Goal: Task Accomplishment & Management: Manage account settings

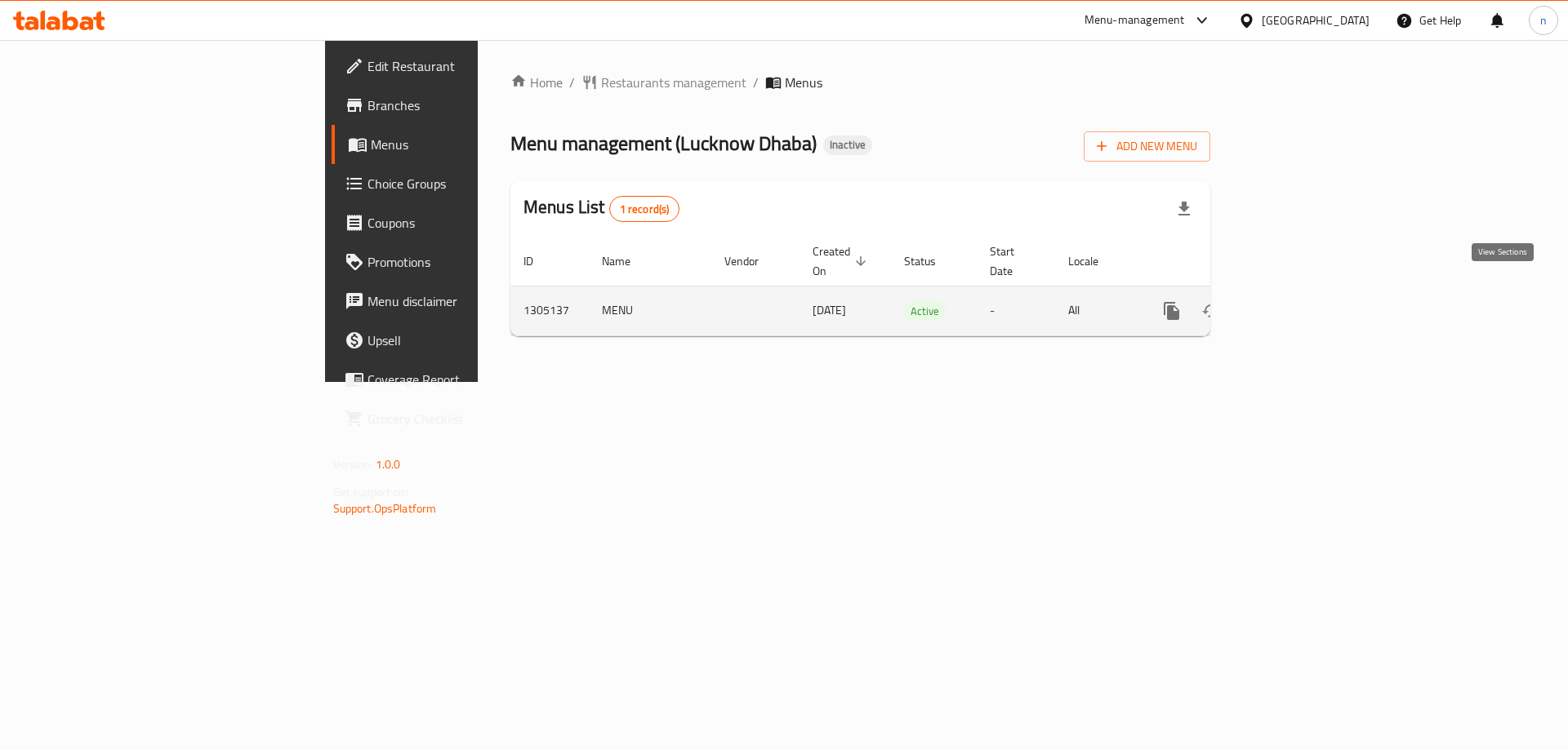
click at [1299, 301] on icon "enhanced table" at bounding box center [1289, 311] width 20 height 20
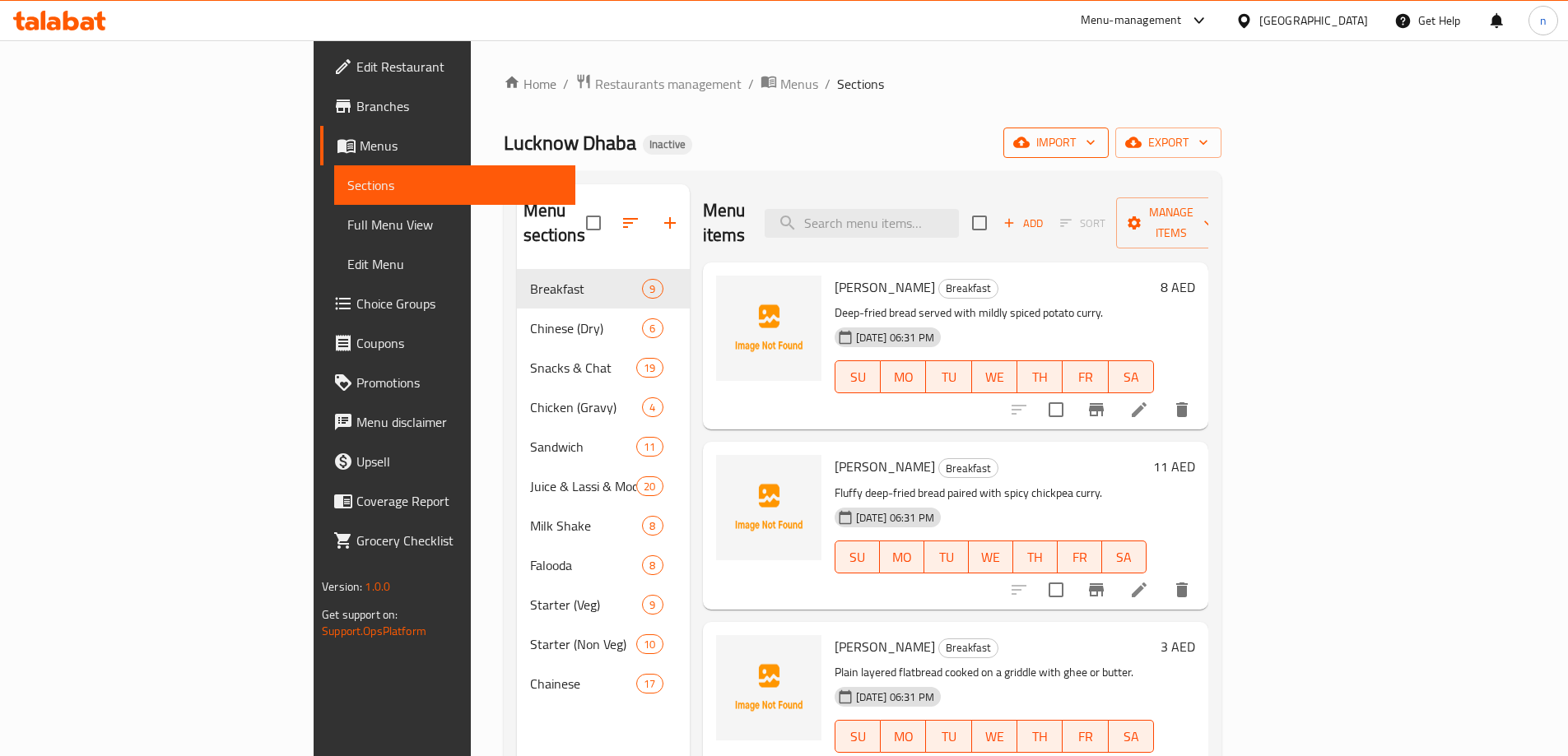
click at [1099, 150] on icon "button" at bounding box center [1090, 142] width 16 height 16
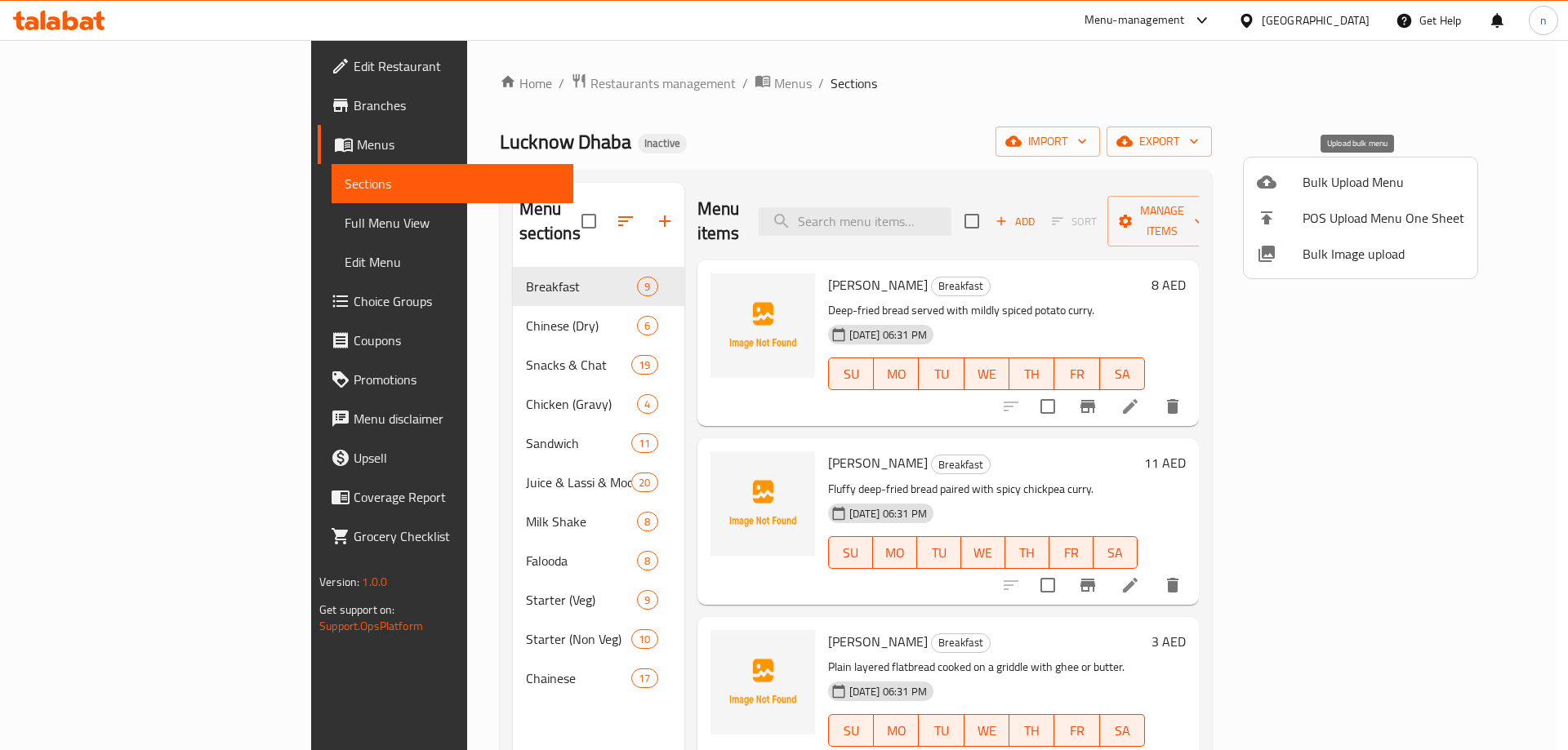
click at [1368, 187] on span "Bulk Upload Menu" at bounding box center [1383, 182] width 161 height 20
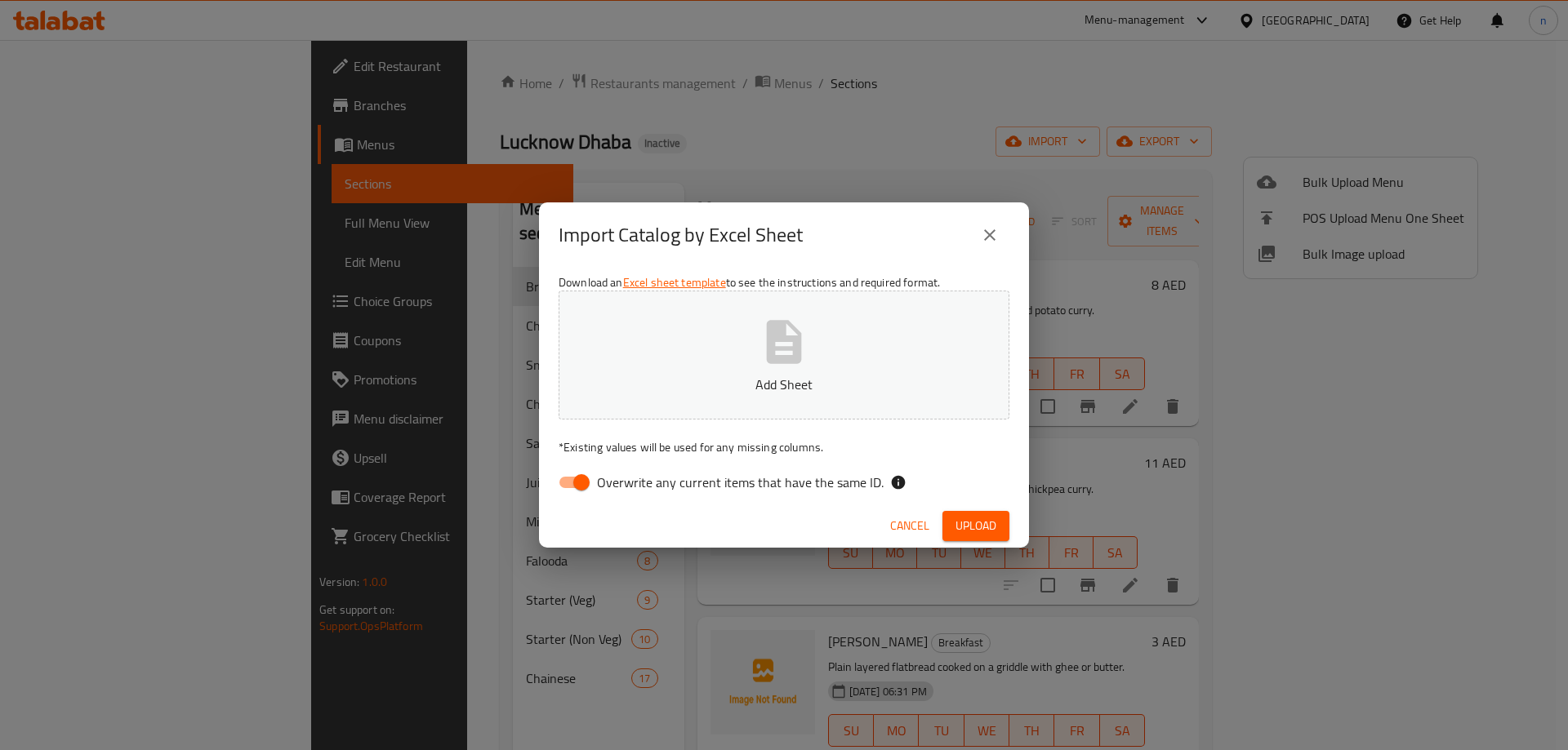
click at [577, 480] on input "Overwrite any current items that have the same ID." at bounding box center [581, 482] width 93 height 31
checkbox input "false"
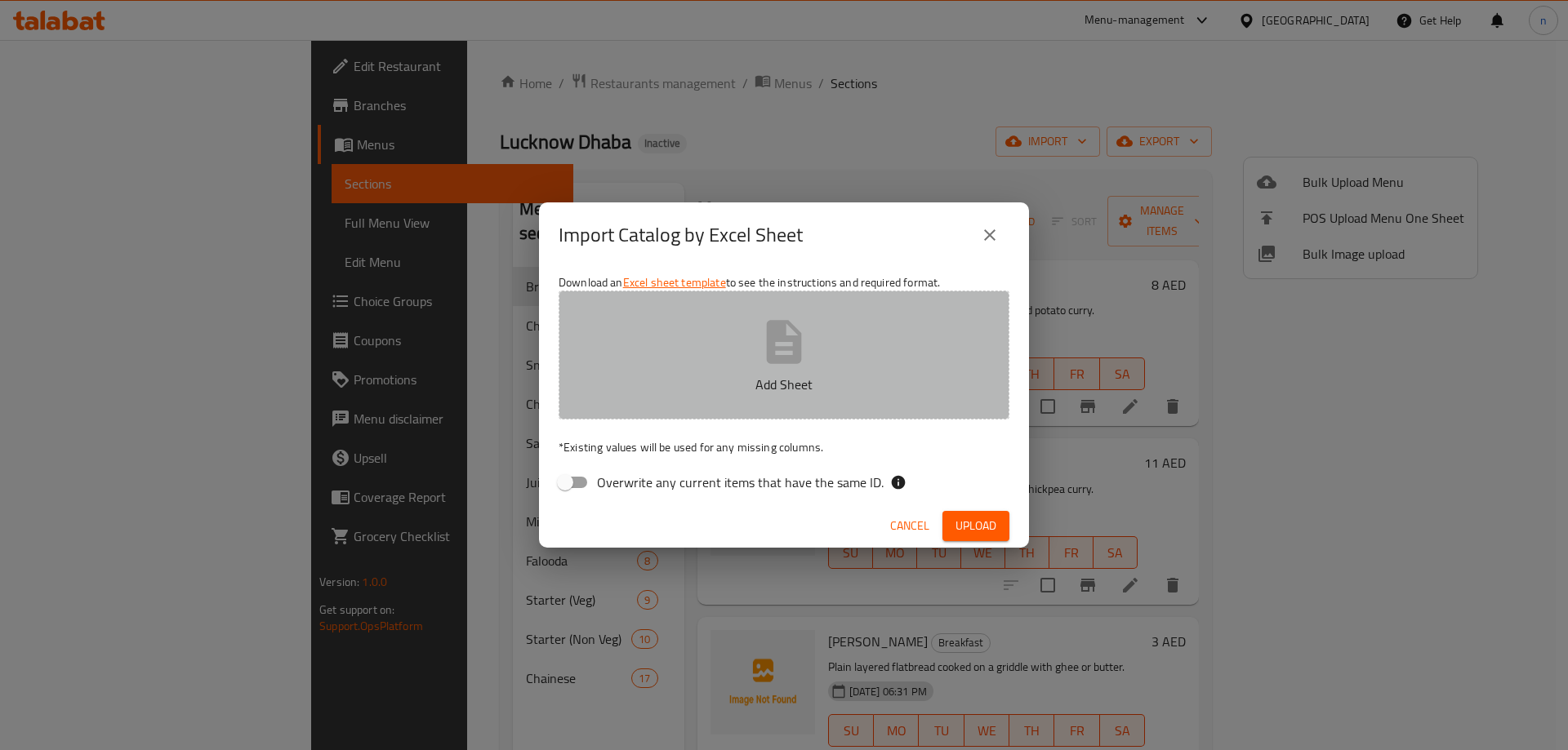
click at [726, 394] on button "Add Sheet" at bounding box center [784, 355] width 451 height 129
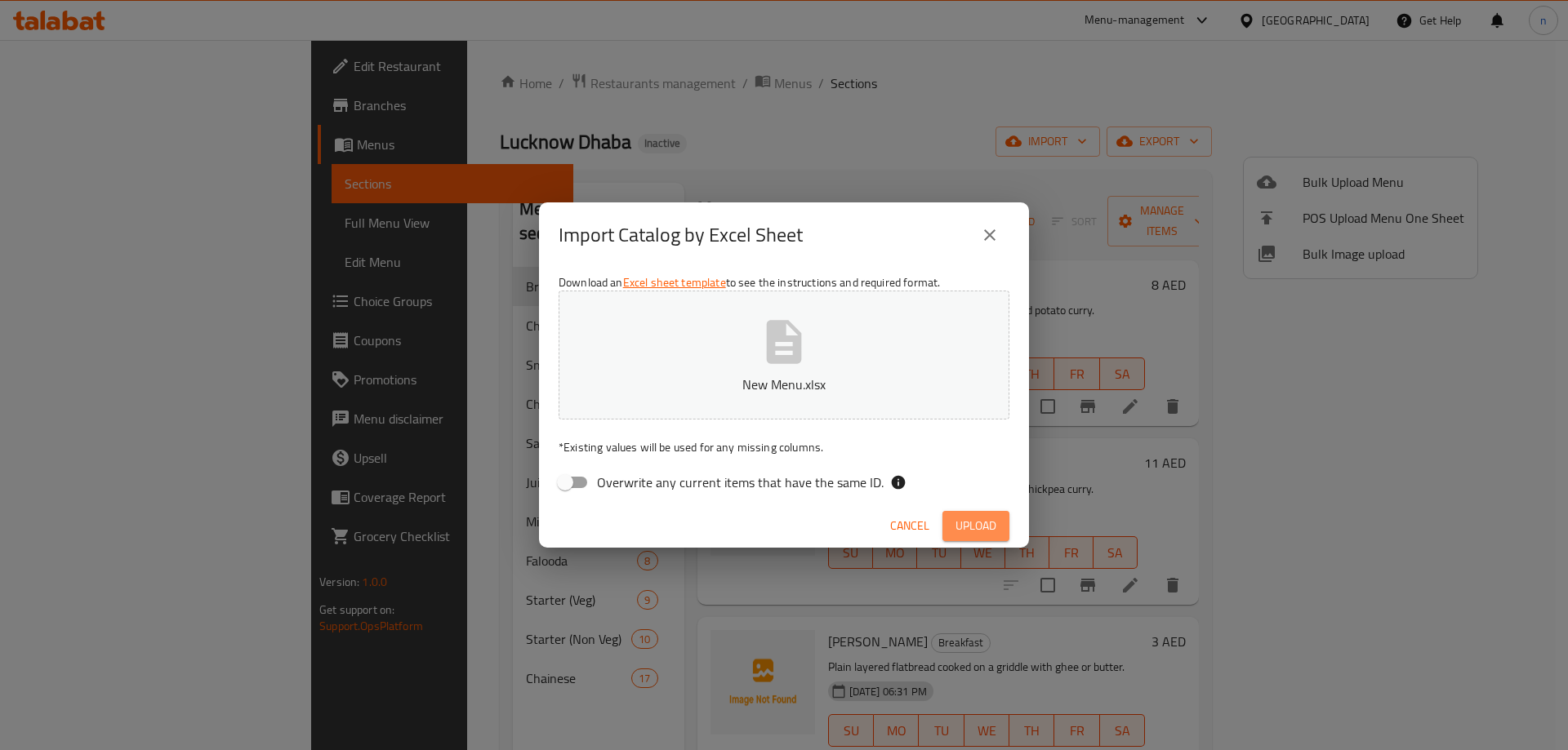
click at [981, 532] on span "Upload" at bounding box center [976, 526] width 41 height 20
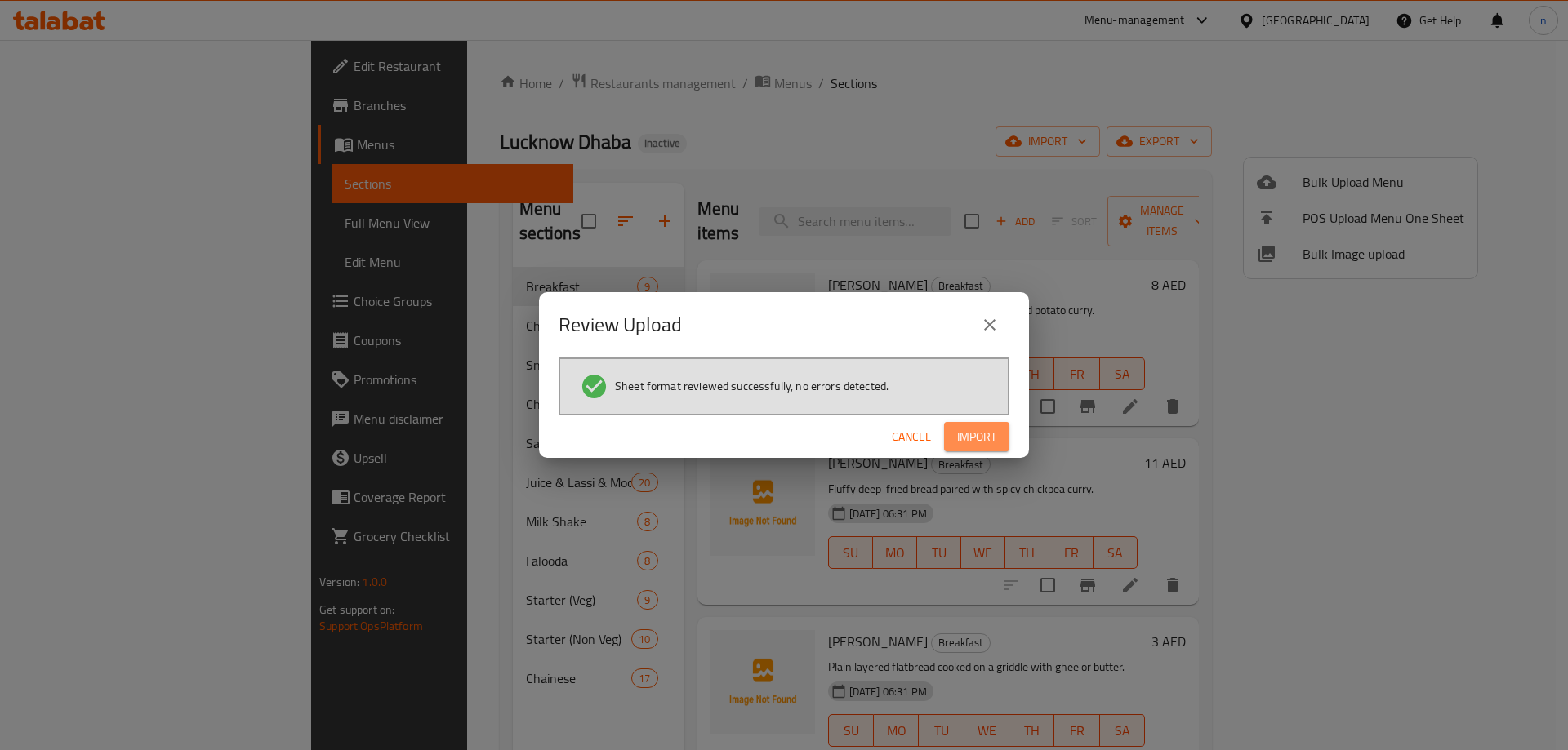
click at [988, 430] on span "Import" at bounding box center [976, 437] width 39 height 20
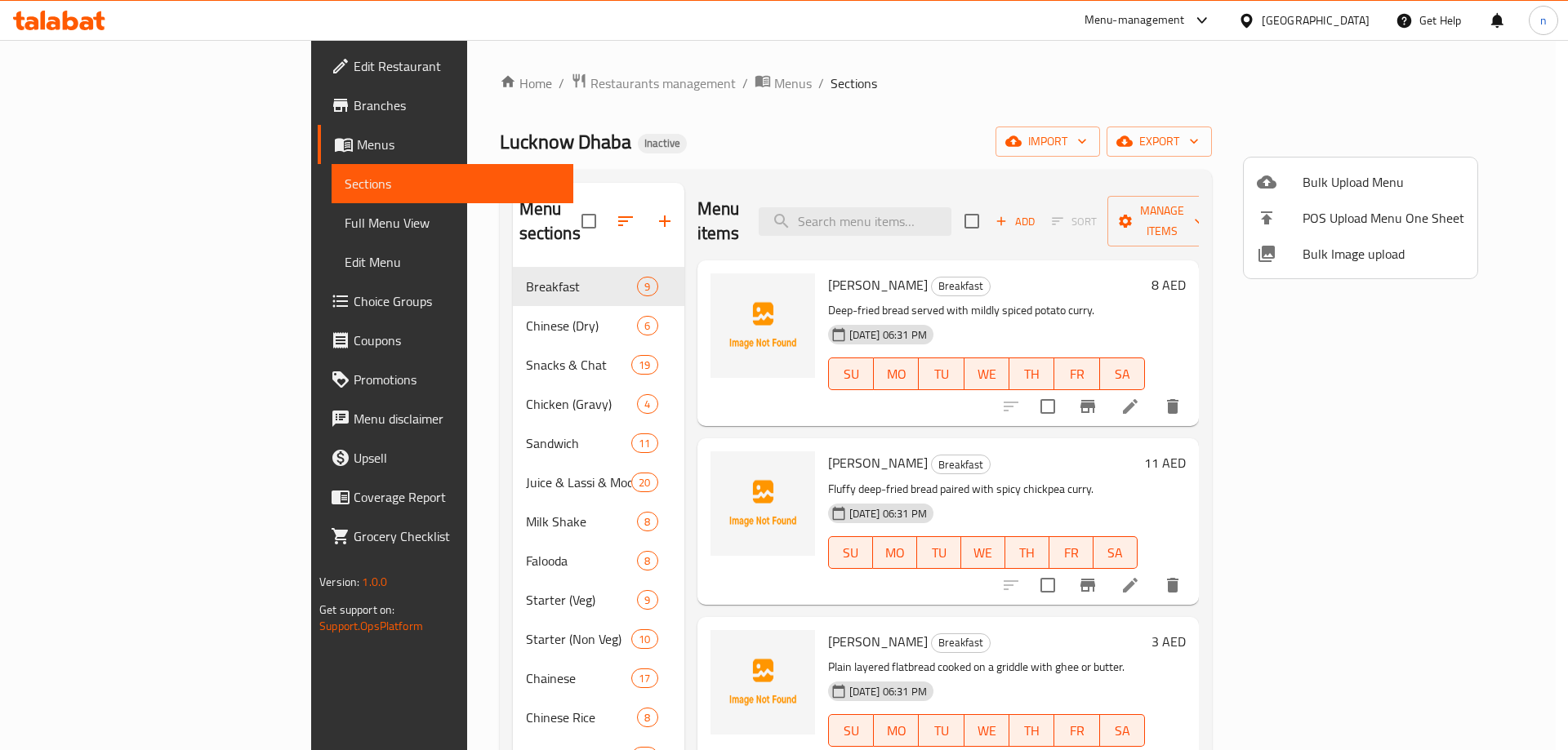
click at [875, 135] on div at bounding box center [784, 375] width 1568 height 750
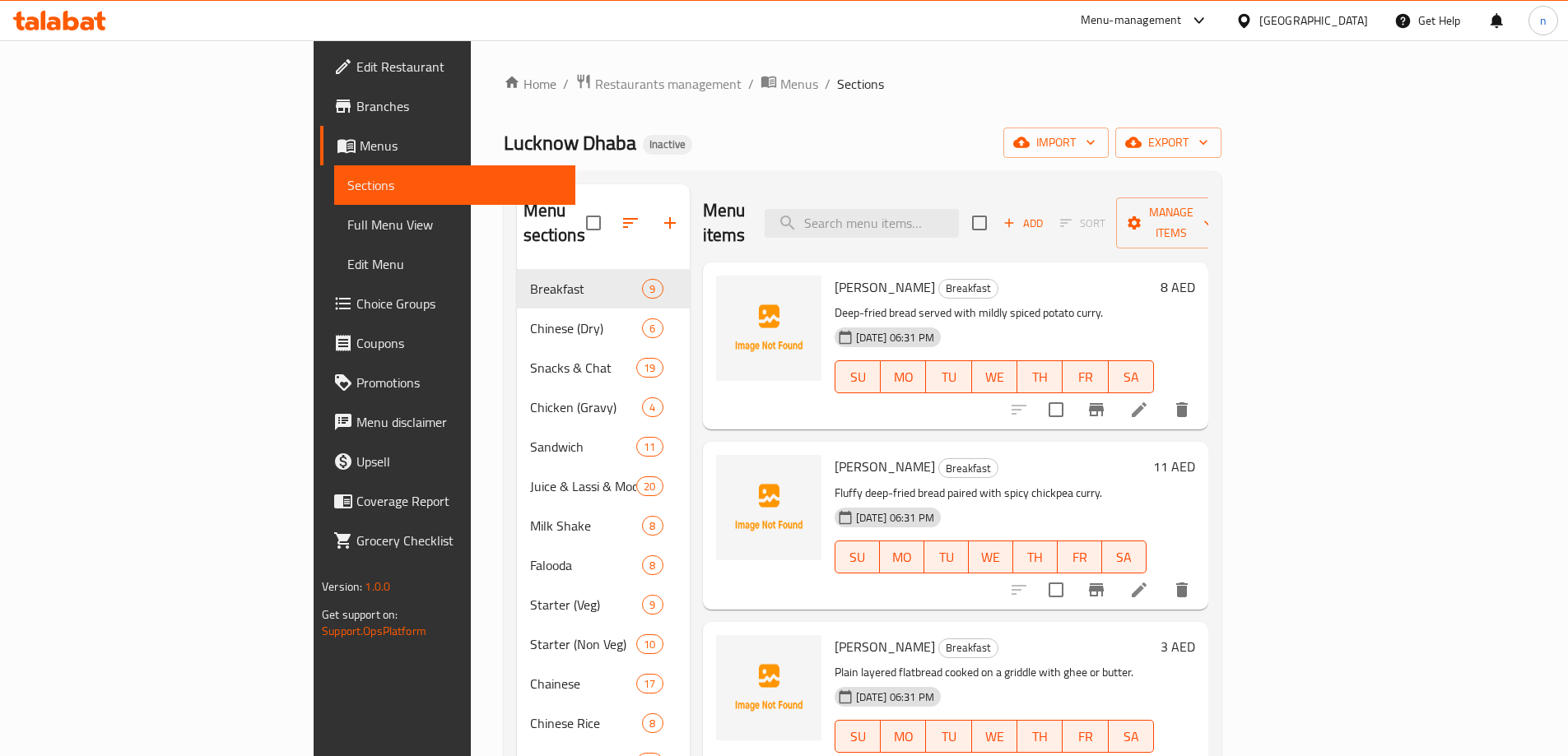
click at [348, 230] on span "Full Menu View" at bounding box center [455, 224] width 215 height 20
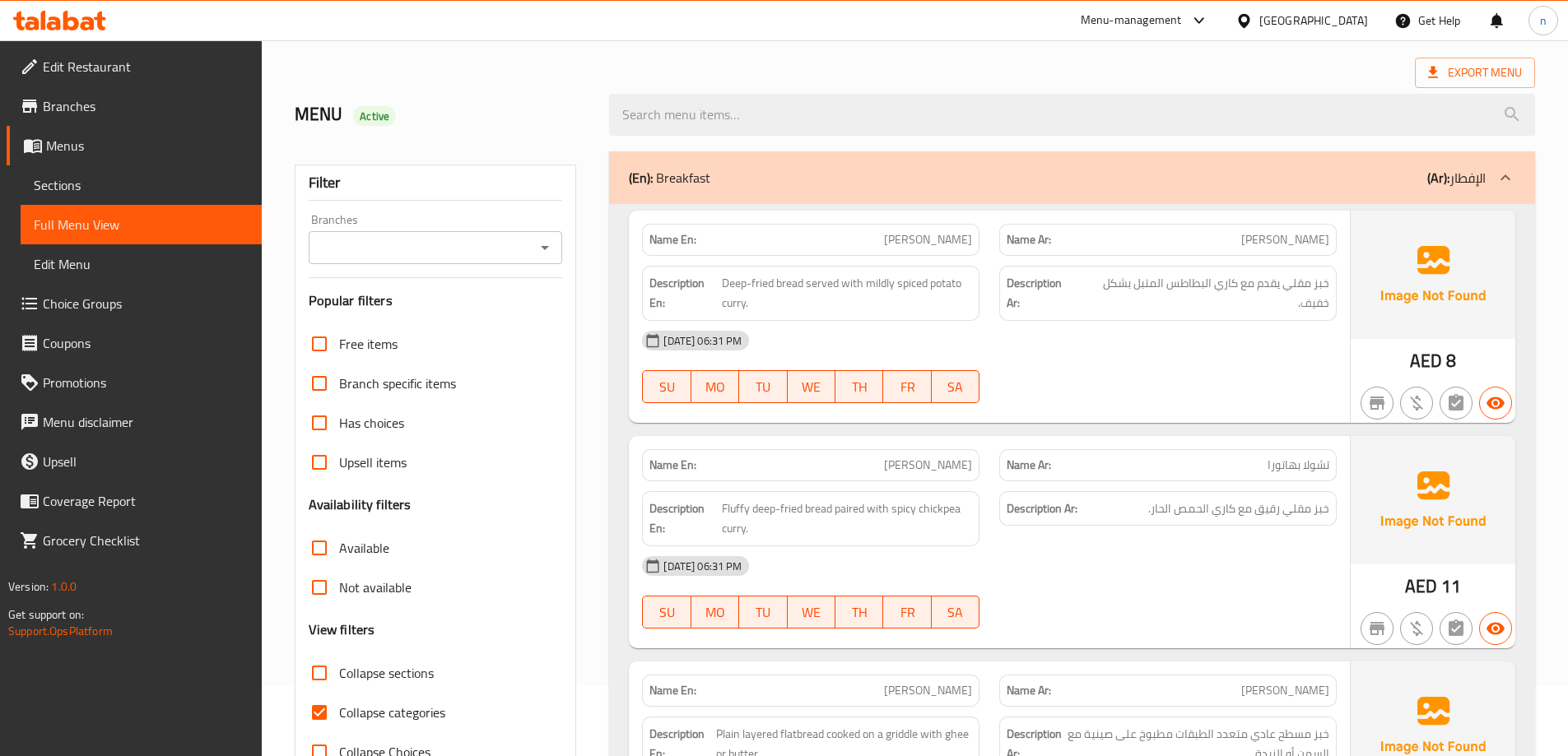
scroll to position [164, 0]
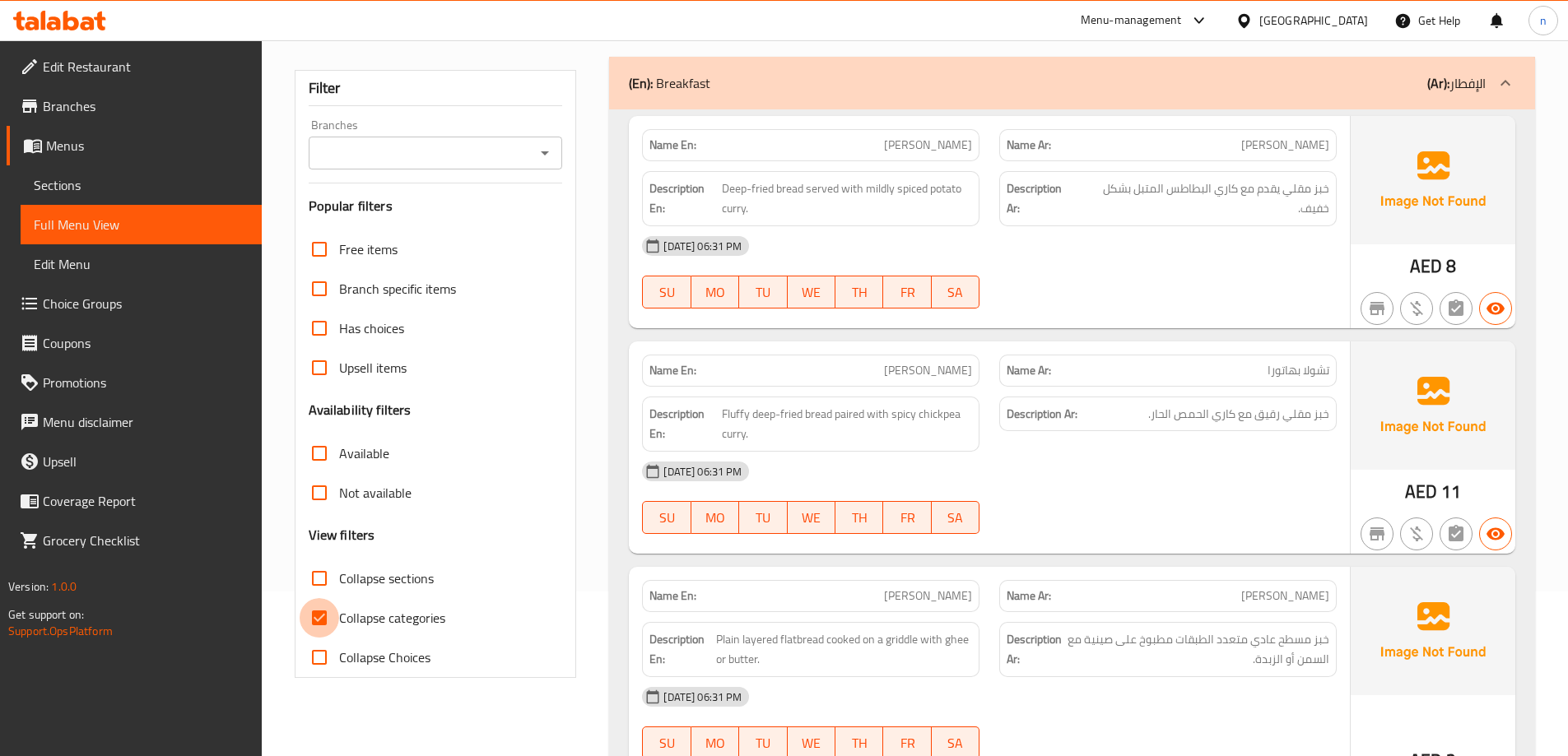
click at [318, 622] on input "Collapse categories" at bounding box center [319, 618] width 40 height 40
checkbox input "false"
click at [313, 575] on input "Collapse sections" at bounding box center [319, 579] width 40 height 40
checkbox input "true"
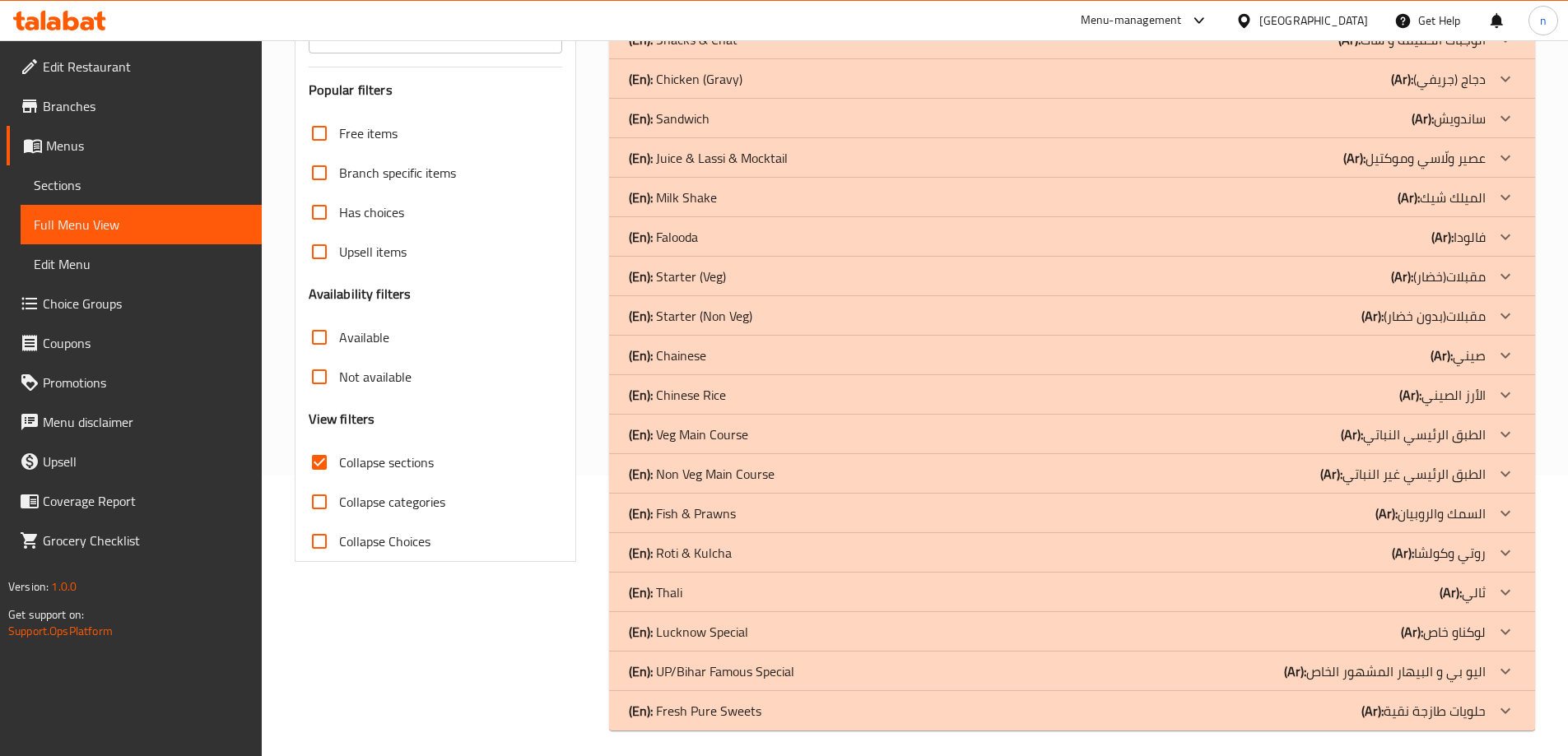
scroll to position [288, 0]
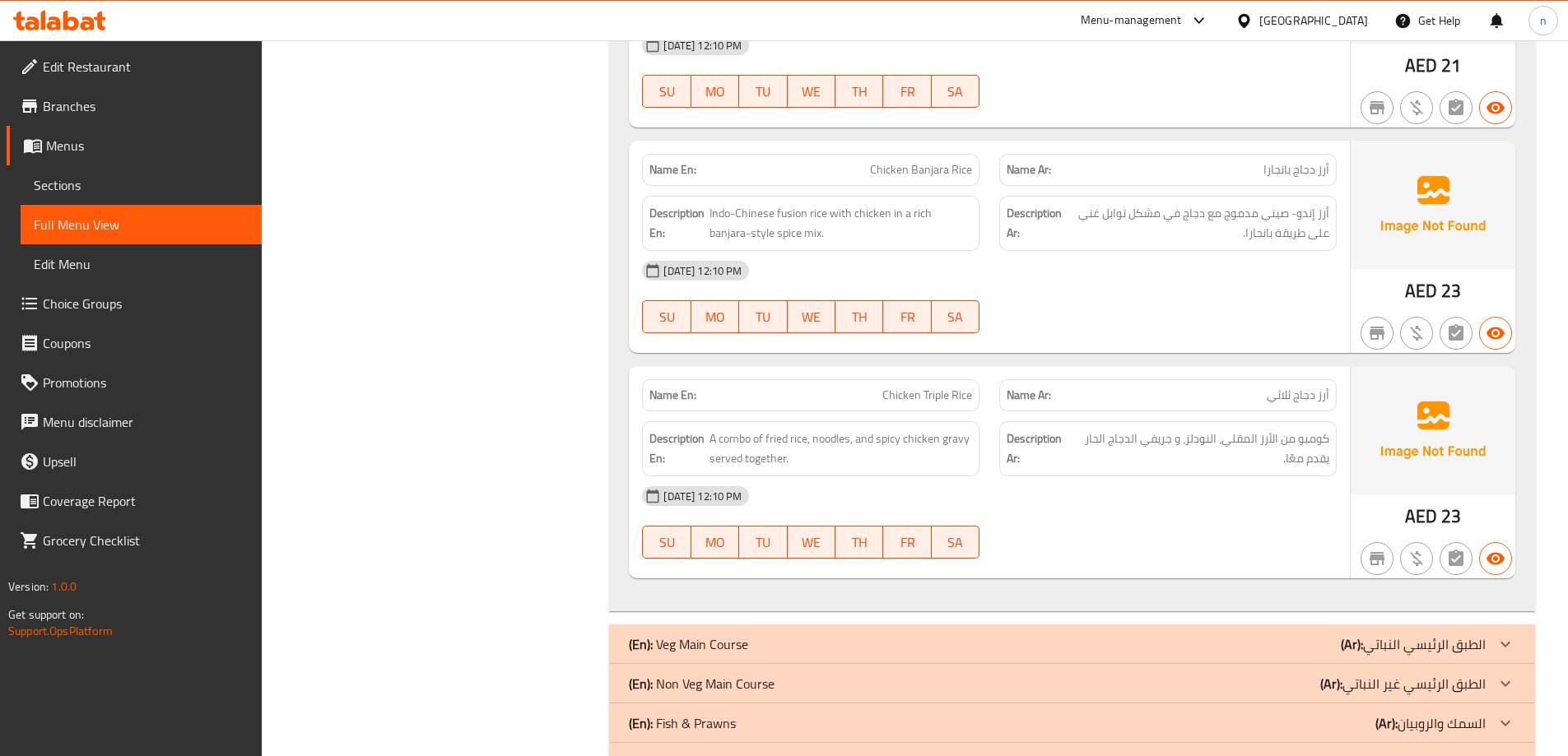
scroll to position [2157, 0]
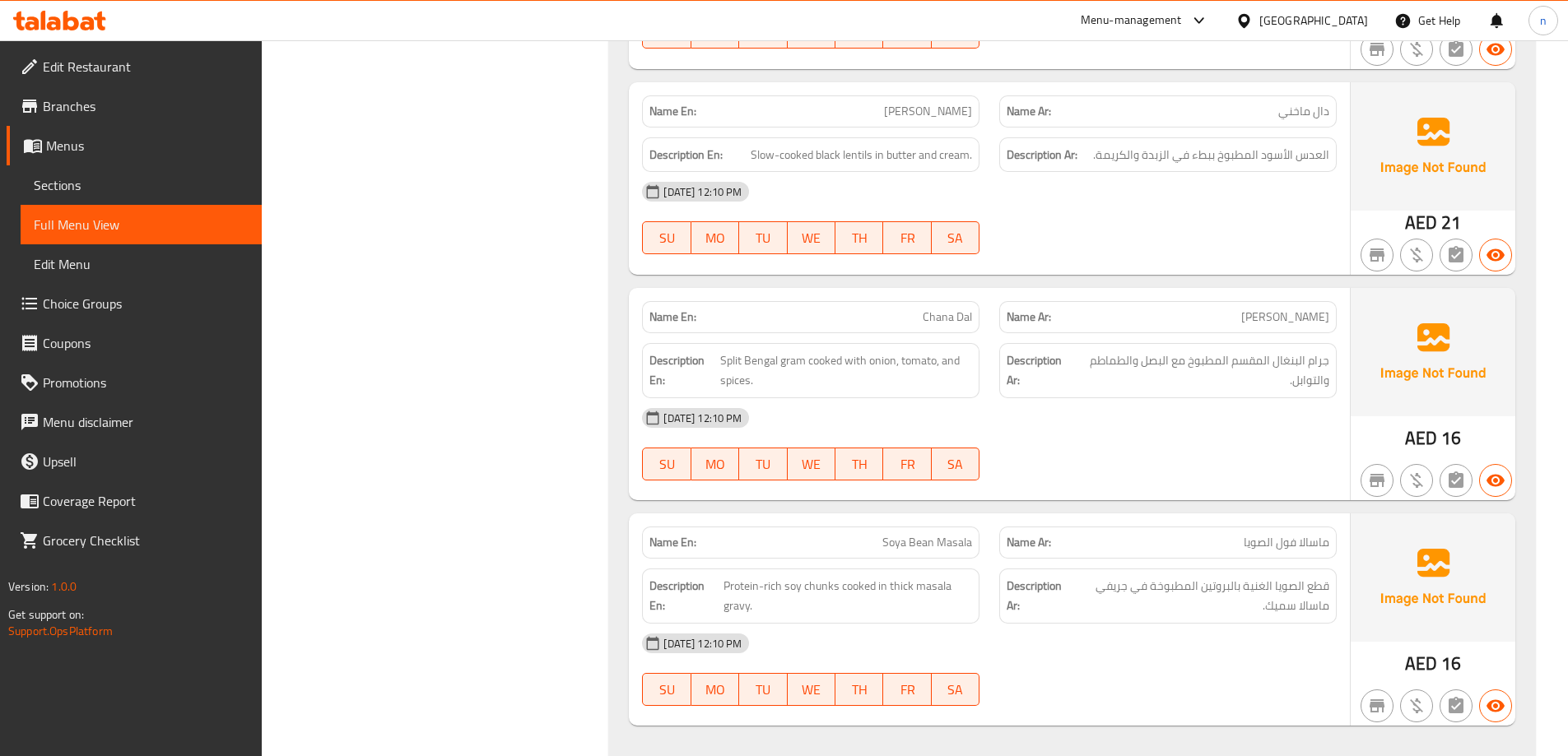
scroll to position [8701, 0]
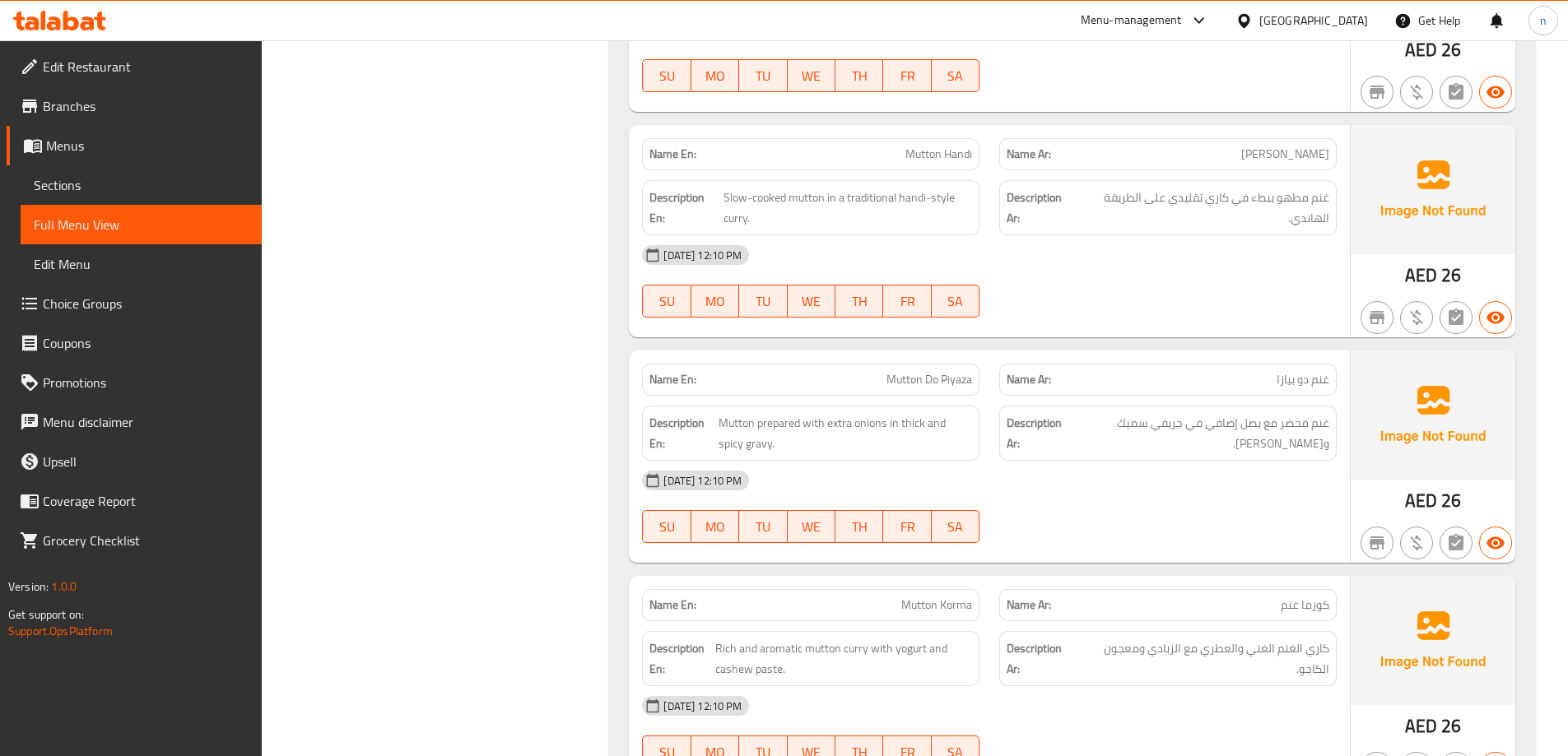
scroll to position [11890, 0]
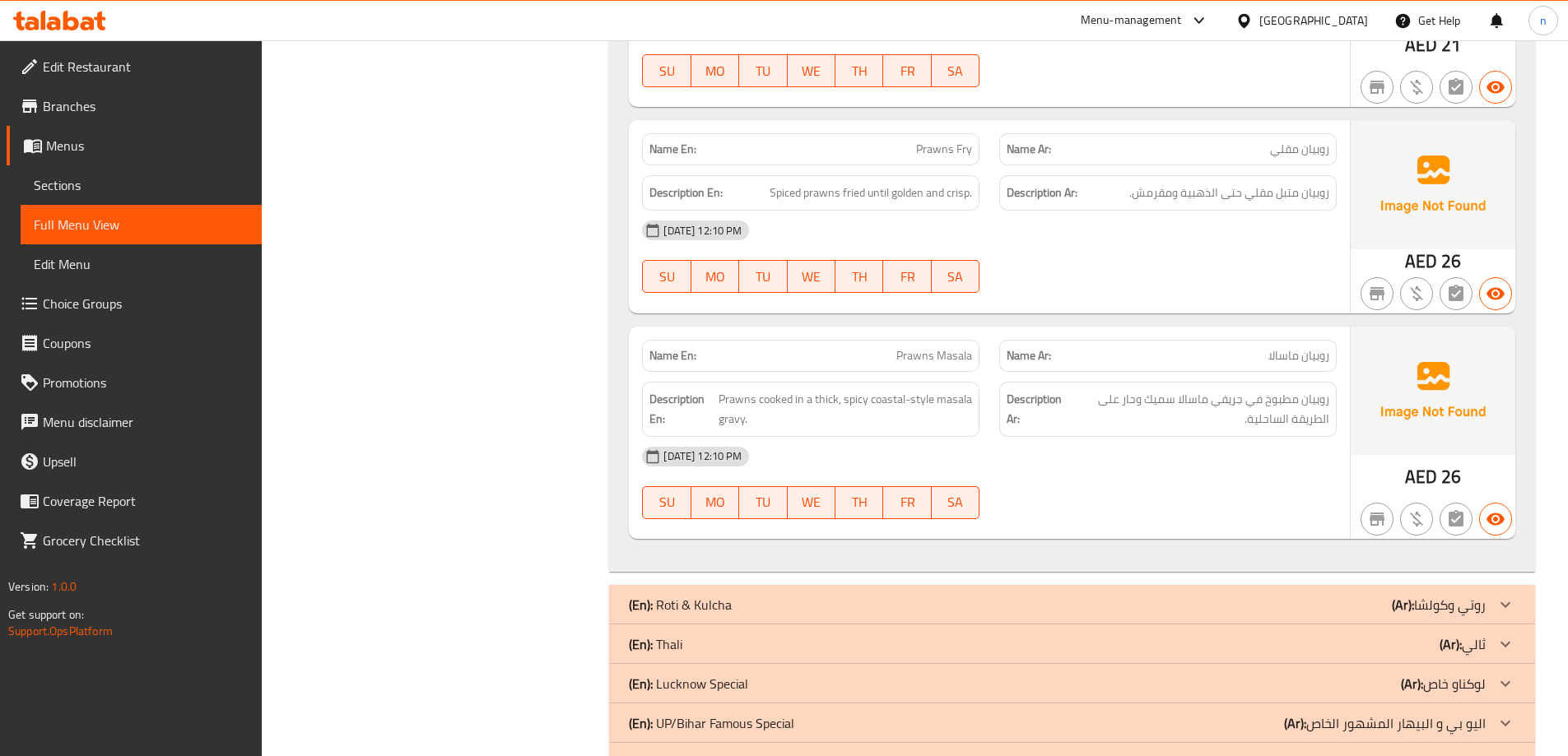
scroll to position [12806, 0]
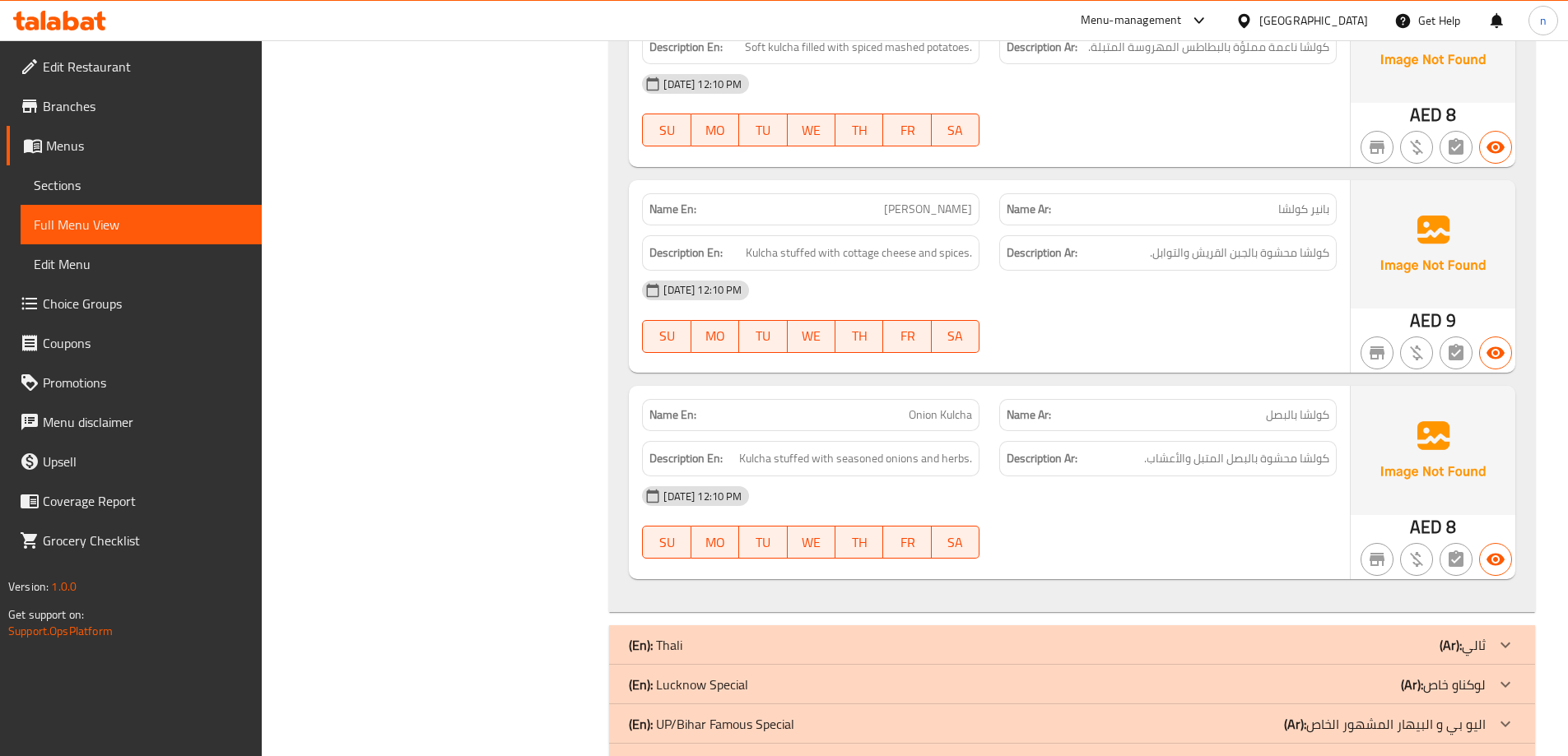
scroll to position [15163, 0]
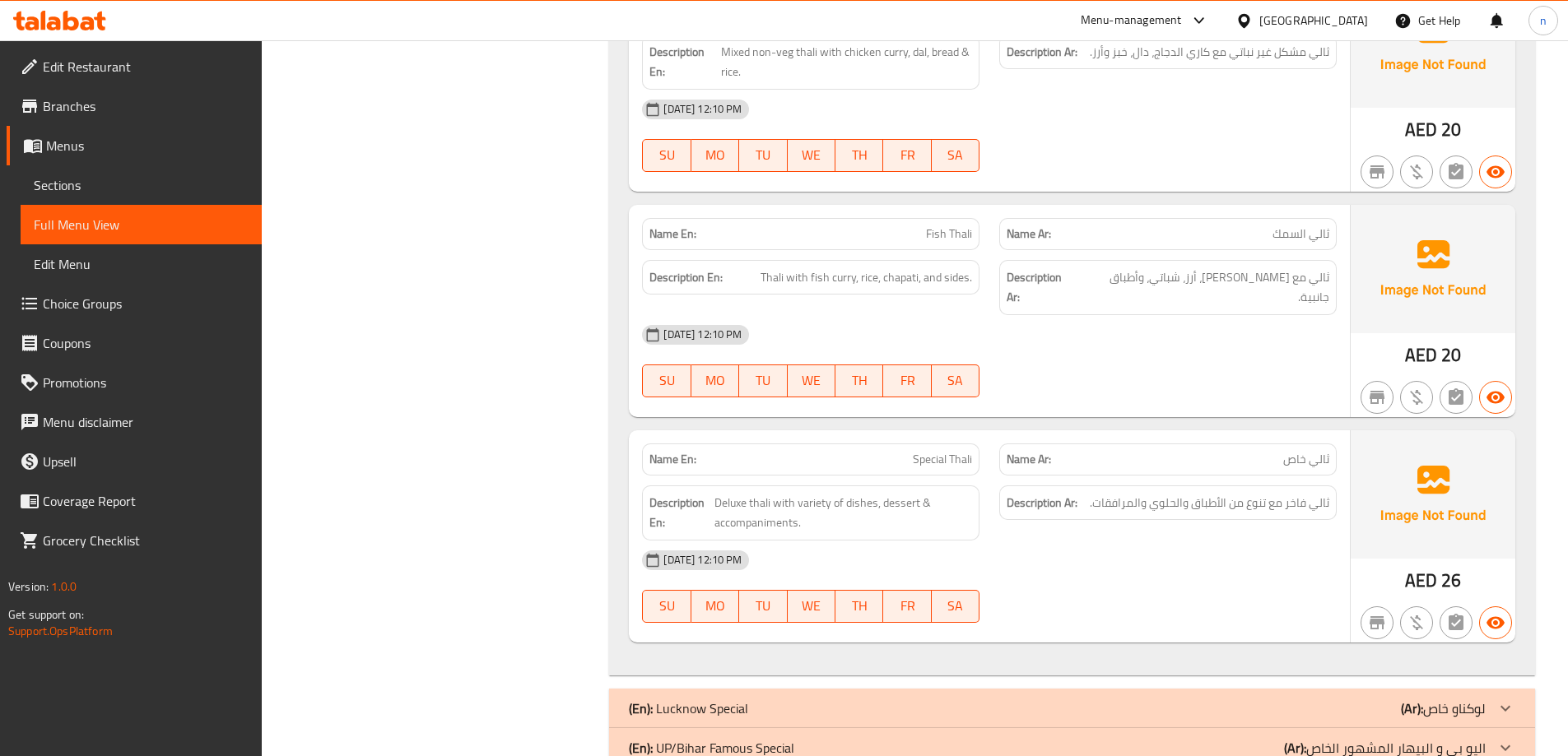
scroll to position [16098, 0]
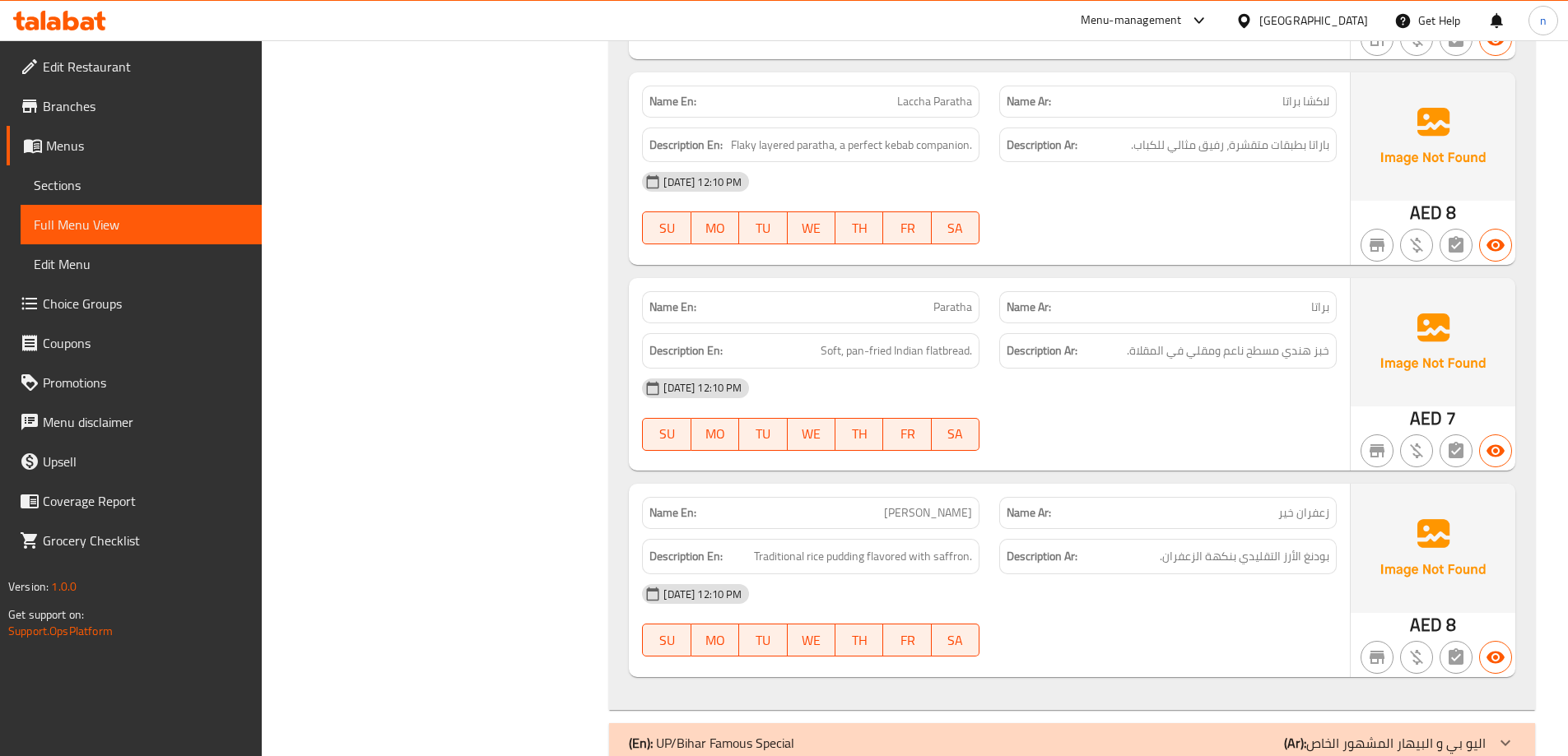
scroll to position [18288, 0]
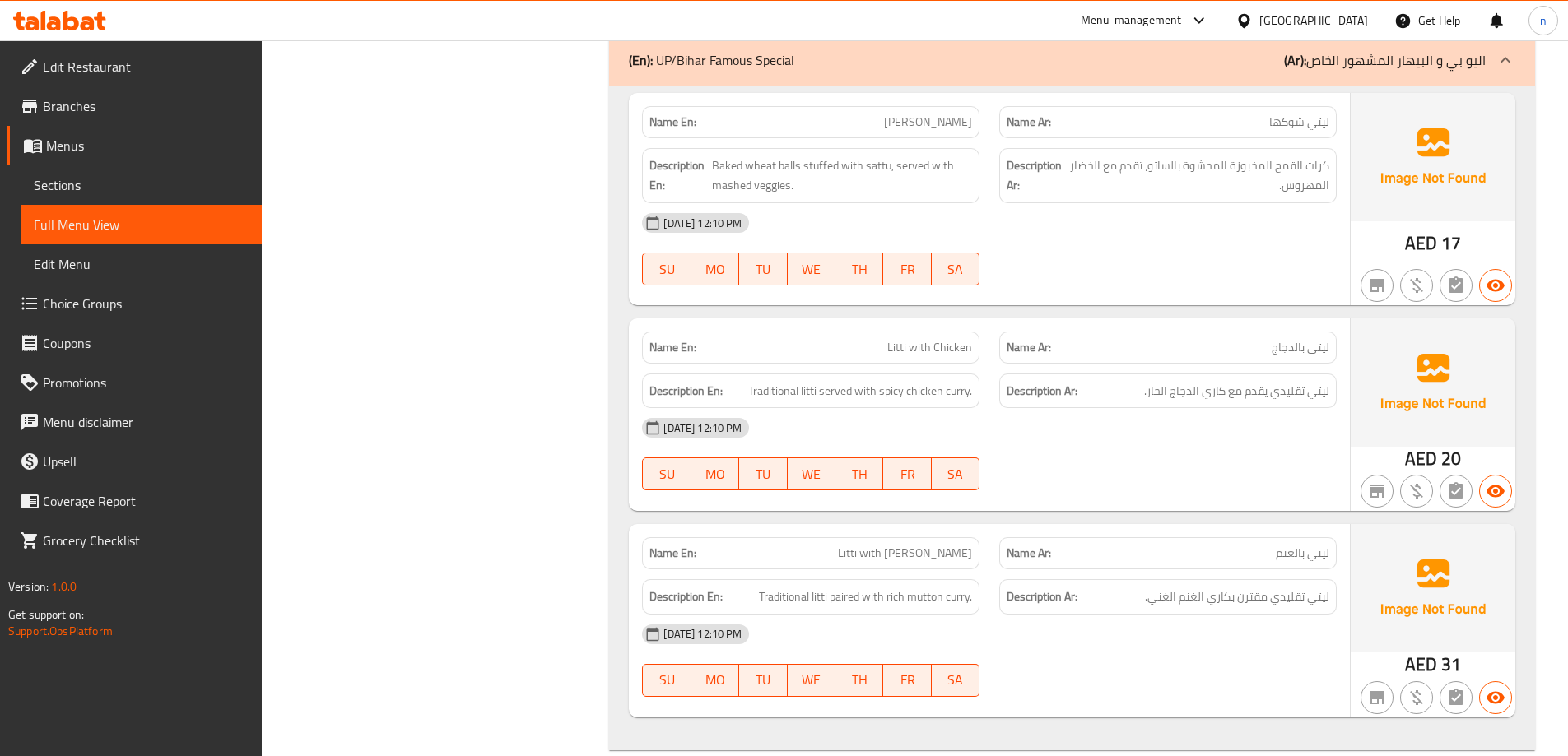
scroll to position [18978, 0]
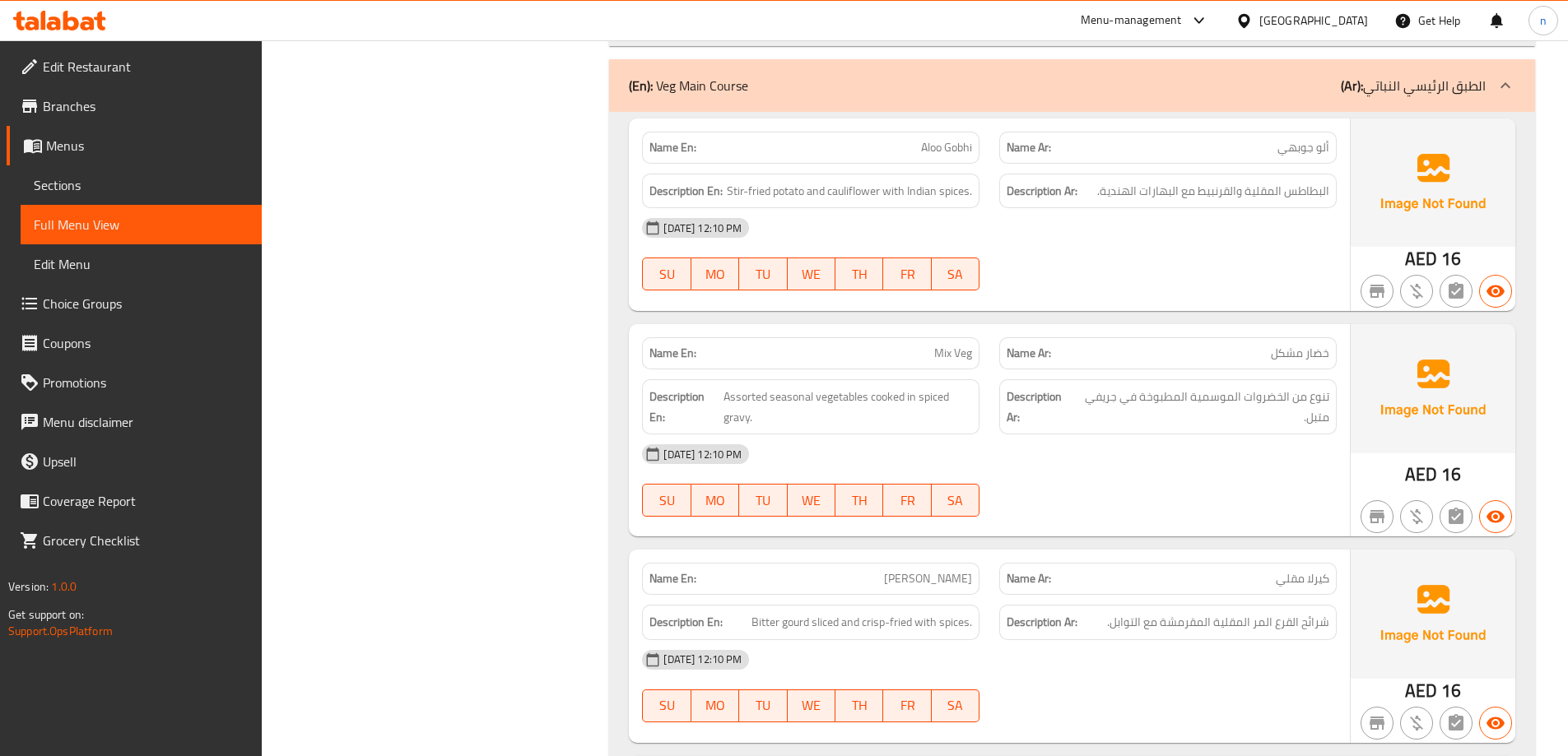
scroll to position [2468, 0]
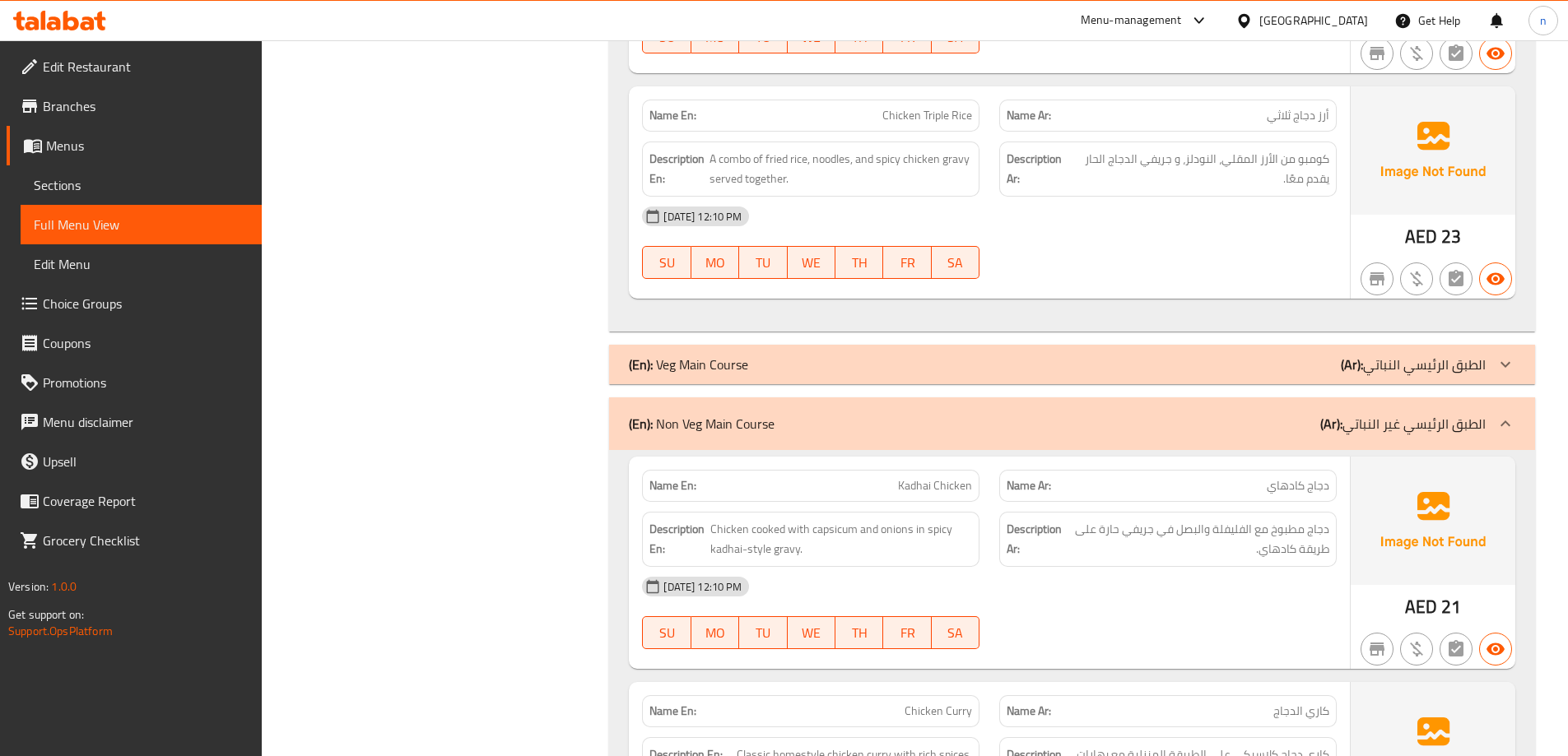
scroll to position [2139, 0]
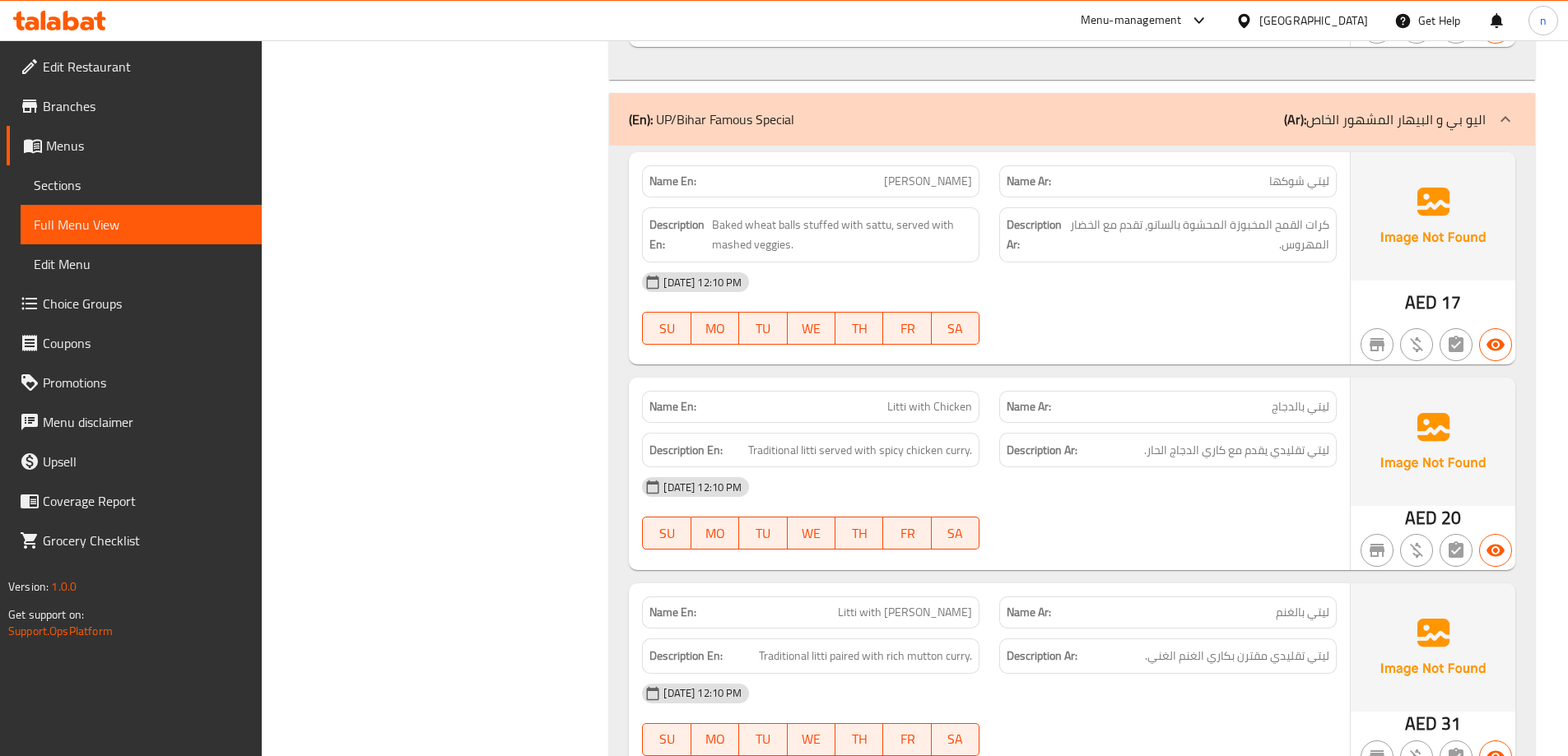
scroll to position [18930, 0]
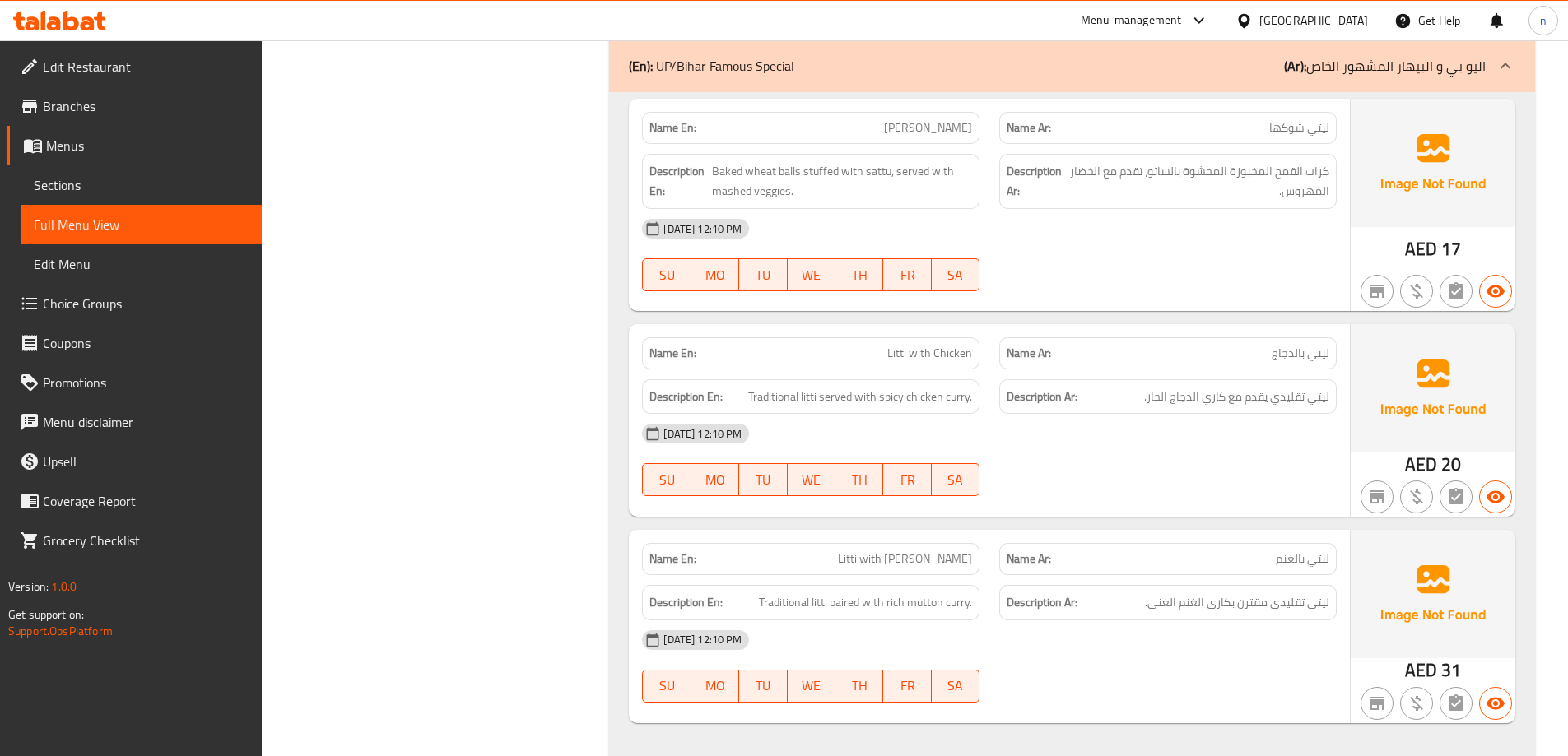
scroll to position [18970, 0]
copy span "Litti"
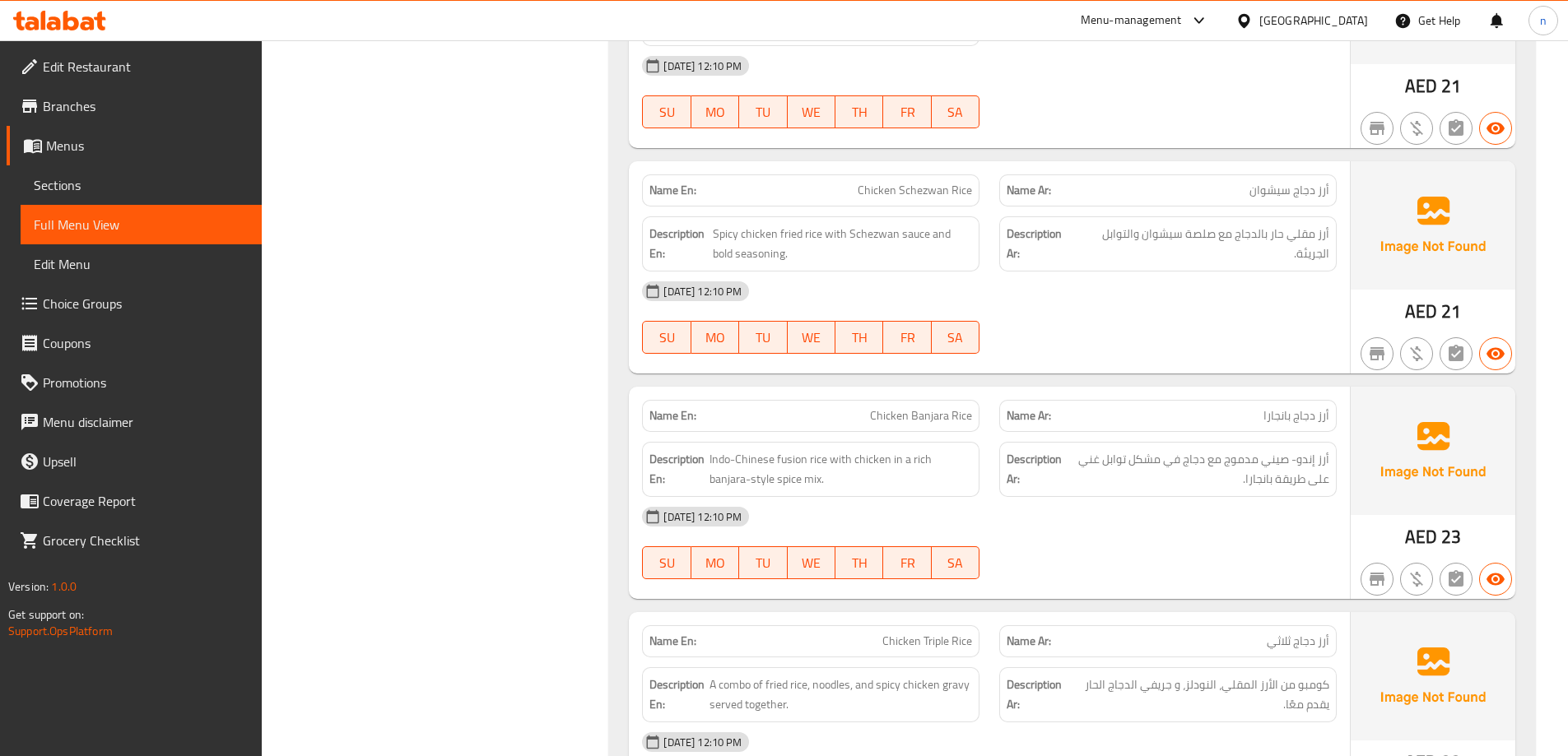
scroll to position [1691, 0]
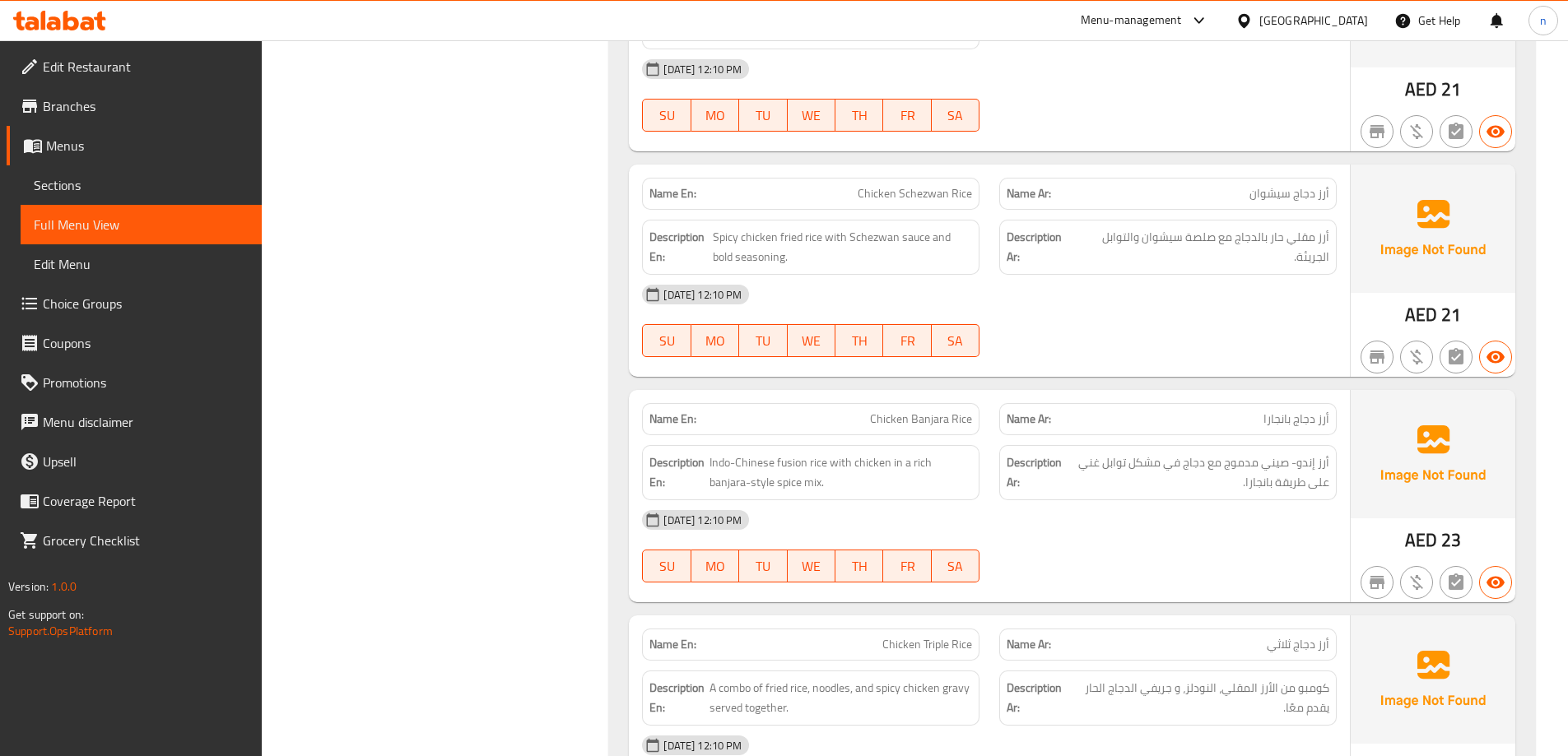
click at [914, 187] on span "Chicken Schezwan Rice" at bounding box center [915, 194] width 114 height 17
copy span "Chicken Schezwan Rice"
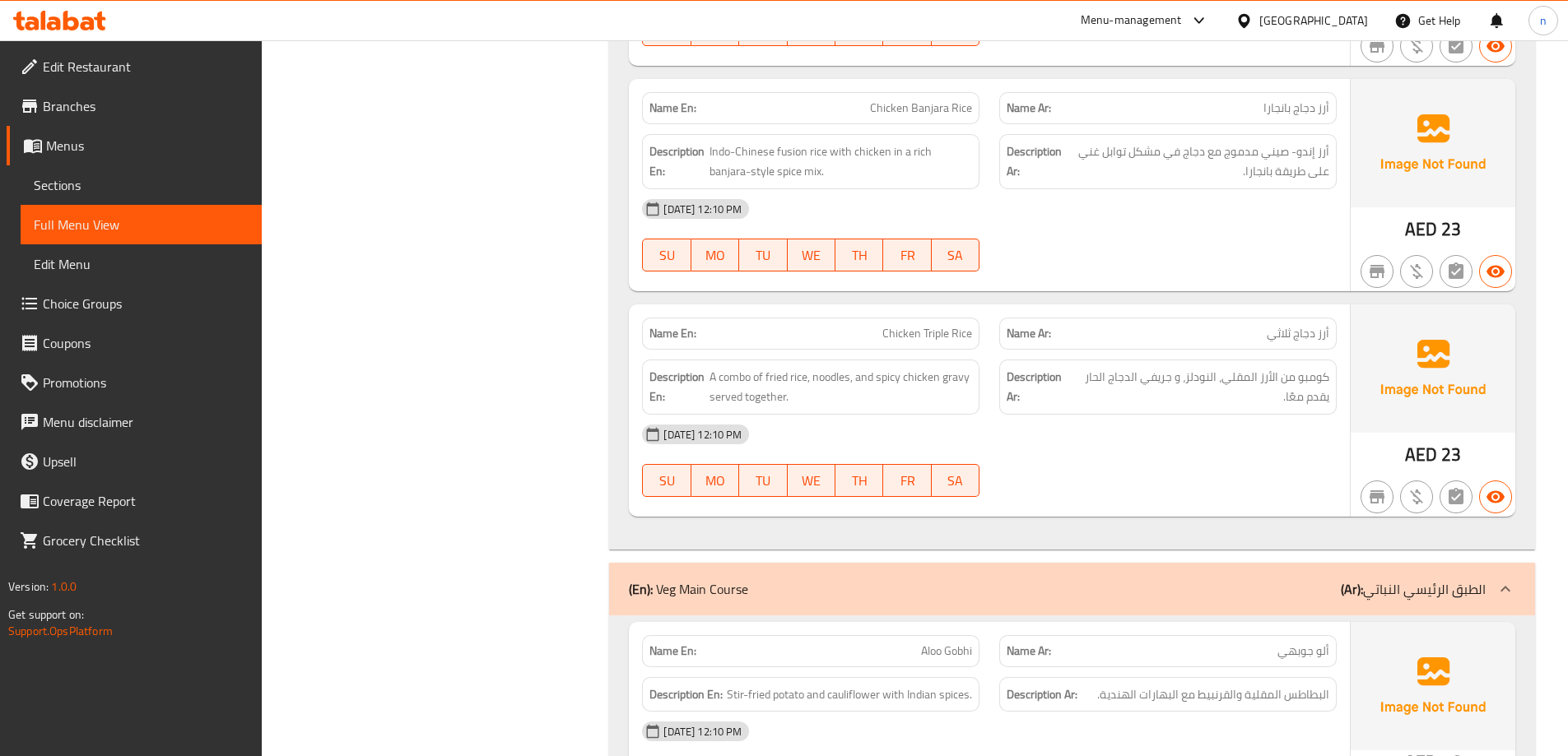
scroll to position [2017, 0]
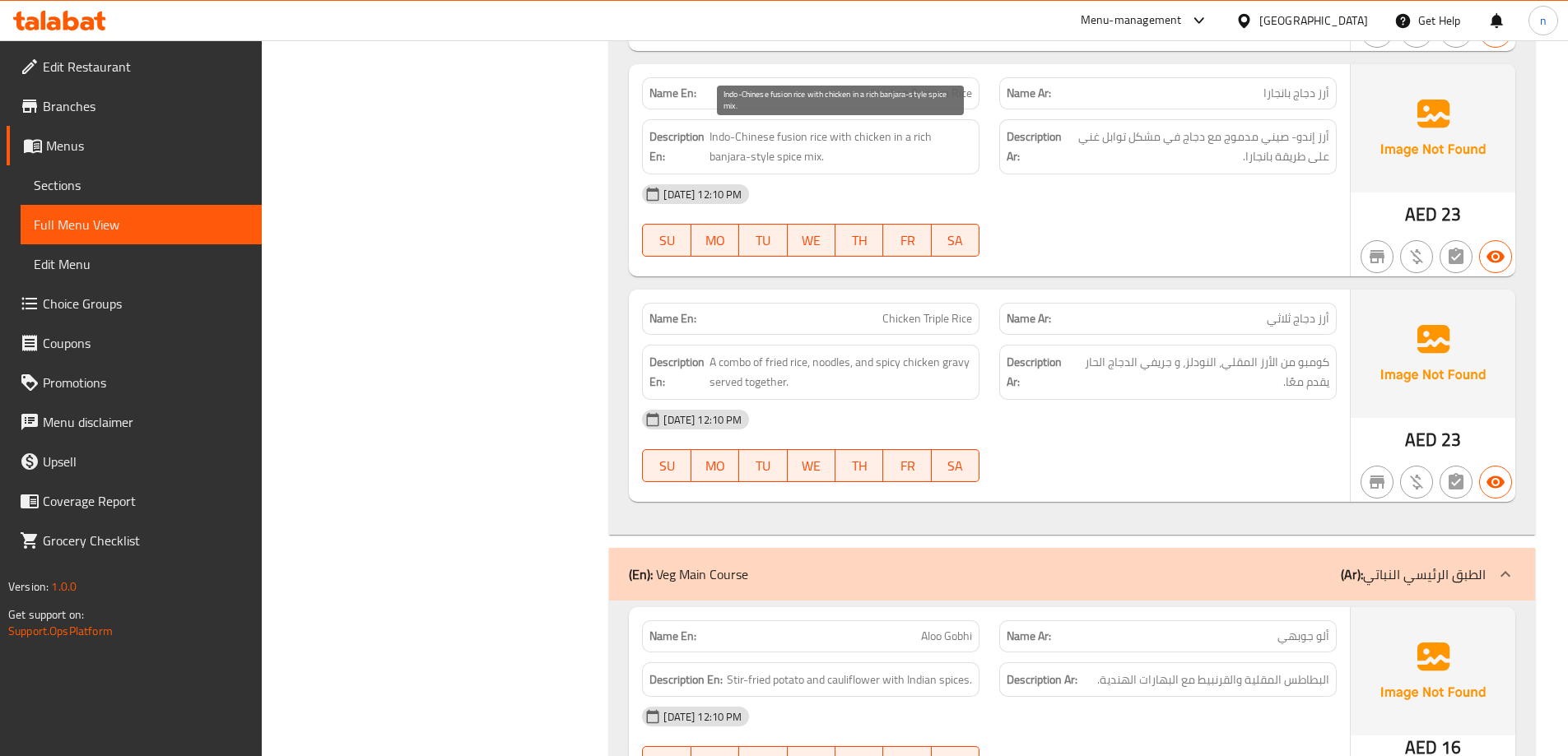
click at [793, 132] on span "Indo-Chinese fusion rice with chicken in a rich banjara-style spice mix." at bounding box center [841, 146] width 262 height 40
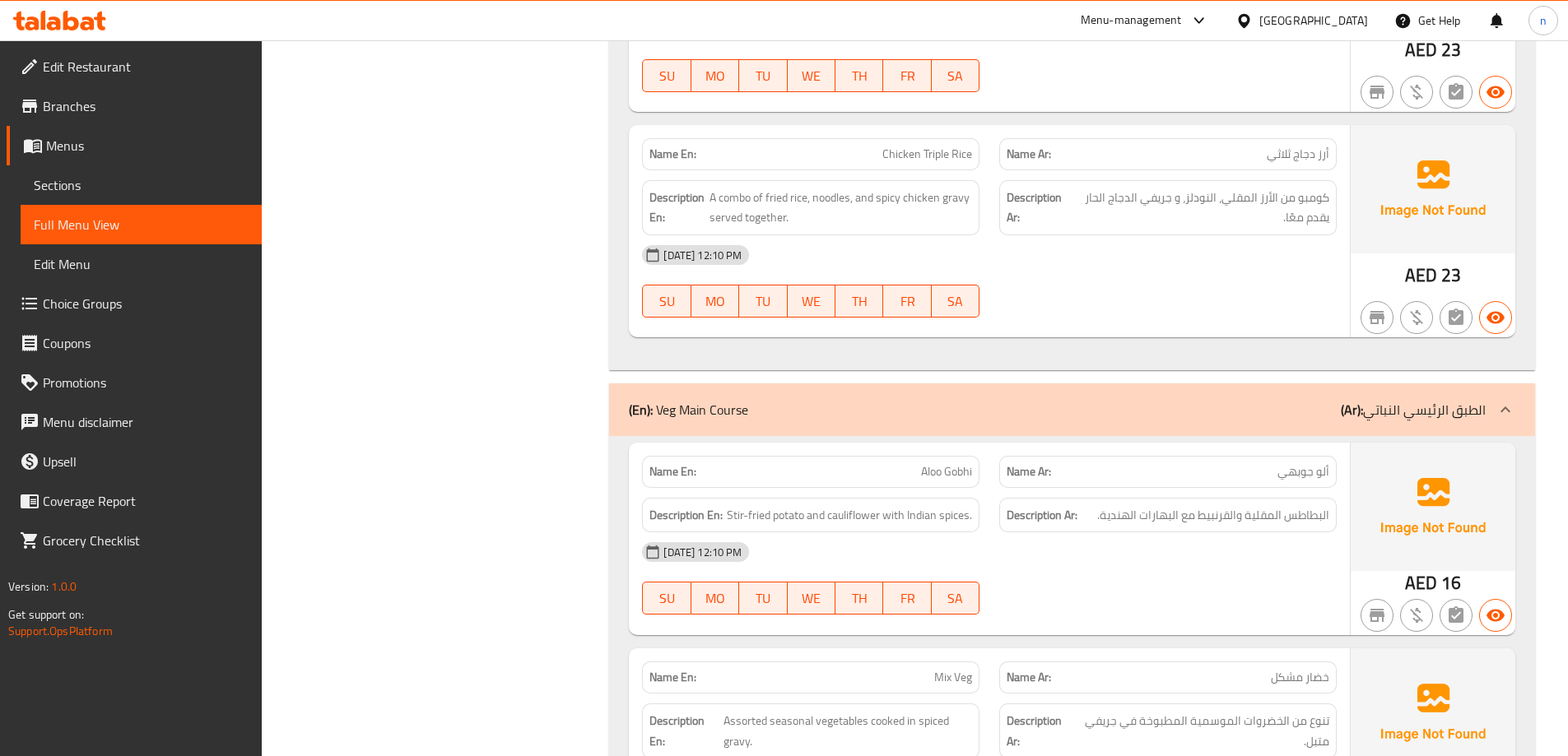
scroll to position [2264, 0]
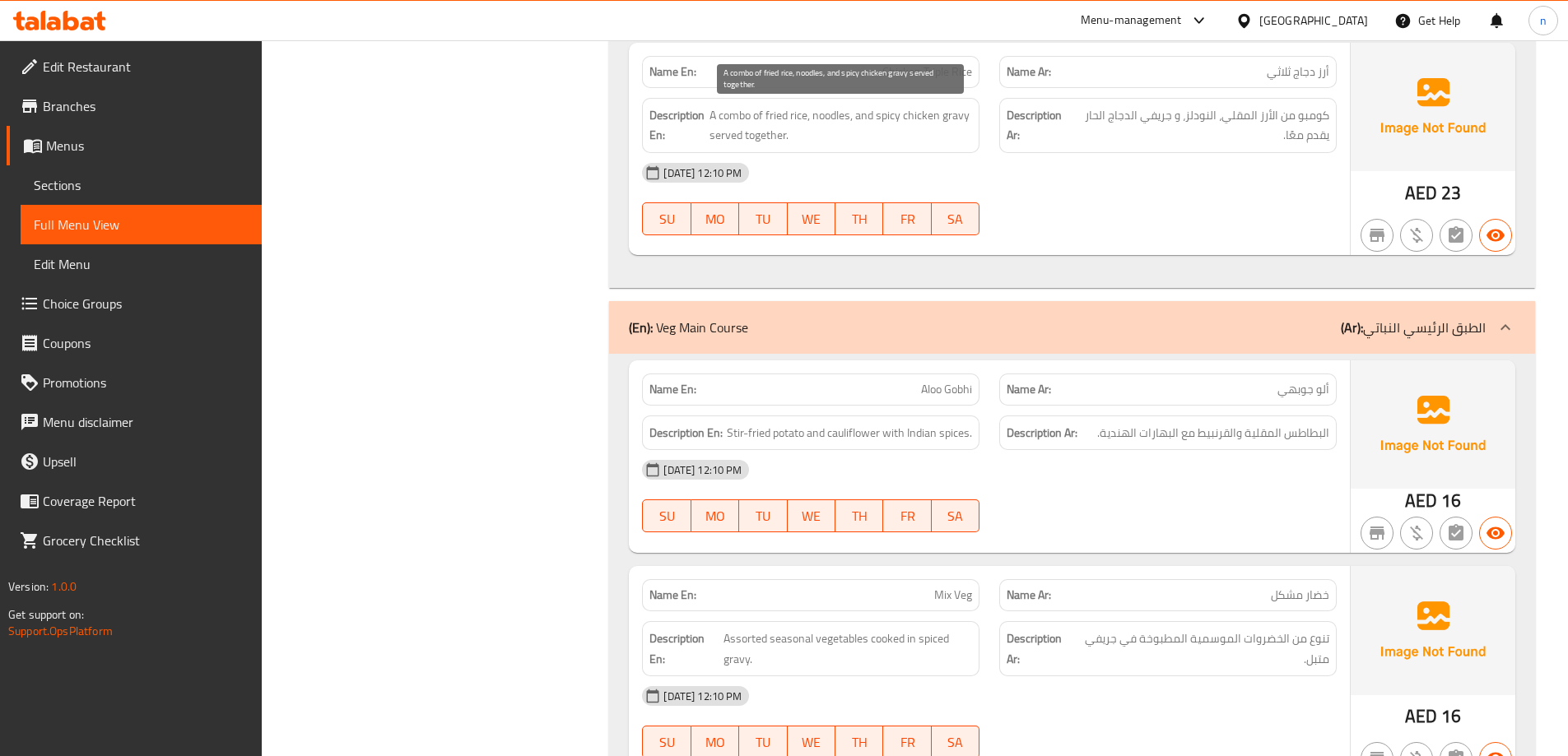
click at [841, 117] on span "A combo of fried rice, noodles, and spicy chicken gravy served together." at bounding box center [841, 125] width 262 height 40
copy span "noodles"
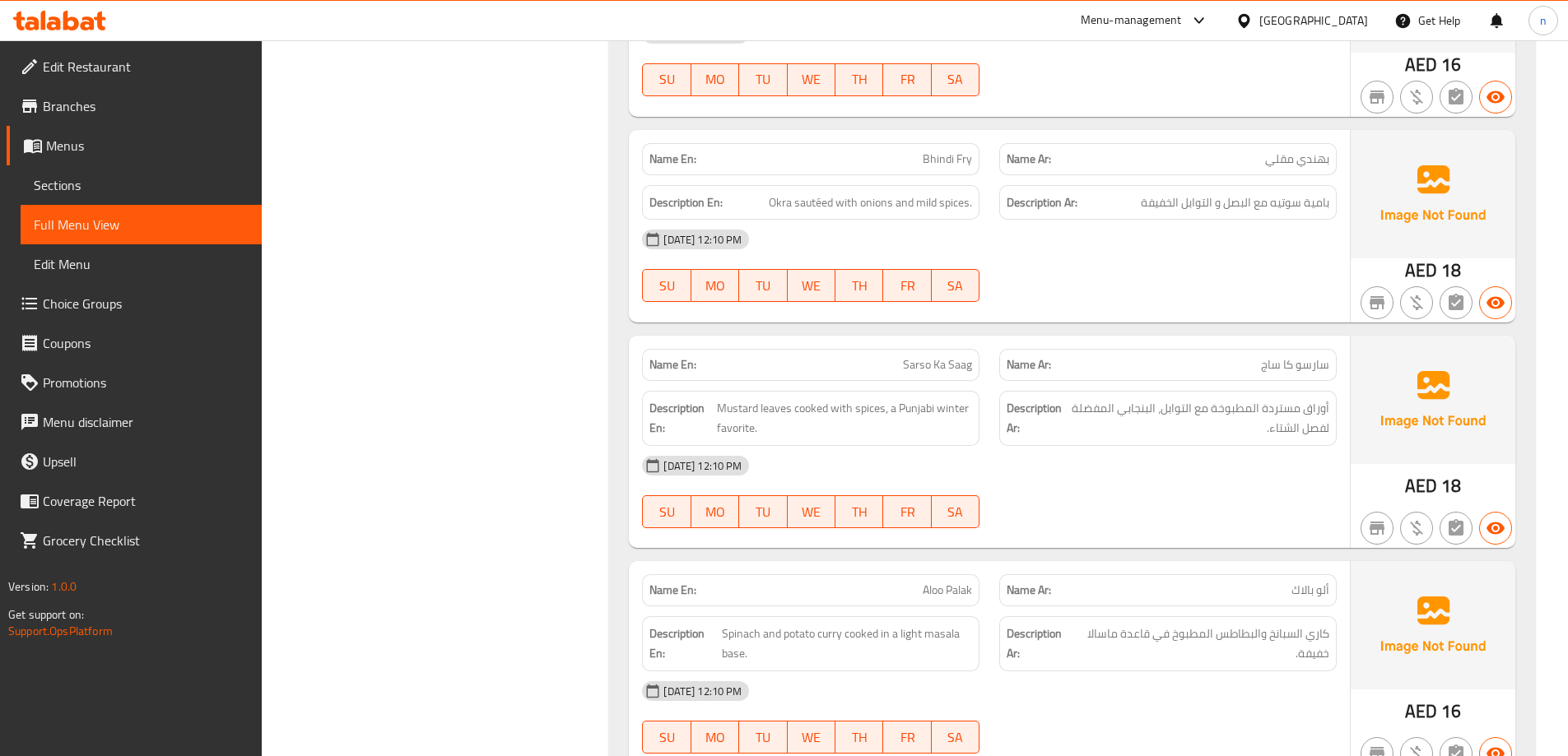
scroll to position [3168, 0]
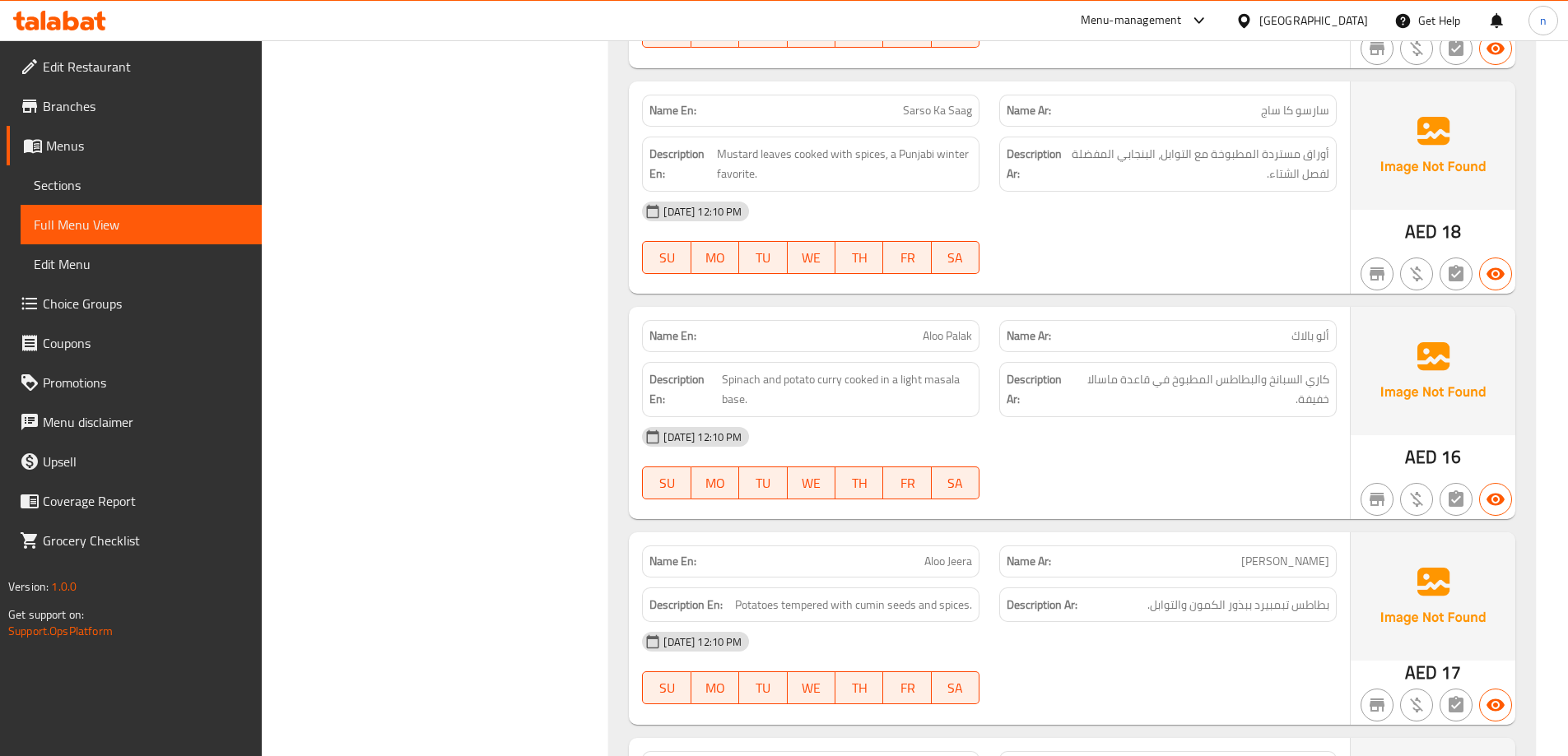
scroll to position [3415, 0]
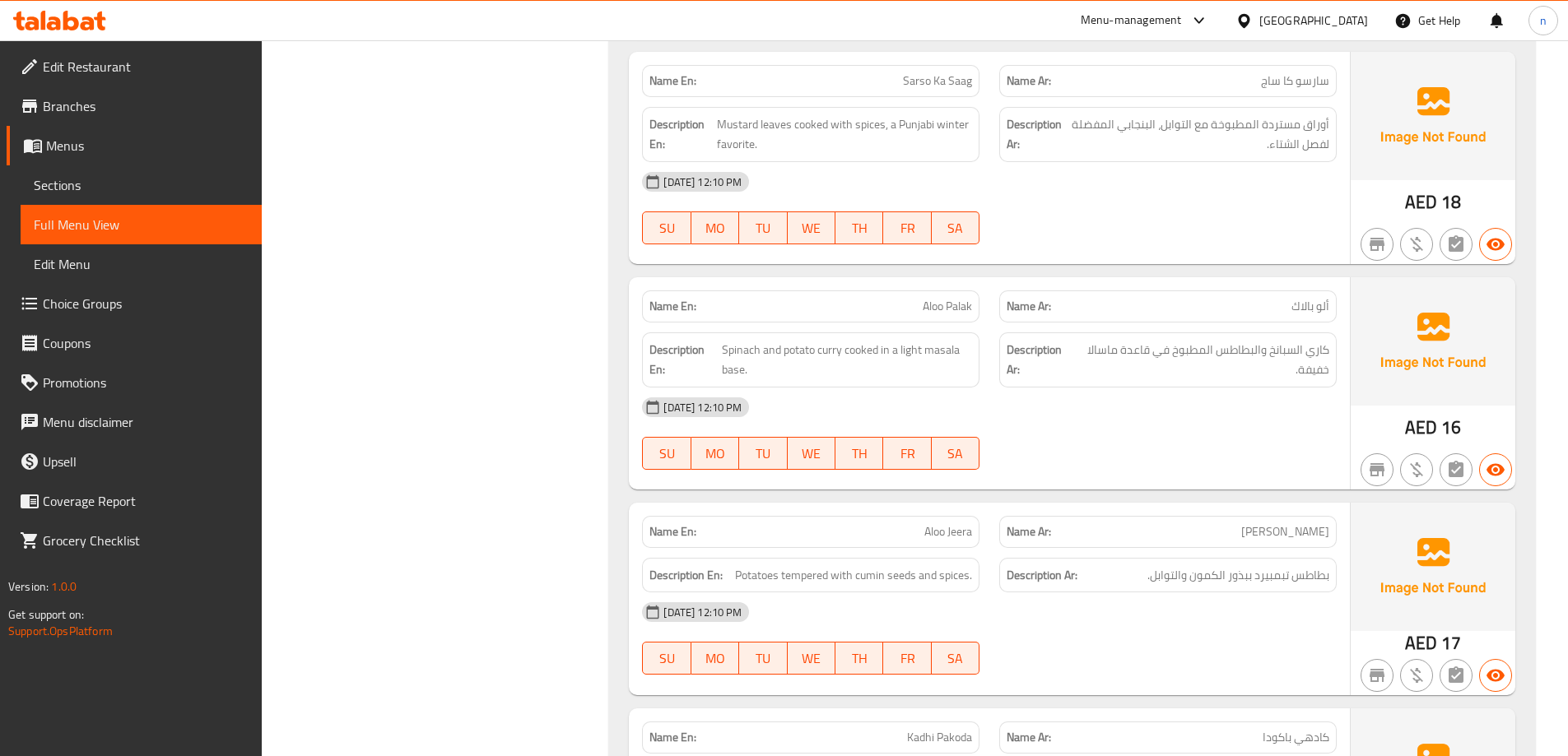
copy span "Sarso Ka Saag"
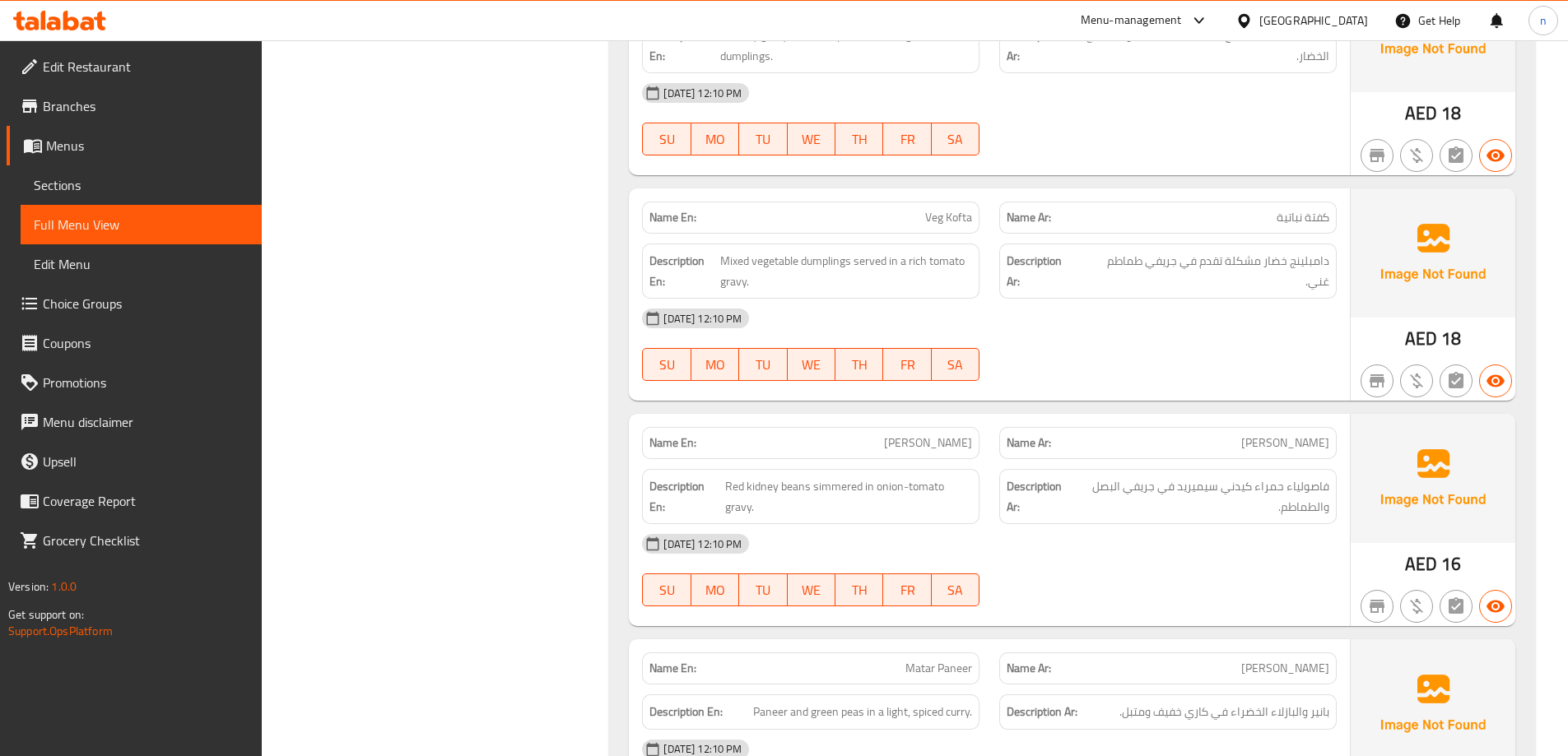
scroll to position [4485, 0]
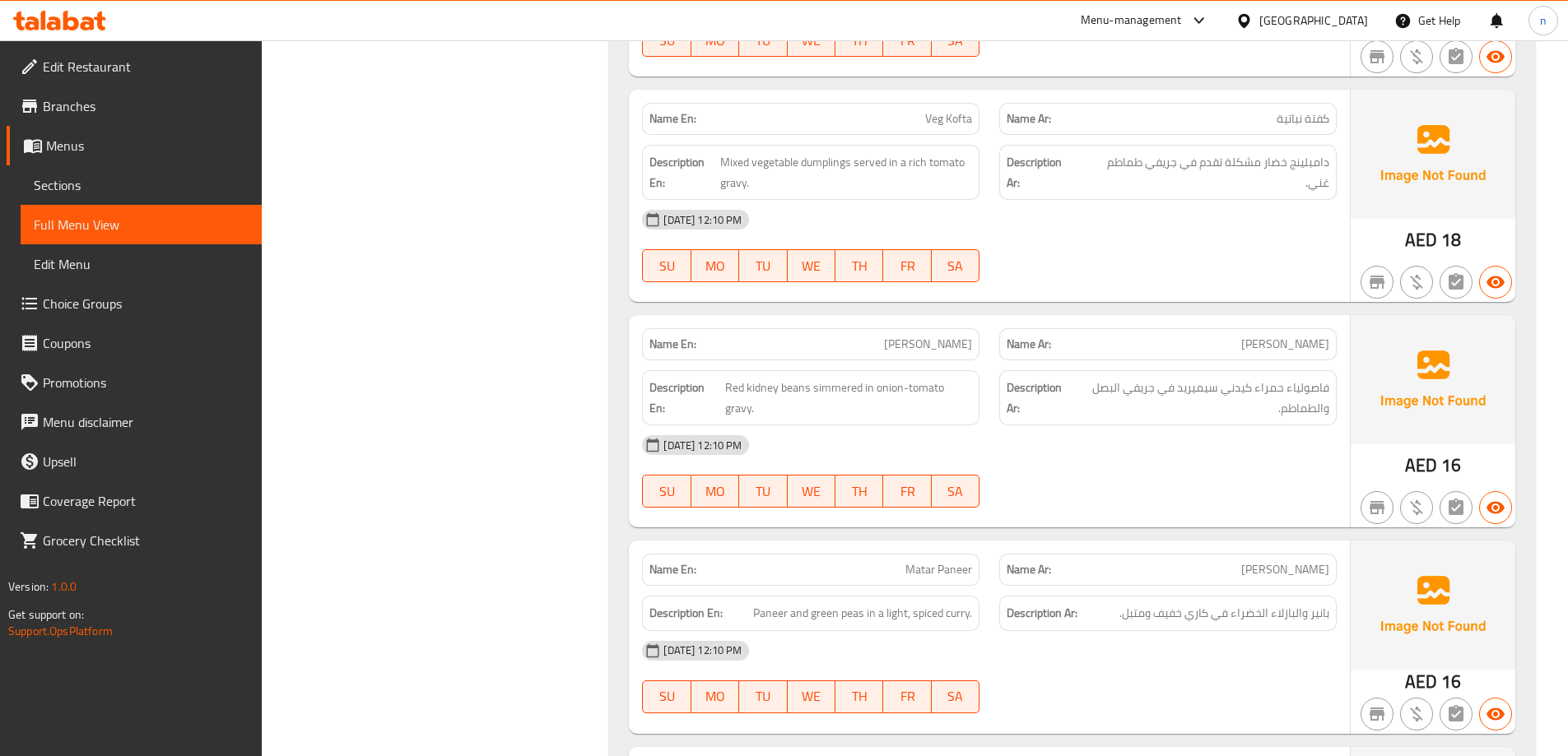
click at [969, 110] on span "Veg Kofta" at bounding box center [948, 119] width 47 height 17
copy span "Veg Kofta"
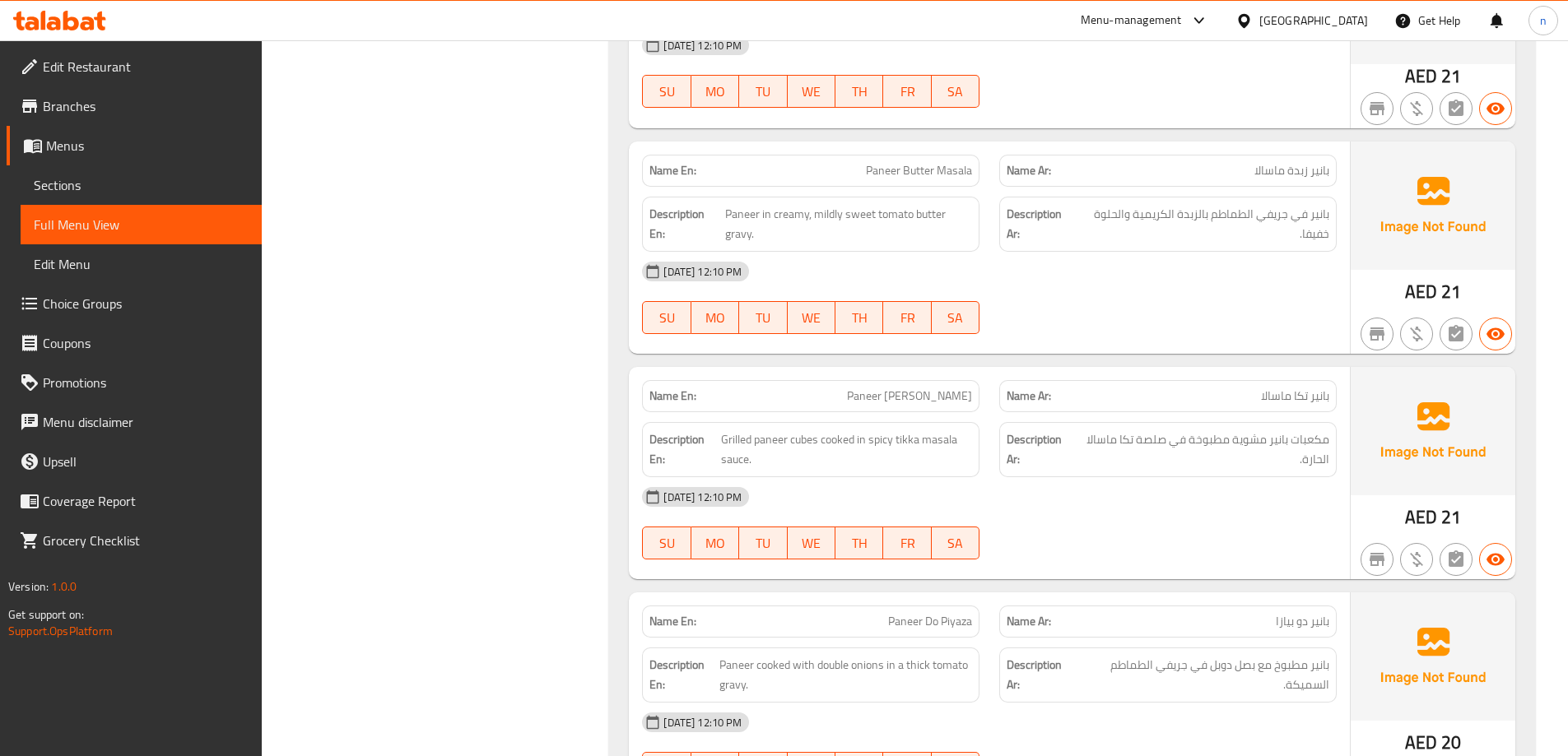
scroll to position [5884, 0]
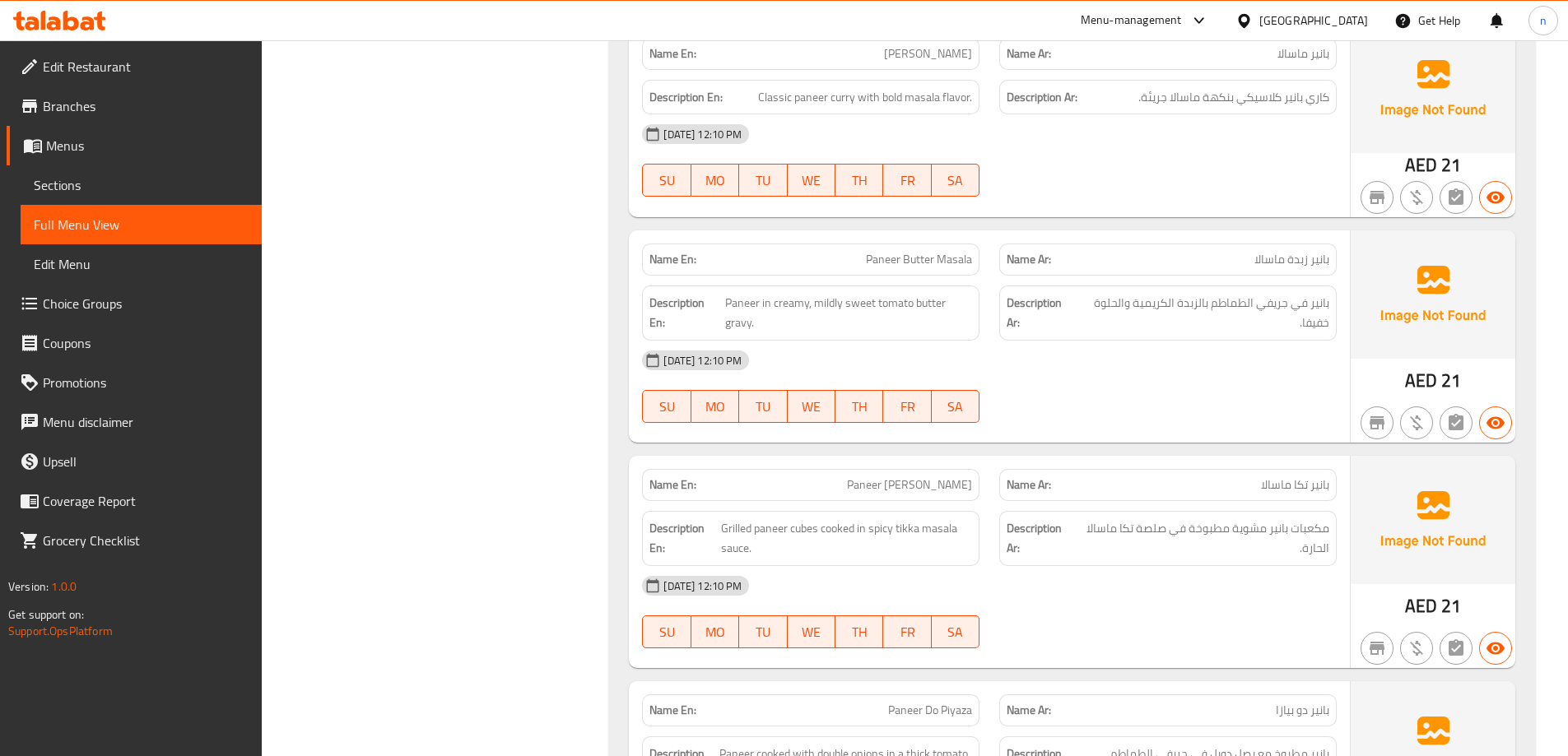
click at [905, 251] on span "Paneer Butter Masala" at bounding box center [918, 260] width 106 height 17
copy span "Paneer Butter Masala"
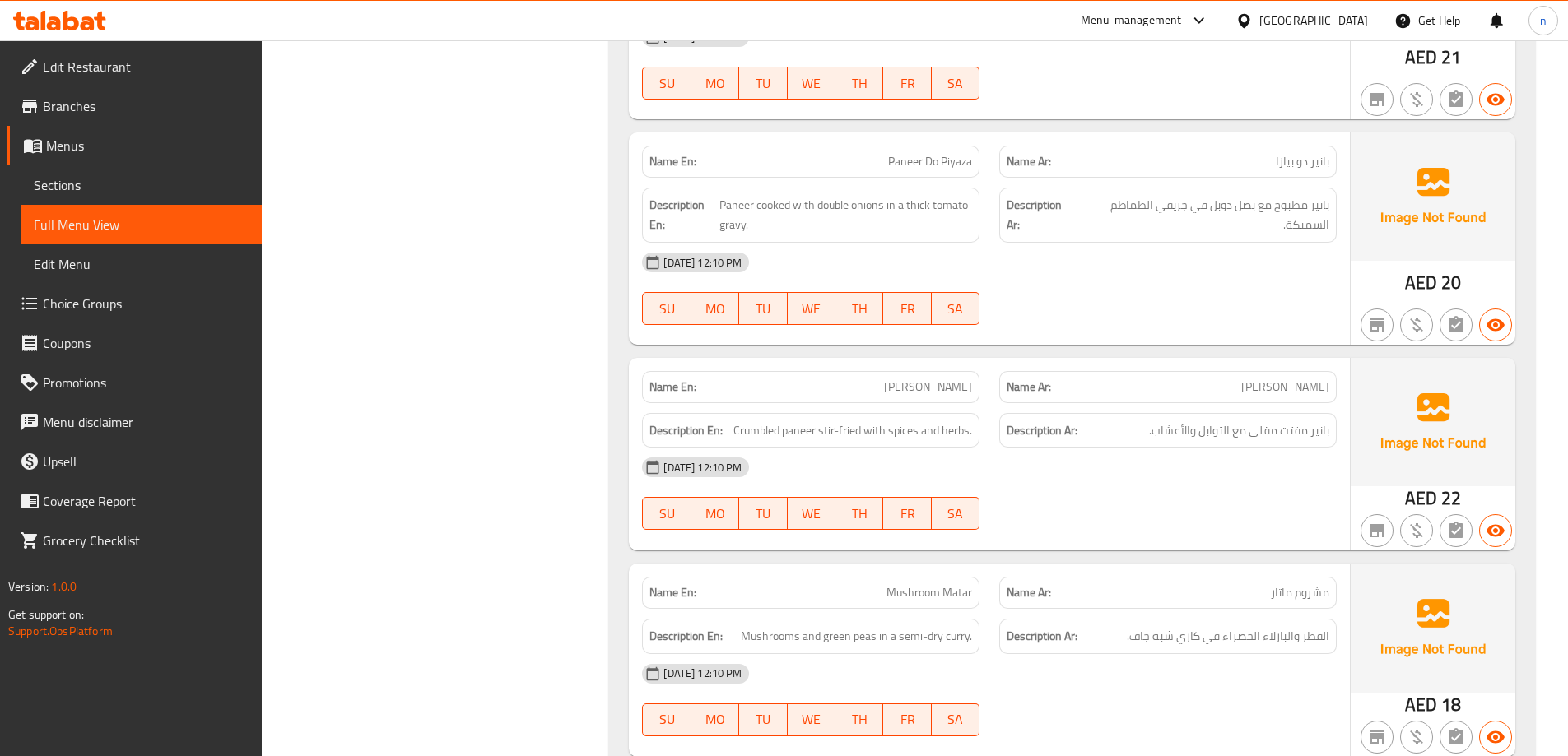
scroll to position [6460, 0]
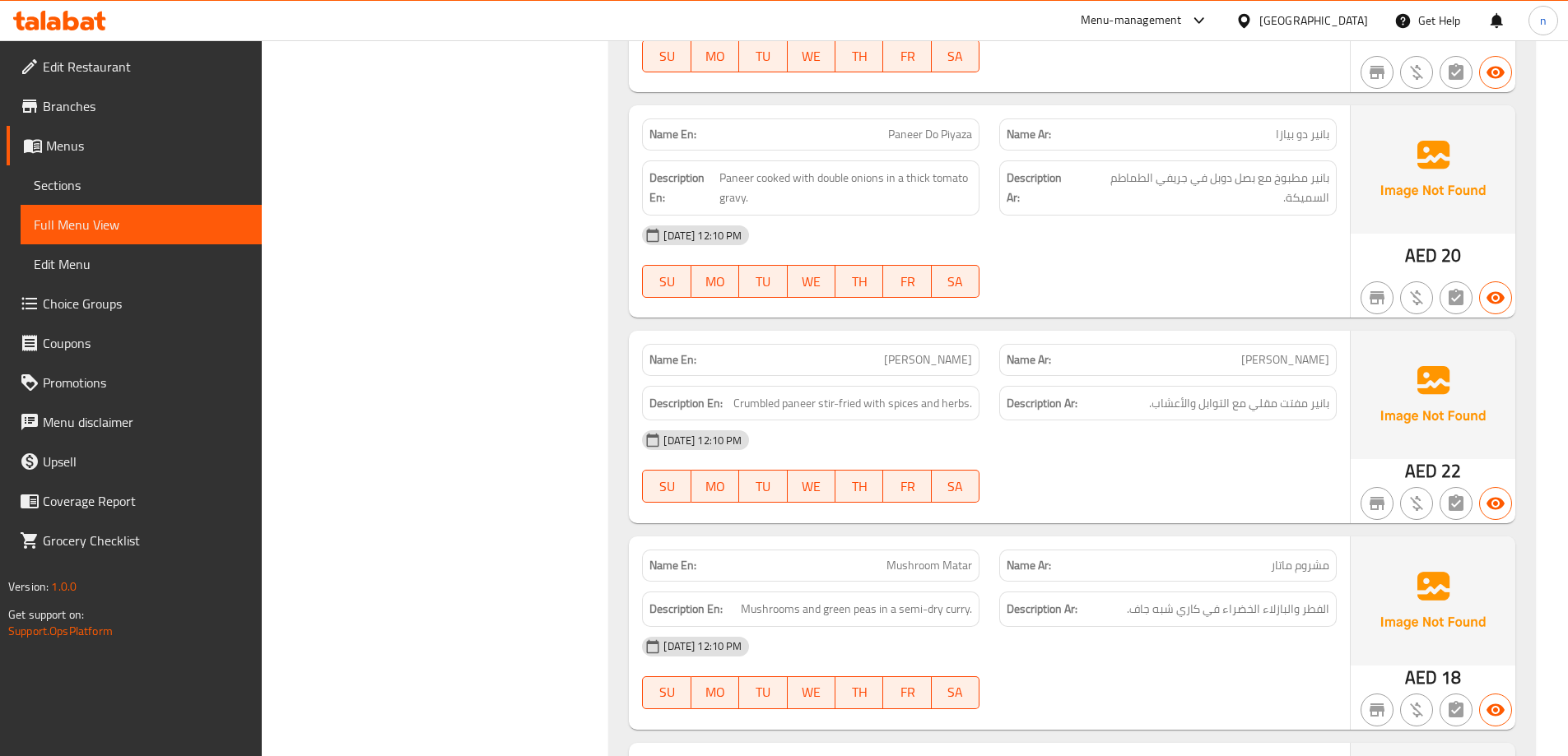
click at [951, 126] on span "Paneer Do Piyaza" at bounding box center [930, 134] width 84 height 17
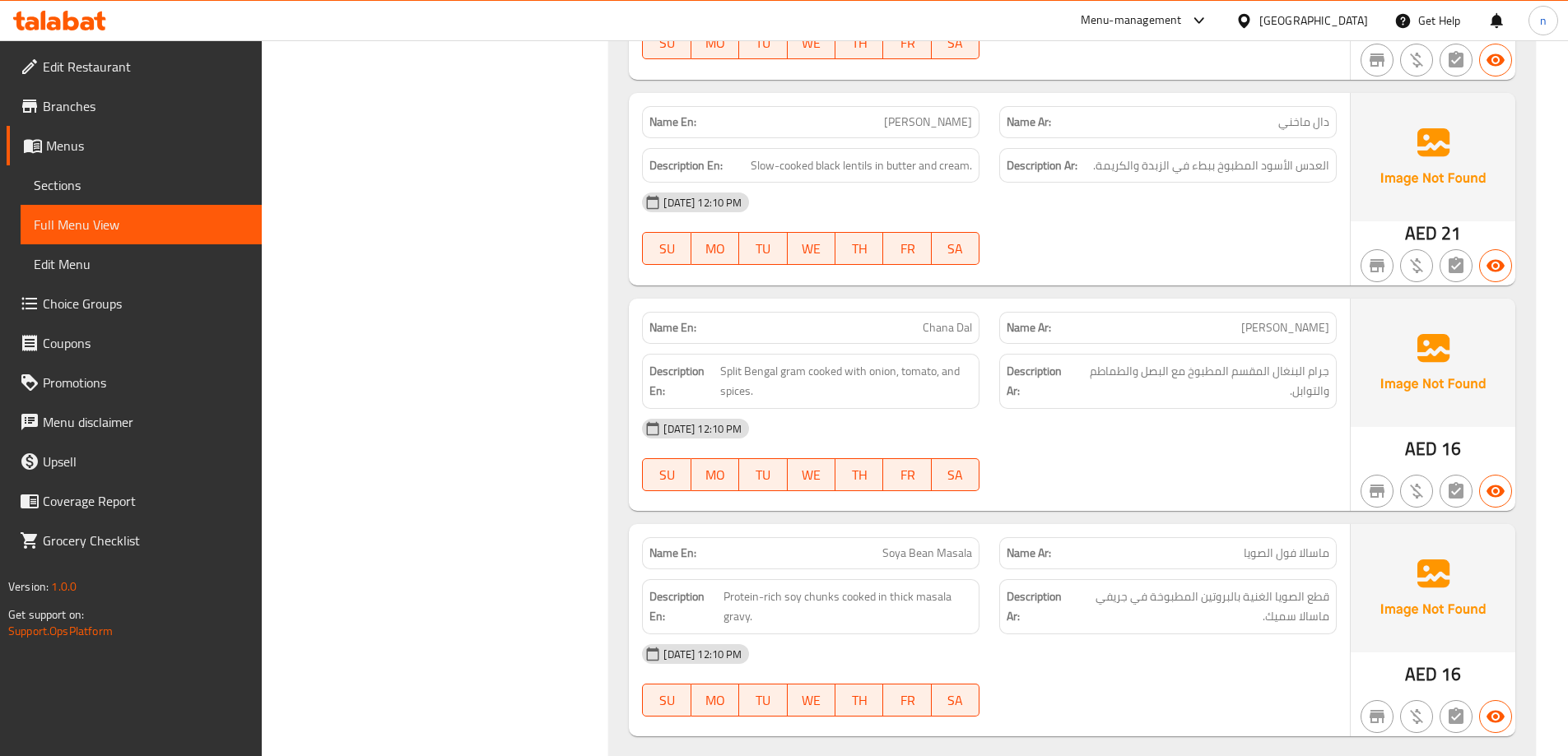
scroll to position [8516, 0]
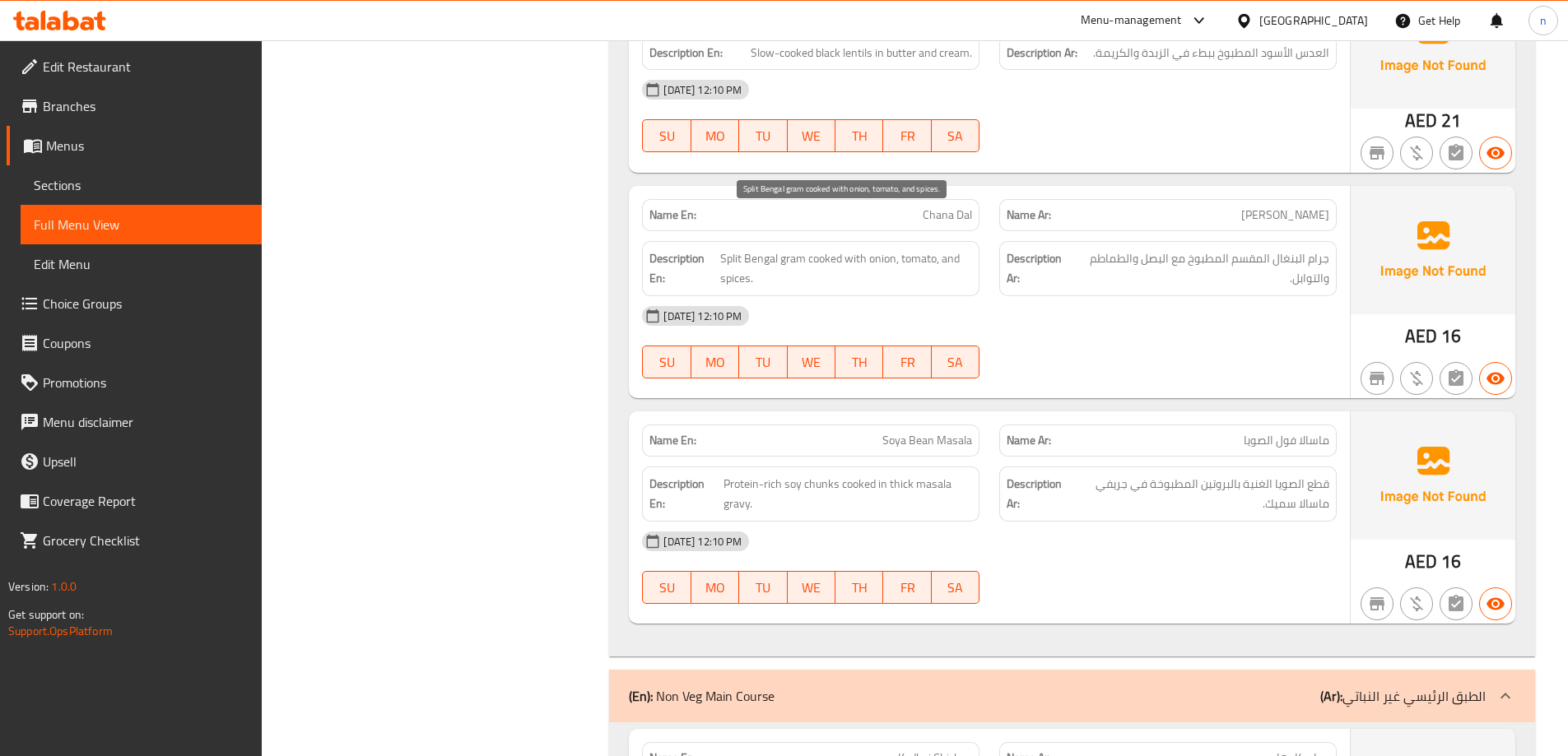
click at [788, 249] on span "Split Bengal gram cooked with onion, tomato, and spices." at bounding box center [846, 268] width 252 height 40
copy span "gram"
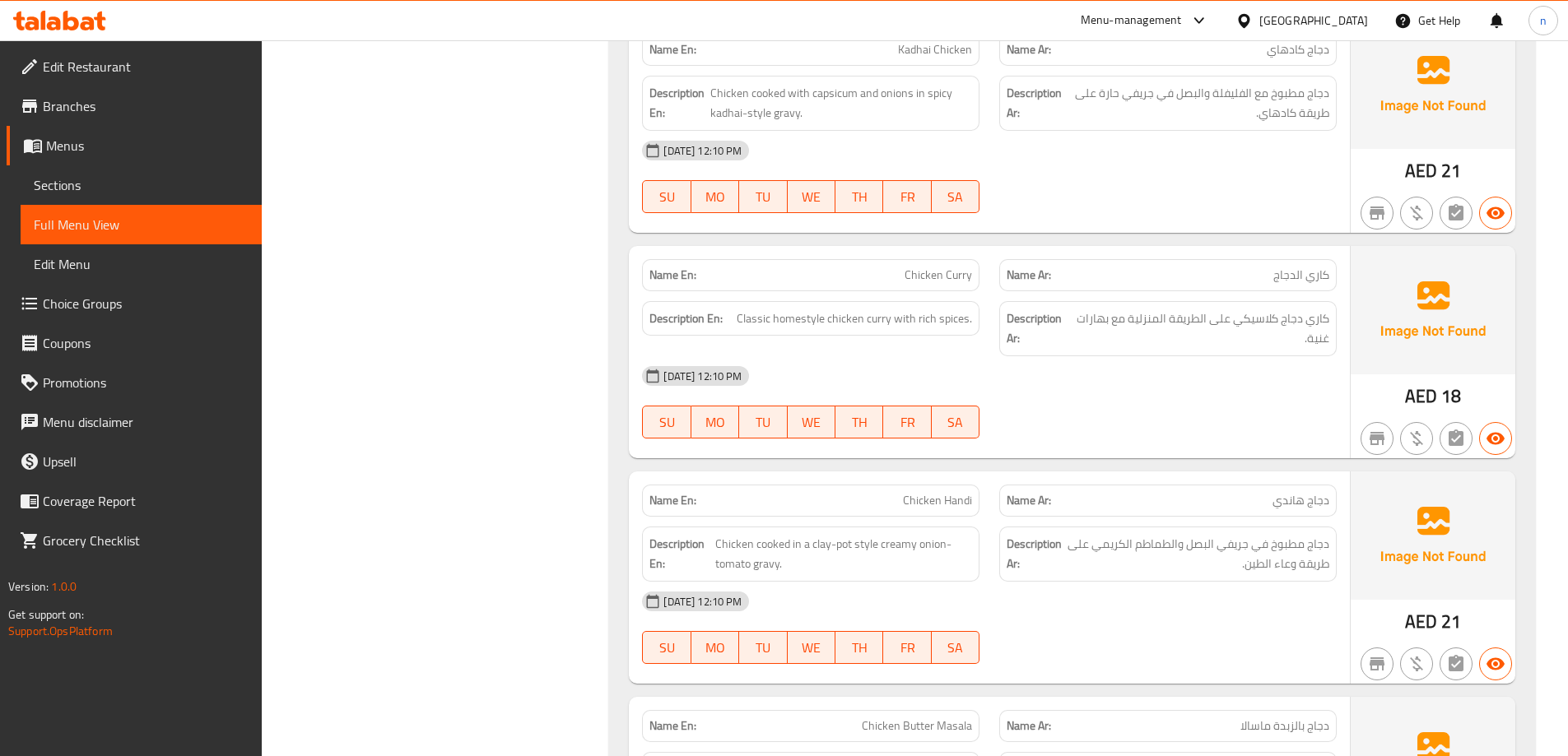
scroll to position [9093, 0]
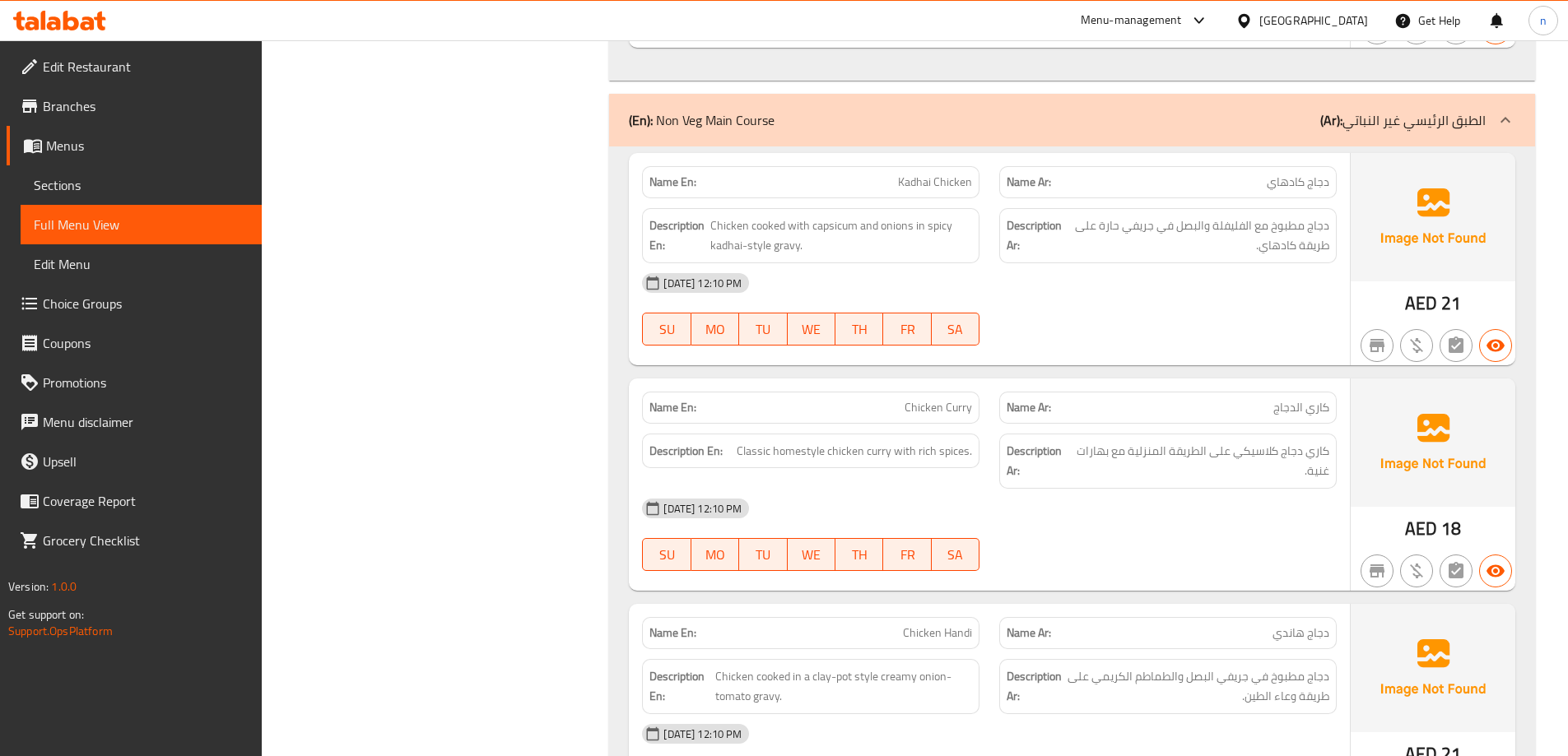
copy span "كاري الدجاج"
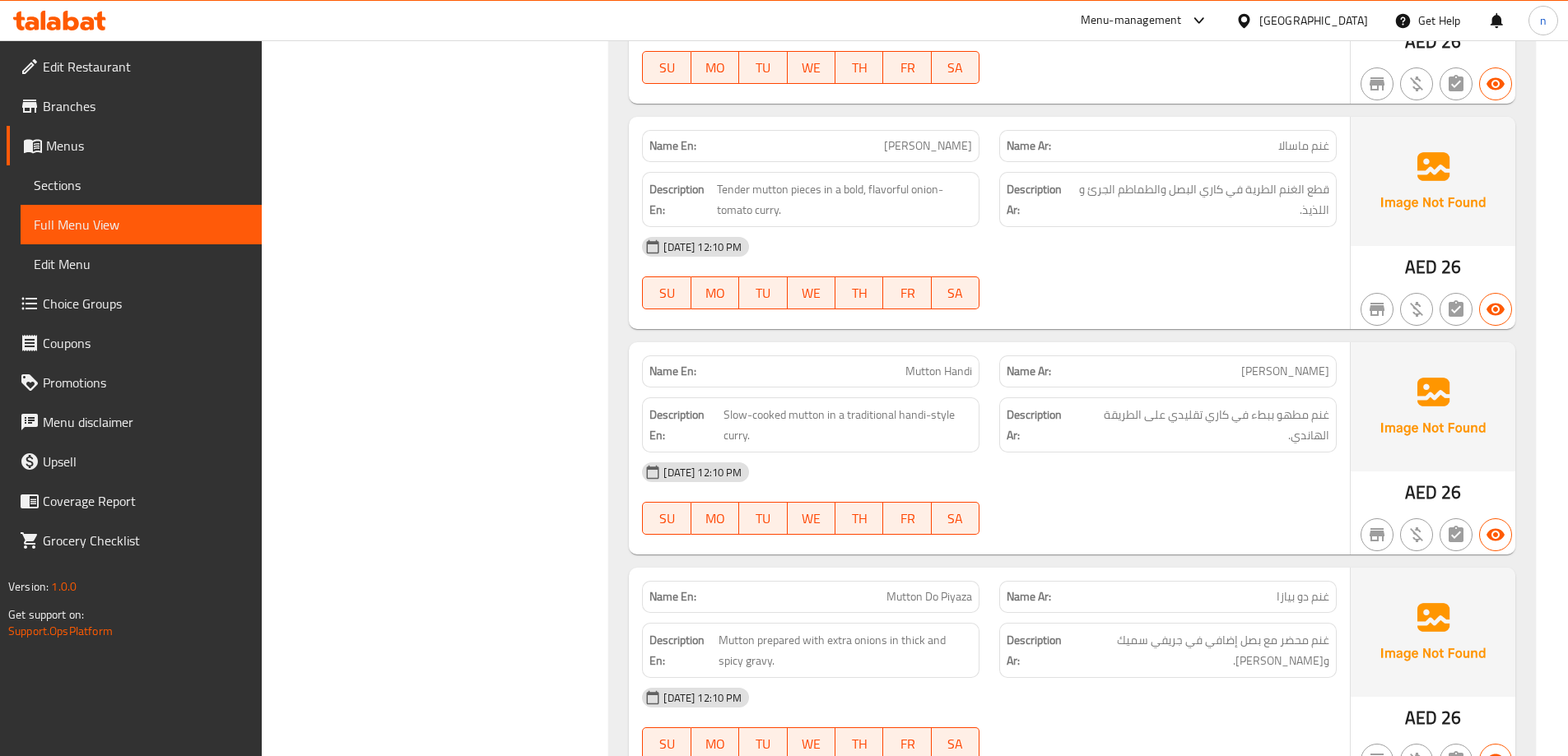
scroll to position [11397, 0]
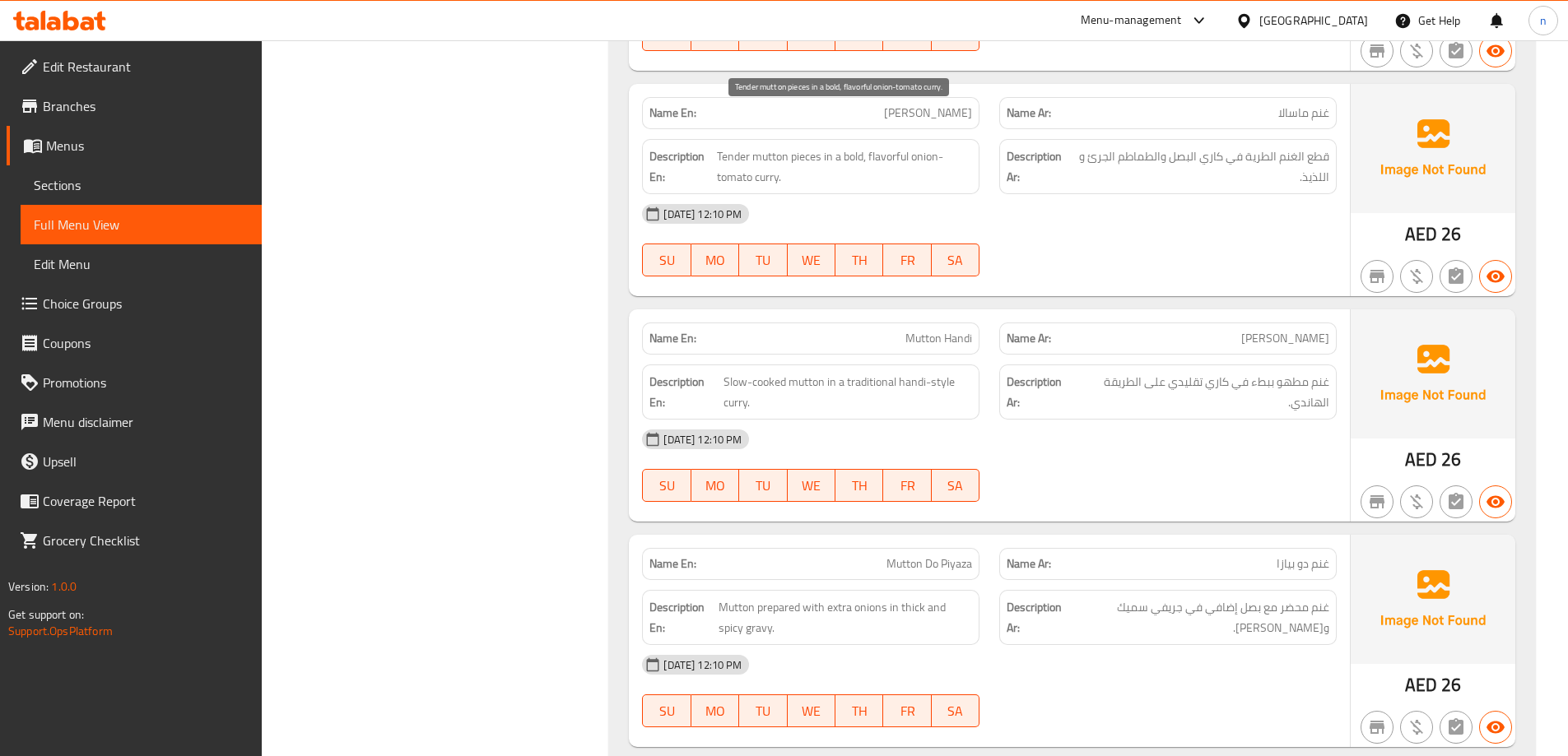
click at [877, 146] on span "Tender mutton pieces in a bold, flavorful onion-tomato curry." at bounding box center [844, 166] width 256 height 40
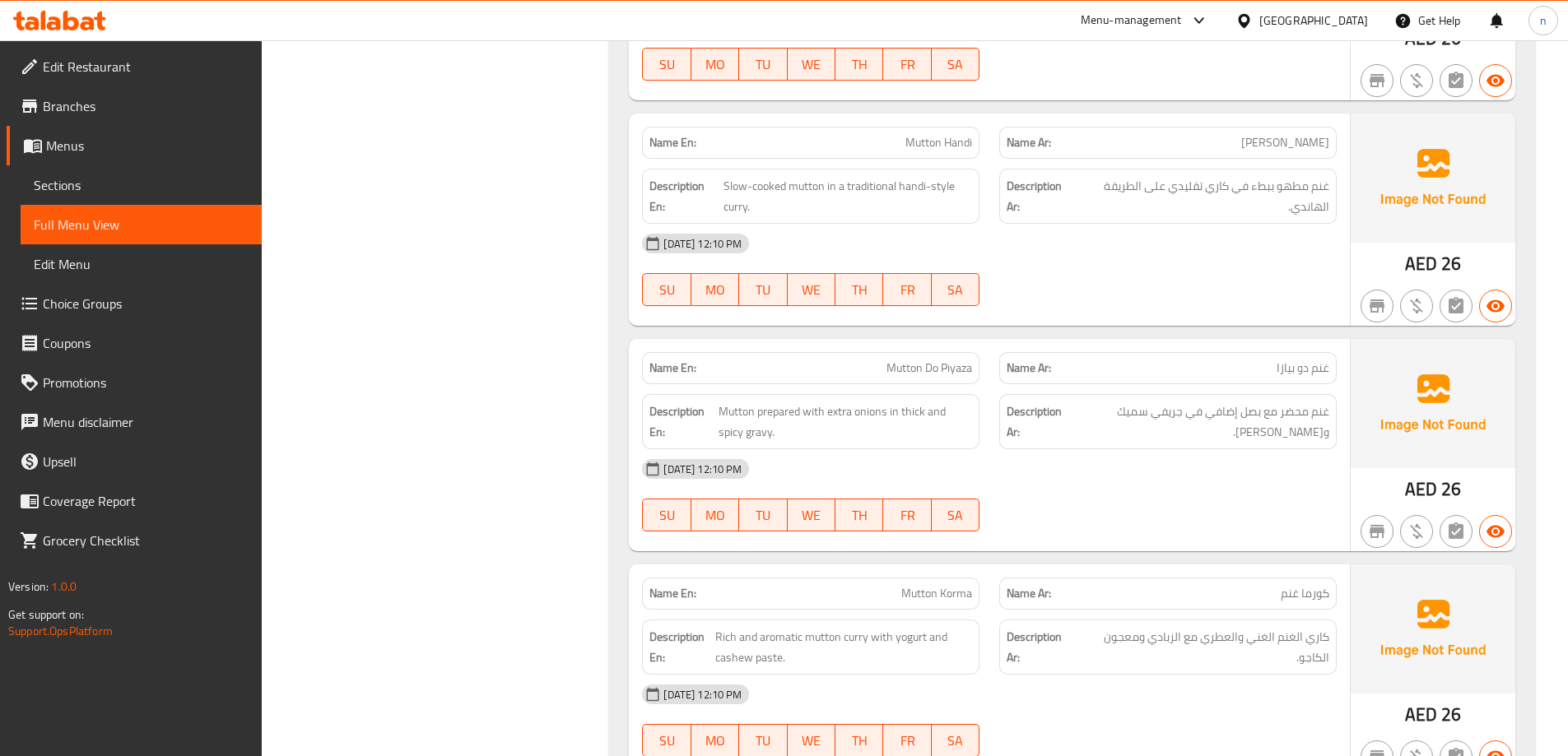
scroll to position [11622, 0]
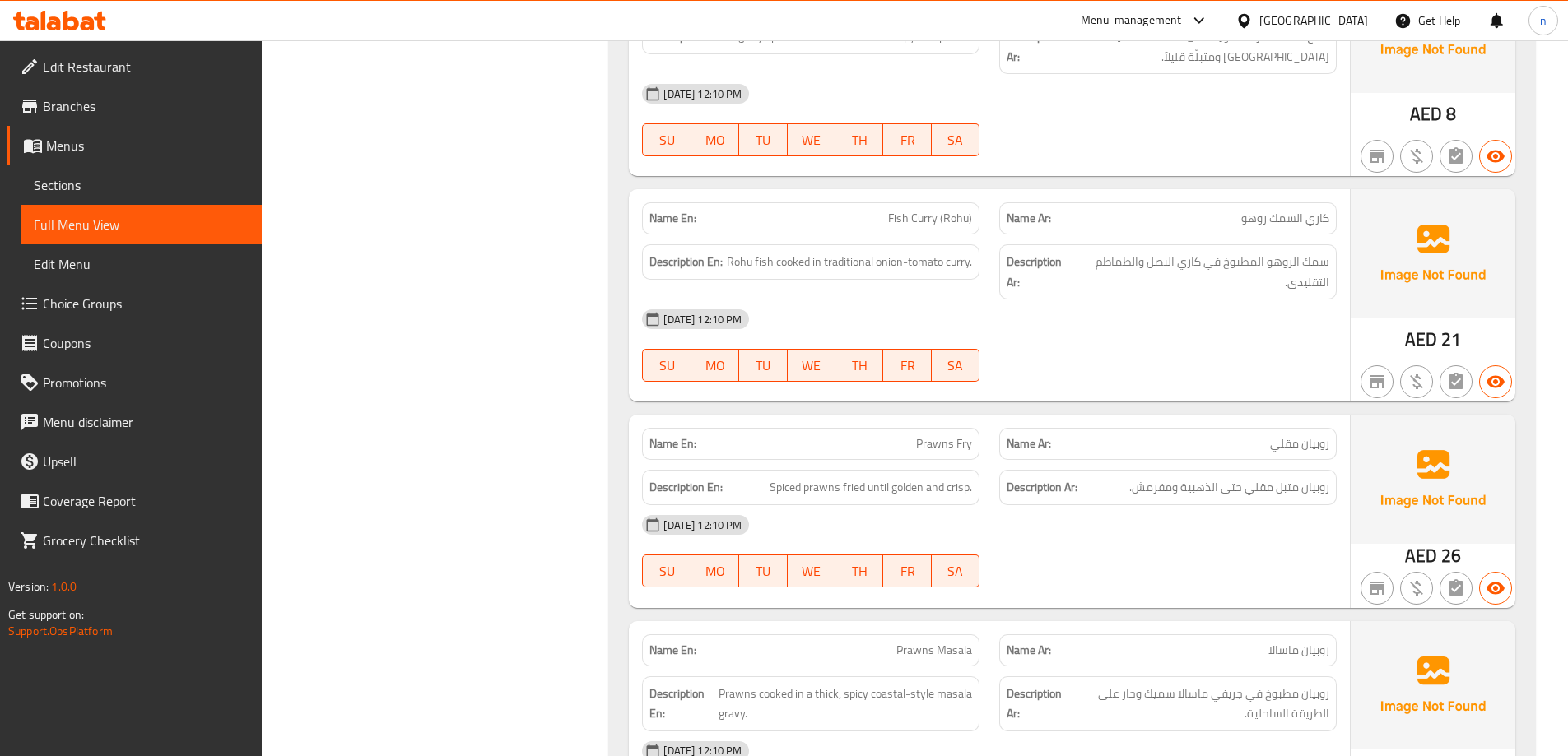
scroll to position [12527, 0]
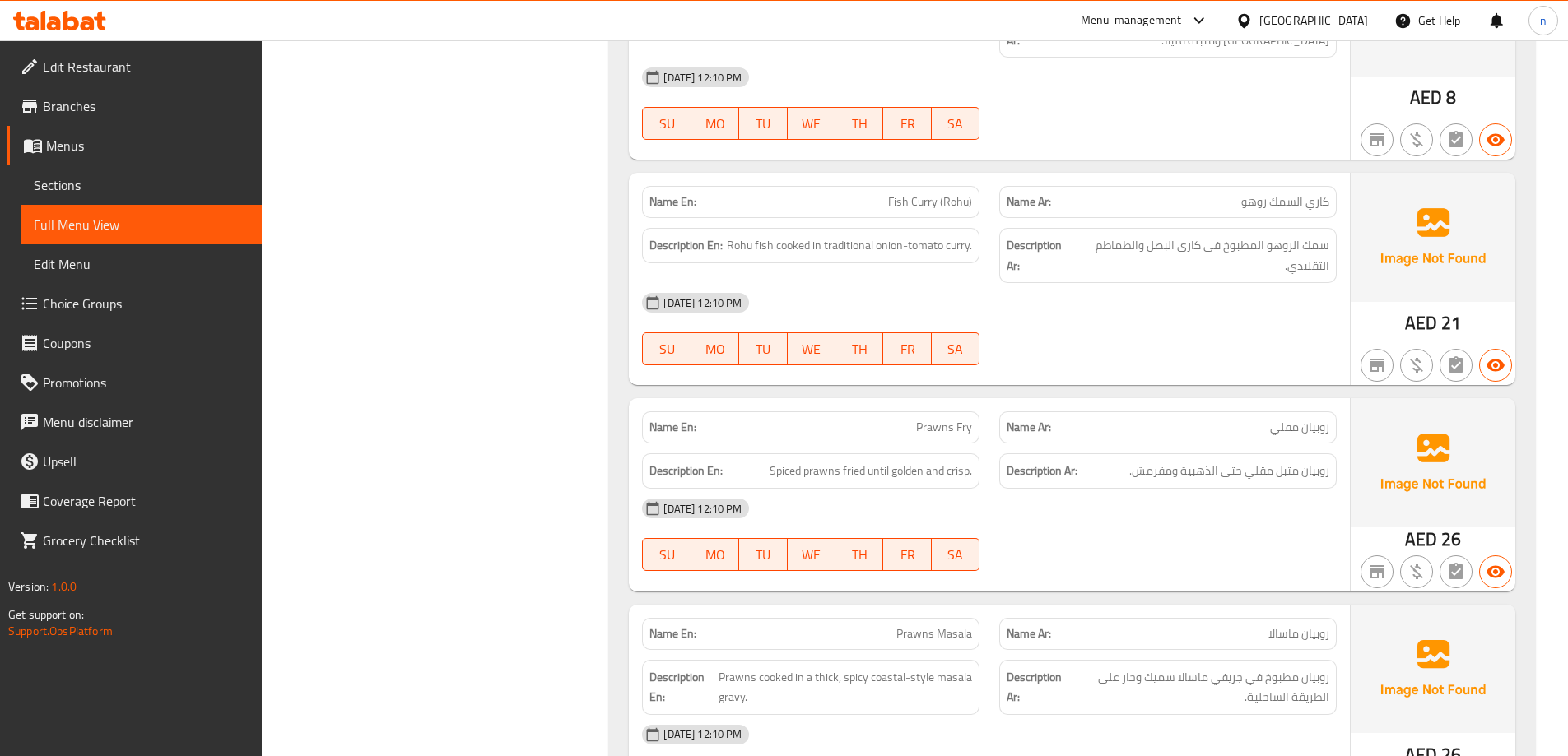
copy span "Fish Curry (Rohu)"
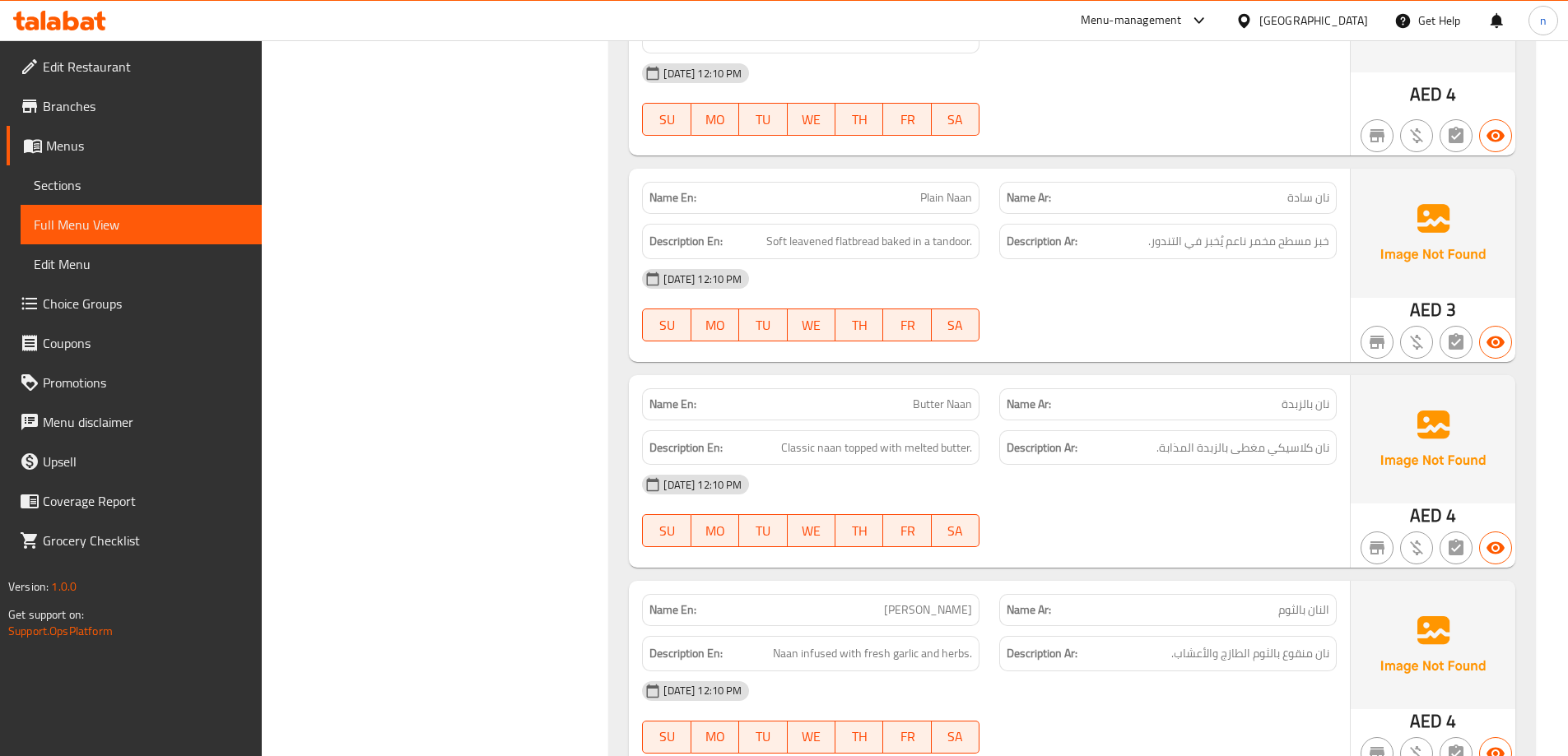
scroll to position [14172, 0]
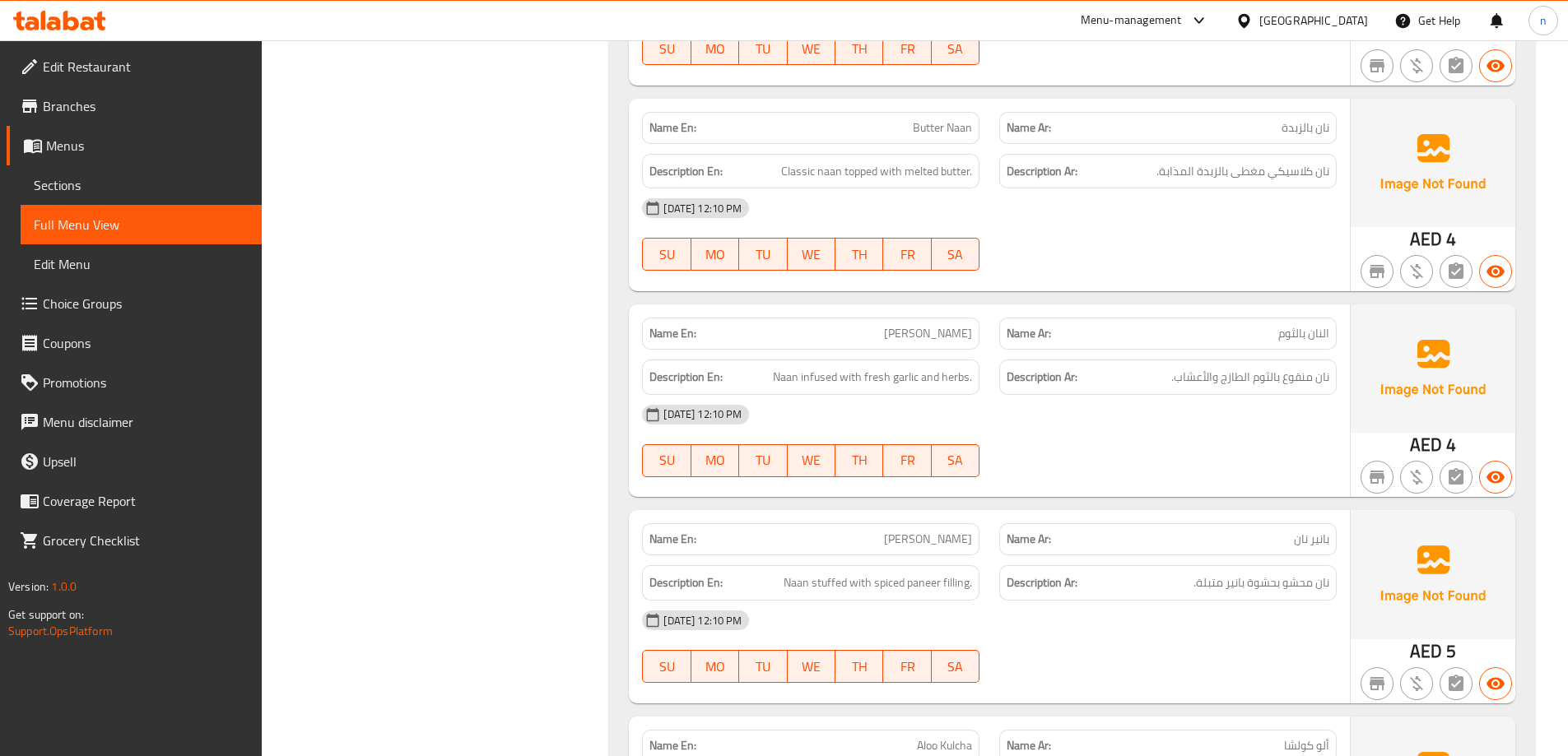
scroll to position [14502, 0]
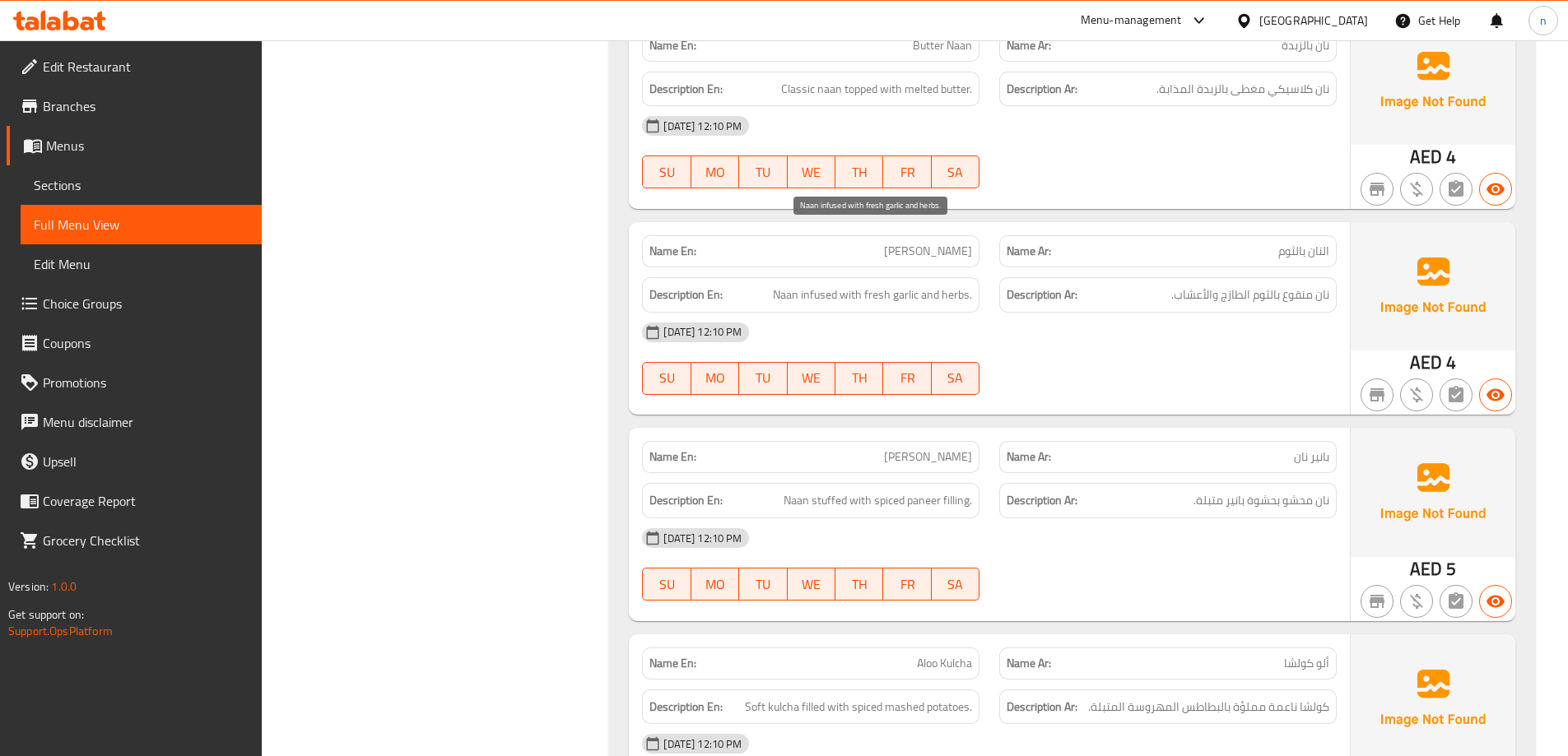
click at [823, 285] on span "Naan infused with fresh garlic and herbs." at bounding box center [873, 295] width 200 height 21
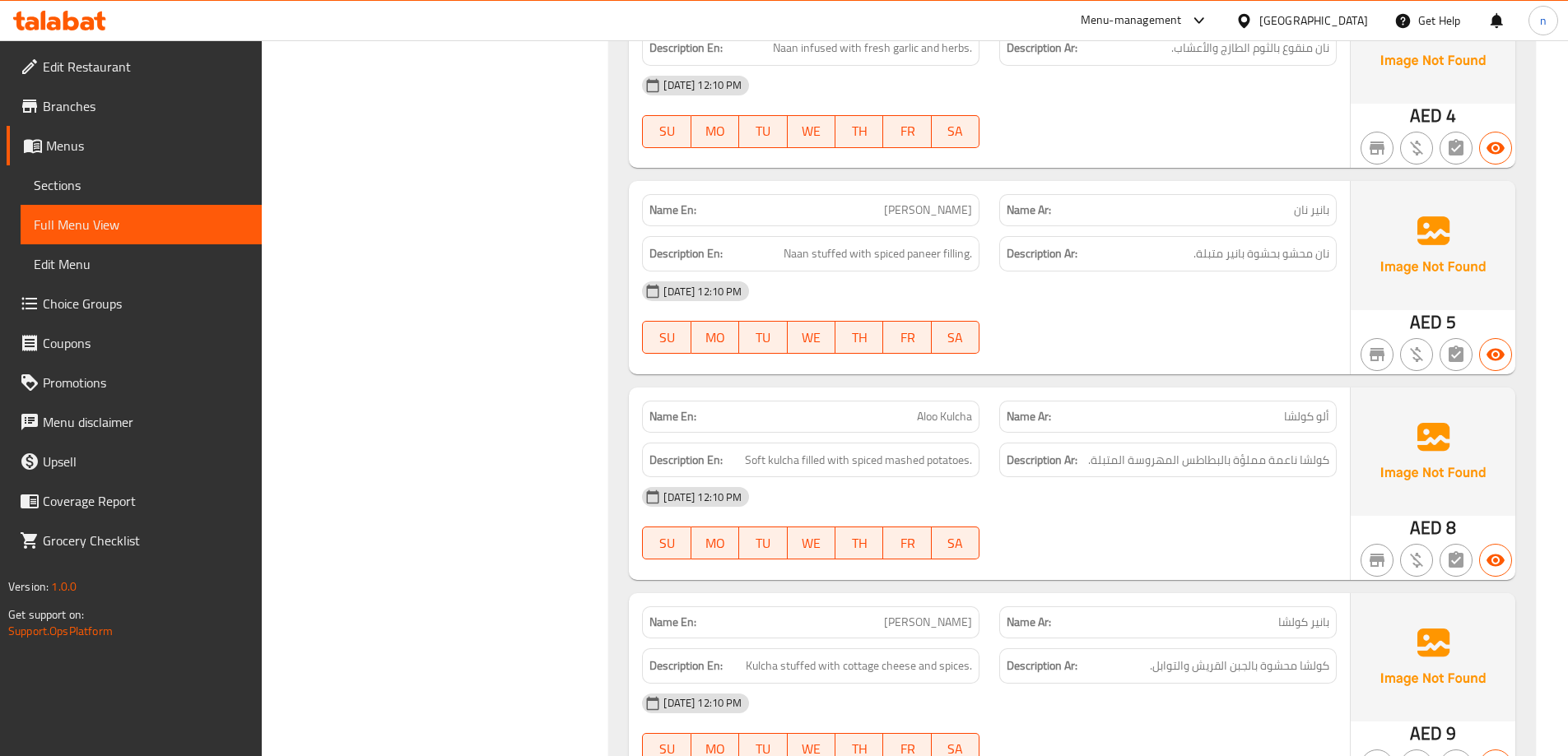
scroll to position [14831, 0]
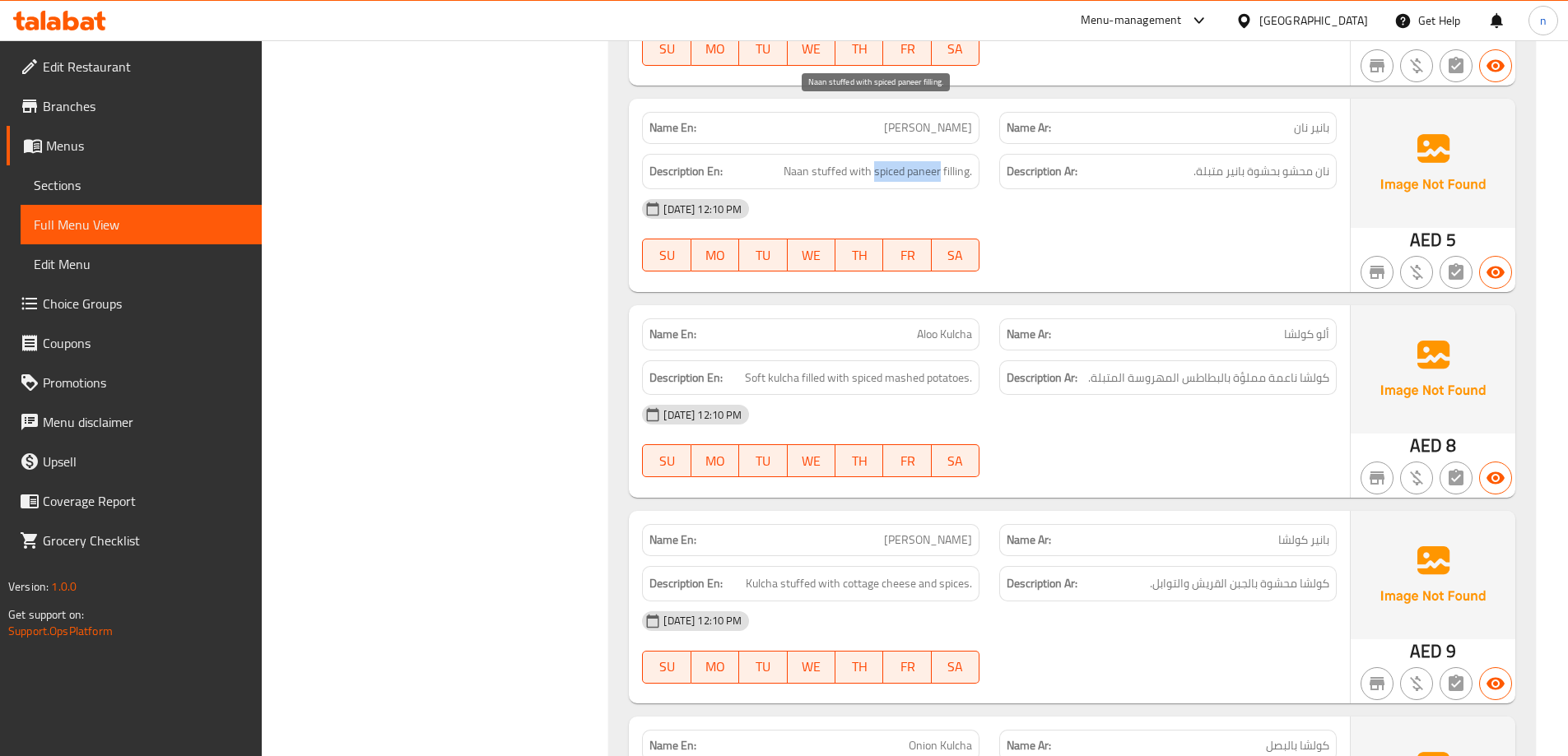
drag, startPoint x: 875, startPoint y: 114, endPoint x: 941, endPoint y: 114, distance: 66.0
click at [941, 162] on span "Naan stuffed with spiced paneer filling." at bounding box center [878, 172] width 188 height 21
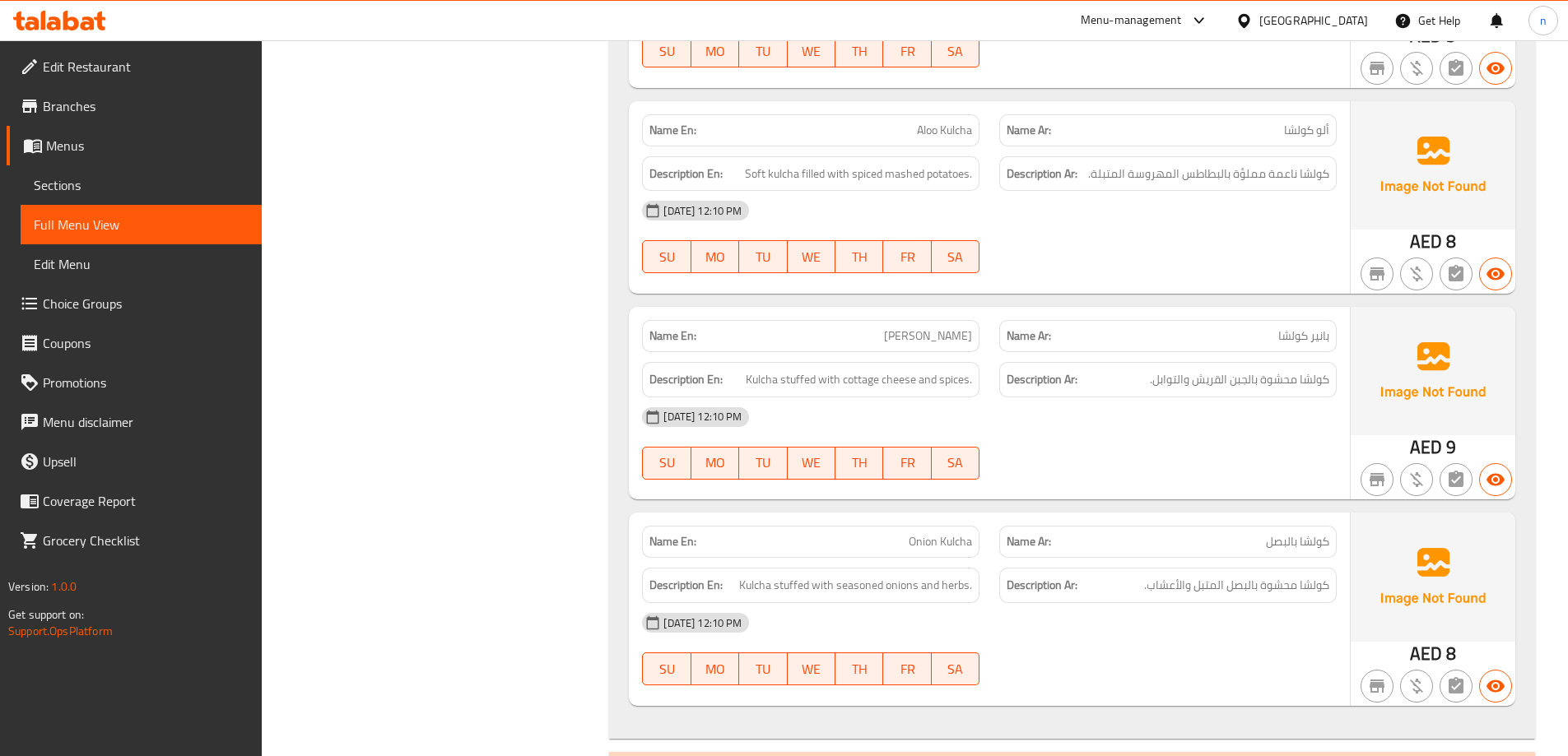
scroll to position [14995, 0]
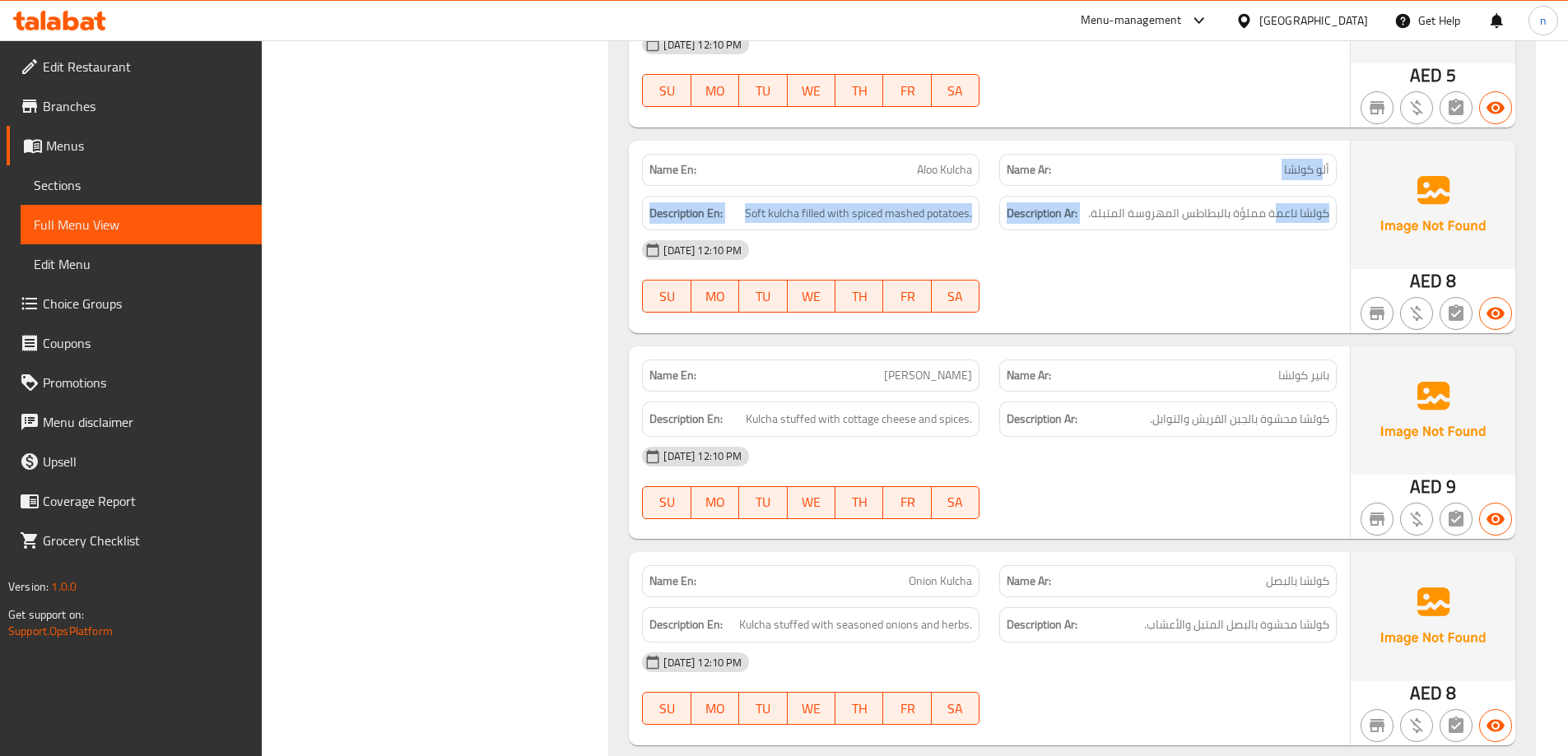
drag, startPoint x: 1320, startPoint y: 122, endPoint x: 1278, endPoint y: 130, distance: 42.8
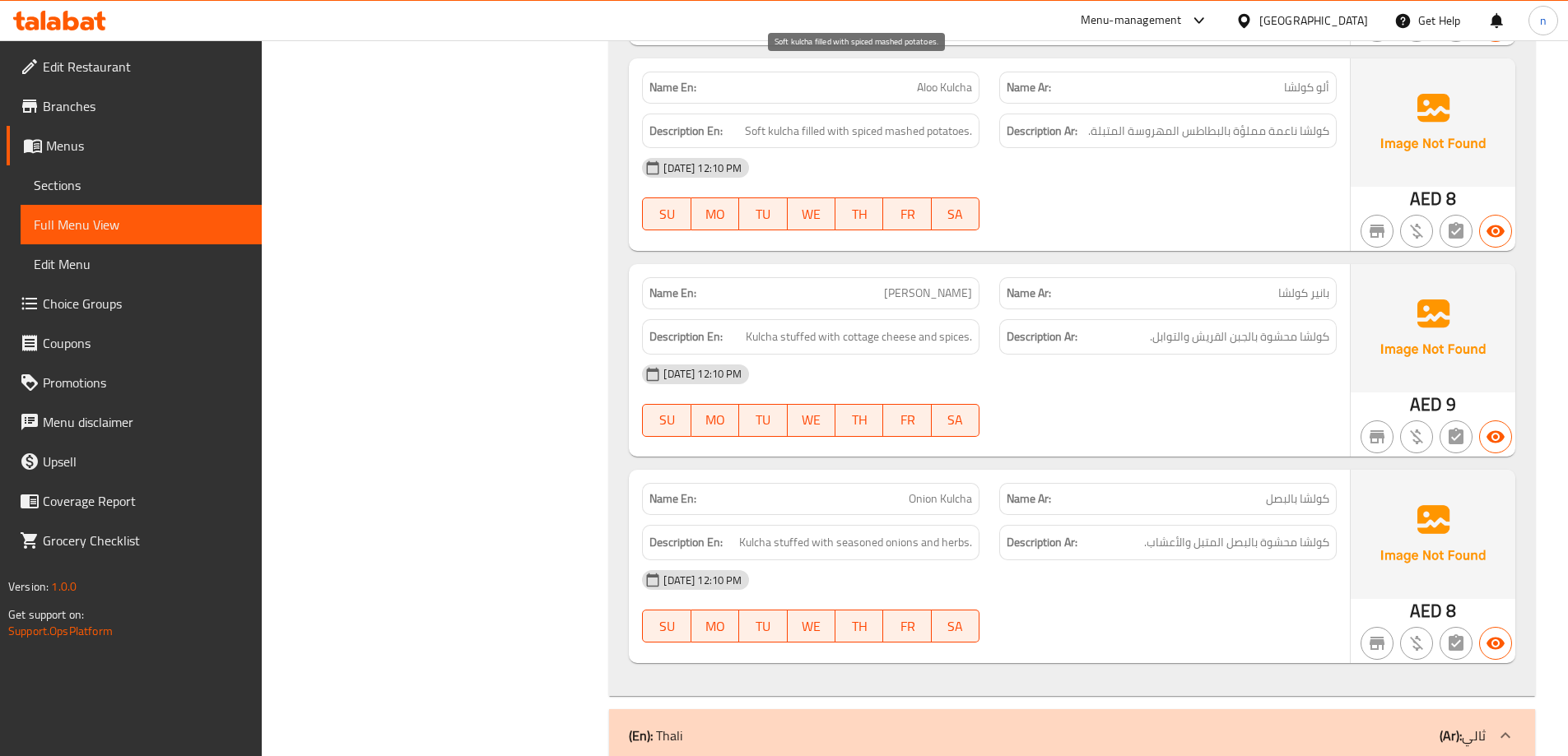
click at [818, 121] on span "Soft kulcha filled with spiced mashed potatoes." at bounding box center [859, 132] width 227 height 21
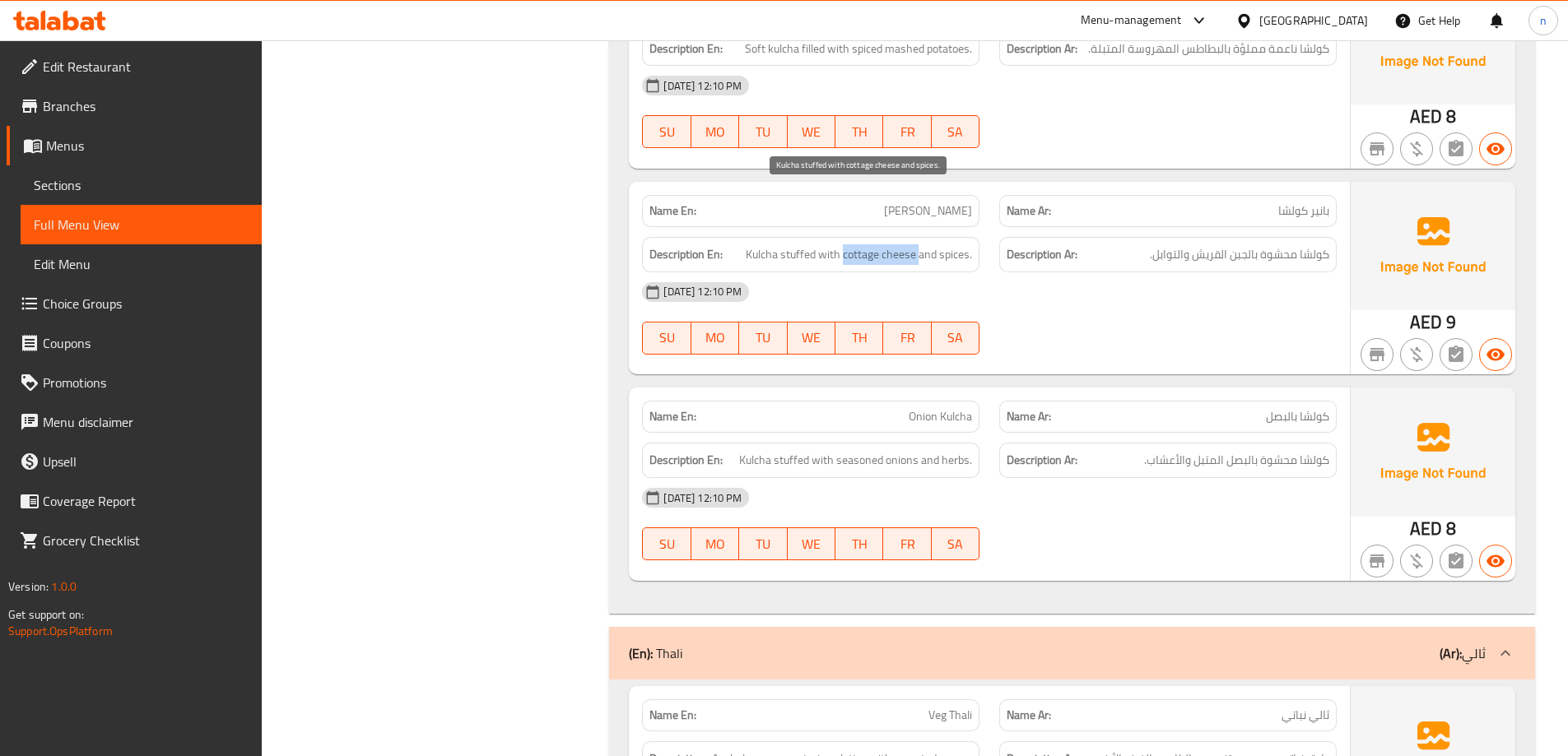
drag, startPoint x: 844, startPoint y: 194, endPoint x: 919, endPoint y: 198, distance: 75.1
click at [919, 244] on span "Kulcha stuffed with cottage cheese and spices." at bounding box center [859, 255] width 226 height 21
copy span "cottage cheese"
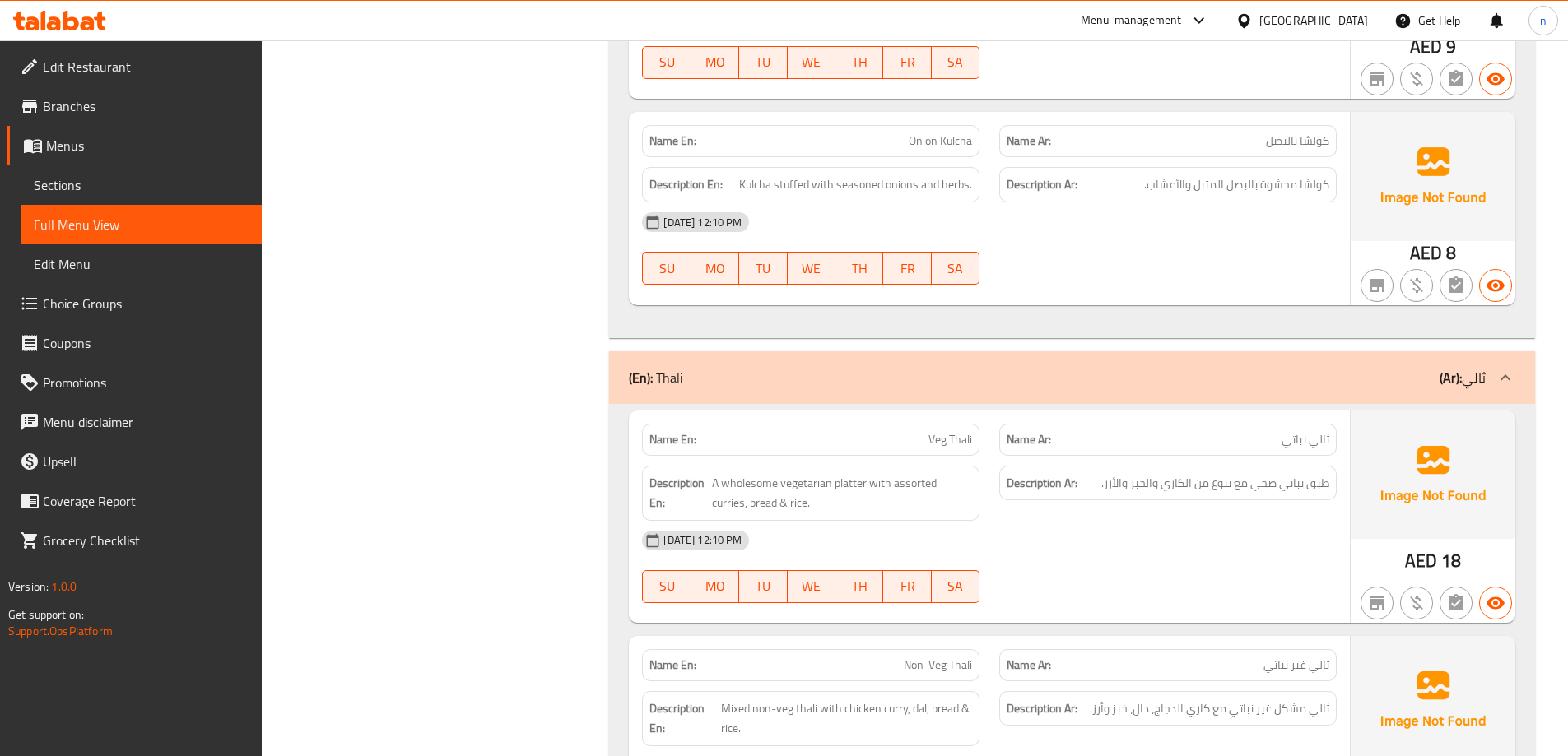
scroll to position [15406, 0]
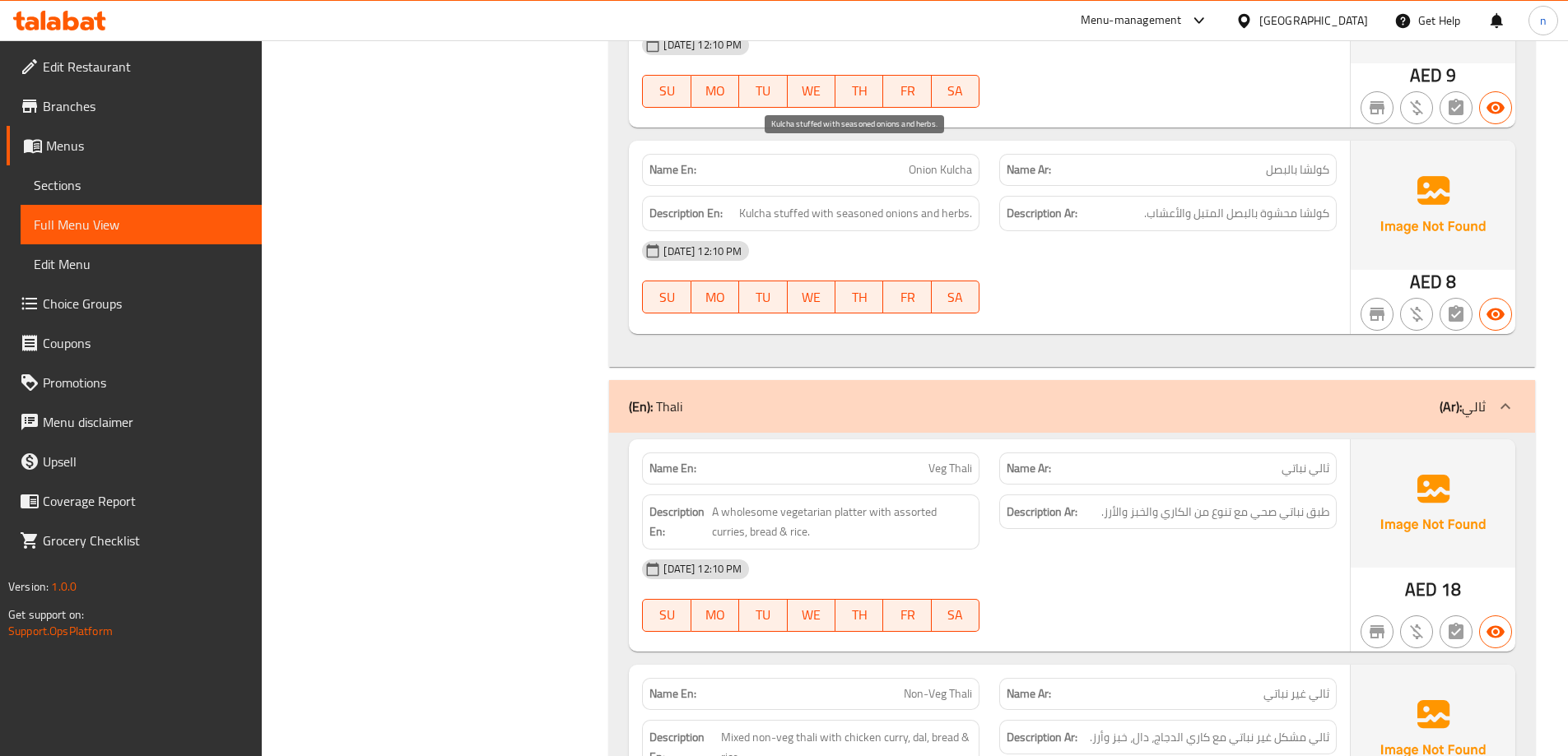
click at [794, 203] on span "Kulcha stuffed with seasoned onions and herbs." at bounding box center [855, 213] width 233 height 21
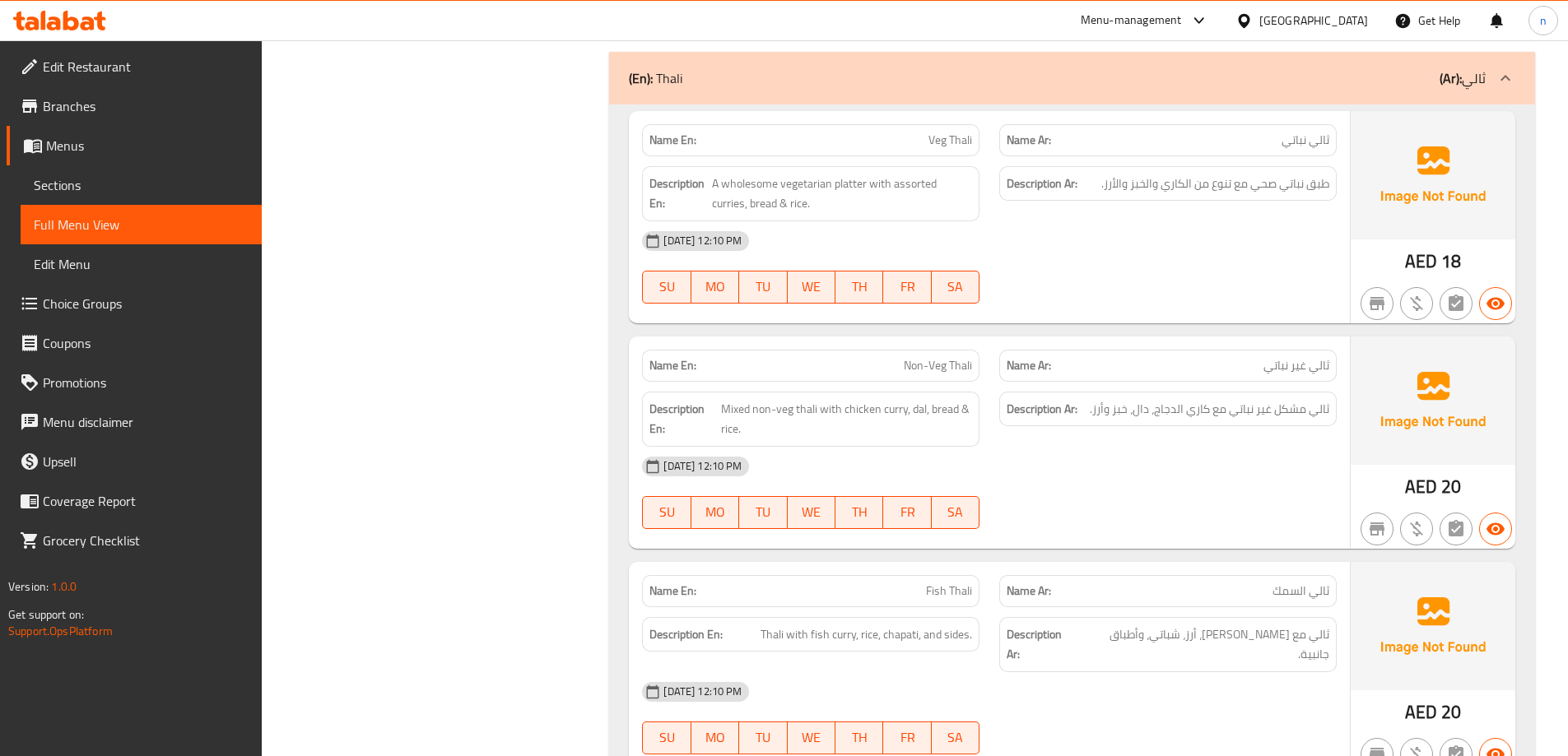
scroll to position [15736, 0]
click at [750, 173] on span "A wholesome vegetarian platter with assorted curries, bread & rice." at bounding box center [843, 193] width 260 height 40
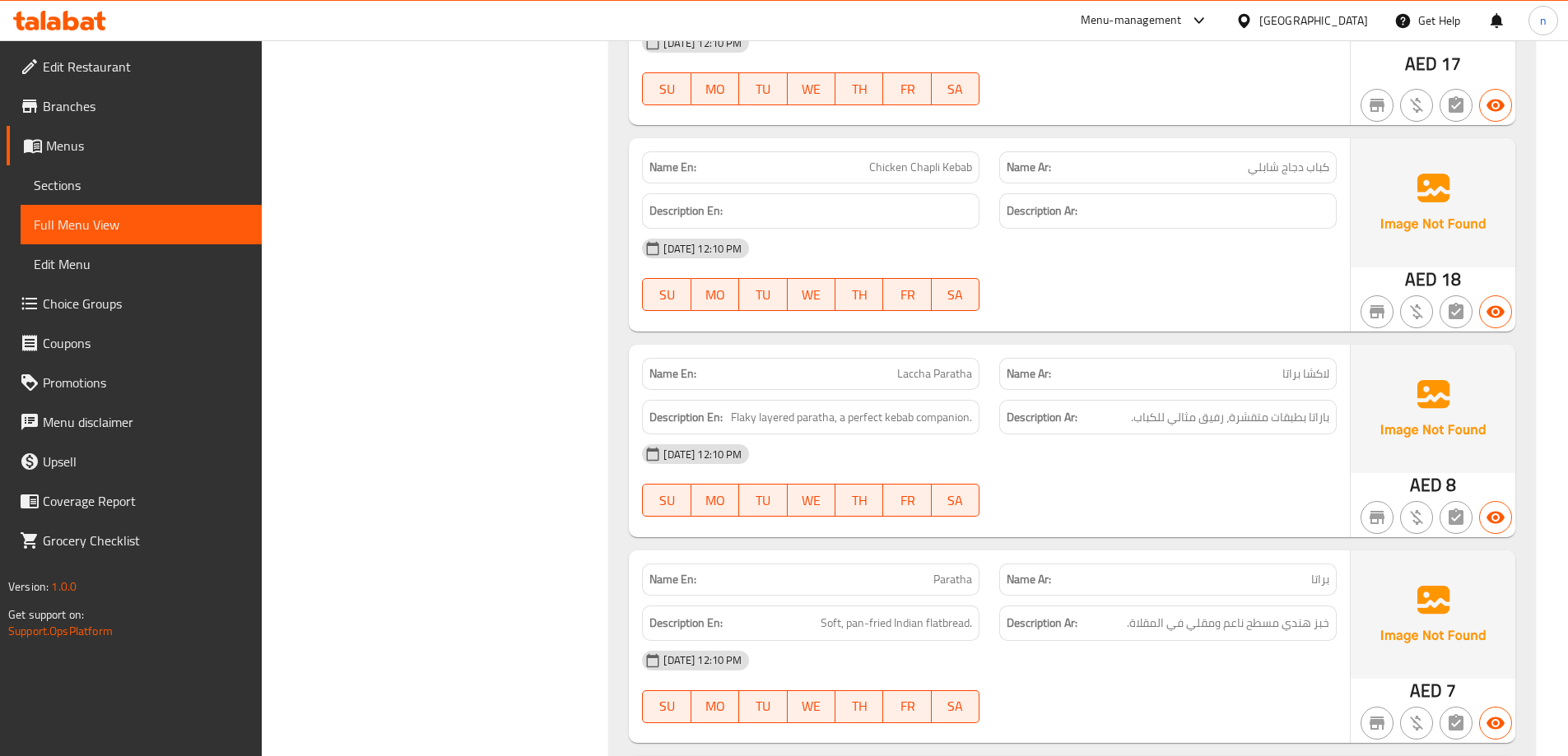
scroll to position [18040, 0]
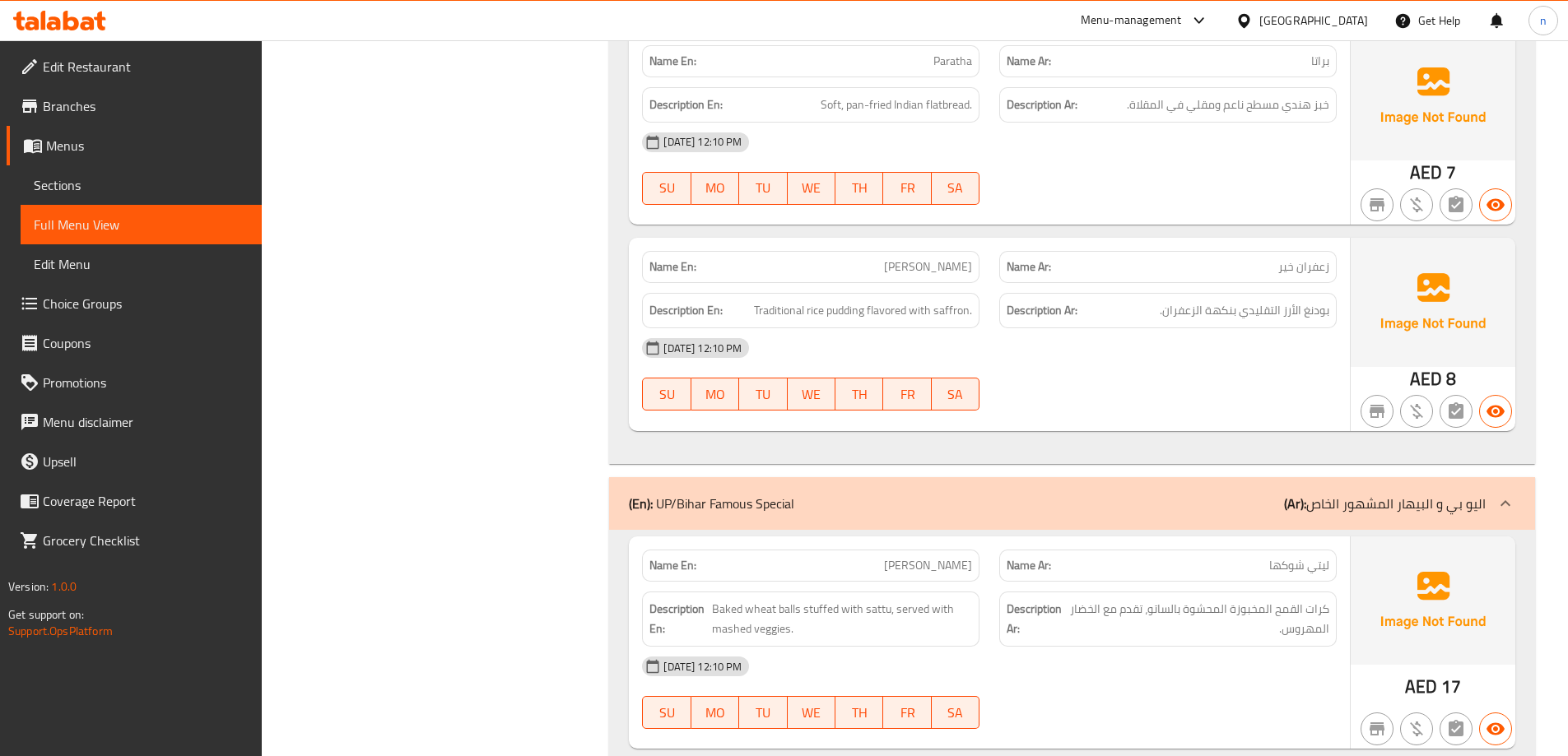
scroll to position [18615, 0]
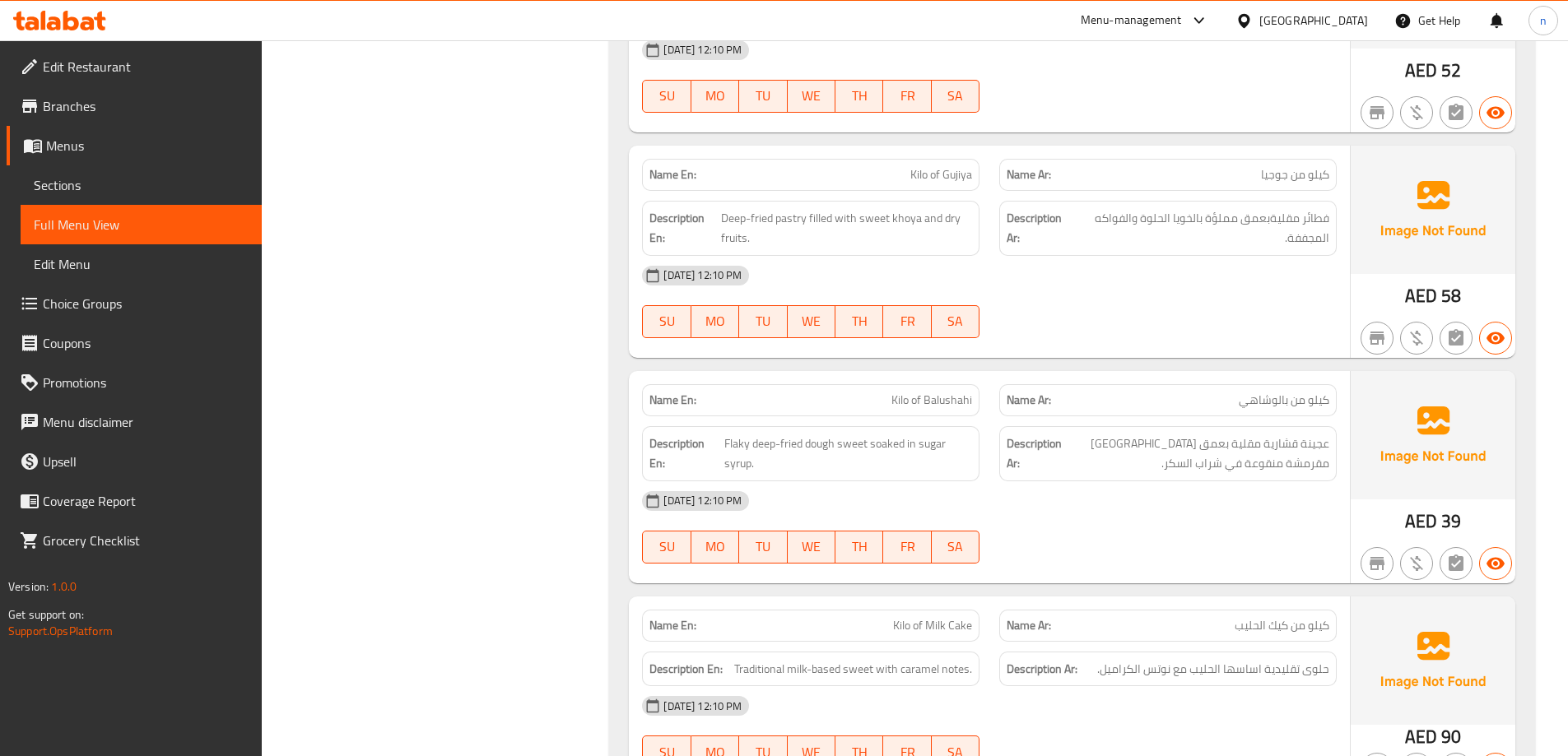
scroll to position [19850, 0]
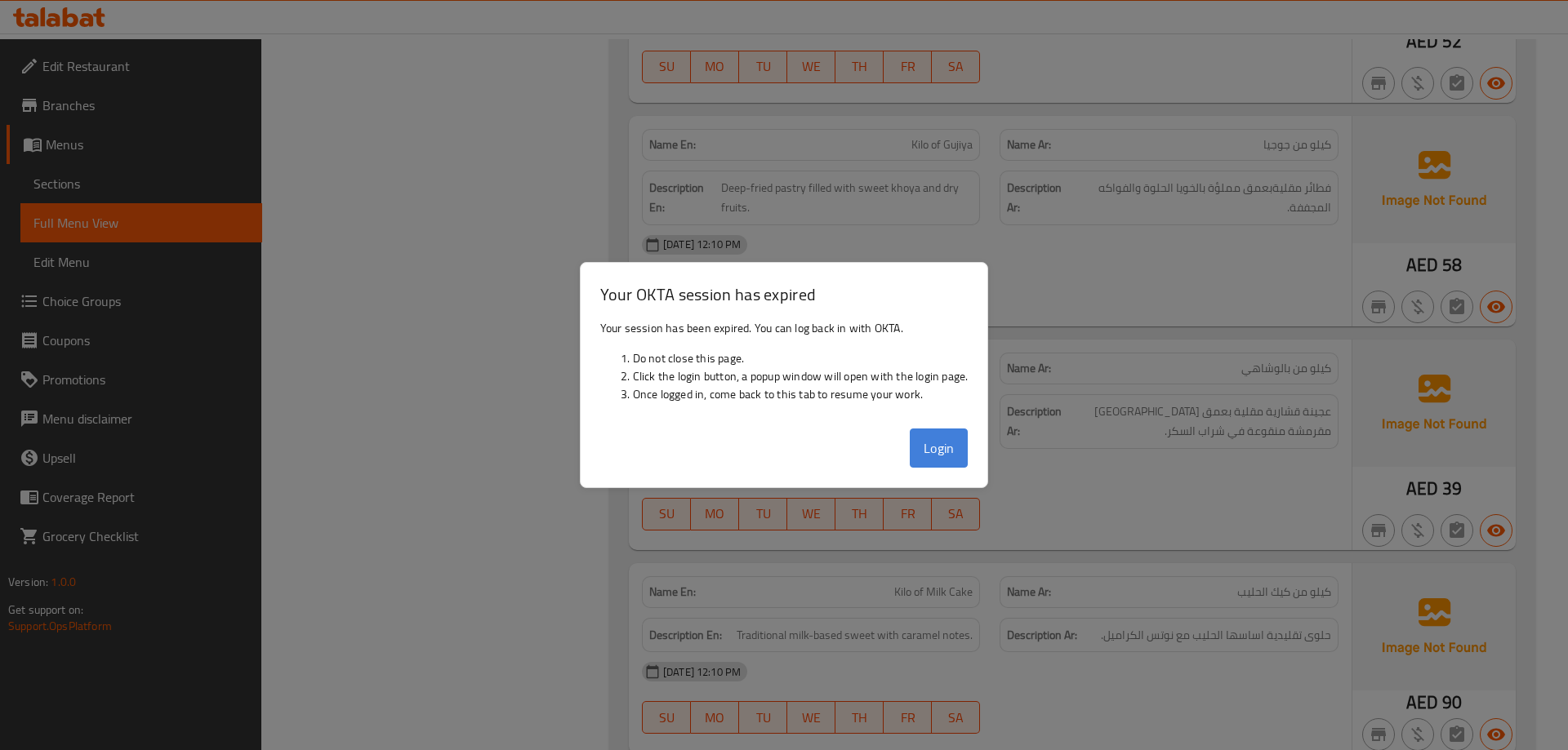
click at [954, 449] on button "Login" at bounding box center [939, 448] width 59 height 39
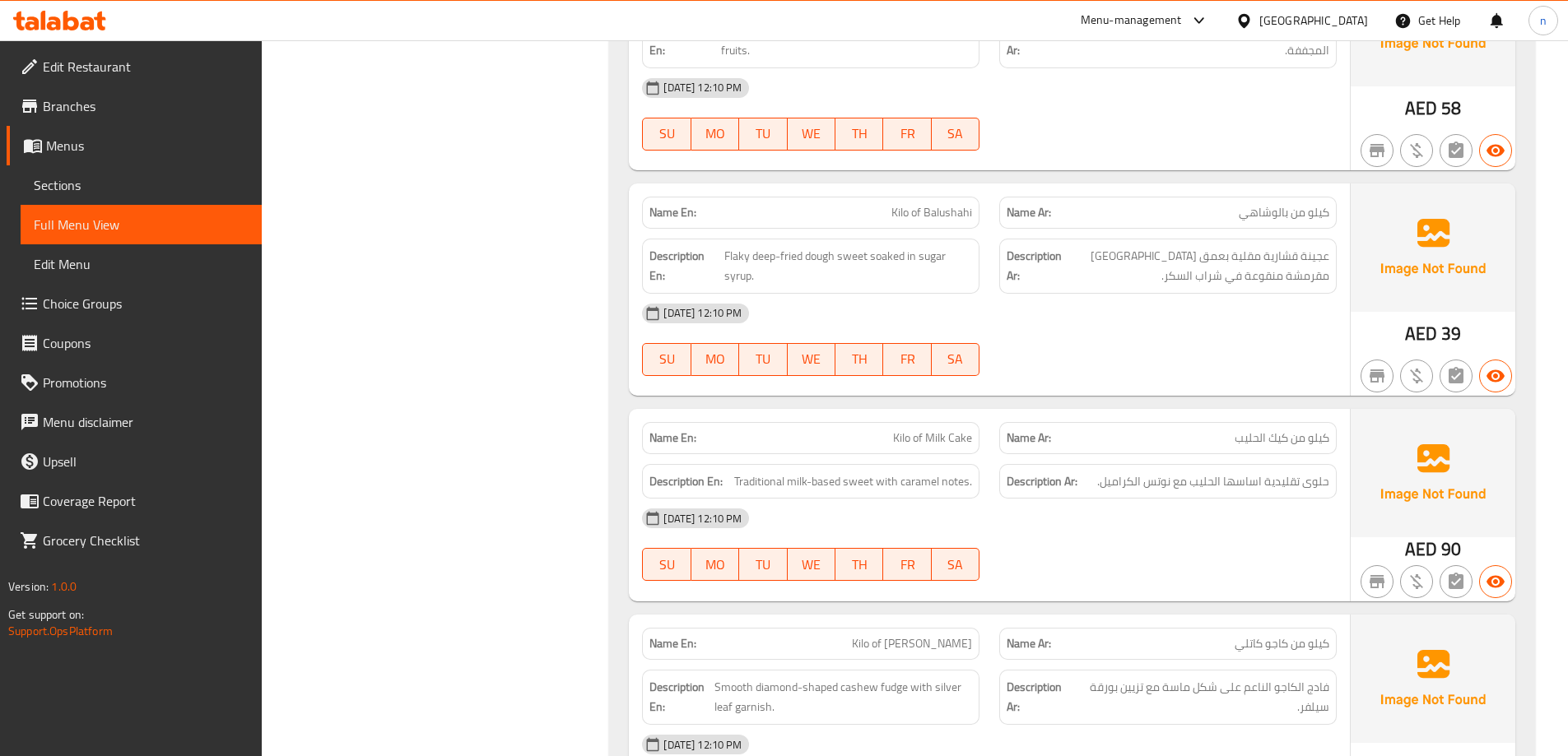
scroll to position [20096, 0]
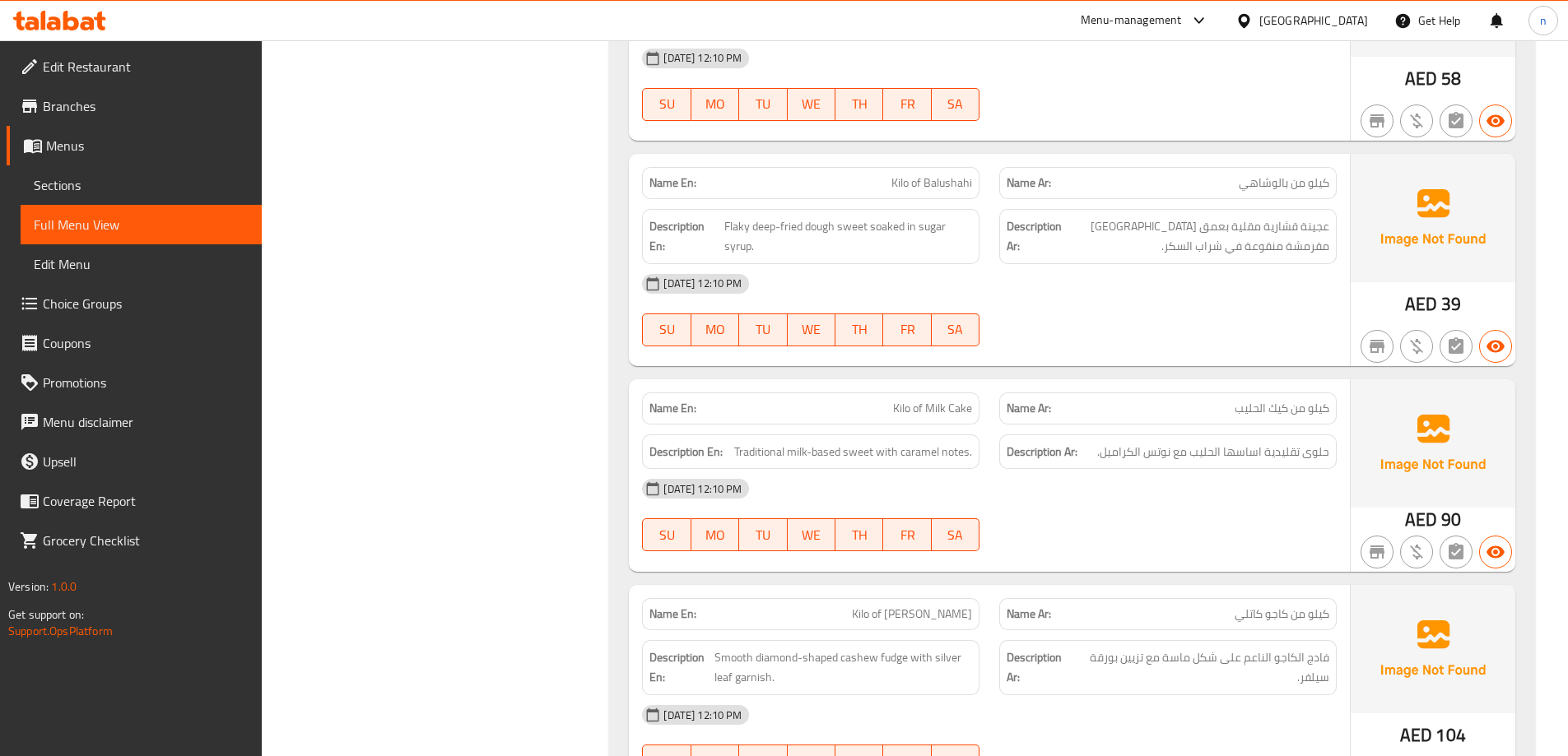
click at [1144, 217] on span "عجينة قشارية مقلية بعمق [GEOGRAPHIC_DATA] مقرمشة منقوعة في شراب السكر." at bounding box center [1197, 237] width 264 height 40
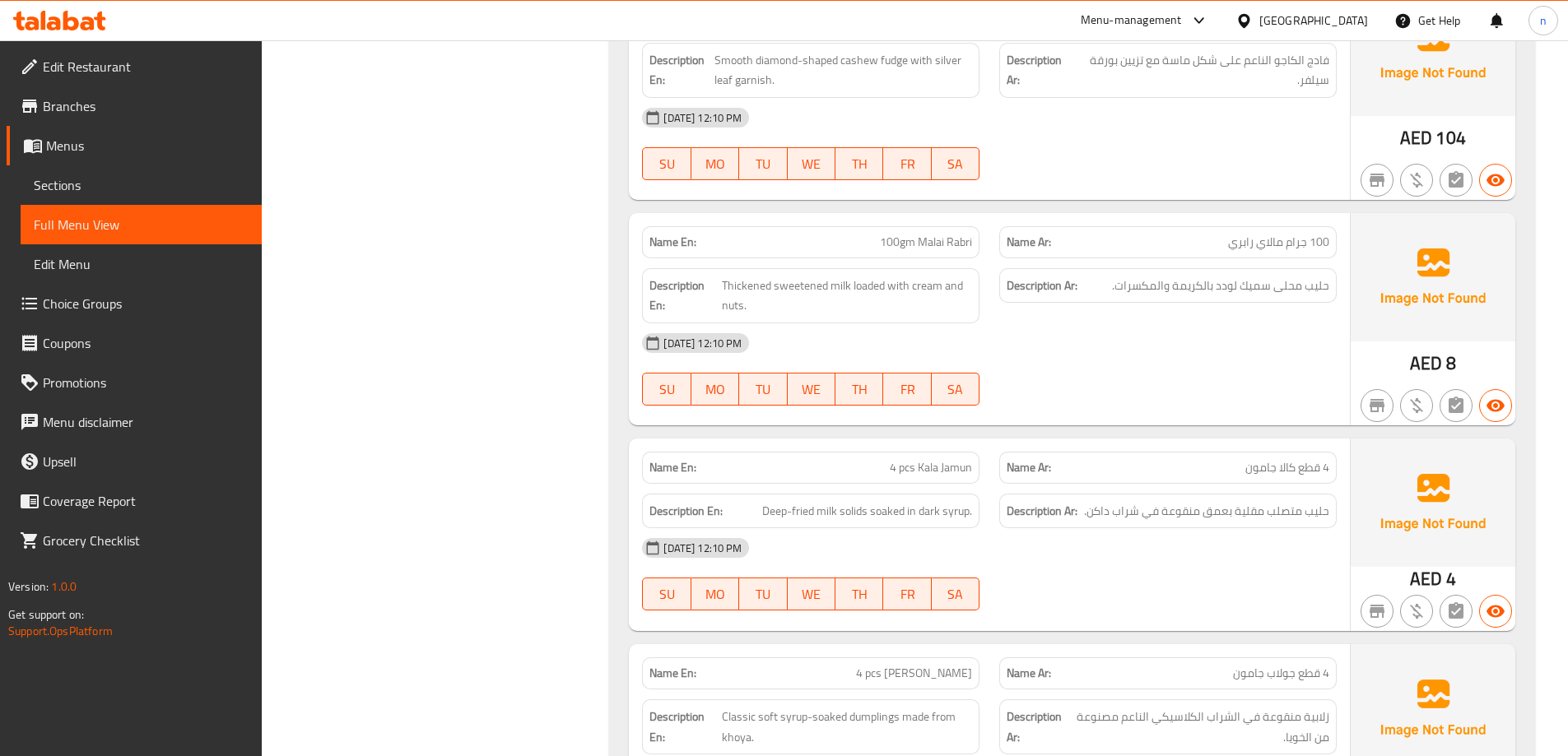
scroll to position [20590, 0]
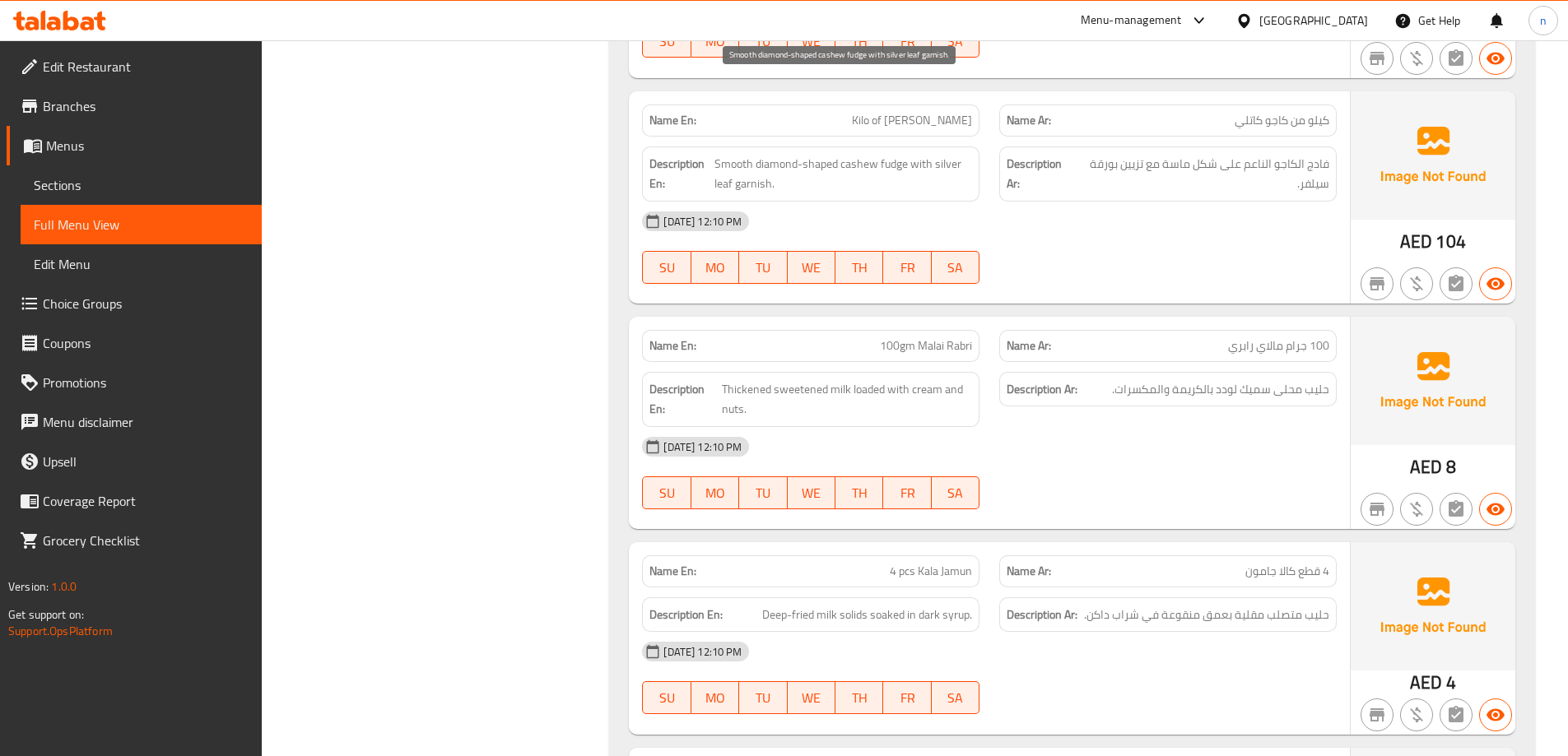
click at [722, 154] on span "Smooth diamond-shaped cashew fudge with silver leaf garnish." at bounding box center [843, 174] width 258 height 40
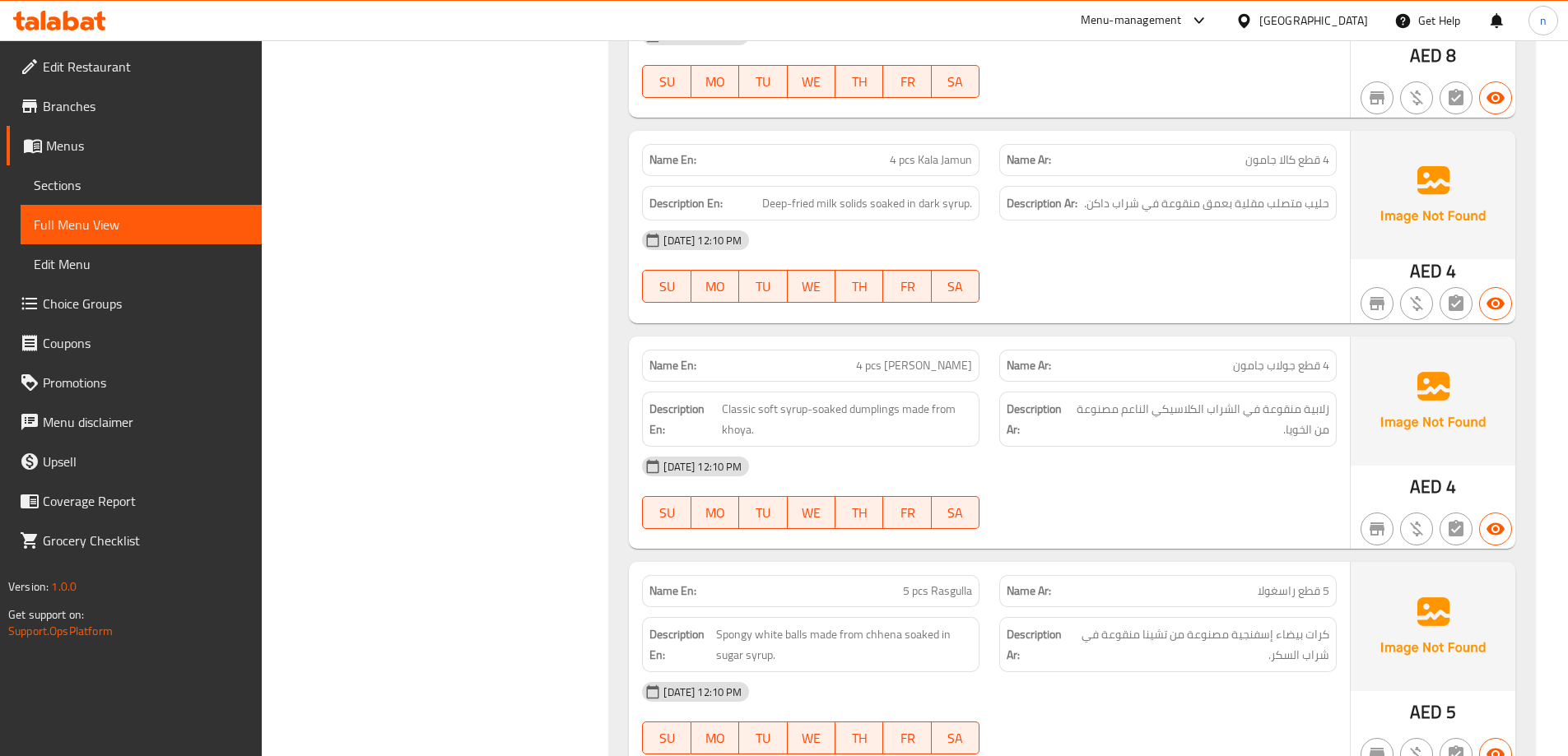
scroll to position [20919, 0]
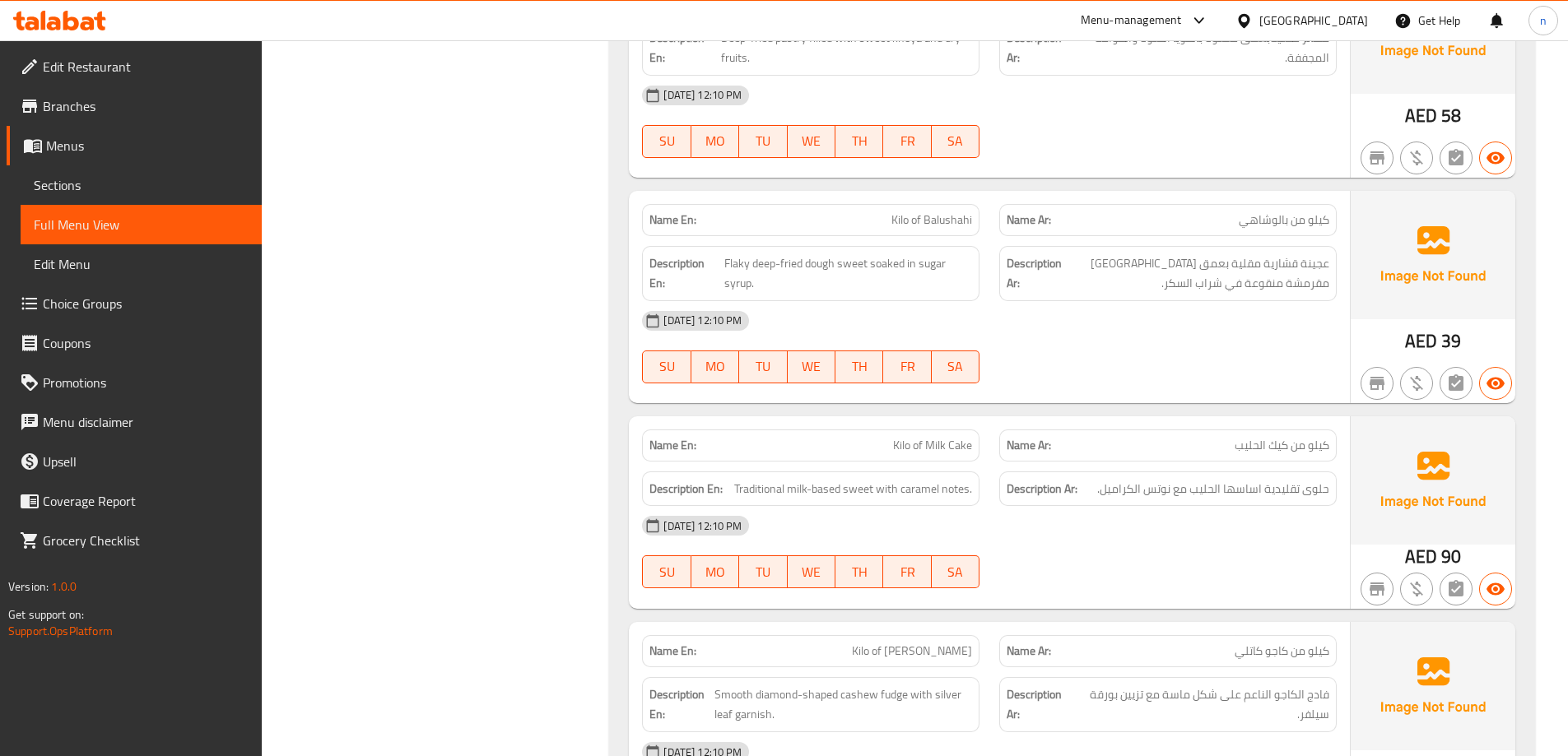
scroll to position [19957, 0]
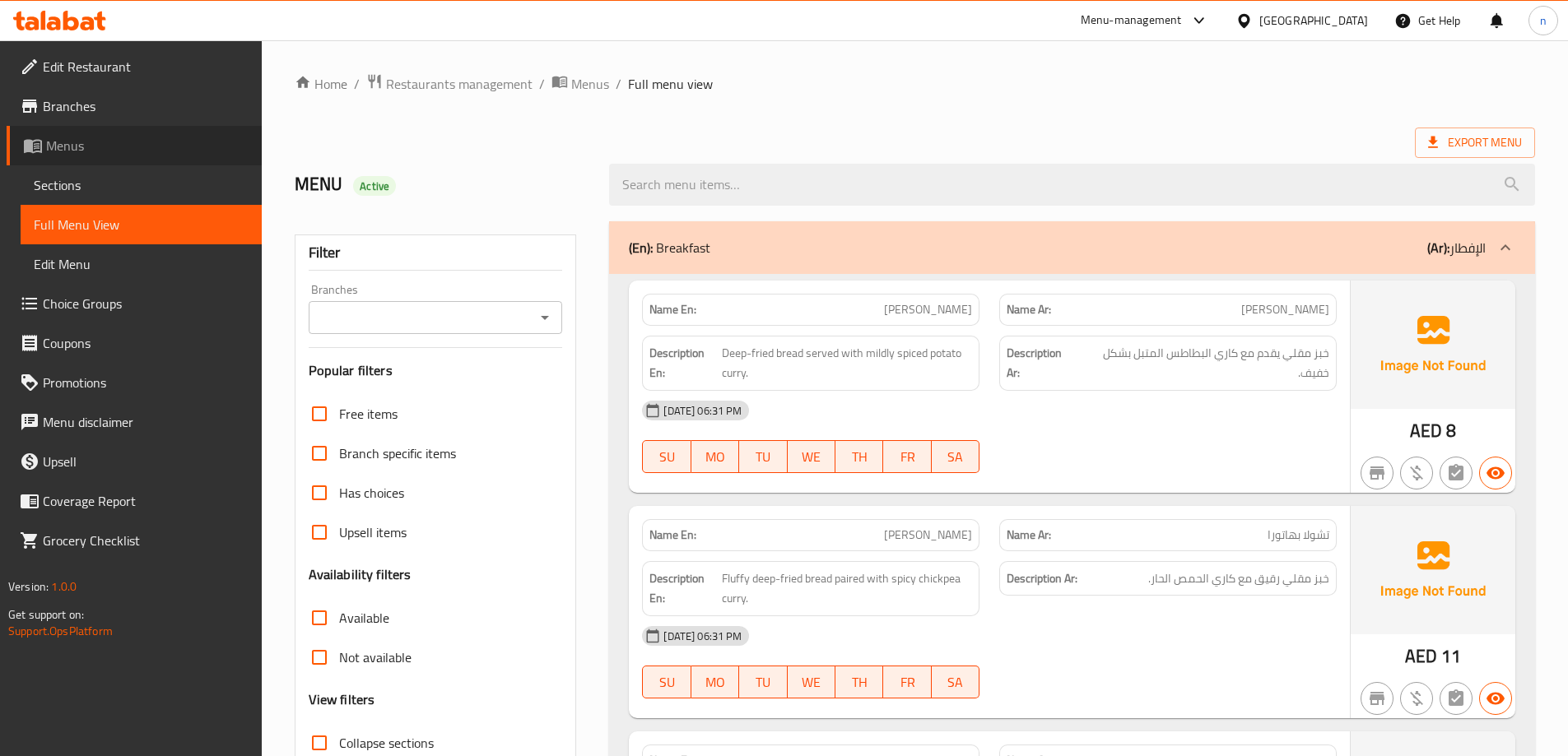
click at [79, 146] on span "Menus" at bounding box center [147, 145] width 202 height 20
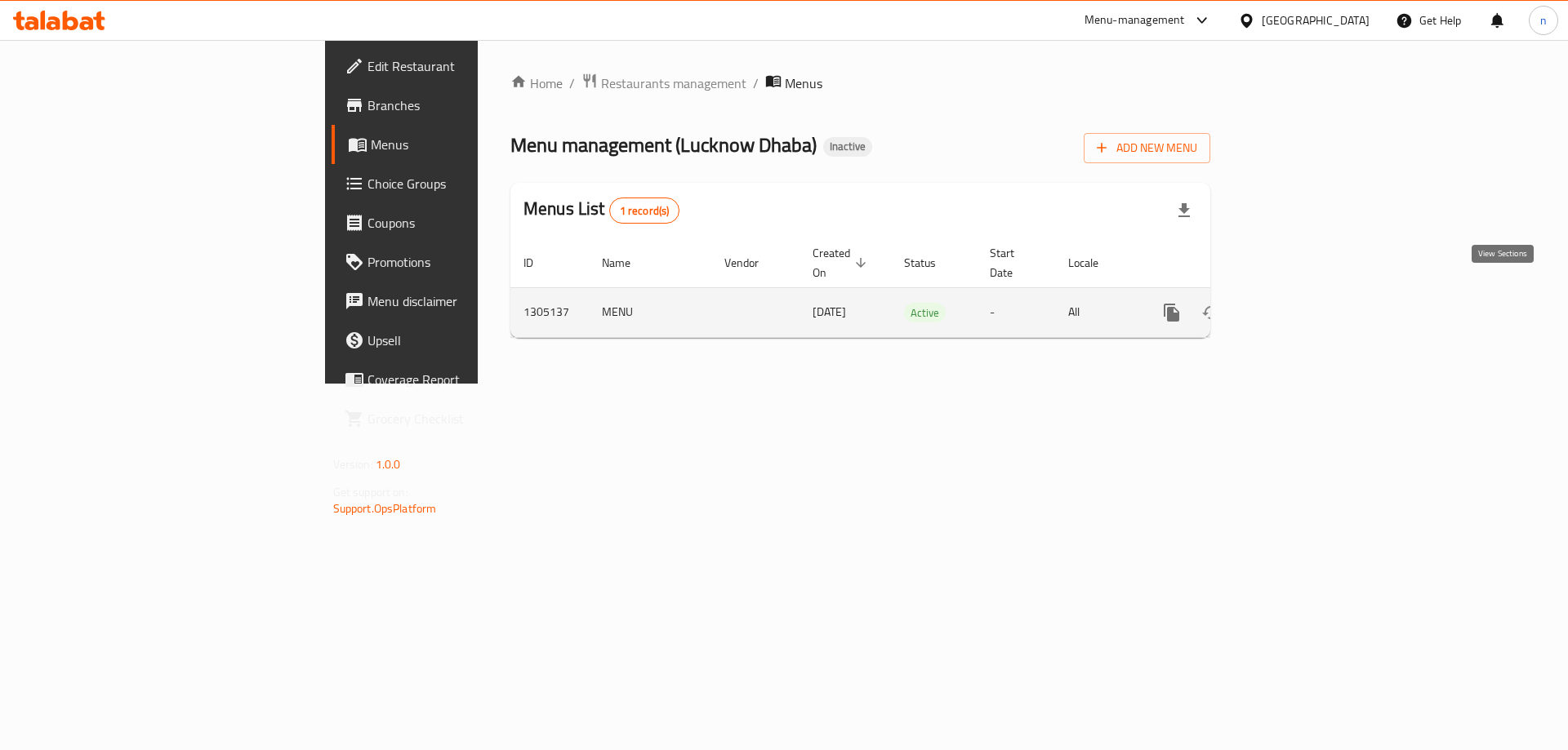
click at [1299, 303] on icon "enhanced table" at bounding box center [1289, 312] width 20 height 20
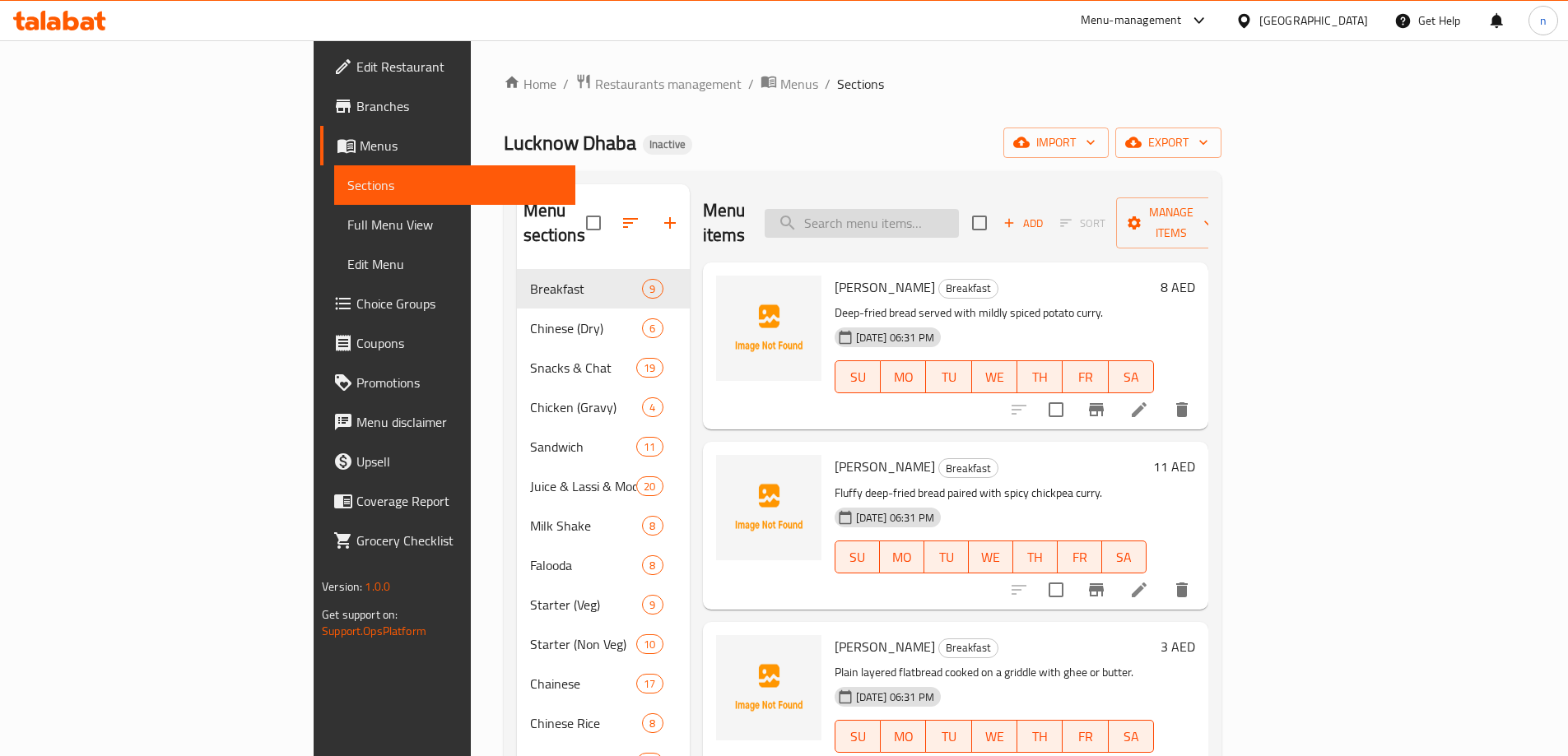
click at [960, 212] on input "search" at bounding box center [862, 223] width 194 height 28
paste input "Chicken Schezwan Rice"
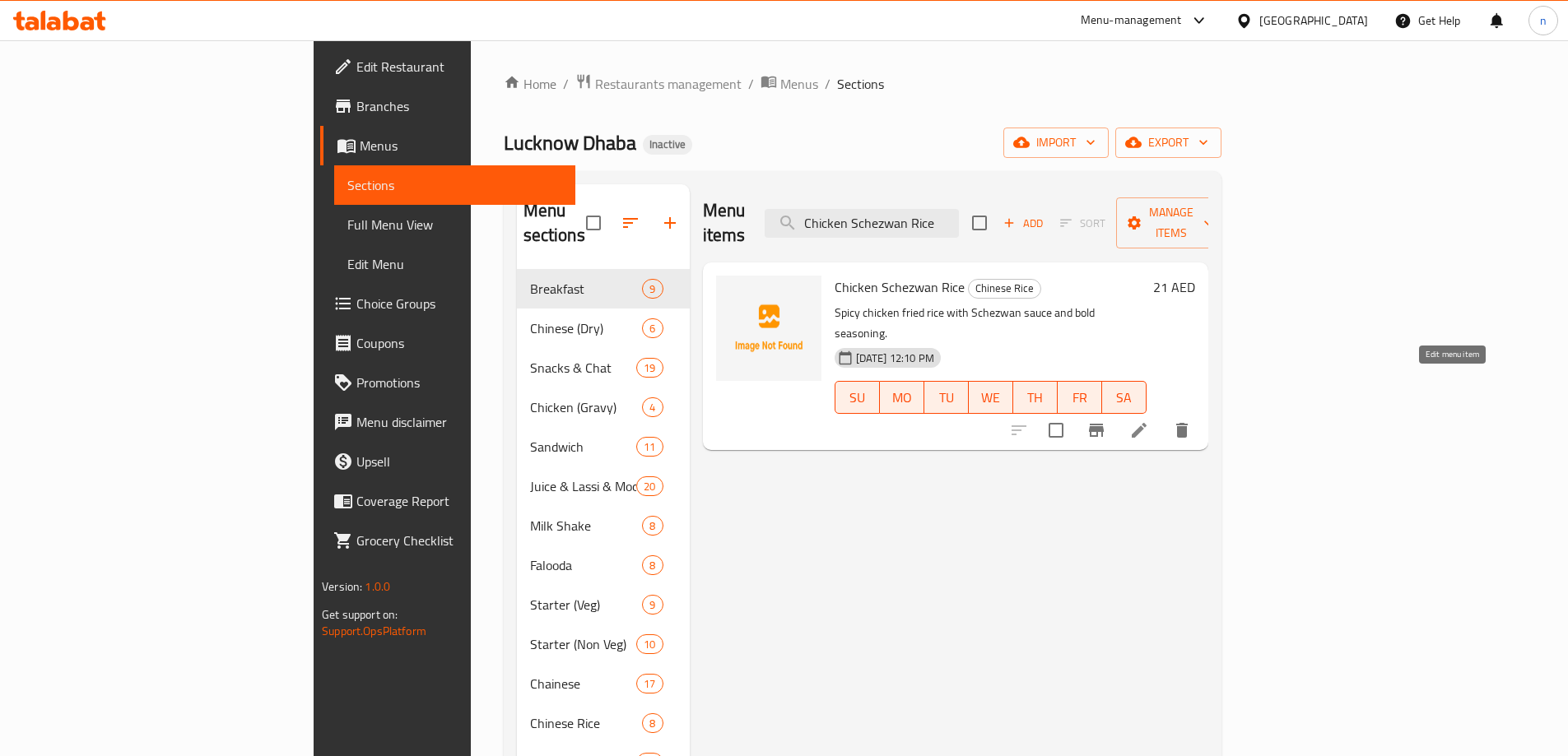
type input "Chicken Schezwan Rice"
click at [1149, 421] on icon at bounding box center [1139, 430] width 20 height 20
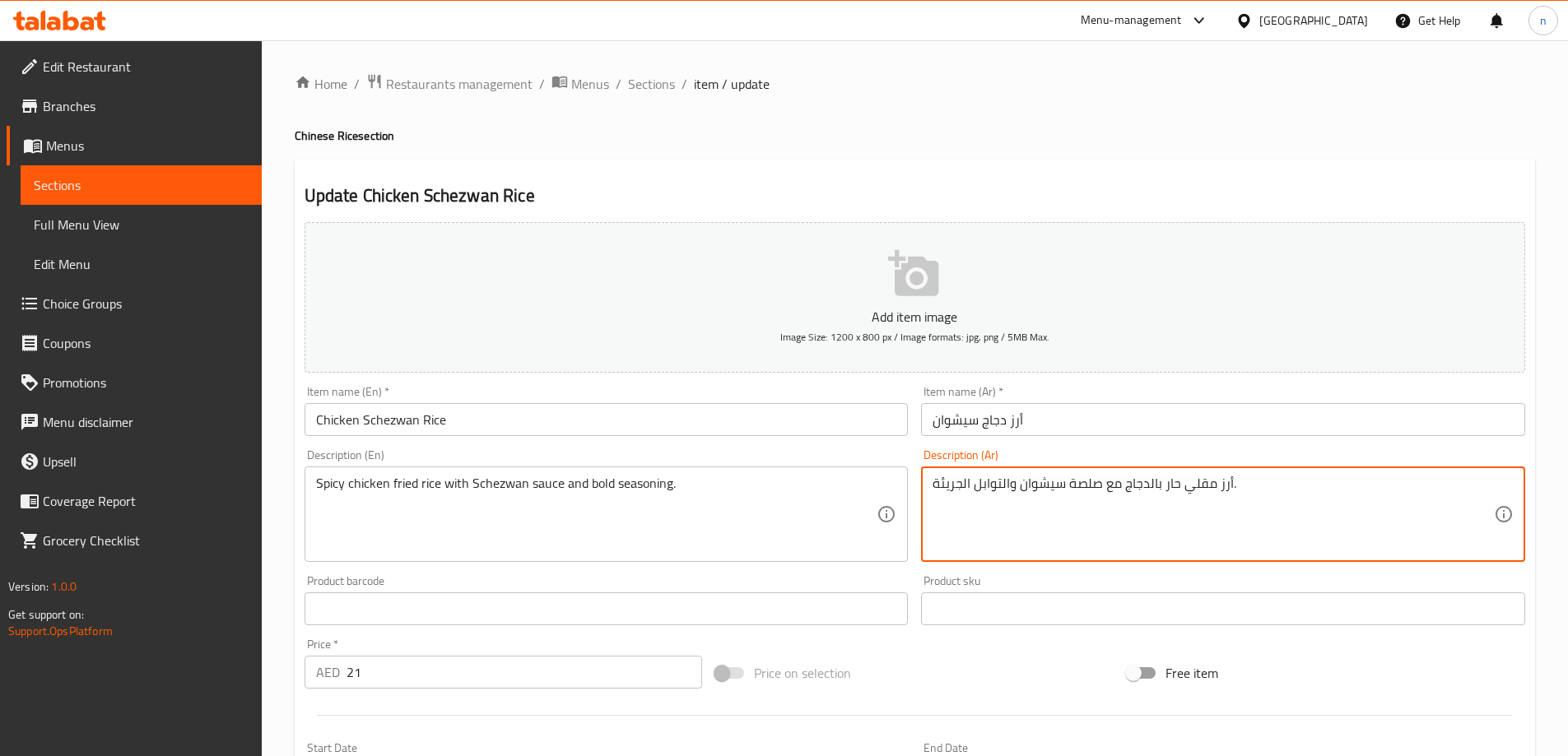
drag, startPoint x: 1164, startPoint y: 486, endPoint x: 1177, endPoint y: 484, distance: 13.2
click at [1177, 484] on textarea "أرز مقلي حار بالدجاج مع صلصة سيشوان والتوابل الجريئة." at bounding box center [1213, 514] width 561 height 78
click at [1122, 489] on textarea "أرز مقلي بالدجاج مع صلصة سيشوان والتوابل الجريئة." at bounding box center [1213, 514] width 561 height 78
paste textarea "حار"
click at [1134, 481] on textarea "أرز مقلي بالدجاج حارمع صلصة سيشوان والتوابل الجريئة." at bounding box center [1213, 514] width 561 height 78
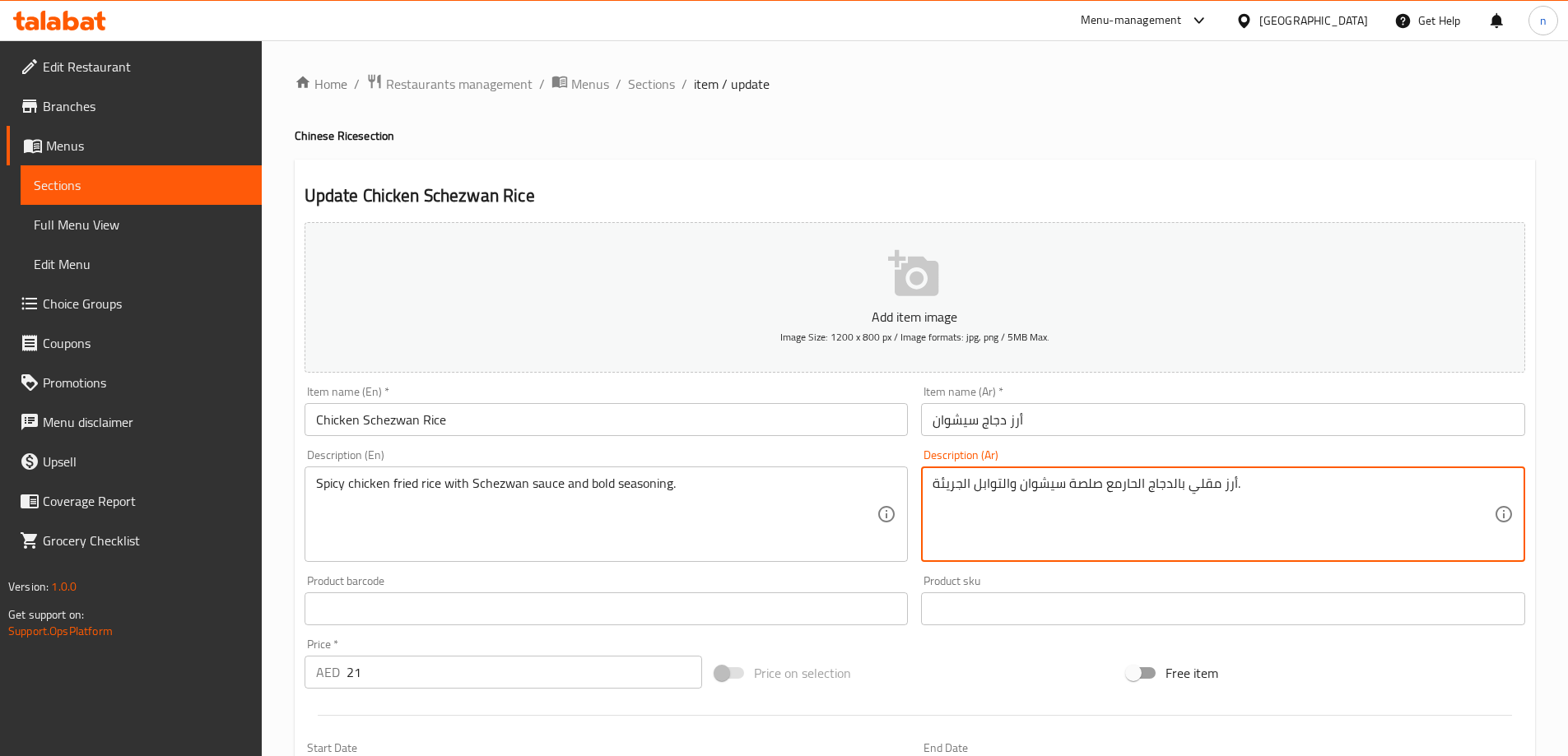
click at [1119, 485] on textarea "أرز مقلي بالدجاج الحارمع صلصة سيشوان والتوابل الجريئة." at bounding box center [1213, 514] width 561 height 78
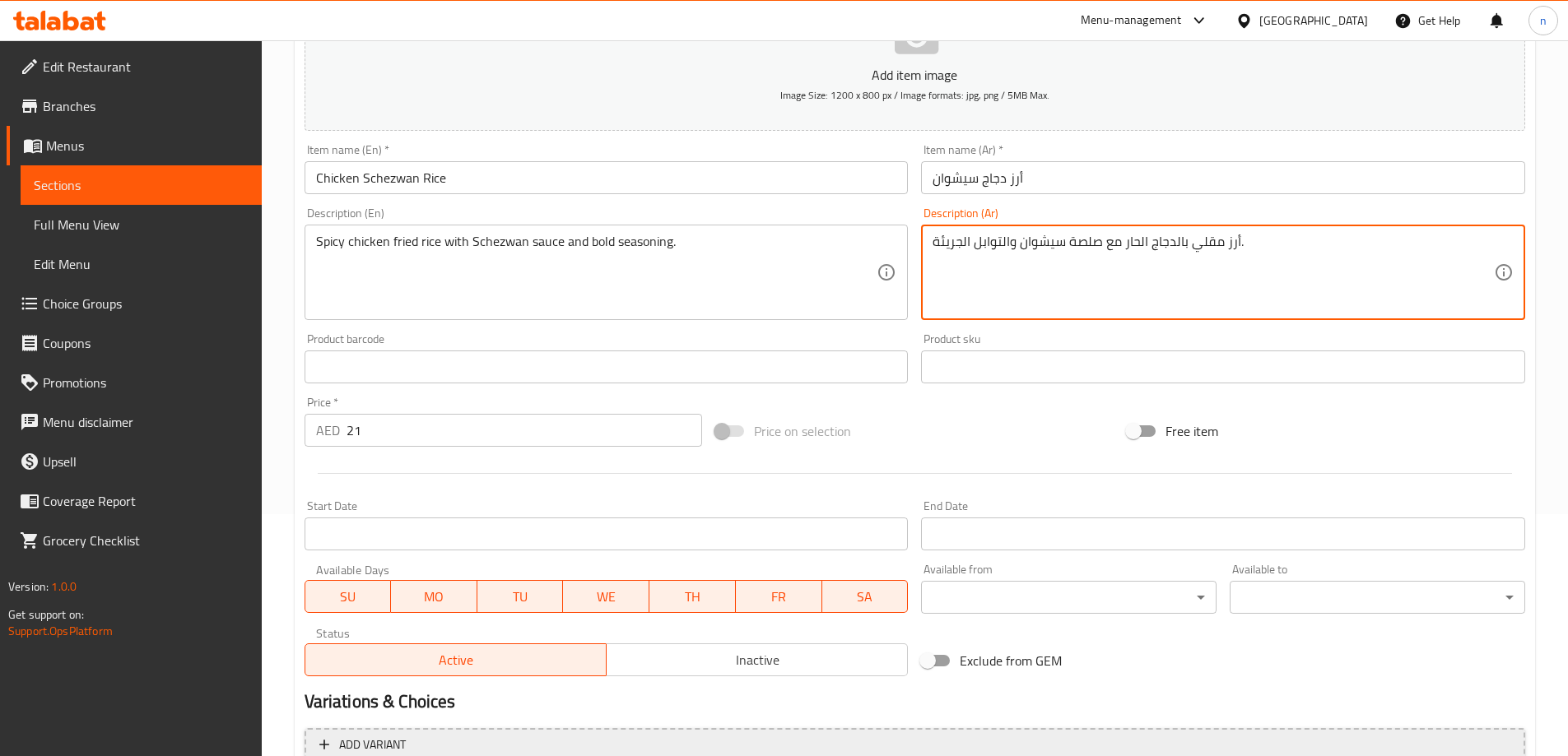
scroll to position [407, 0]
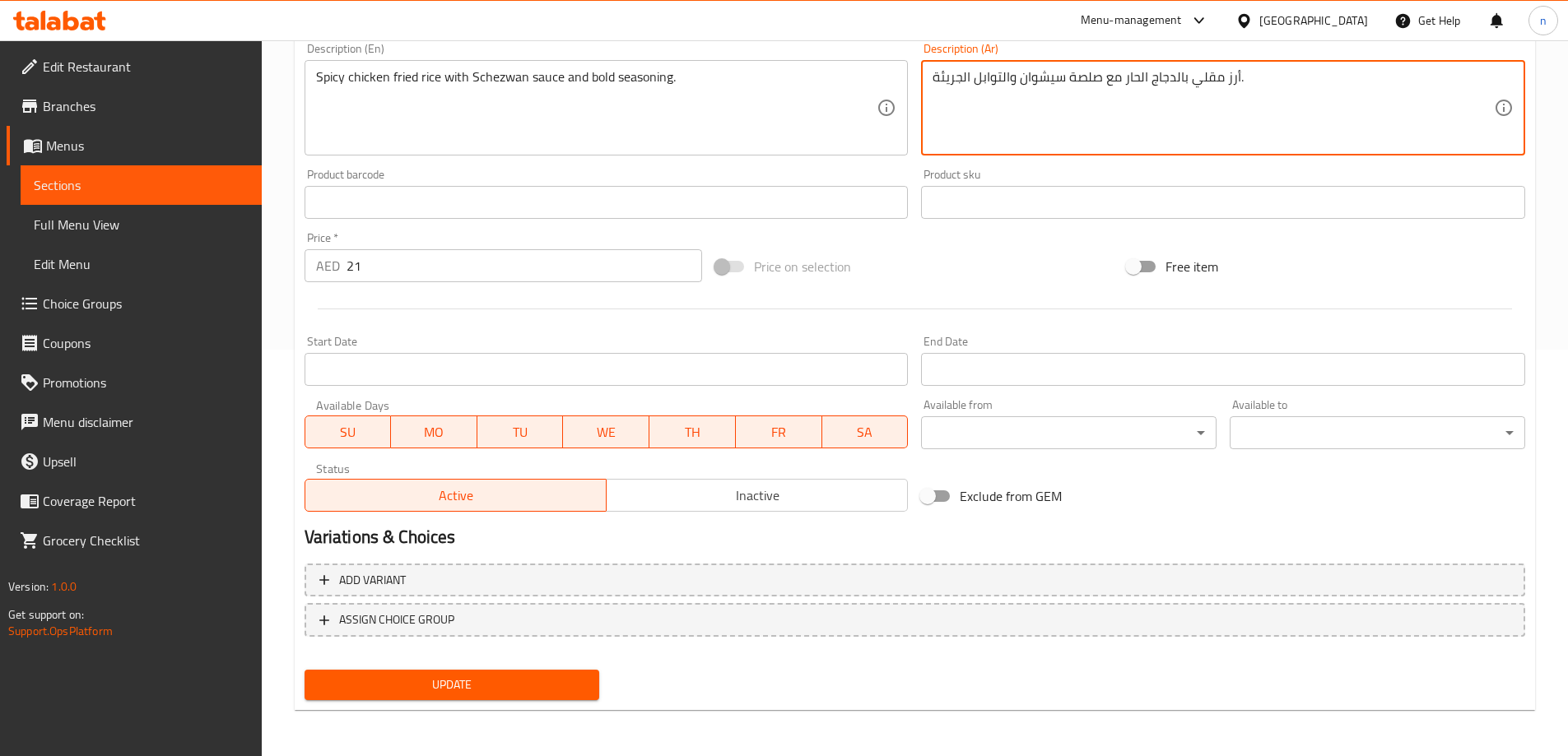
type textarea "أرز مقلي بالدجاج الحار مع صلصة سيشوان والتوابل الجريئة."
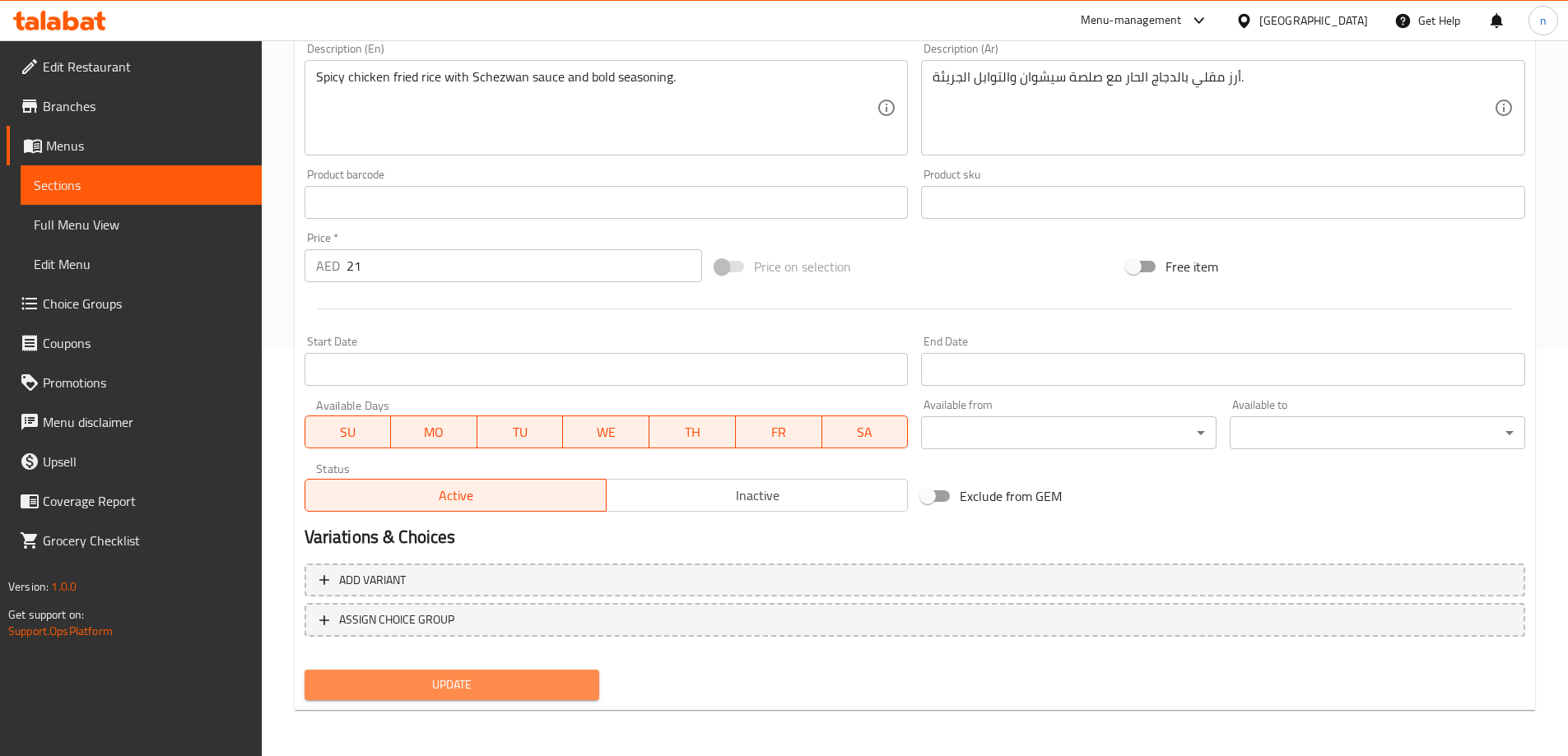
click at [546, 673] on button "Update" at bounding box center [452, 685] width 295 height 30
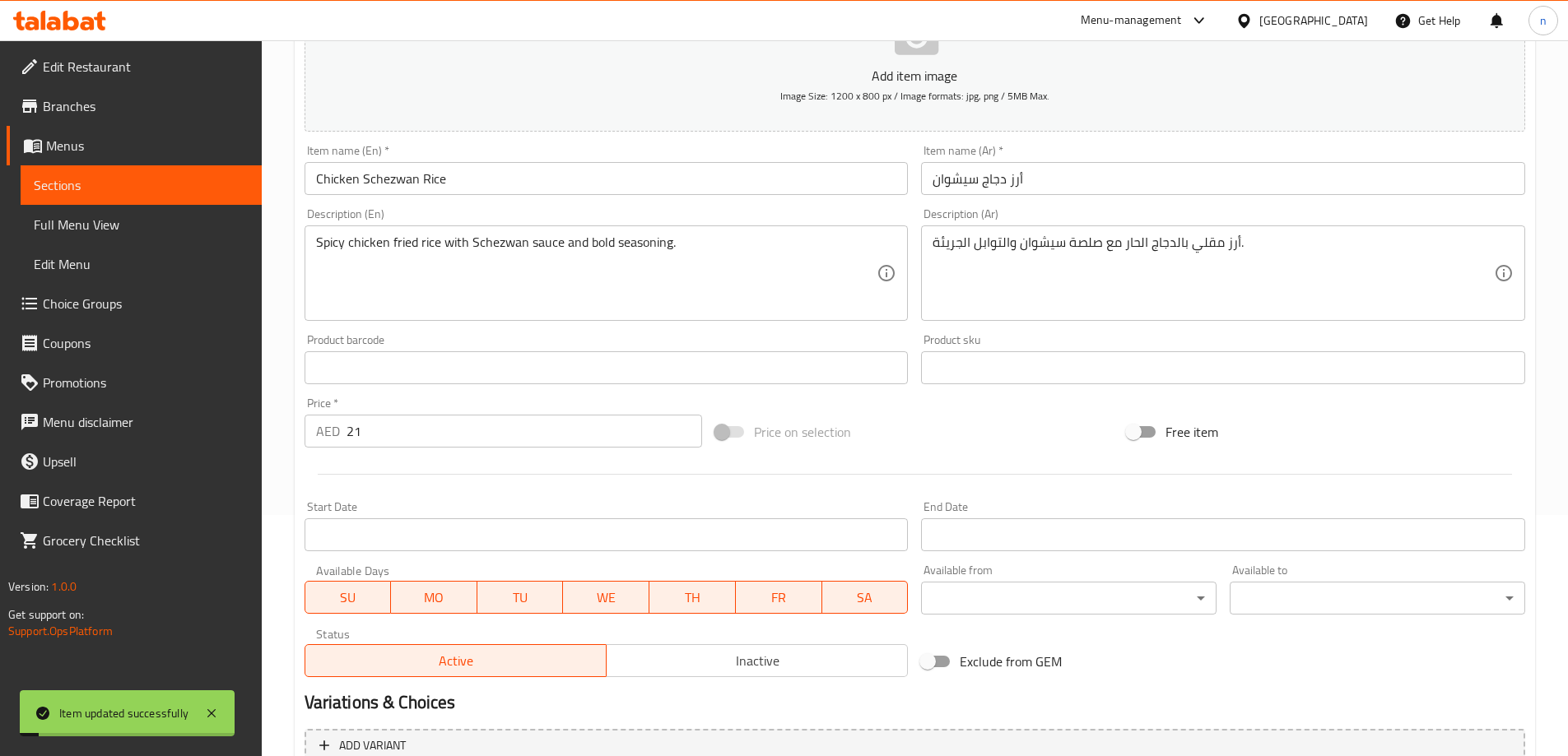
scroll to position [77, 0]
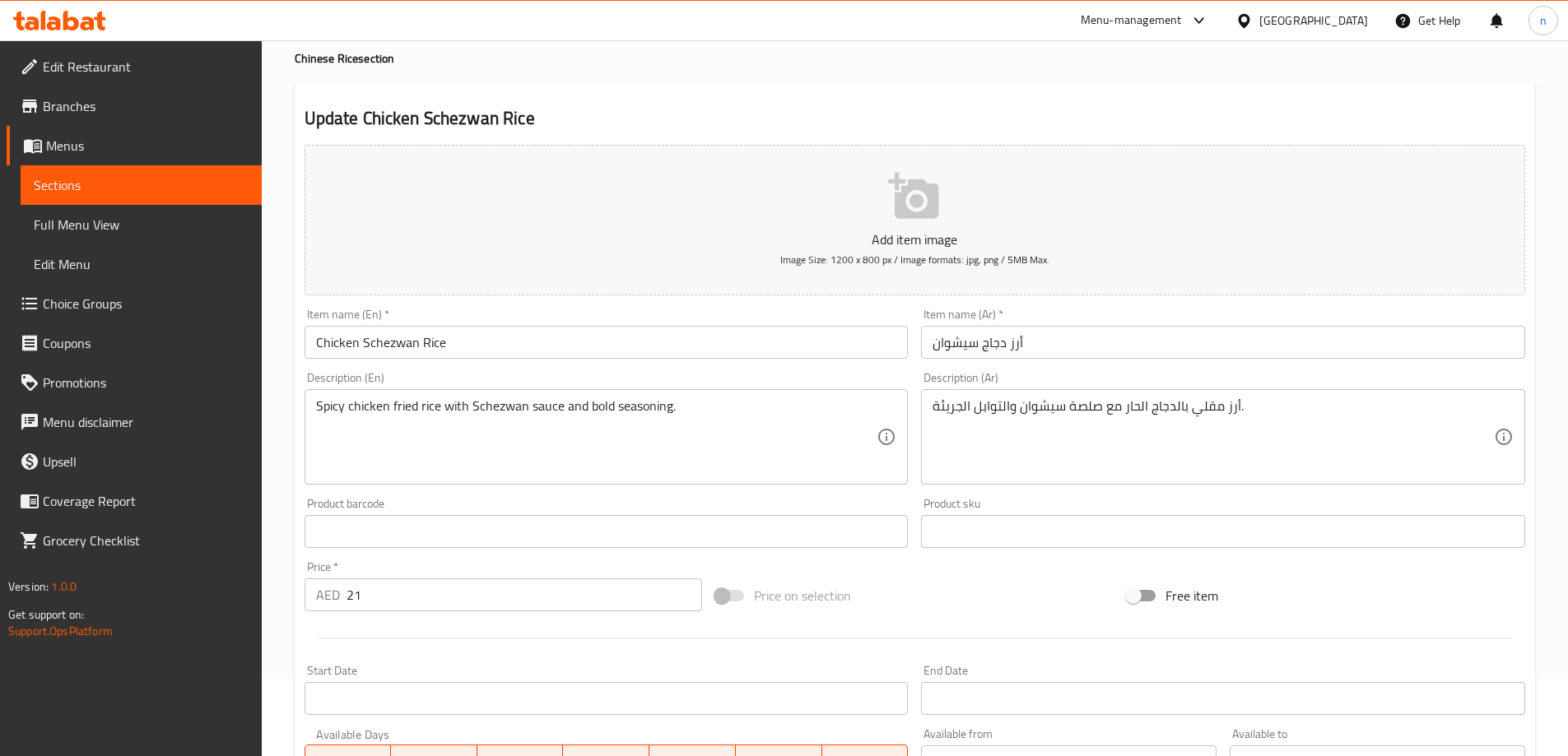
click at [69, 181] on span "Sections" at bounding box center [141, 185] width 215 height 20
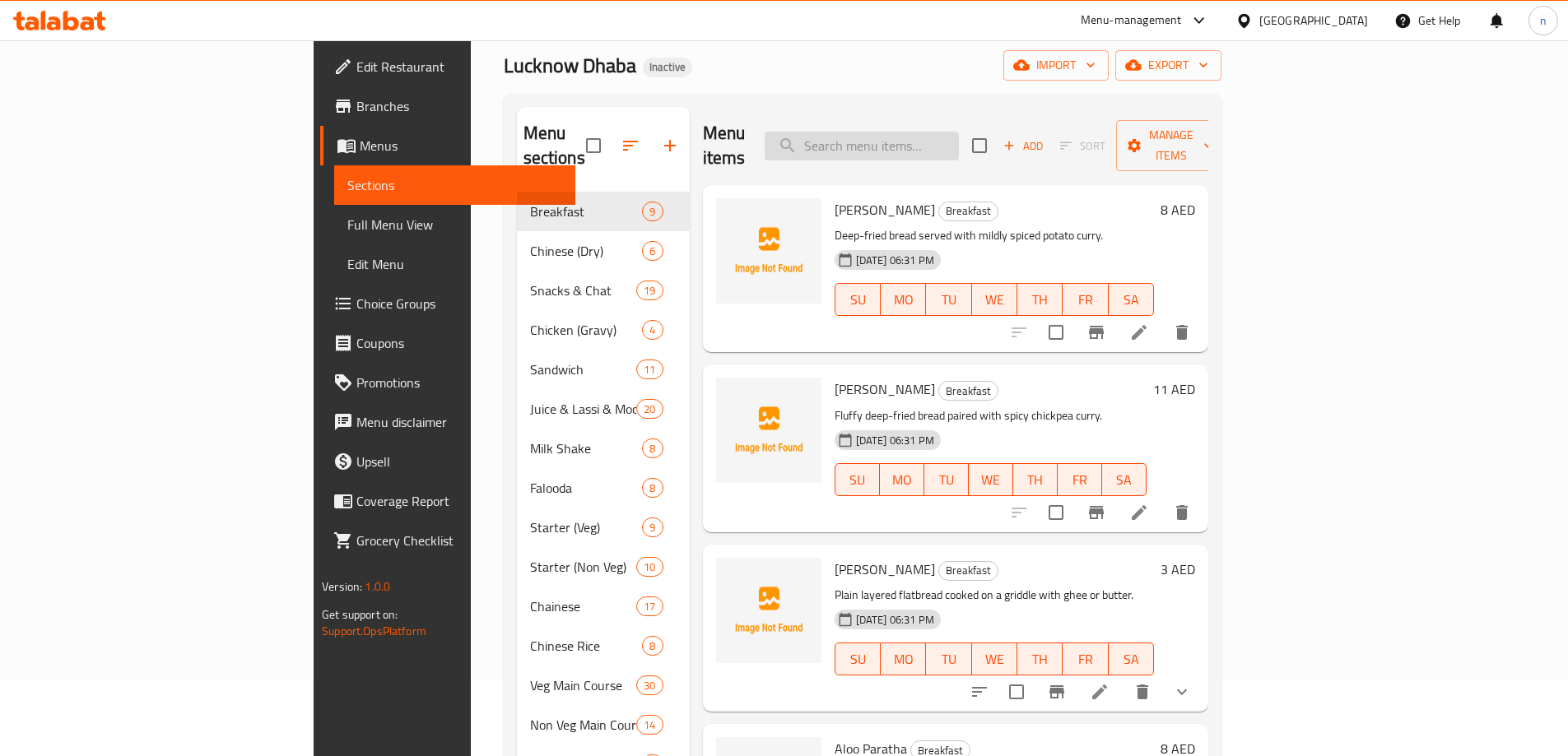
click at [960, 134] on input "search" at bounding box center [862, 145] width 194 height 28
paste input "Sarso Ka Saag"
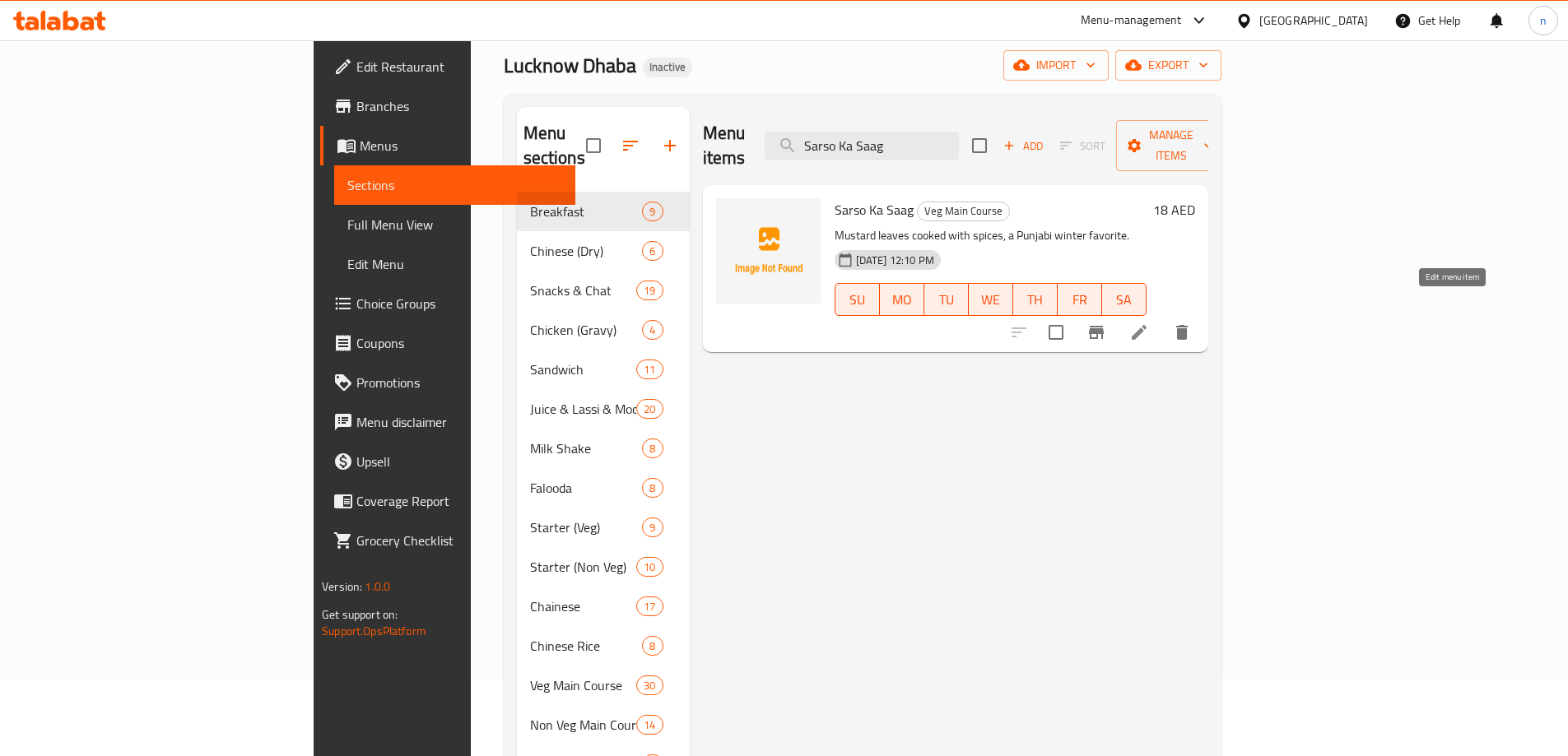
type input "Sarso Ka Saag"
click at [1149, 323] on icon at bounding box center [1139, 332] width 20 height 20
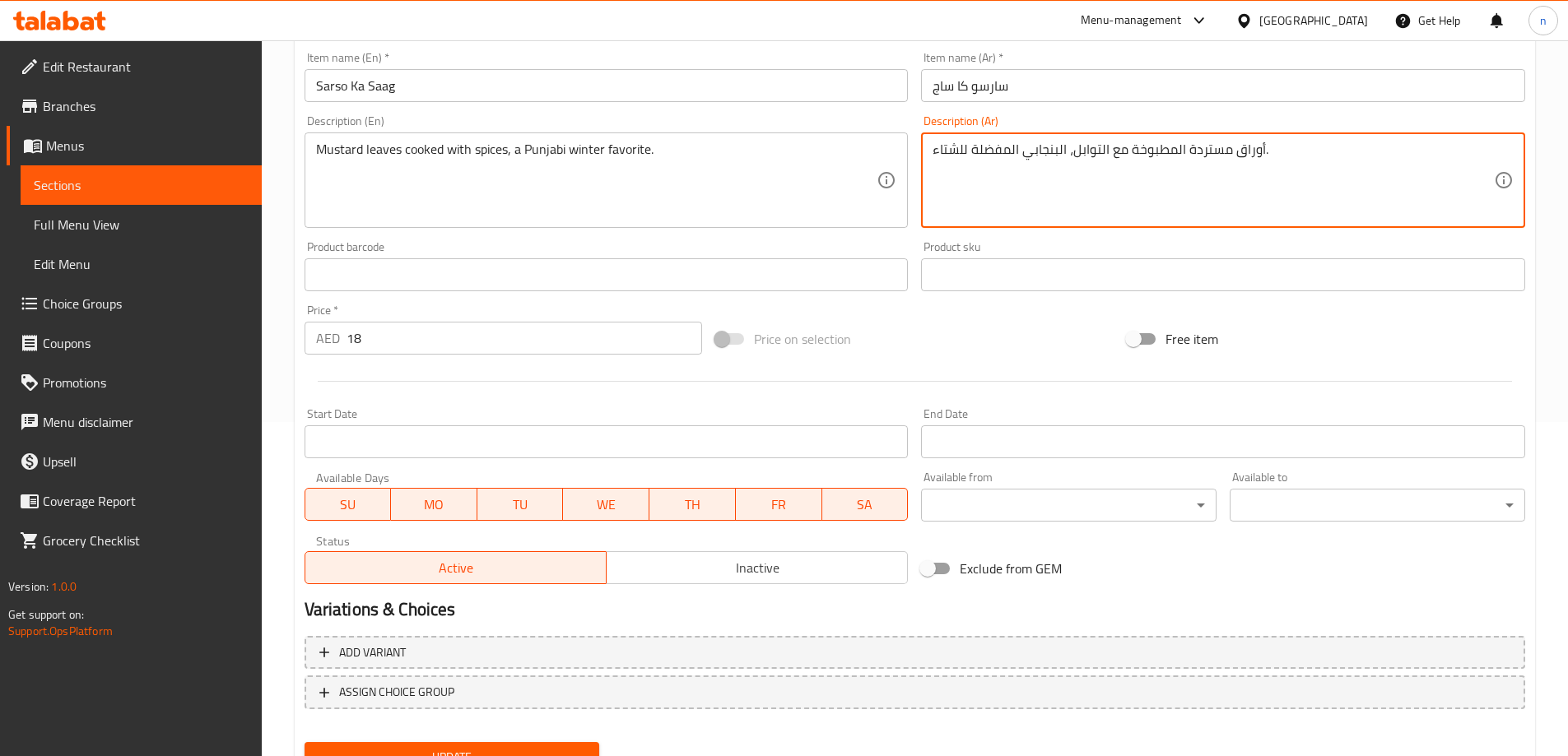
scroll to position [407, 0]
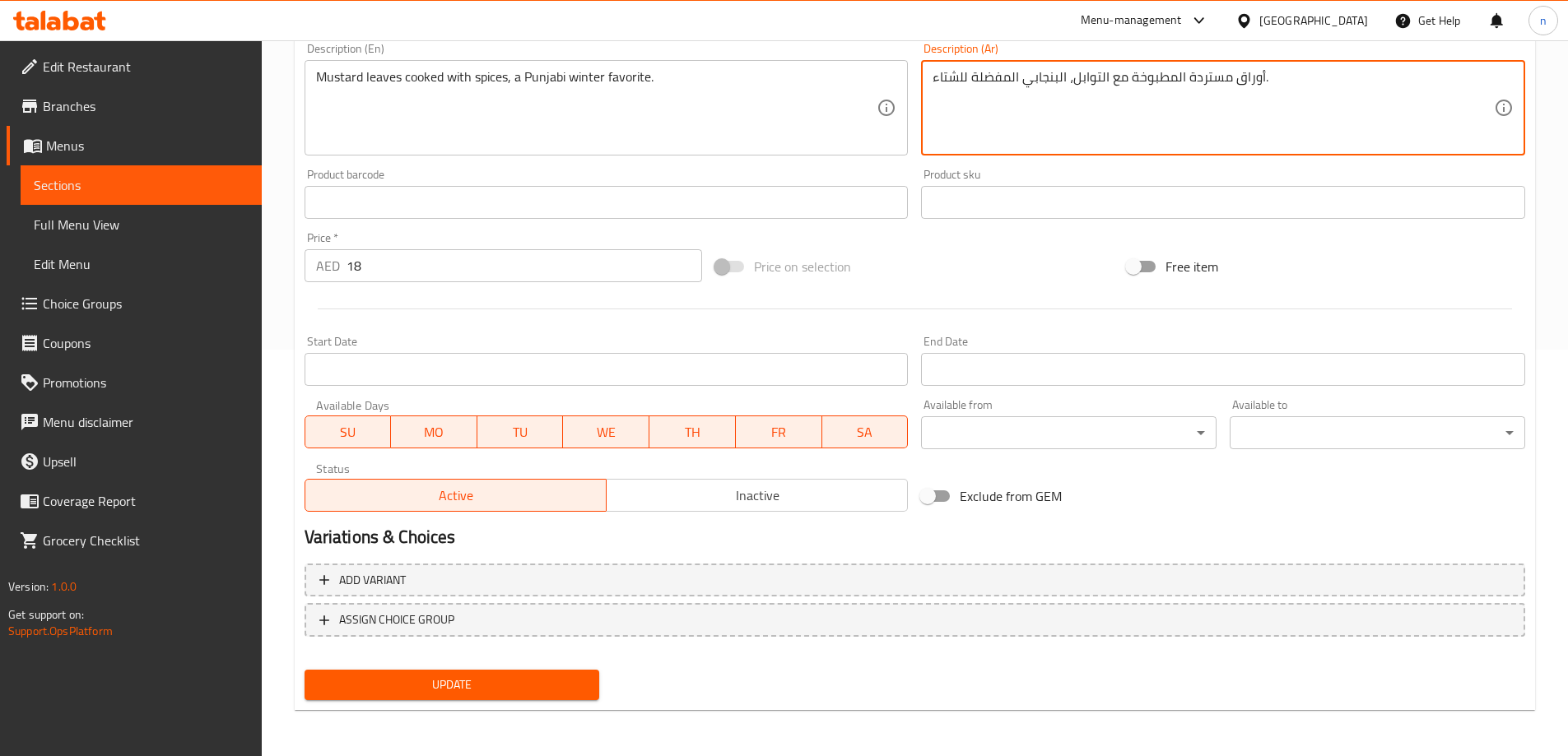
type textarea "أوراق مستردة المطبوخة مع التوابل، البنجابي المفضلة للشتاء."
click at [557, 671] on button "Update" at bounding box center [452, 685] width 295 height 30
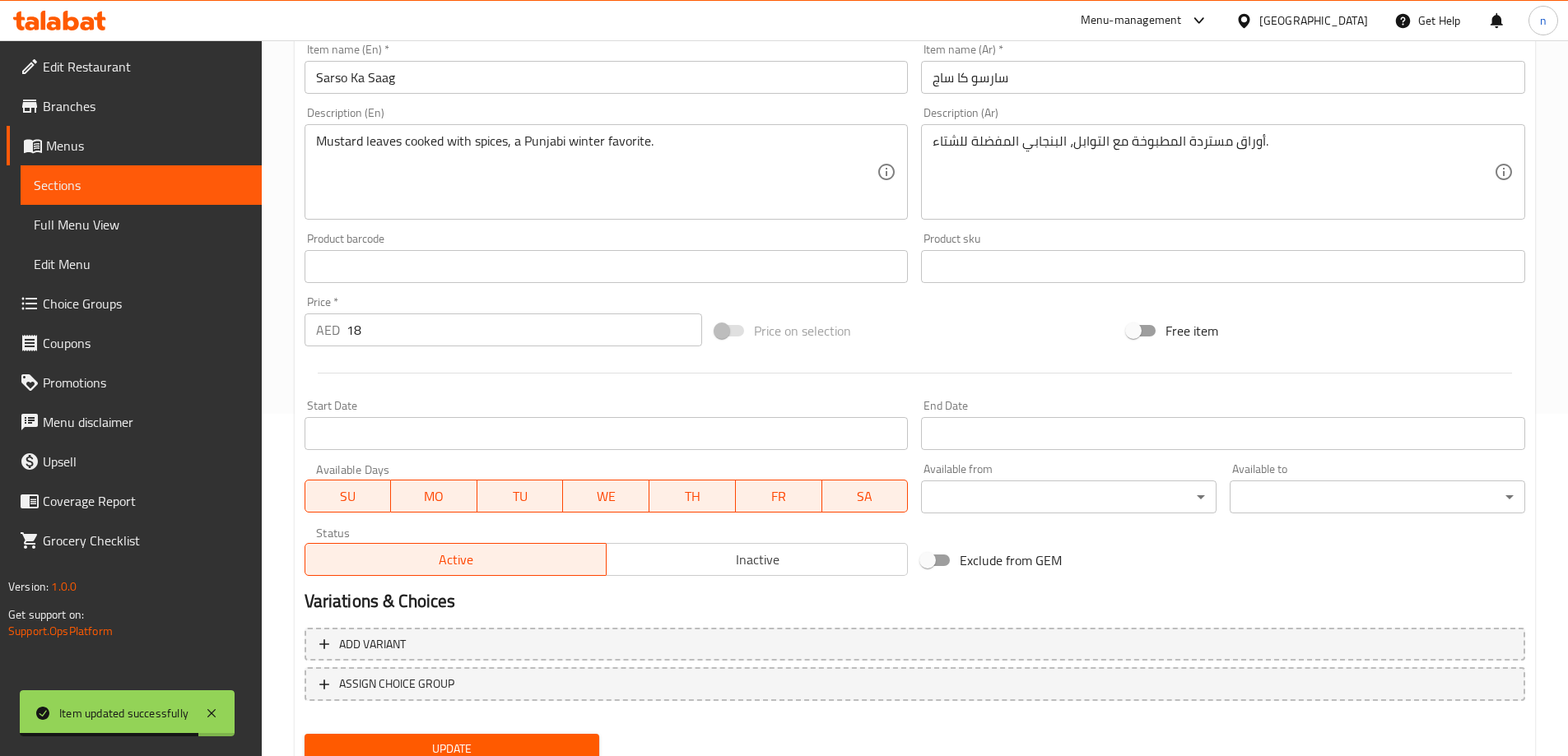
scroll to position [242, 0]
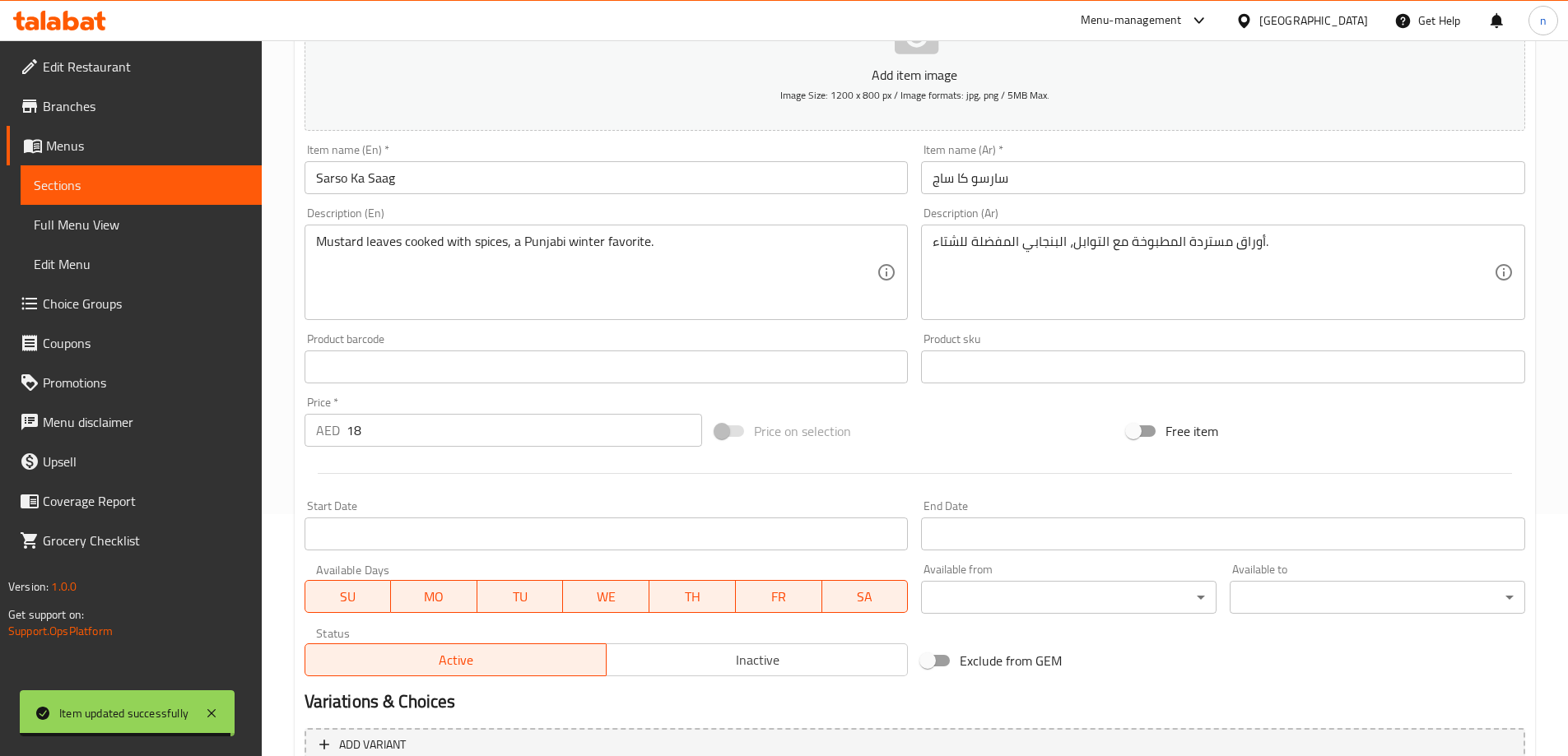
click at [72, 169] on link "Sections" at bounding box center [141, 185] width 241 height 40
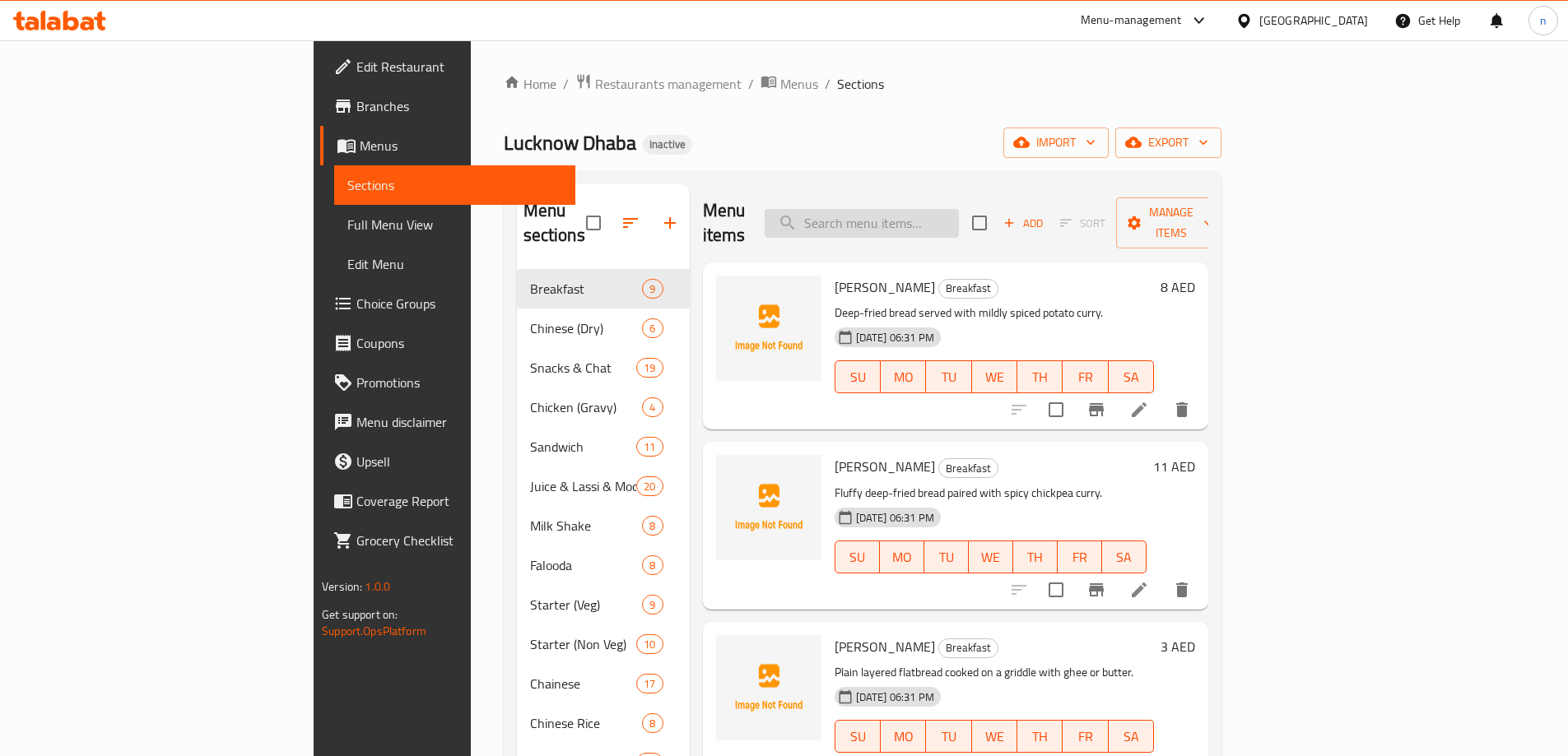
click at [960, 217] on input "search" at bounding box center [862, 223] width 194 height 28
paste input "Veg Kofta"
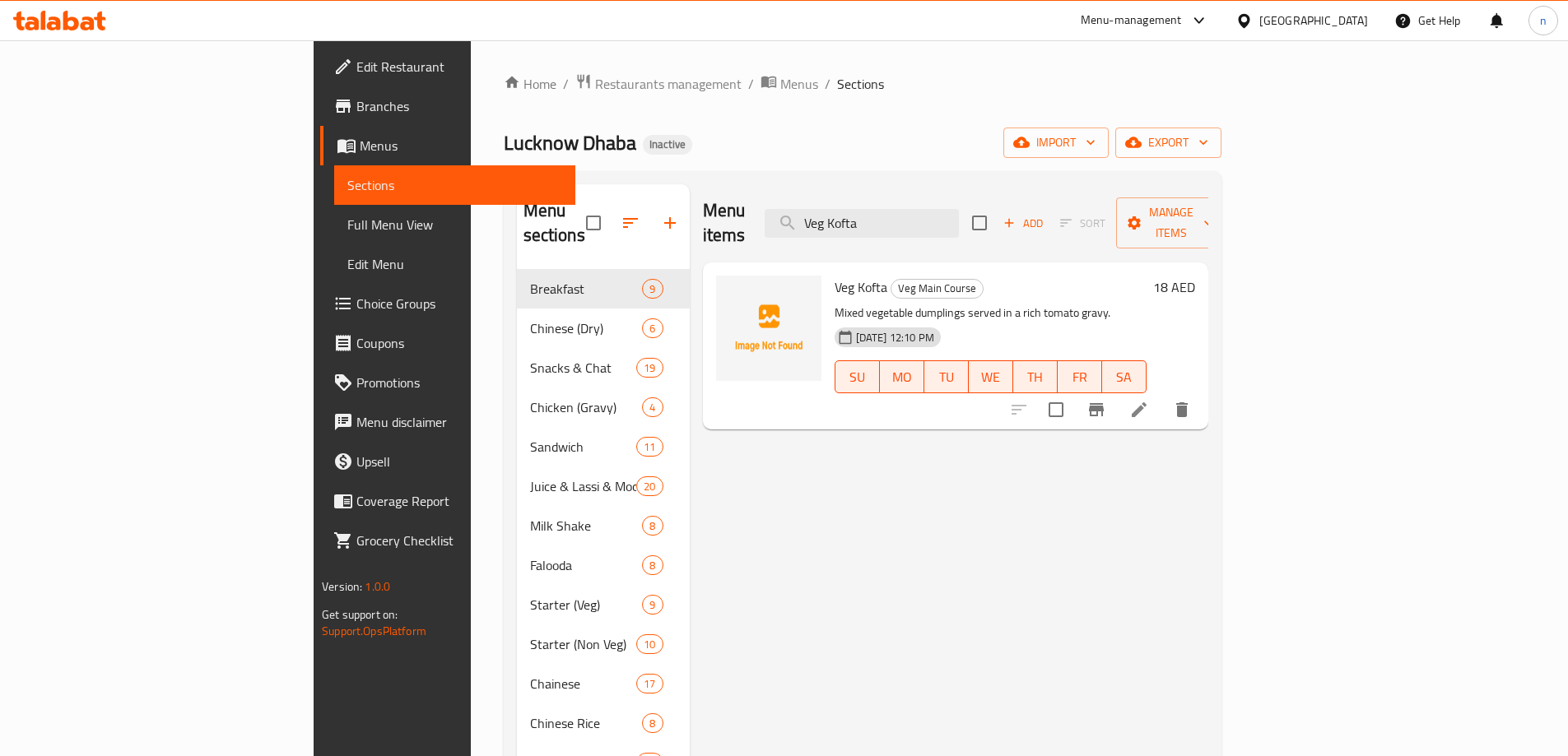
type input "Veg Kofta"
click at [1163, 395] on li at bounding box center [1139, 409] width 46 height 29
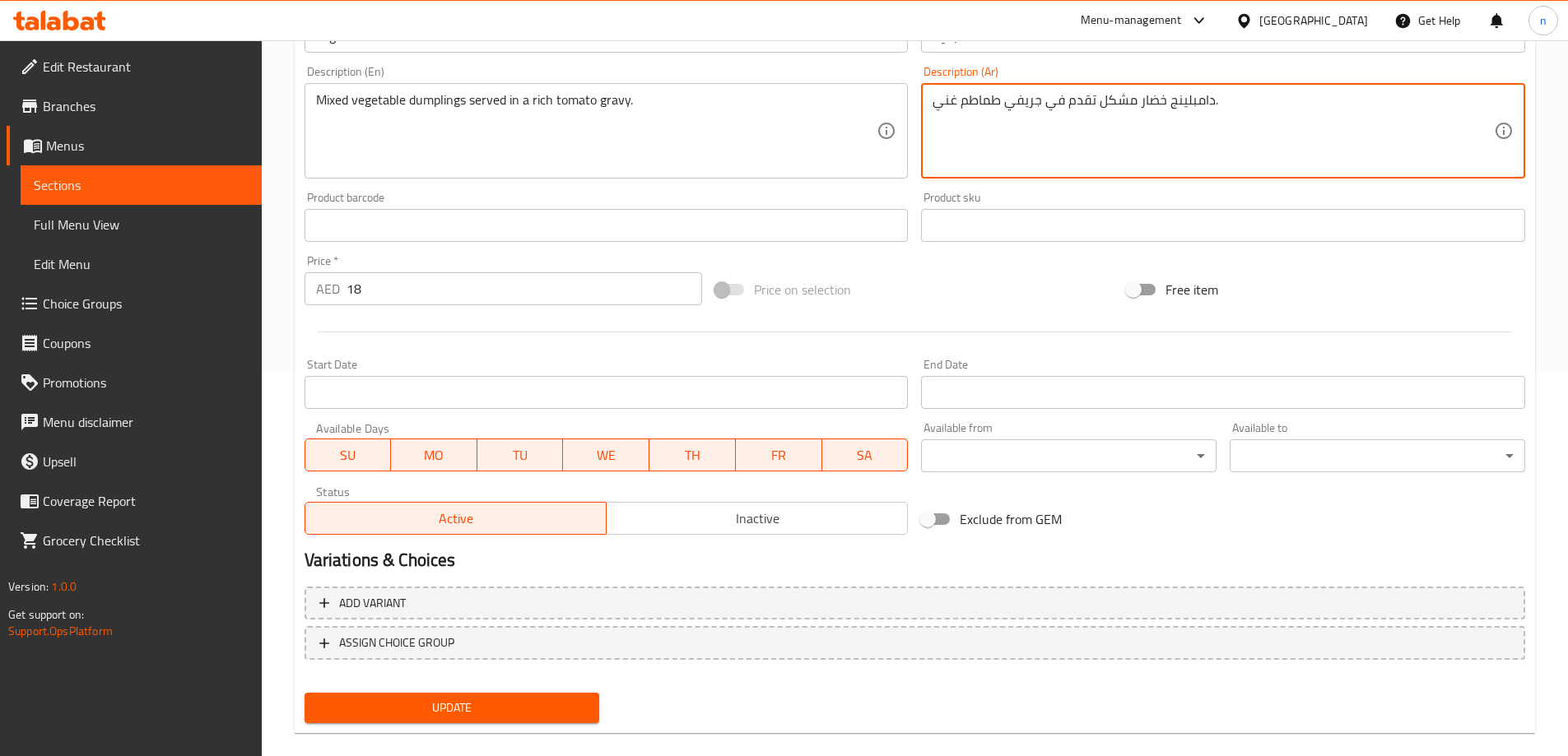
scroll to position [407, 0]
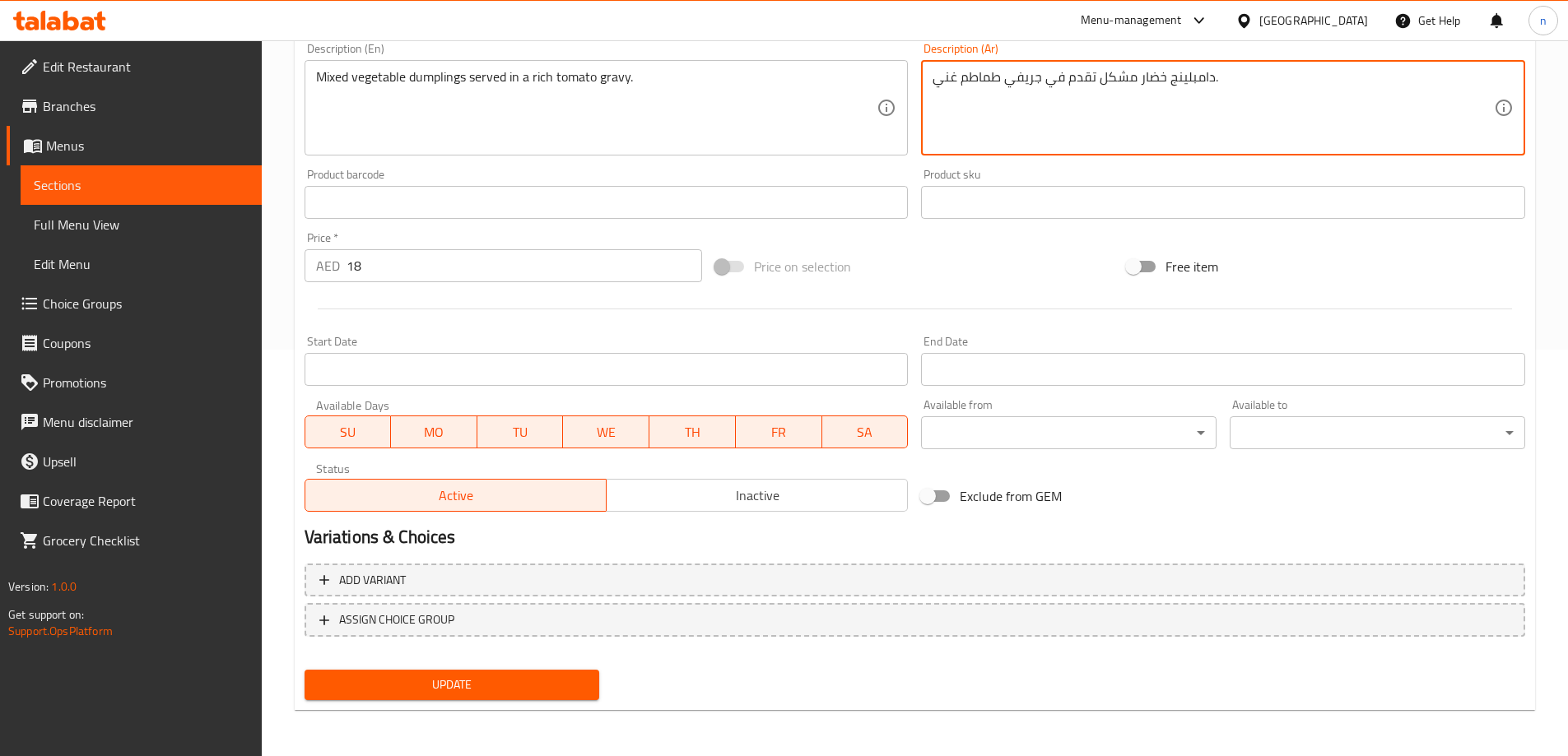
type textarea "دامبلينج خضار مشكل تقدم في جريفي طماطم غني."
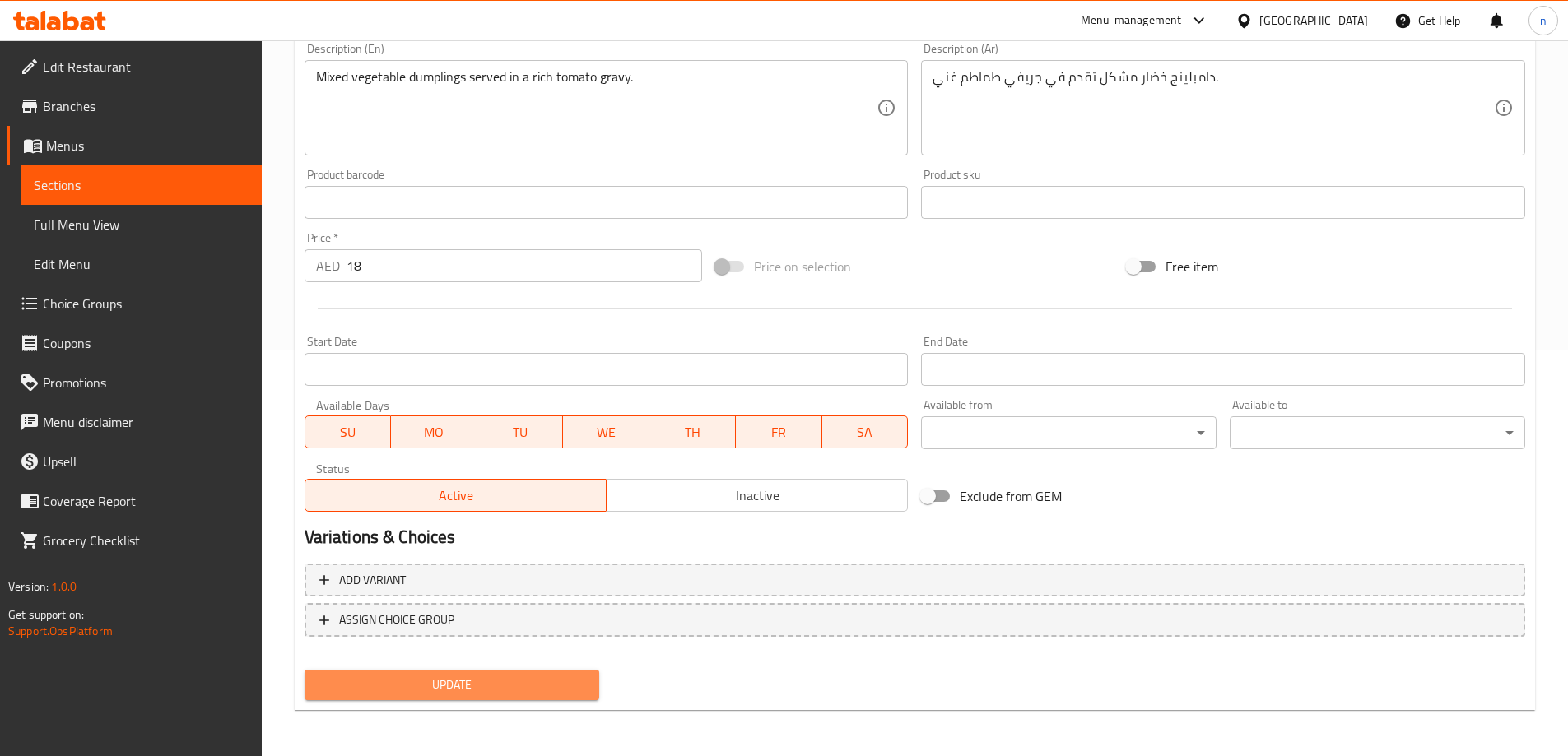
click at [474, 679] on span "Update" at bounding box center [452, 685] width 269 height 21
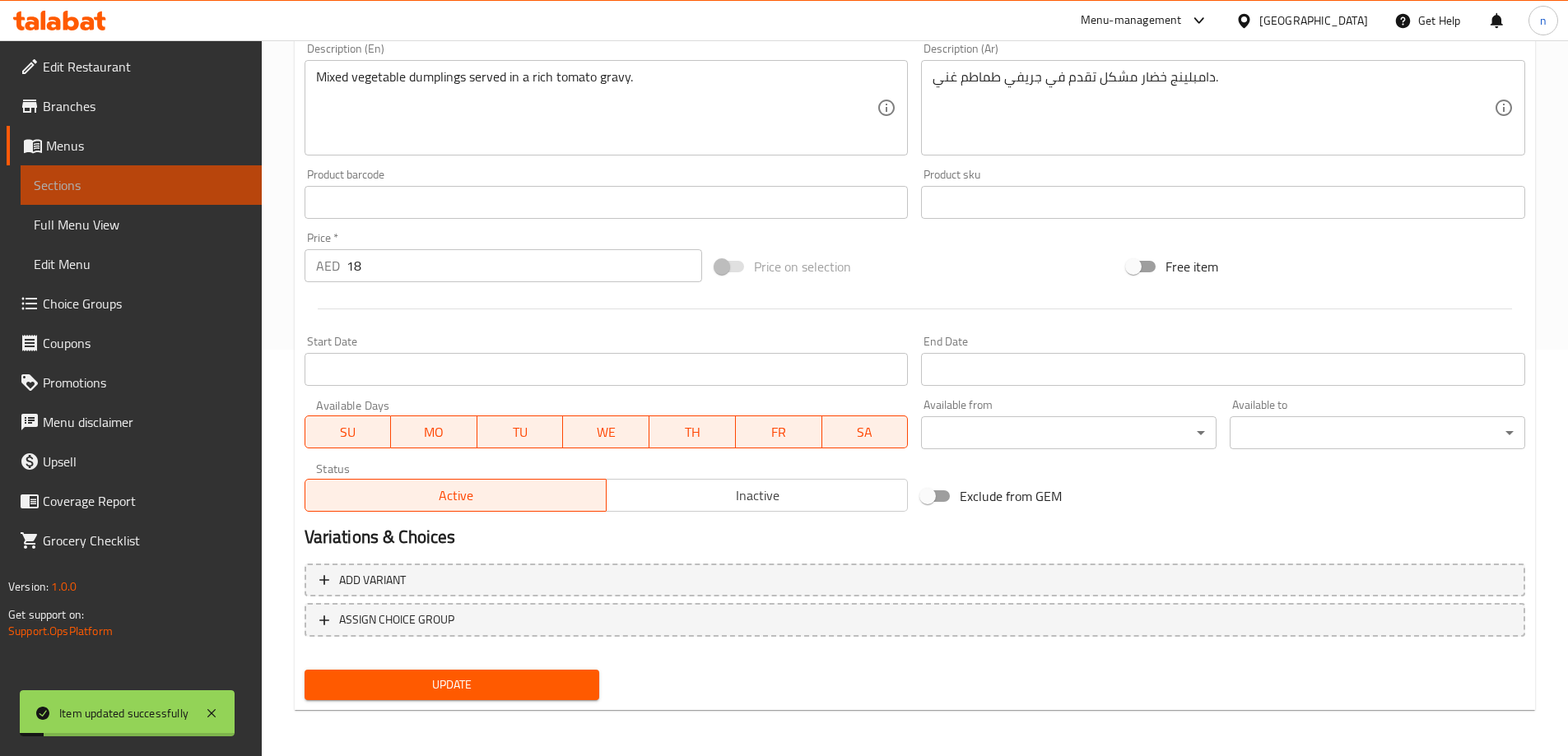
click at [168, 188] on span "Sections" at bounding box center [141, 185] width 215 height 20
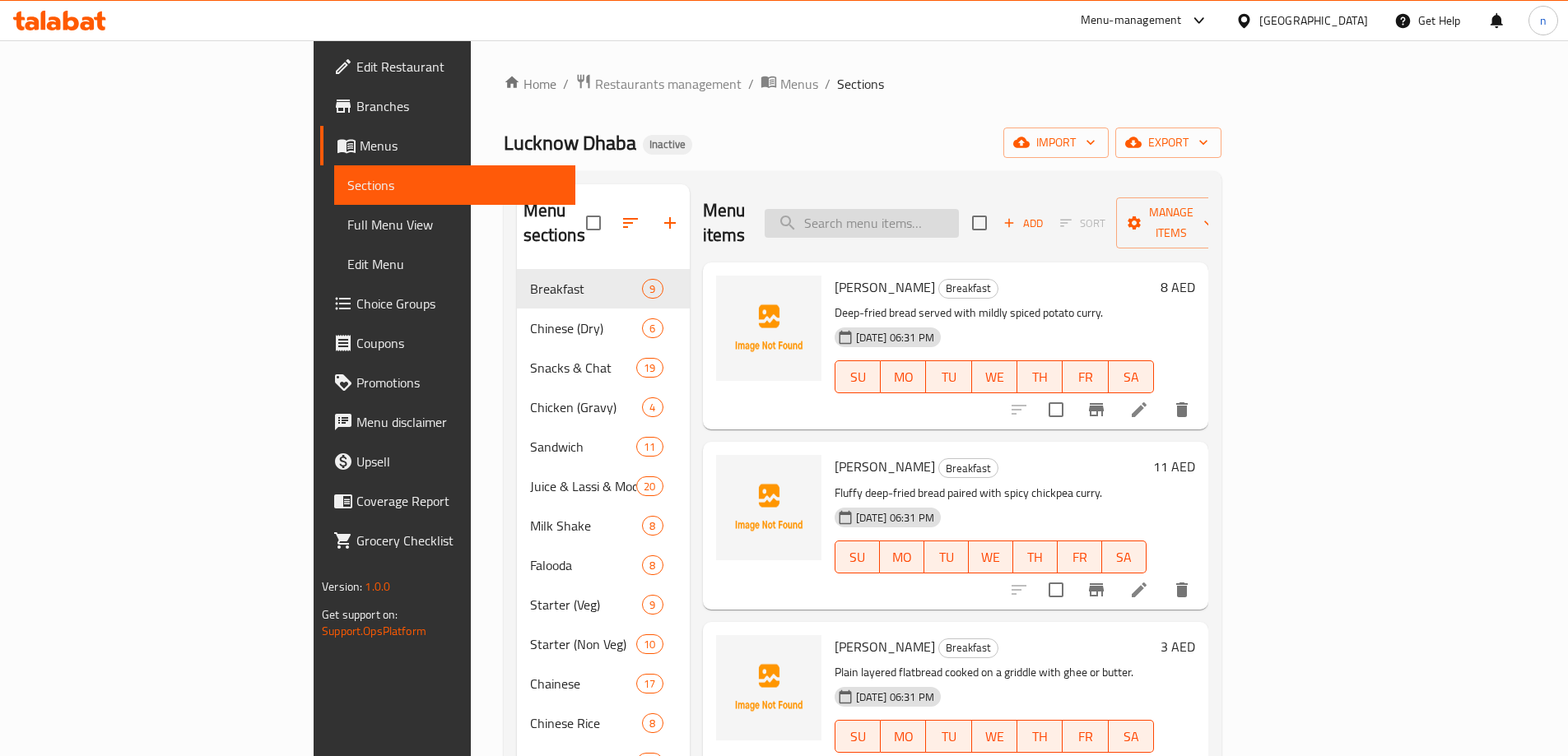
click at [960, 218] on input "search" at bounding box center [862, 223] width 194 height 28
paste input "Paneer Butter Masala"
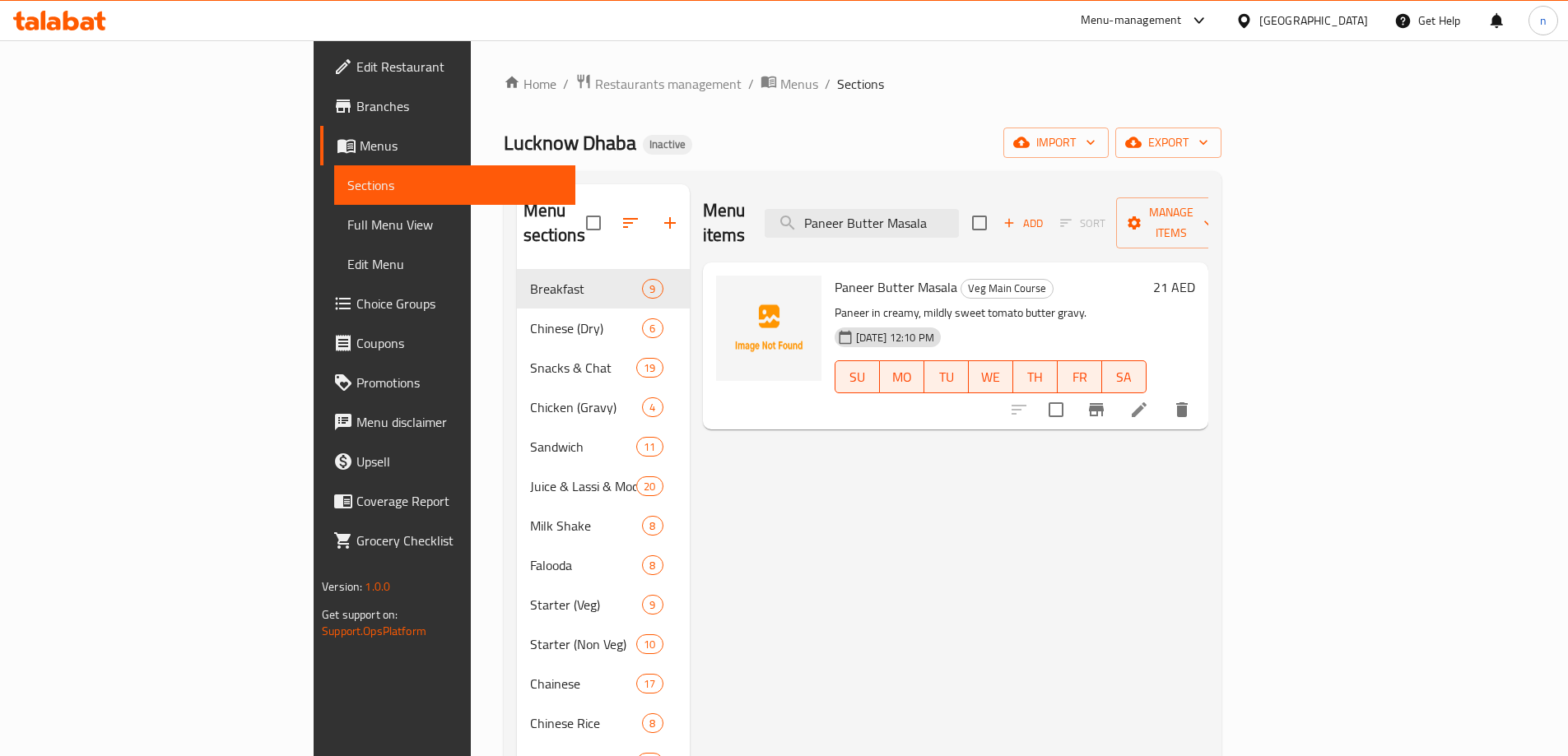
type input "Paneer Butter Masala"
click at [1163, 398] on li at bounding box center [1139, 409] width 46 height 29
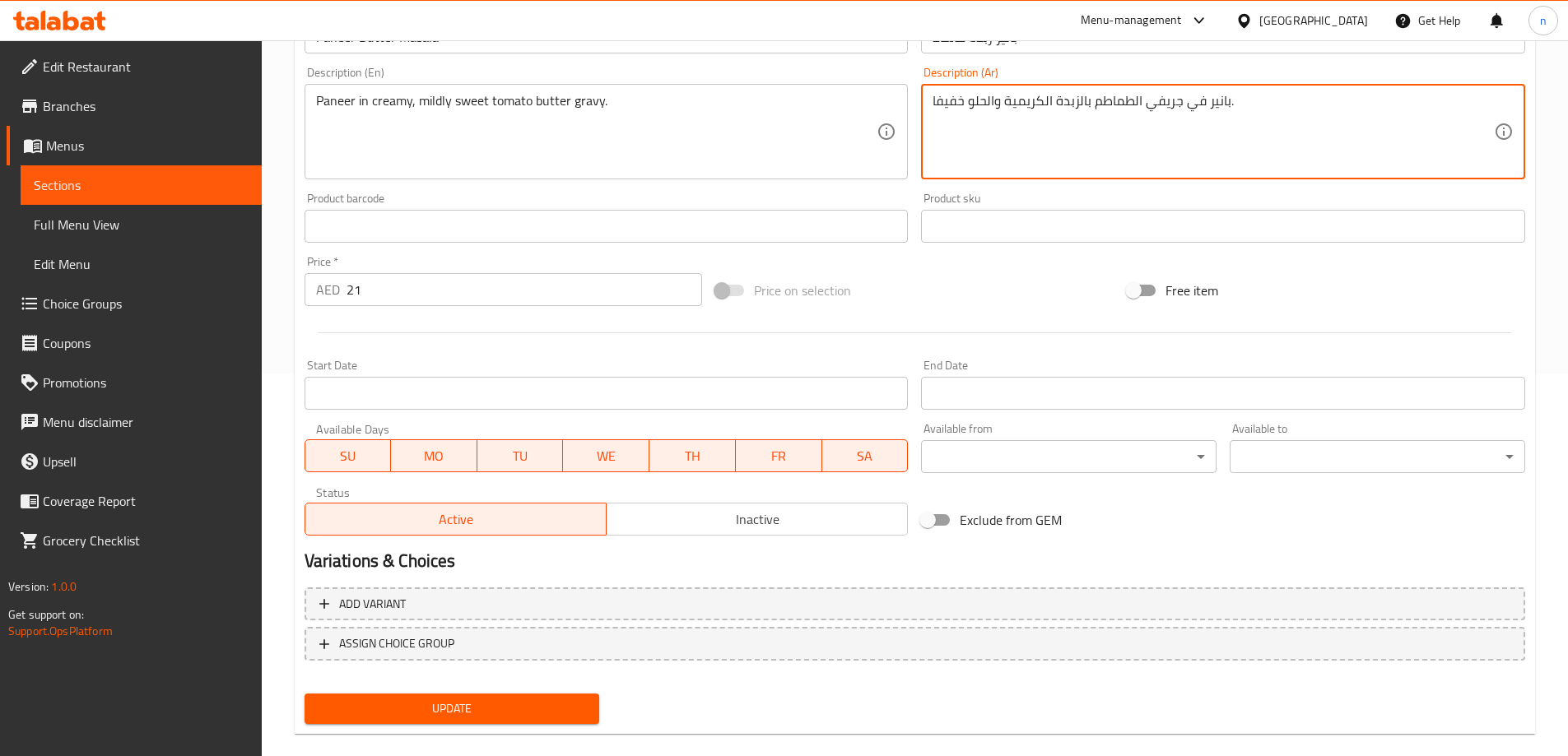
scroll to position [407, 0]
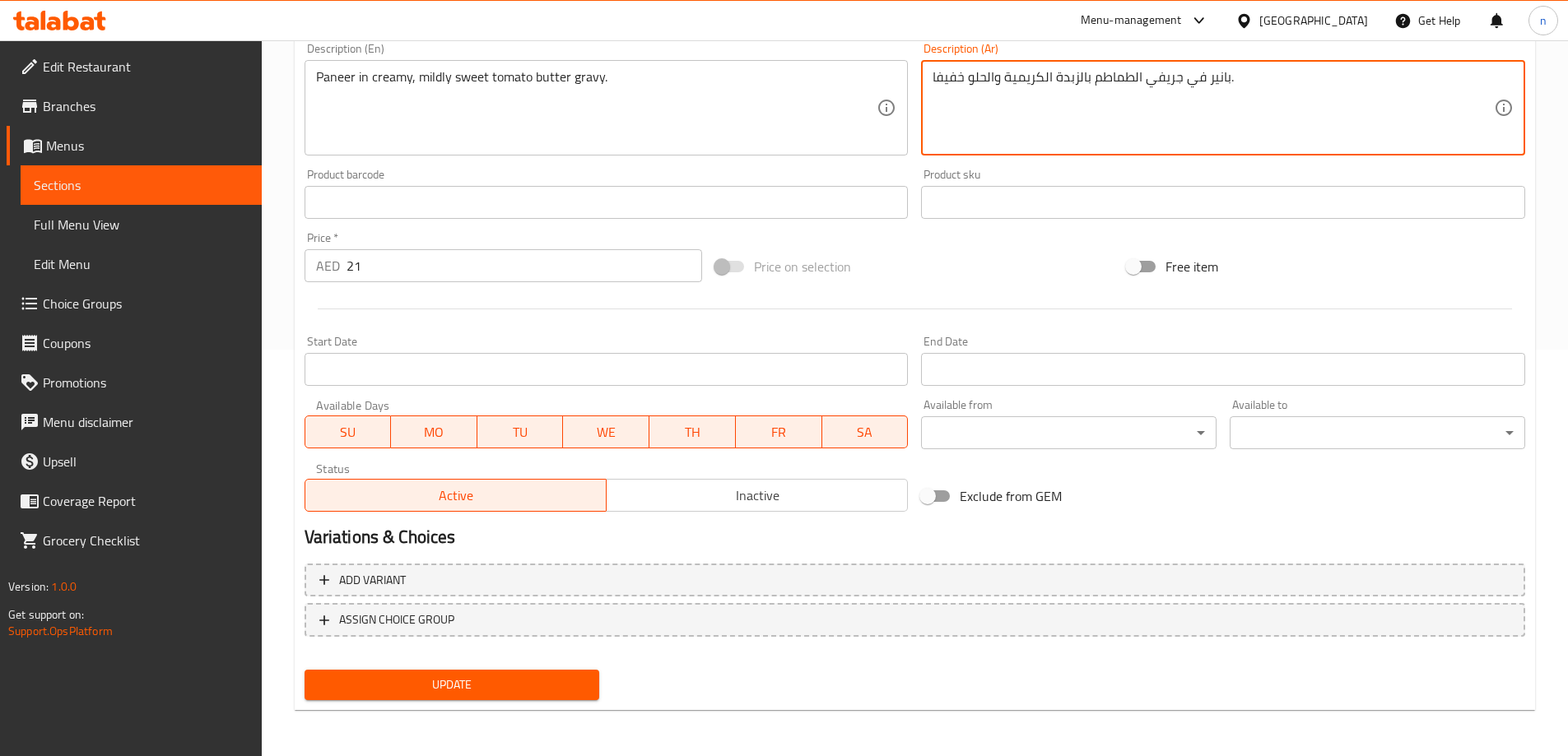
type textarea "بانير في جريفي الطماطم بالزبدة الكريمية والحلو خفيفا."
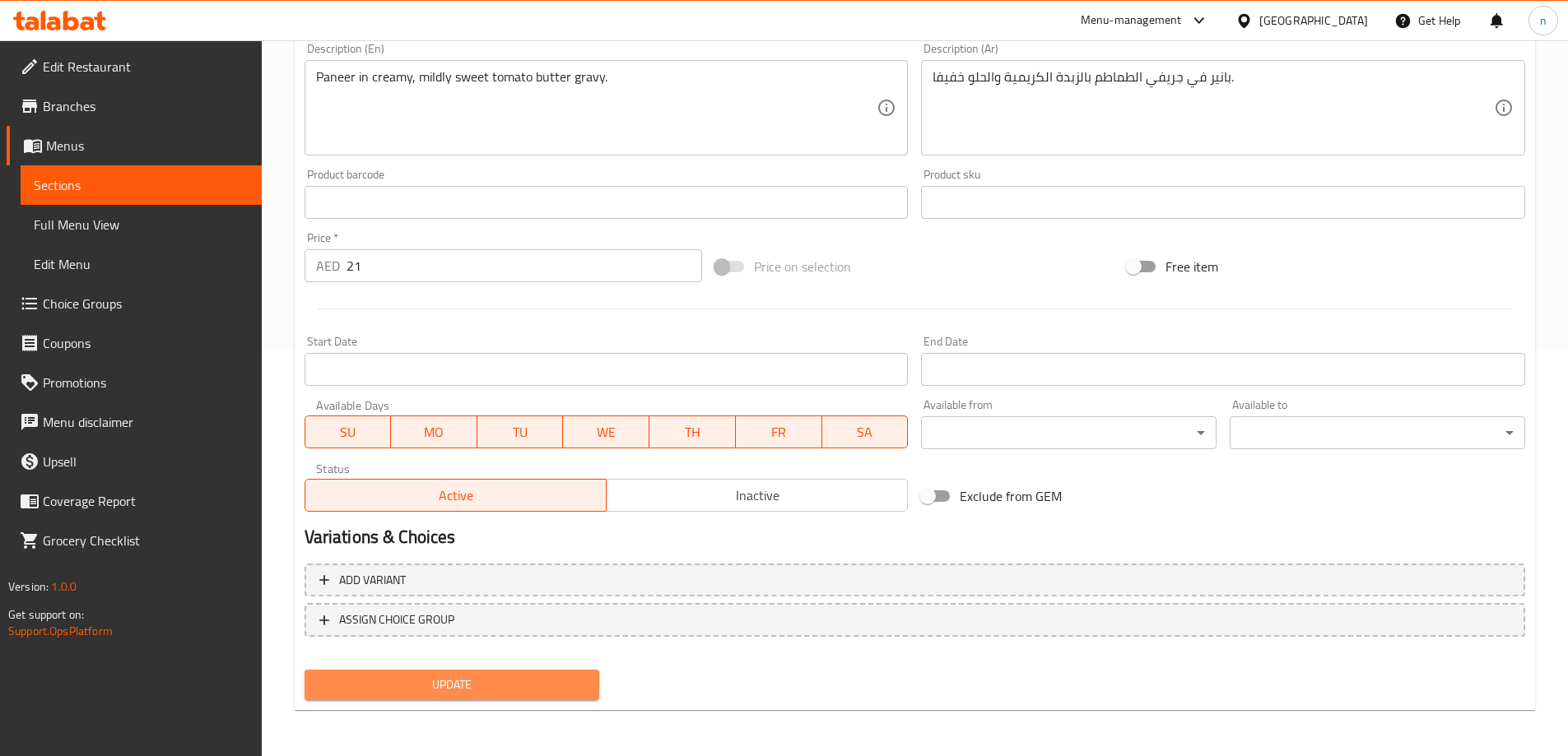
click at [467, 691] on span "Update" at bounding box center [452, 685] width 269 height 21
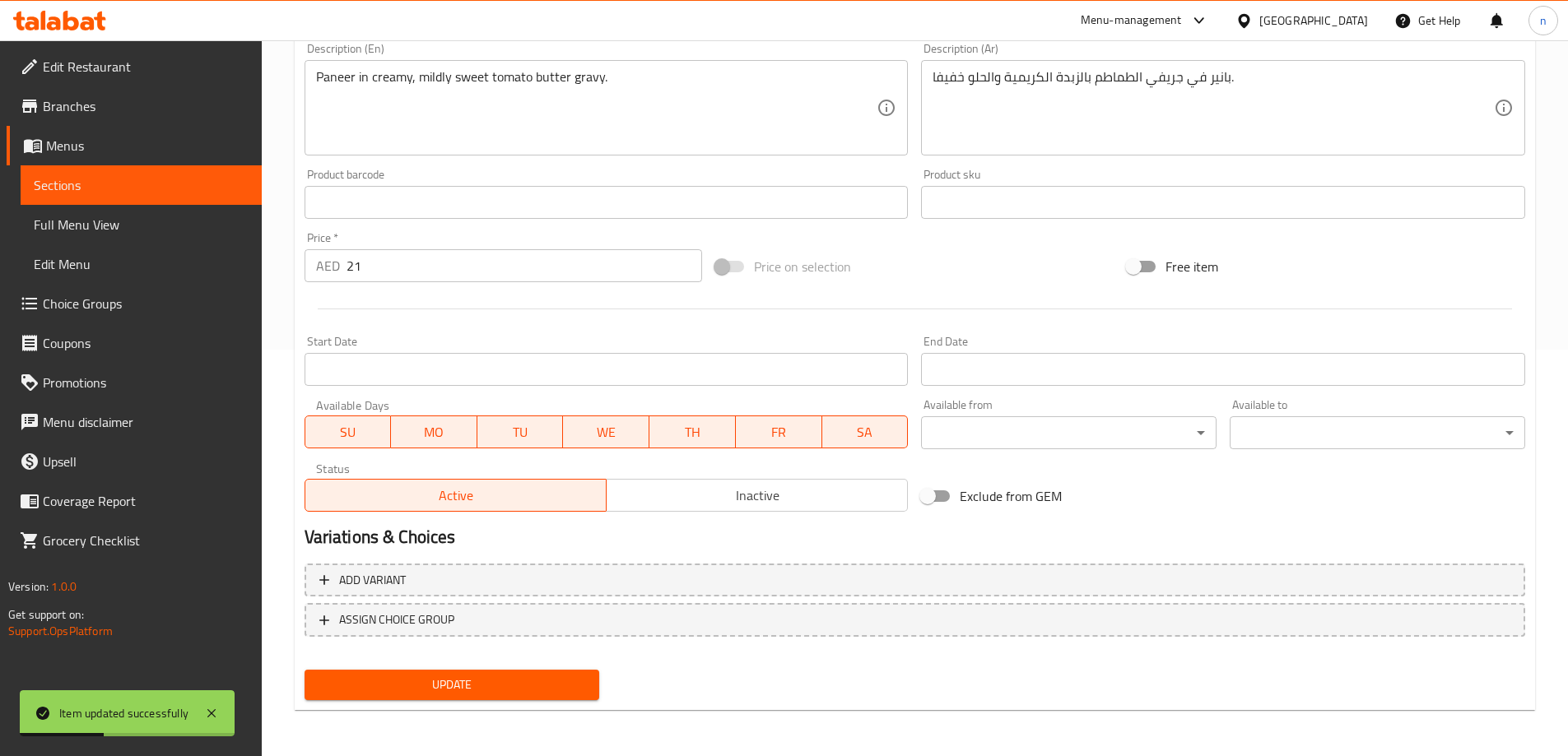
click at [66, 186] on span "Sections" at bounding box center [141, 185] width 215 height 20
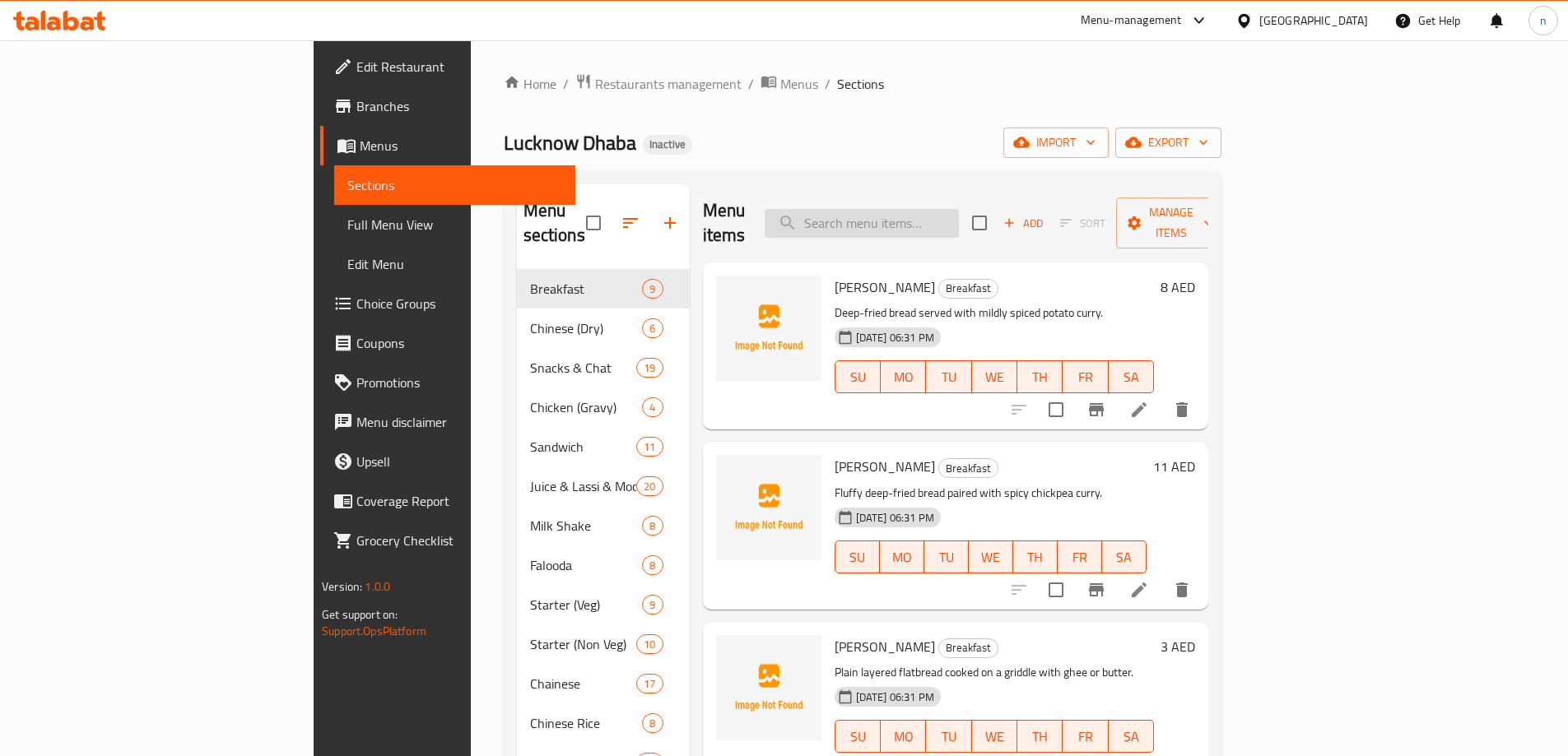
click at [960, 212] on input "search" at bounding box center [862, 223] width 194 height 28
paste input "Paneer Do Piyaza"
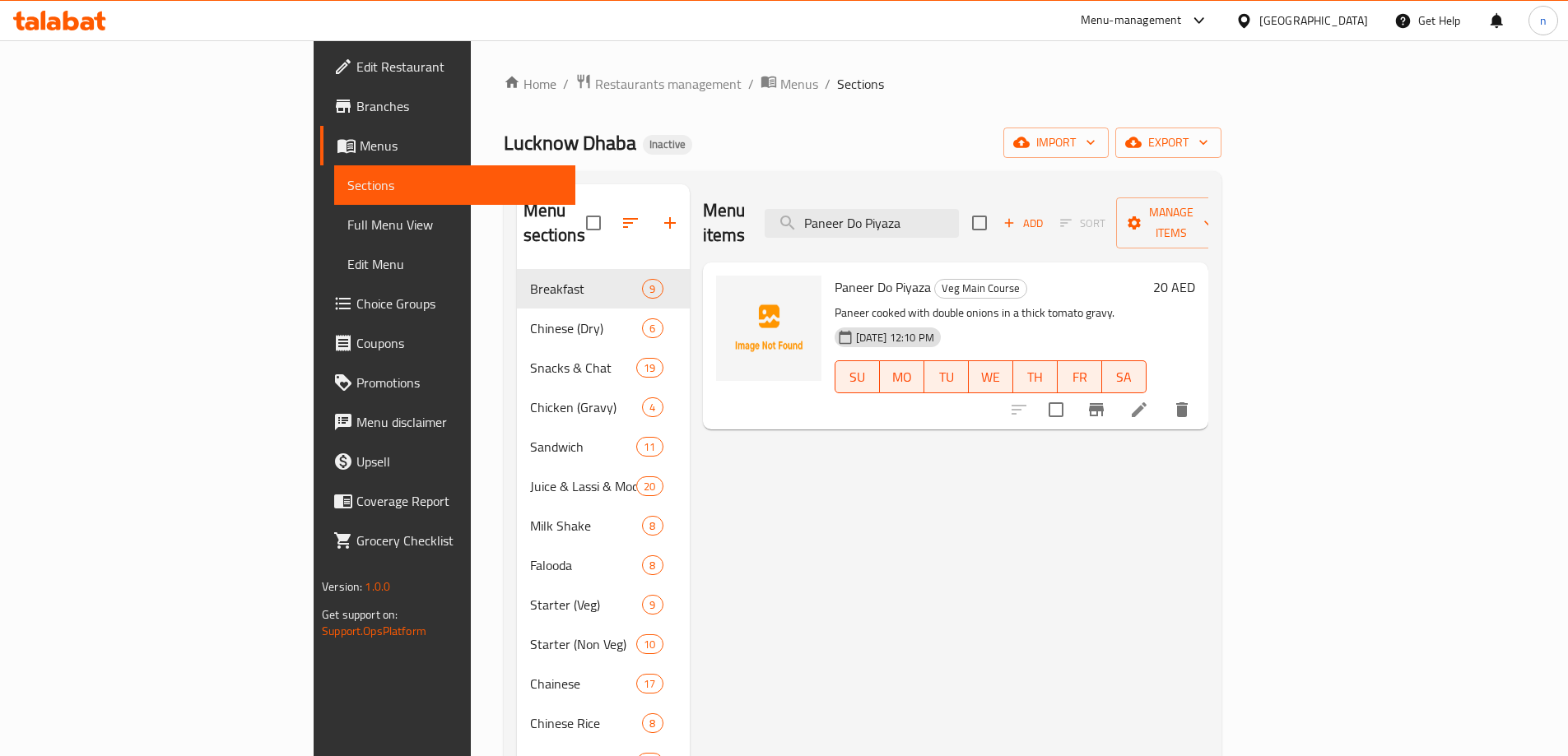
type input "Paneer Do Piyaza"
click at [1147, 403] on icon at bounding box center [1139, 409] width 15 height 15
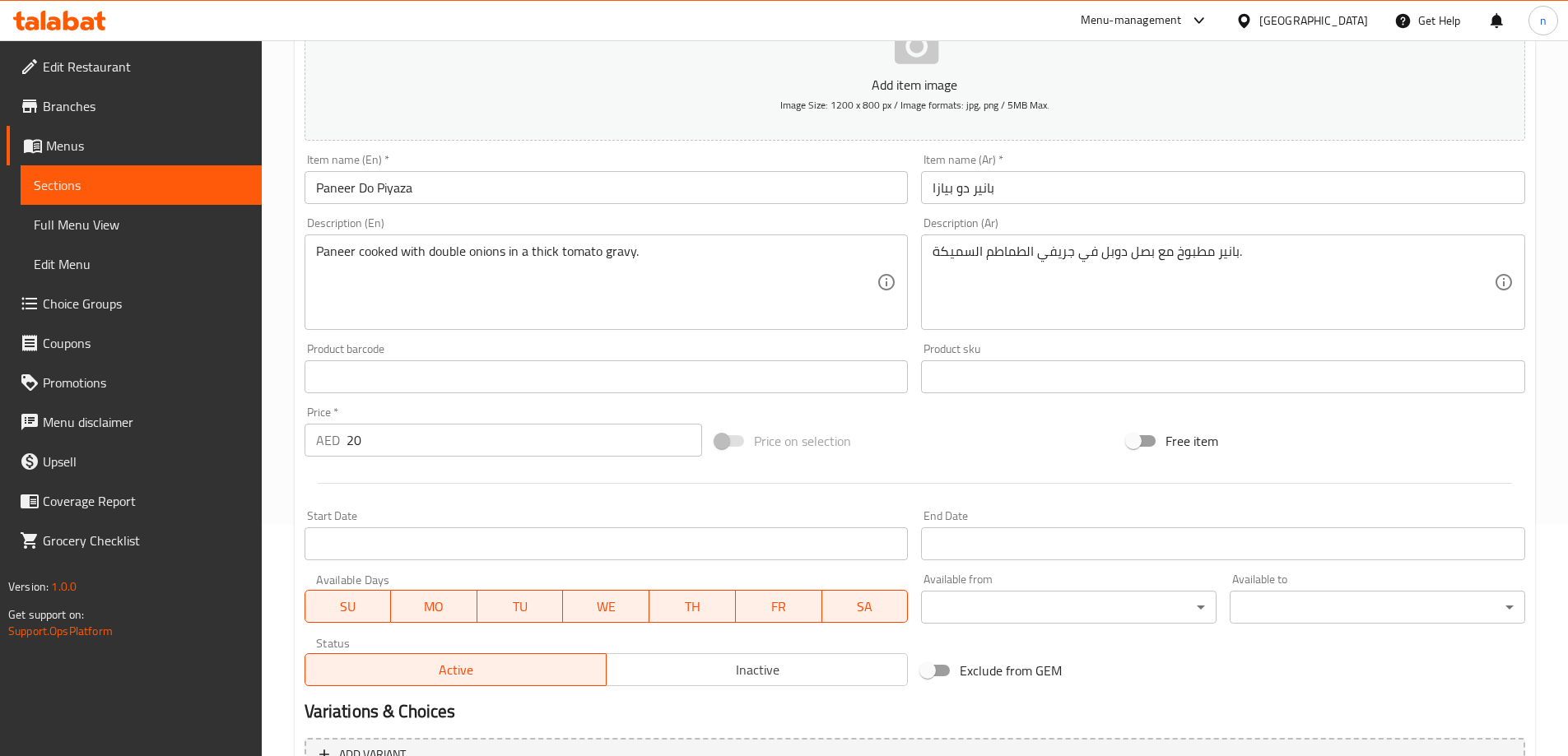
scroll to position [247, 0]
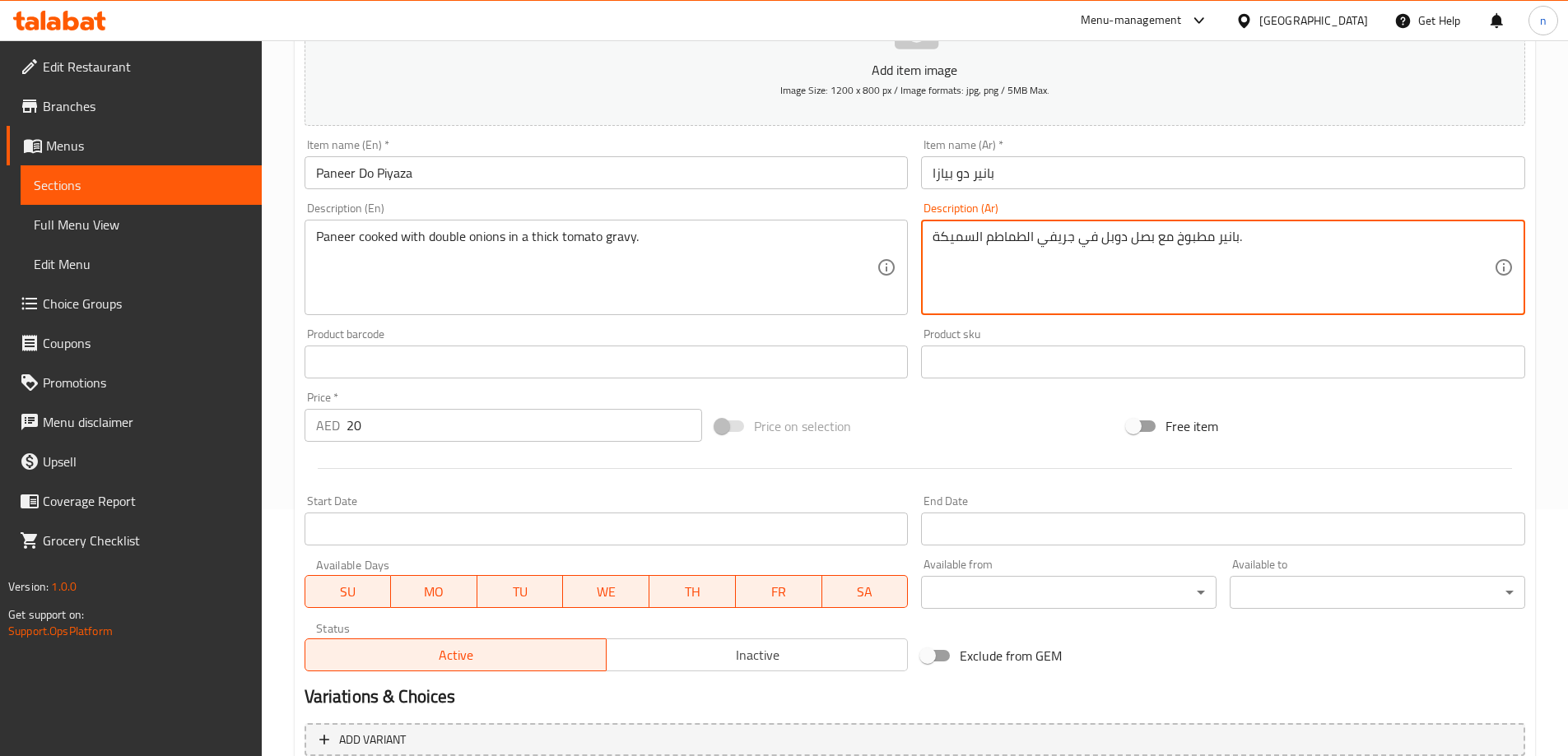
click at [1262, 240] on textarea "بانير مطبوخ مع بصل دوبل في جريفي الطماطم السميكة." at bounding box center [1213, 267] width 561 height 78
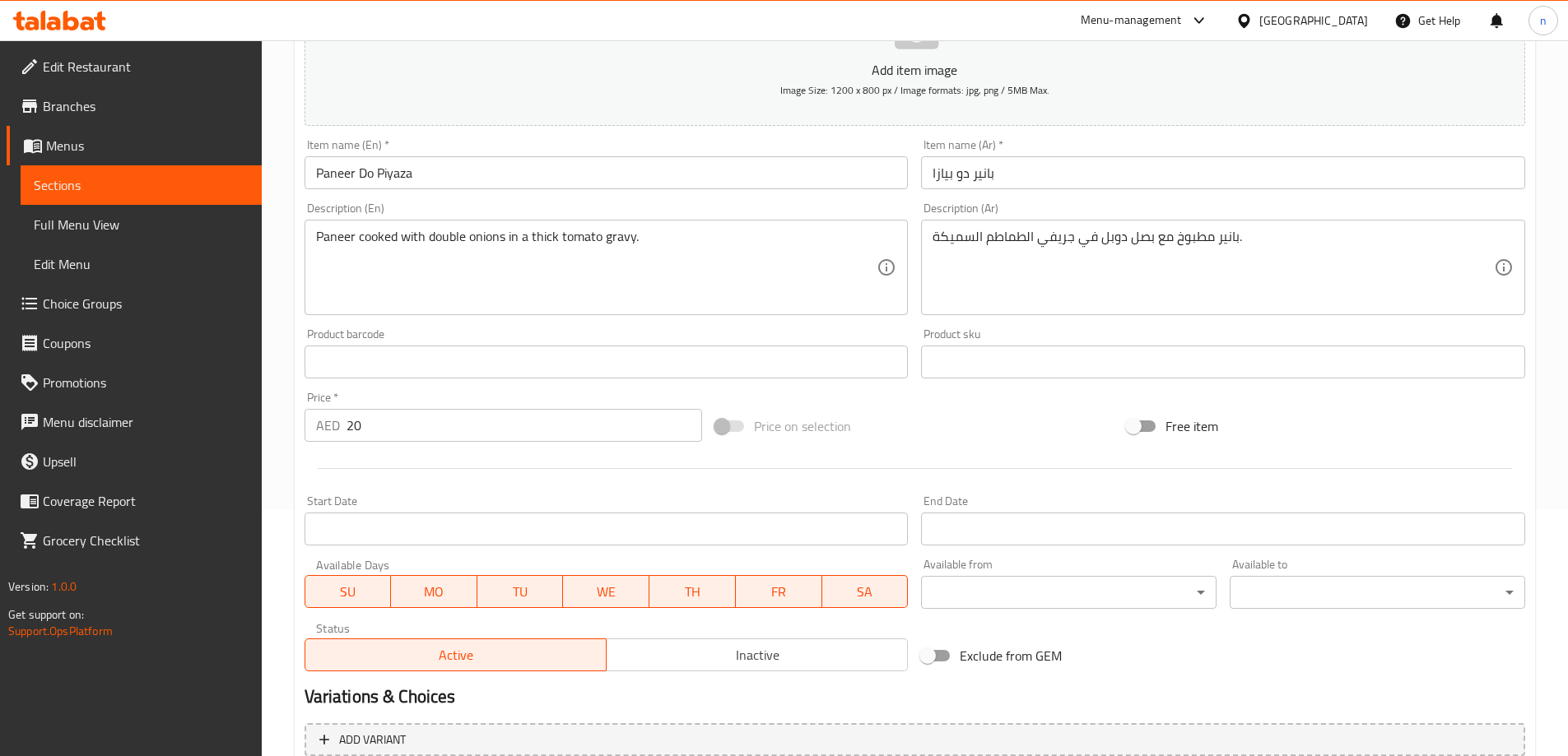
click at [937, 236] on div "بانير مطبوخ مع بصل دوبل في جريفي الطماطم السميكة. Description (Ar)" at bounding box center [1224, 267] width 604 height 95
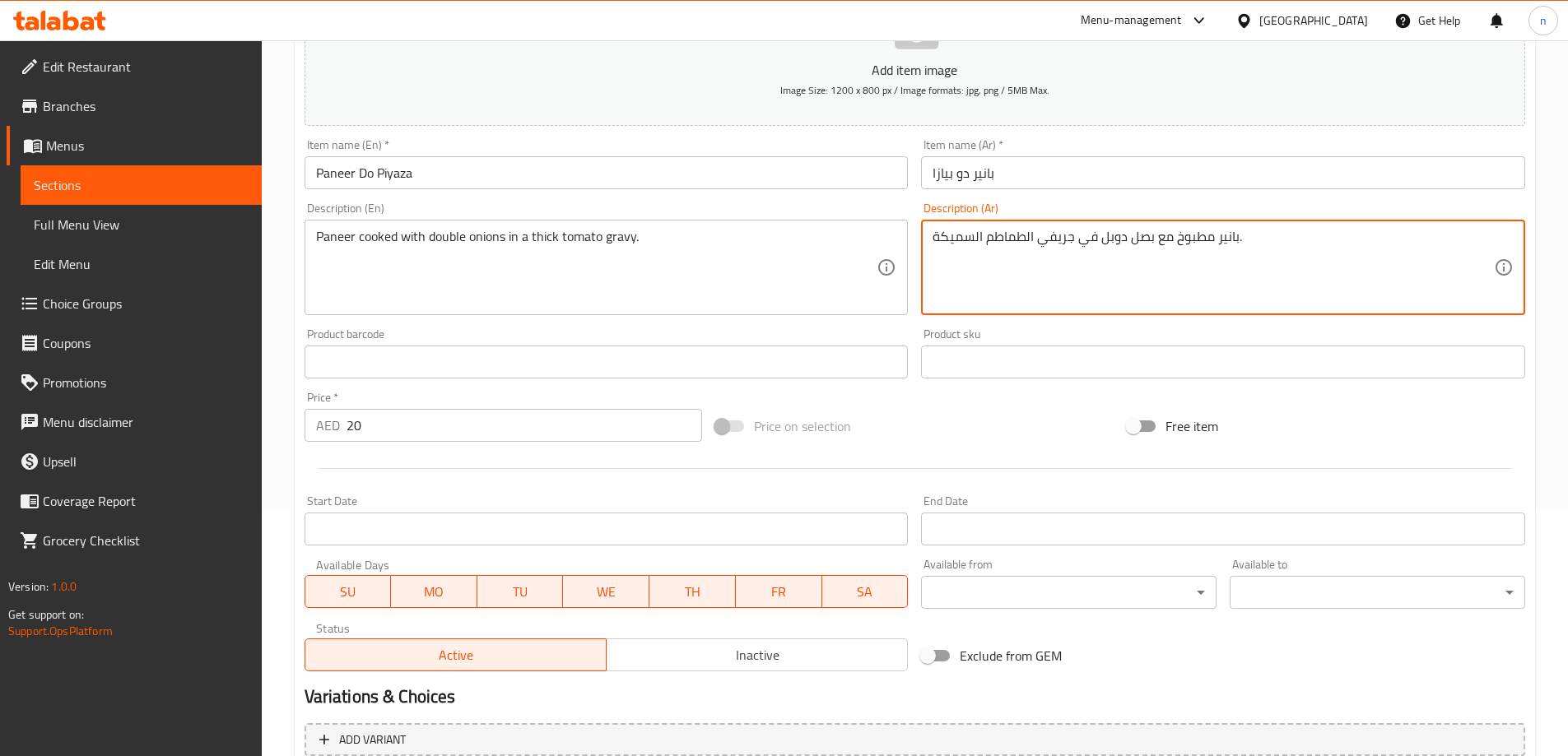
click at [935, 236] on textarea "بانير مطبوخ مع بصل دوبل في جريفي الطماطم السميكة." at bounding box center [1213, 267] width 561 height 78
click at [979, 267] on textarea "بانير مطبوخ مع بصل دوبل في جريفي الطماطم السميكة." at bounding box center [1213, 267] width 561 height 78
click at [937, 239] on textarea "بانير مطبوخ مع بصل دوبل في جريفي الطماطم السميكة." at bounding box center [1213, 267] width 561 height 78
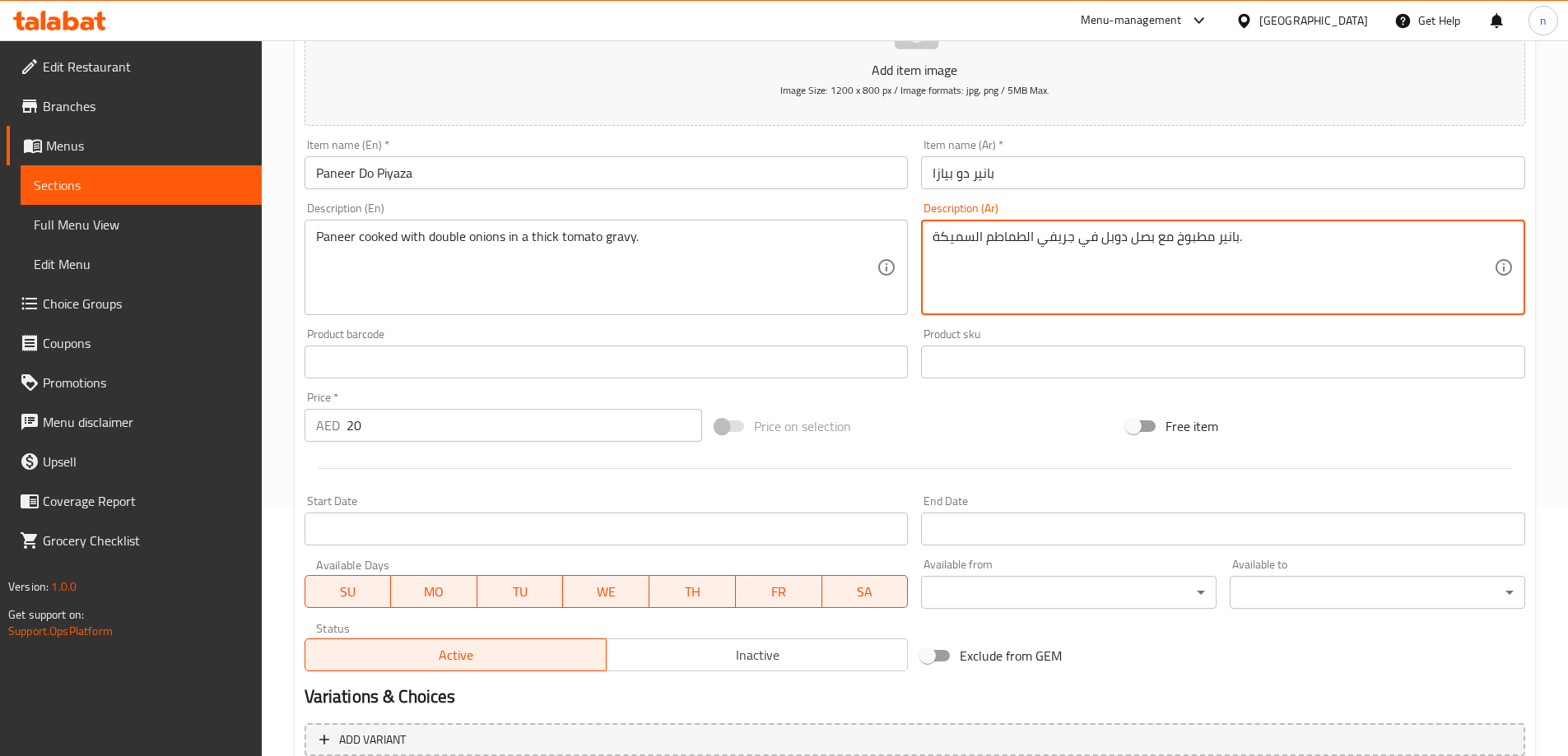
click at [1177, 233] on textarea "بانير مطبوخ مع بصل دوبل في جريفي الطماطم السميكة." at bounding box center [1213, 267] width 561 height 78
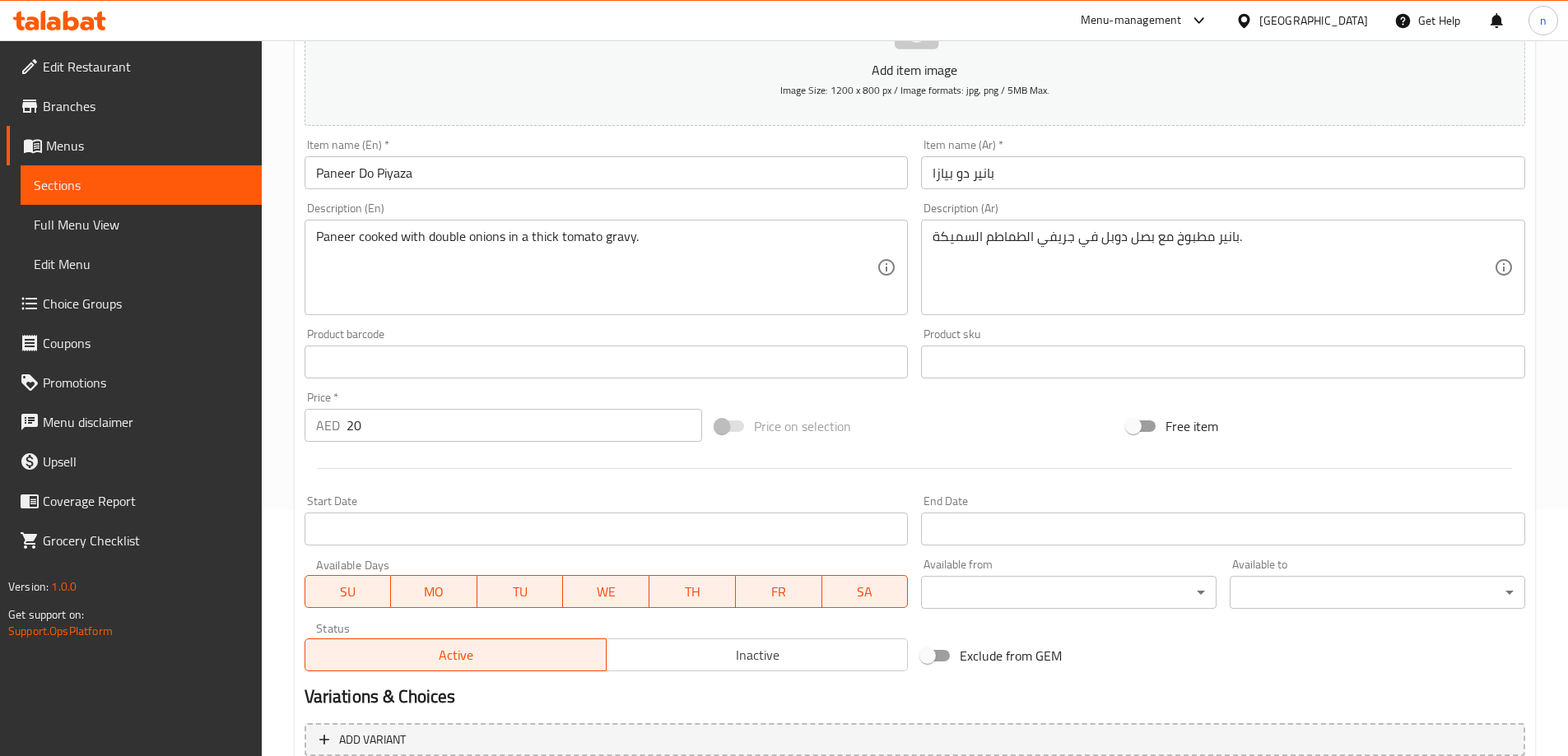
drag, startPoint x: 932, startPoint y: 230, endPoint x: 945, endPoint y: 250, distance: 23.9
click at [945, 250] on div "بانير مطبوخ مع بصل دوبل في جريفي الطماطم السميكة. Description (Ar)" at bounding box center [1224, 267] width 604 height 95
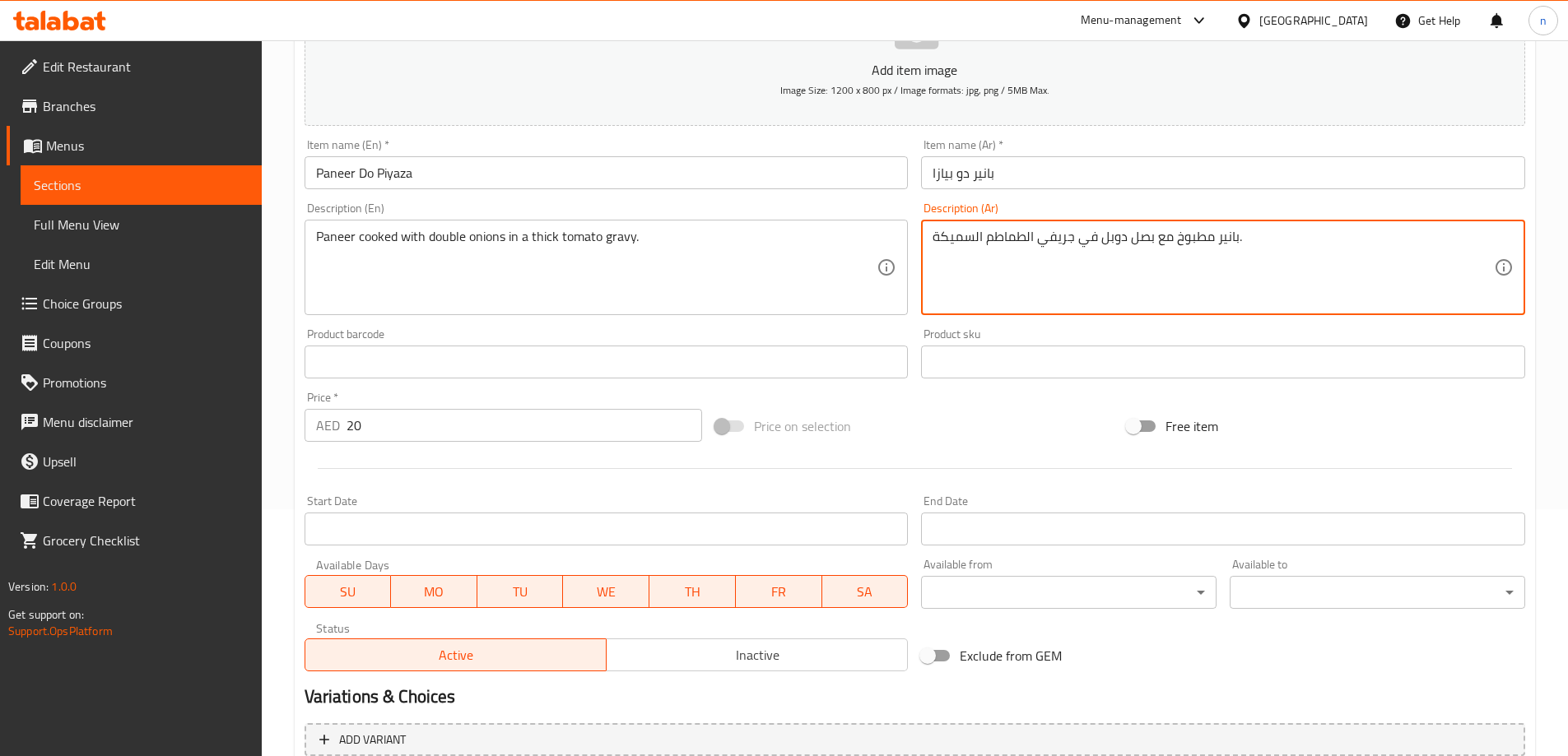
click at [939, 237] on textarea "بانير مطبوخ مع بصل دوبل في جريفي الطماطم السميكة." at bounding box center [1213, 267] width 561 height 78
click at [938, 240] on textarea "بانير مطبوخ مع بصل دوبل في جريفي الطماطم السميكة." at bounding box center [1213, 267] width 561 height 78
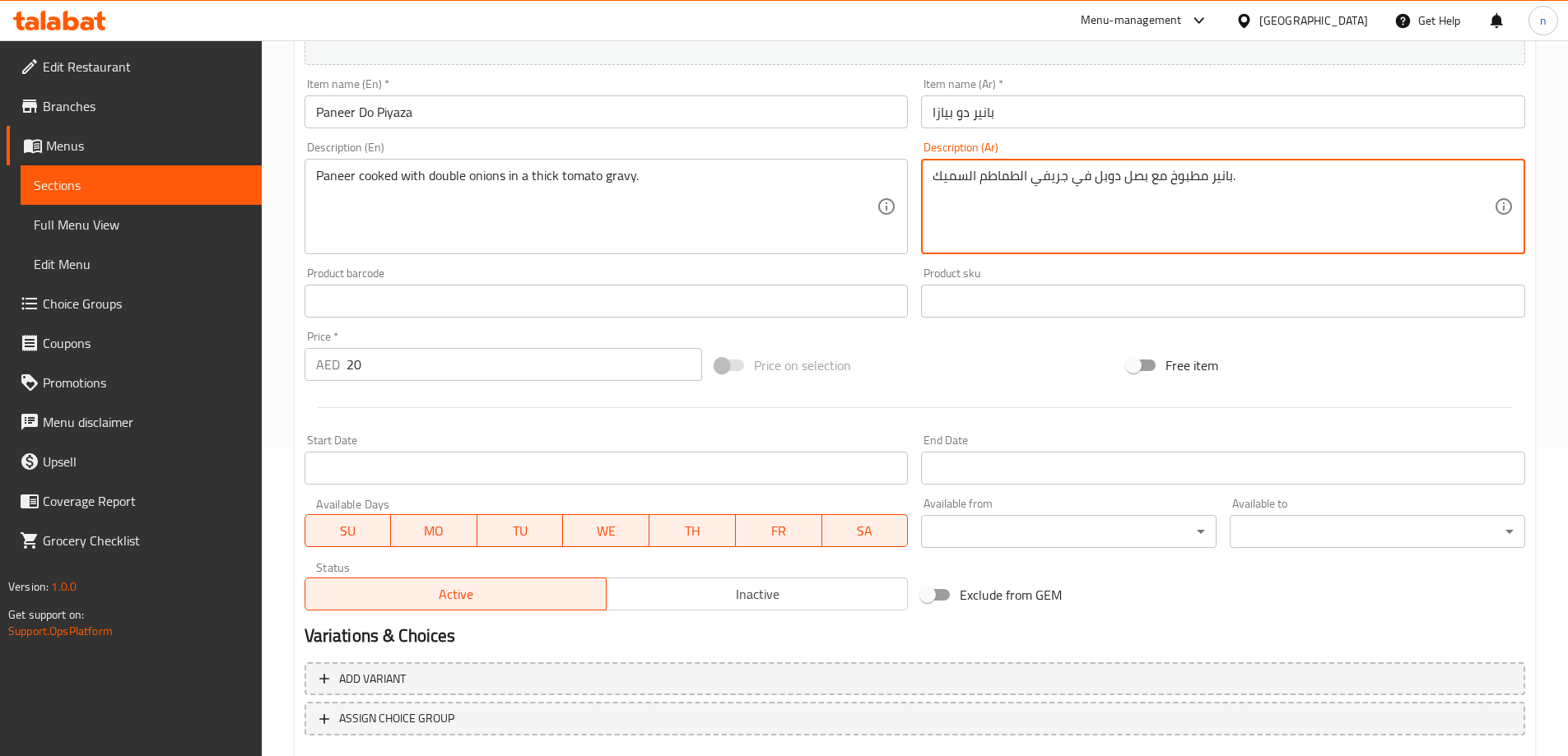
scroll to position [407, 0]
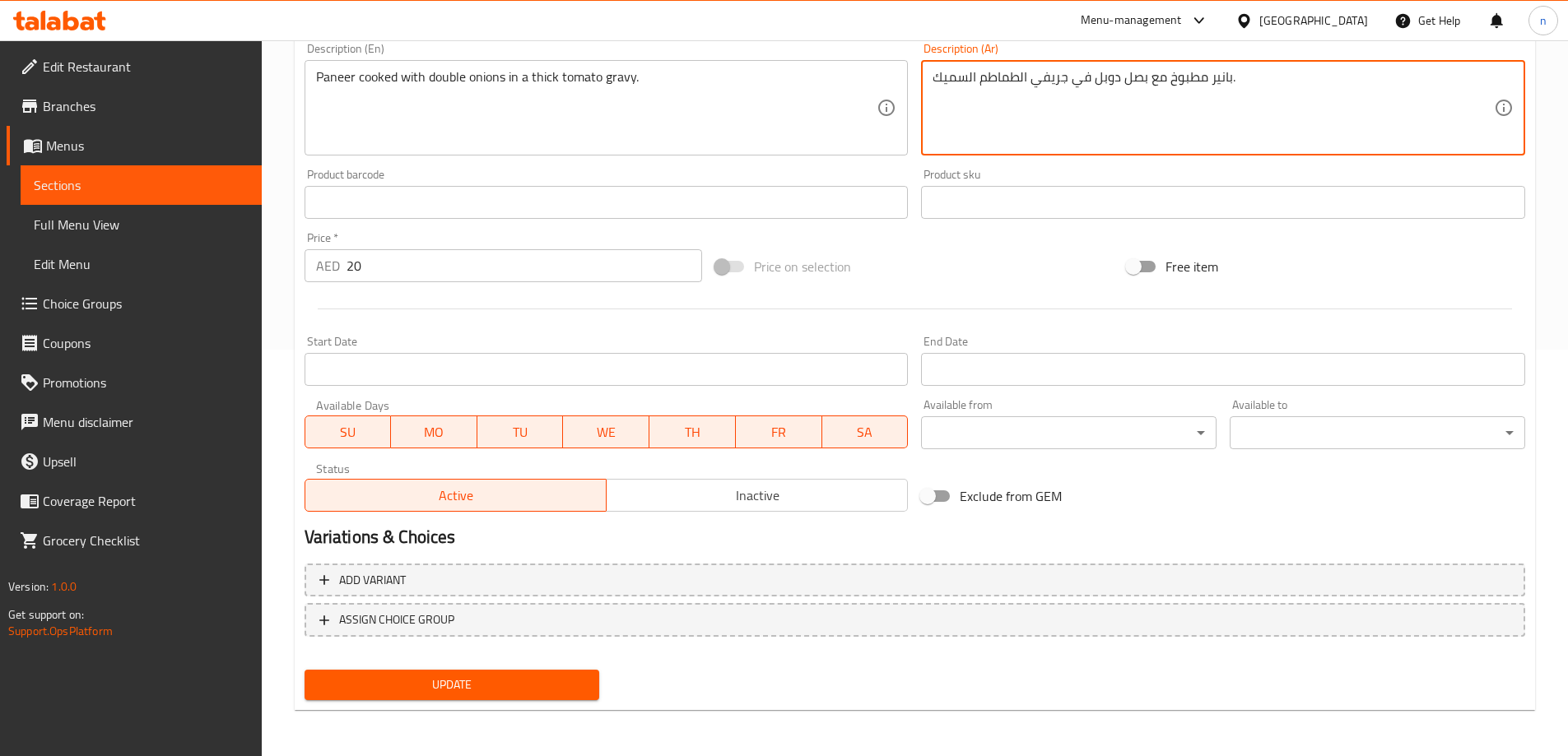
type textarea "بانير مطبوخ مع بصل دوبل في جريفي الطماطم السميك."
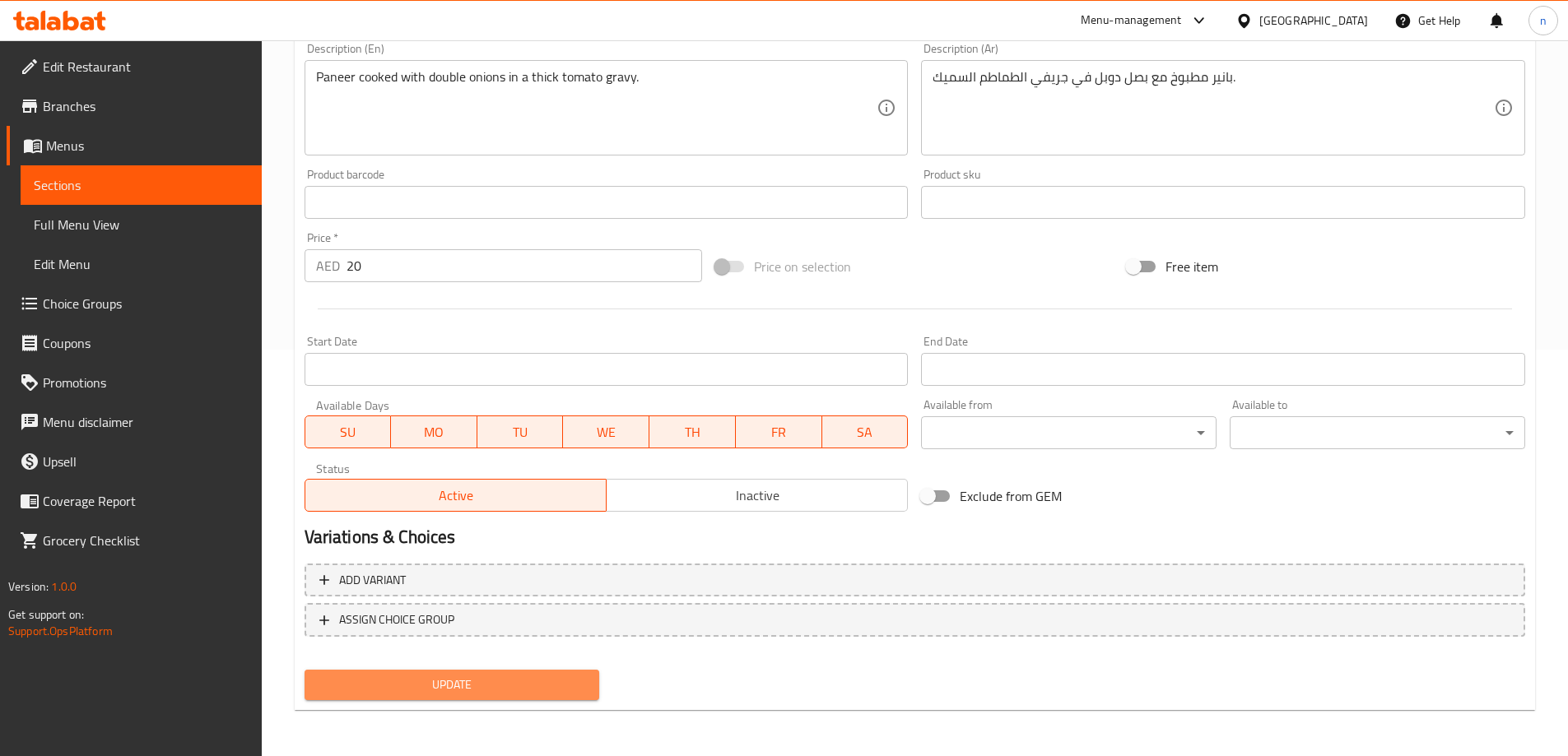
click at [536, 691] on span "Update" at bounding box center [452, 685] width 269 height 21
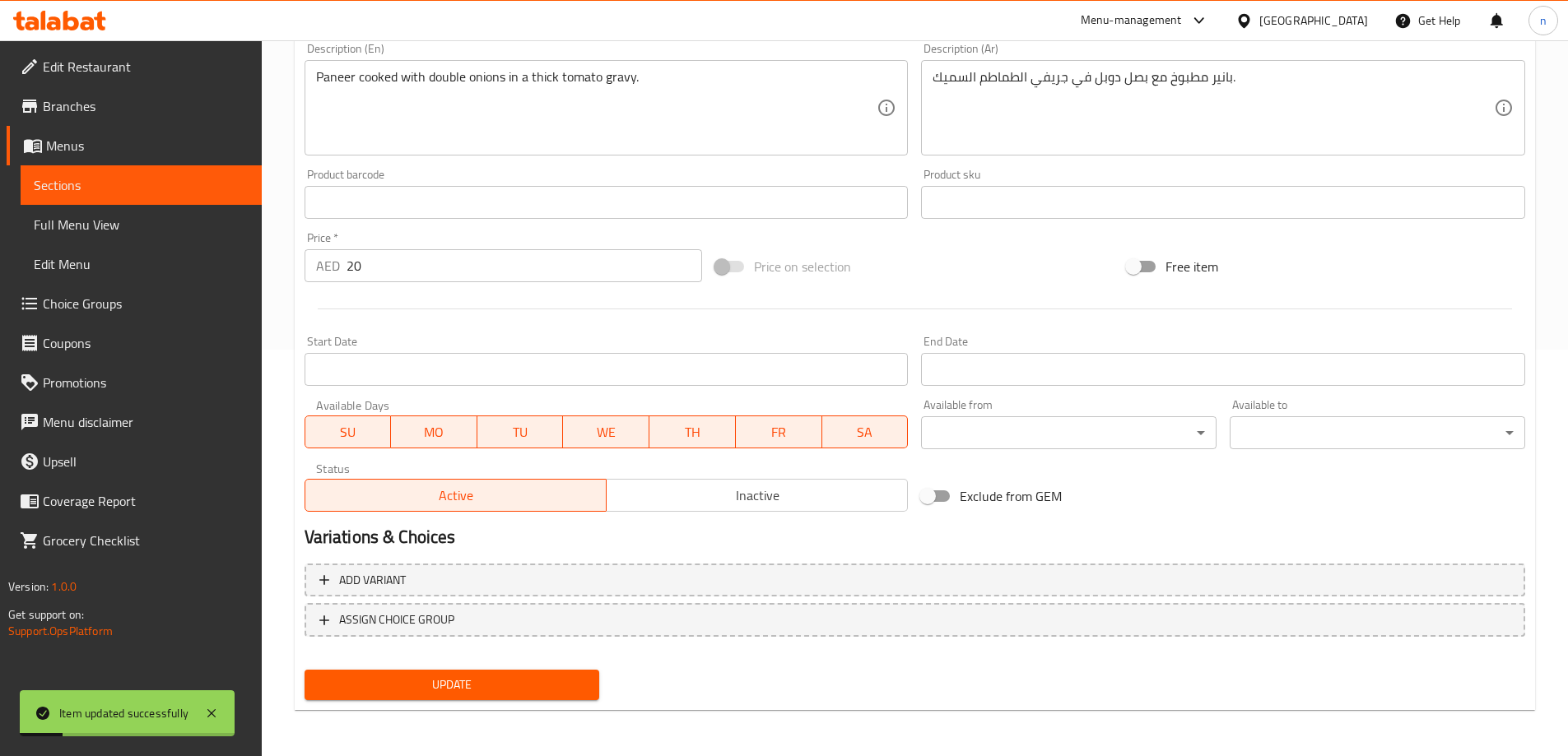
scroll to position [77, 0]
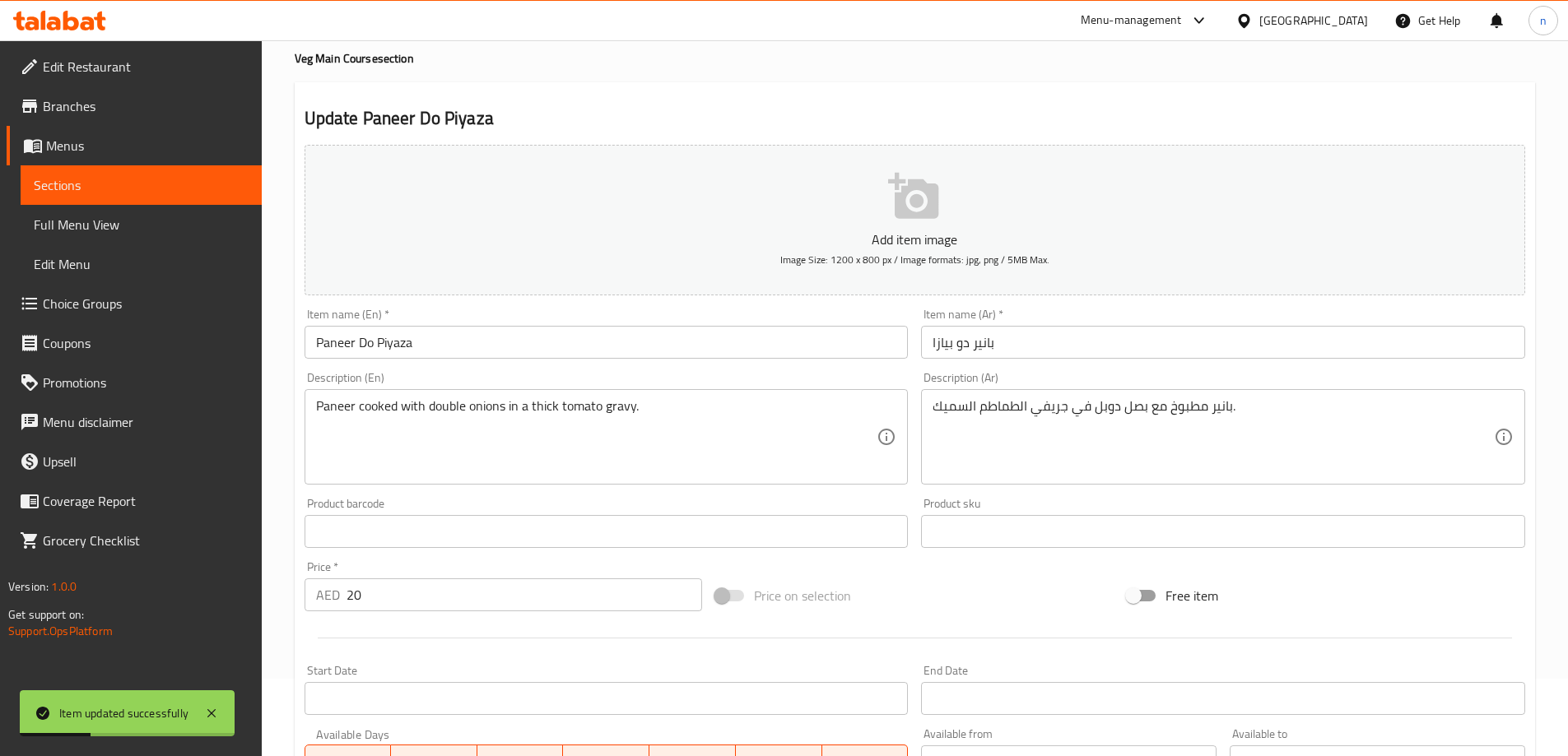
click at [66, 195] on span "Sections" at bounding box center [141, 185] width 215 height 20
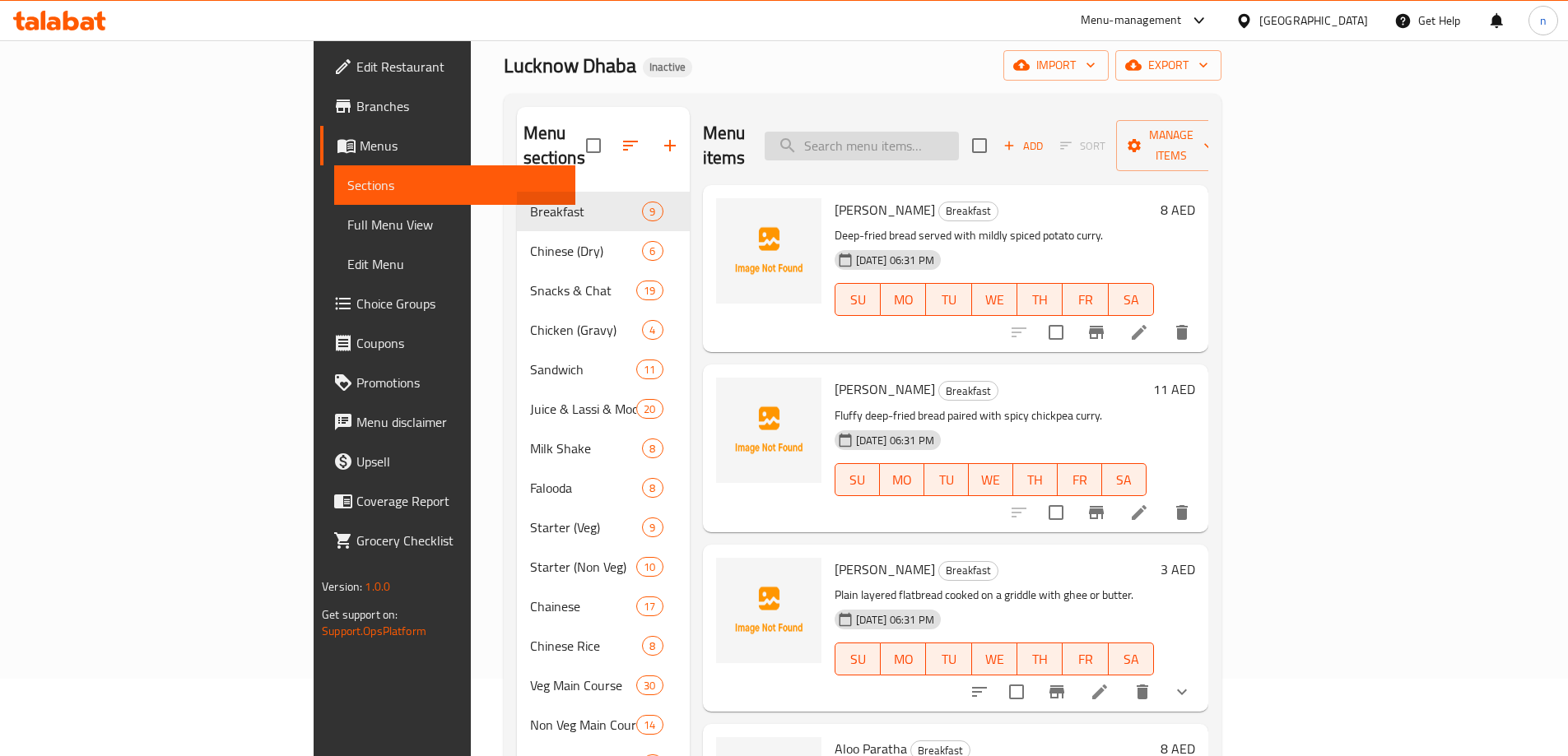
click at [960, 132] on input "search" at bounding box center [862, 145] width 194 height 28
paste input "Fish Curry (Rohu)"
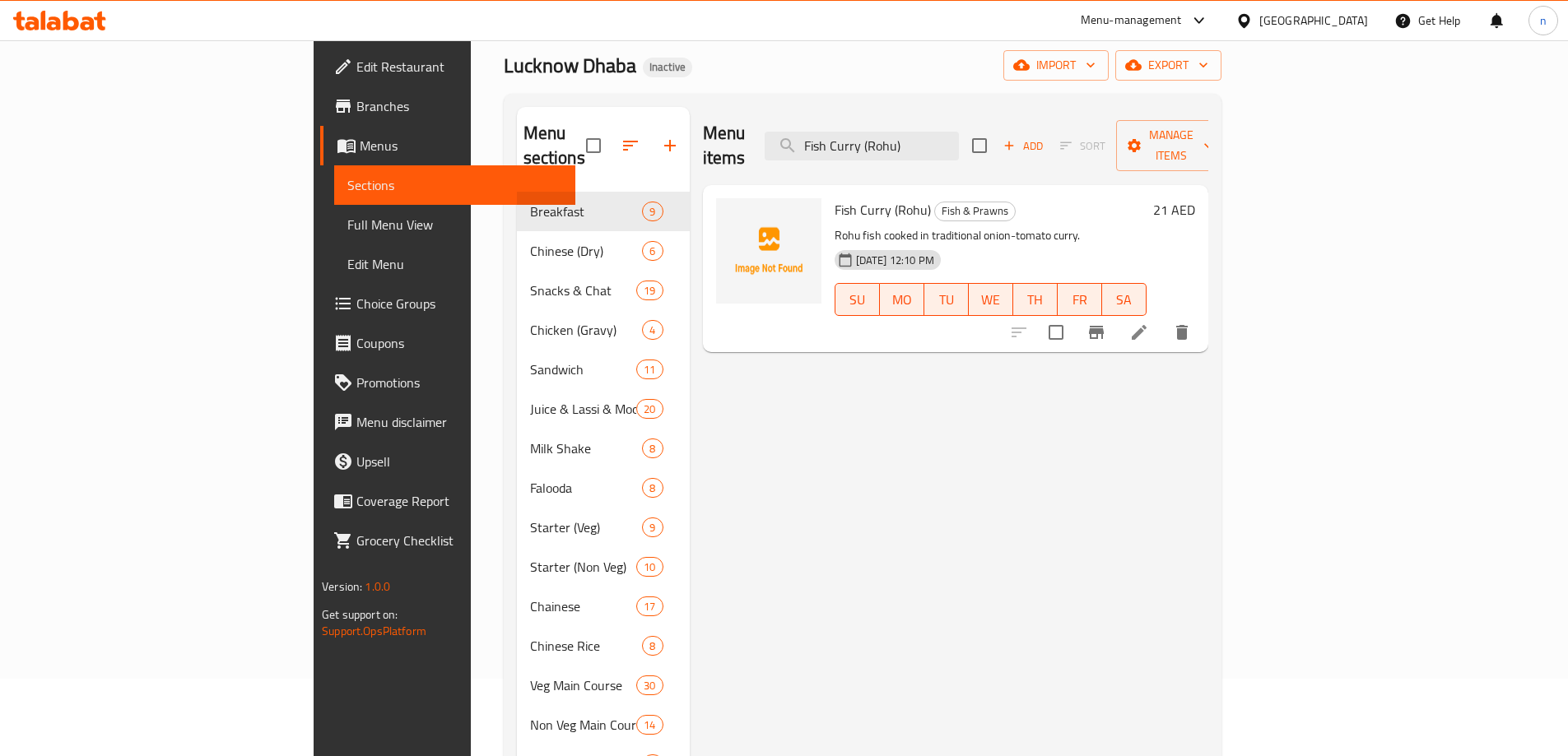
type input "Fish Curry (Rohu)"
click at [1163, 317] on li at bounding box center [1139, 332] width 46 height 29
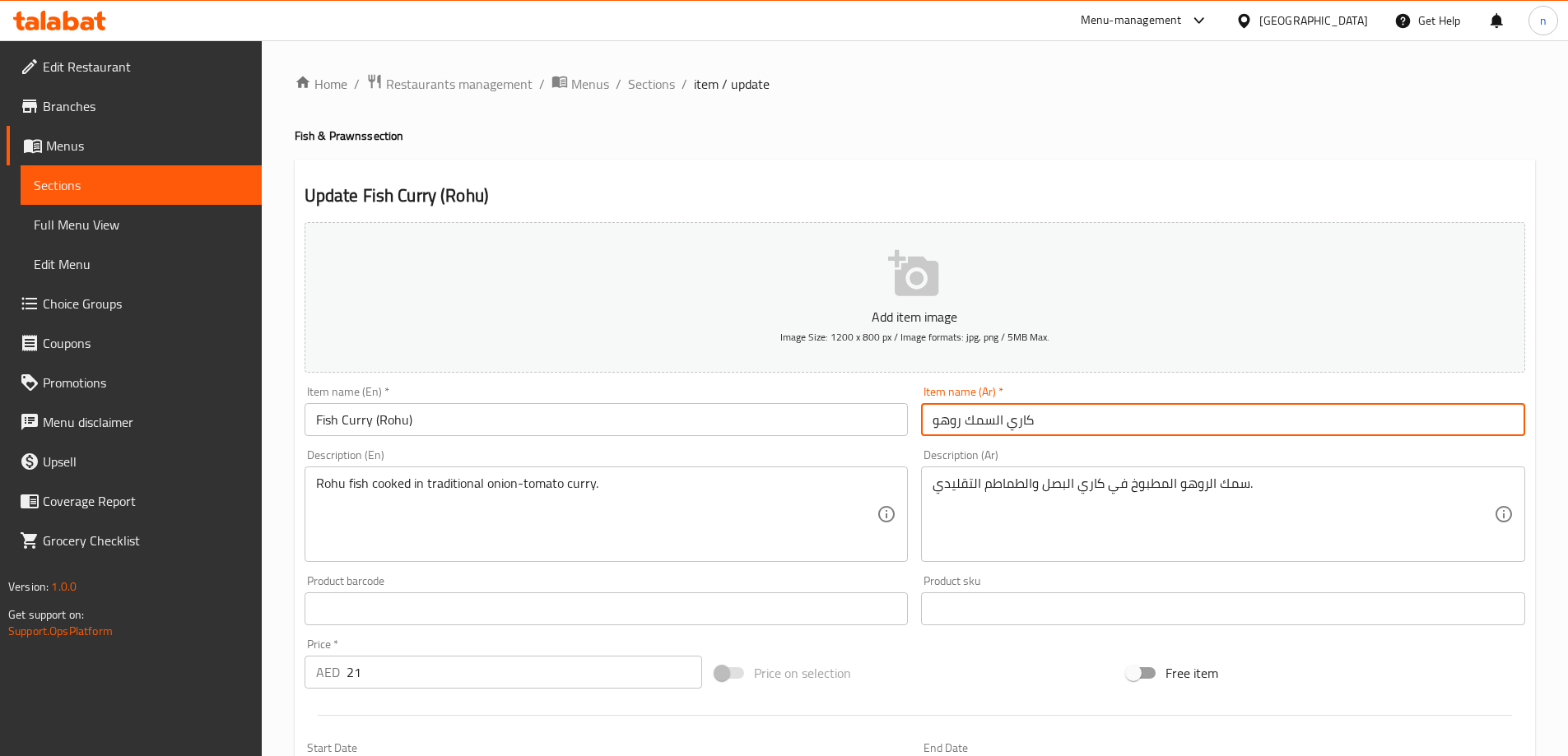
click at [961, 423] on input "كاري السمك روهو" at bounding box center [1224, 420] width 604 height 33
click at [963, 419] on input "كاري السمك روهو" at bounding box center [1224, 420] width 604 height 33
click at [929, 427] on input "كاري السمك ( روهو" at bounding box center [1224, 420] width 604 height 33
click at [932, 422] on input "كاري السمك ( روهو" at bounding box center [1224, 420] width 604 height 33
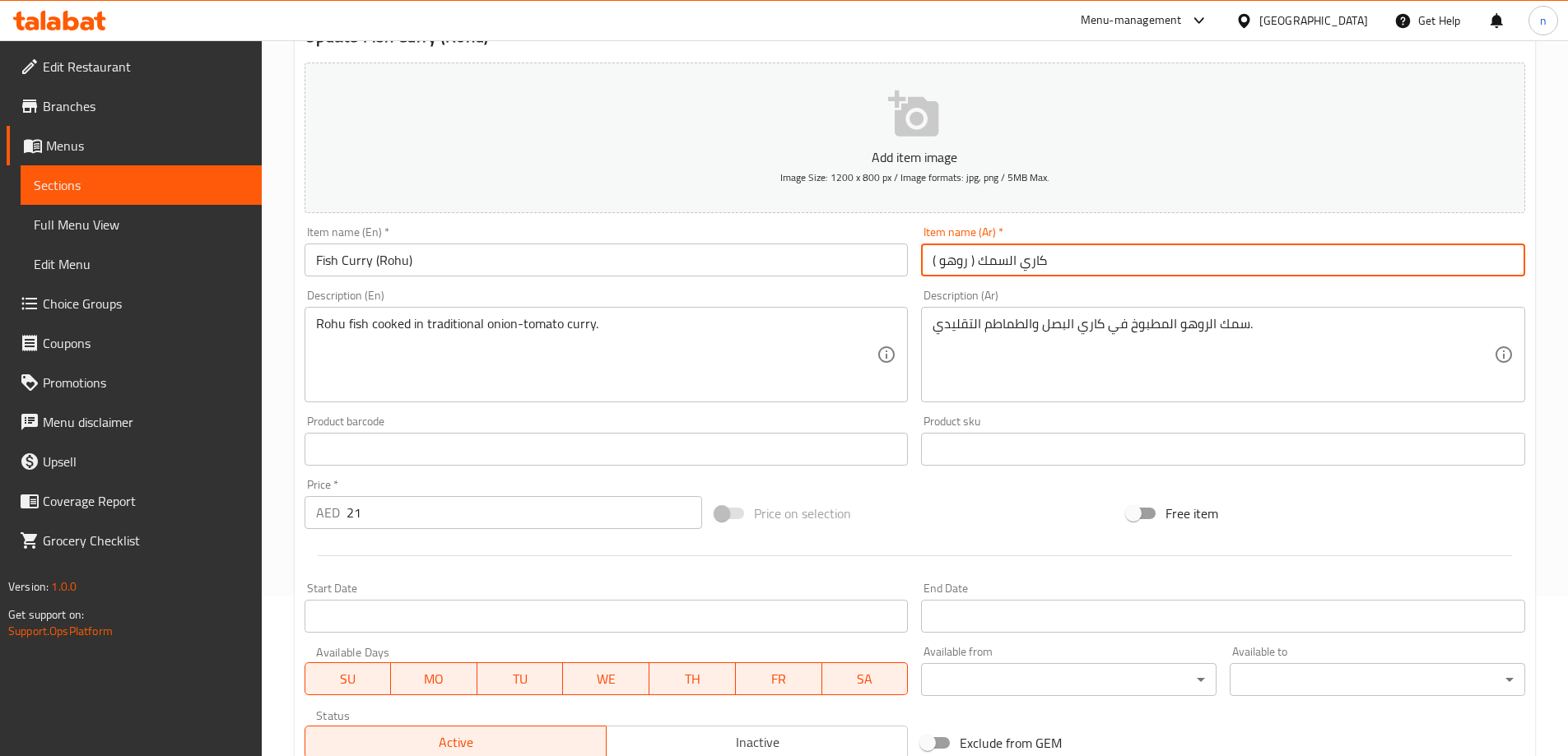
scroll to position [407, 0]
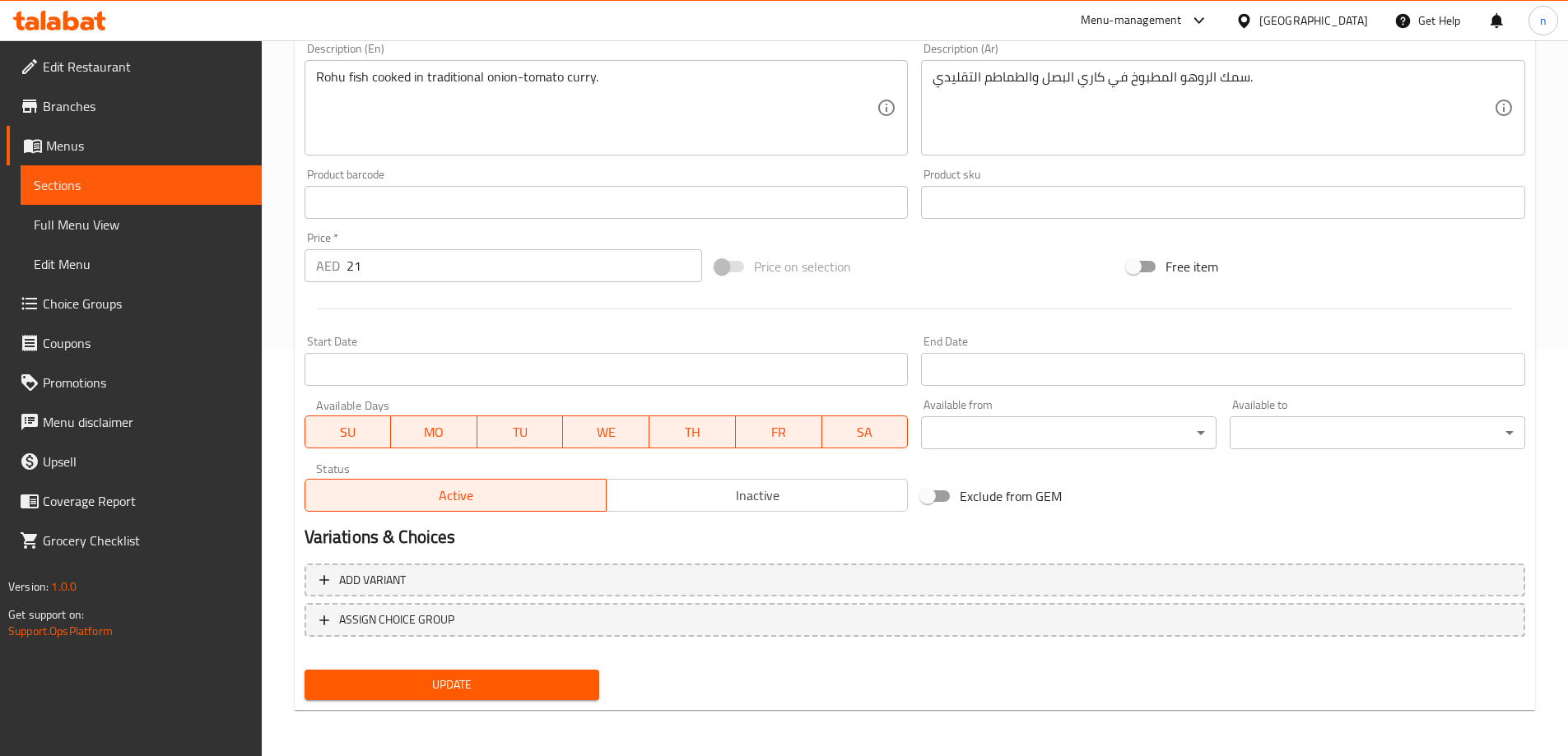
type input "( كاري السمك ( روهو"
click at [554, 679] on span "Update" at bounding box center [452, 685] width 269 height 21
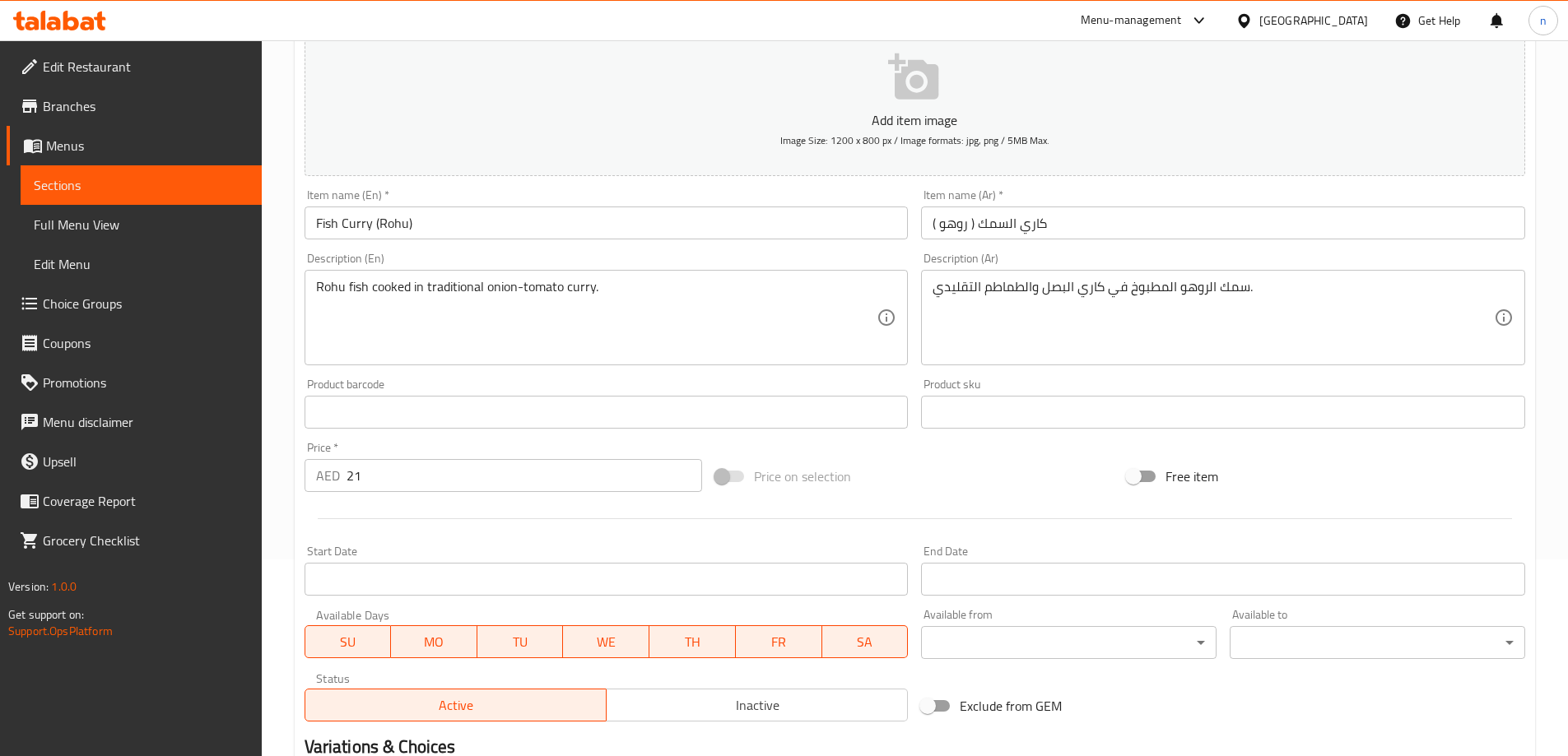
scroll to position [77, 0]
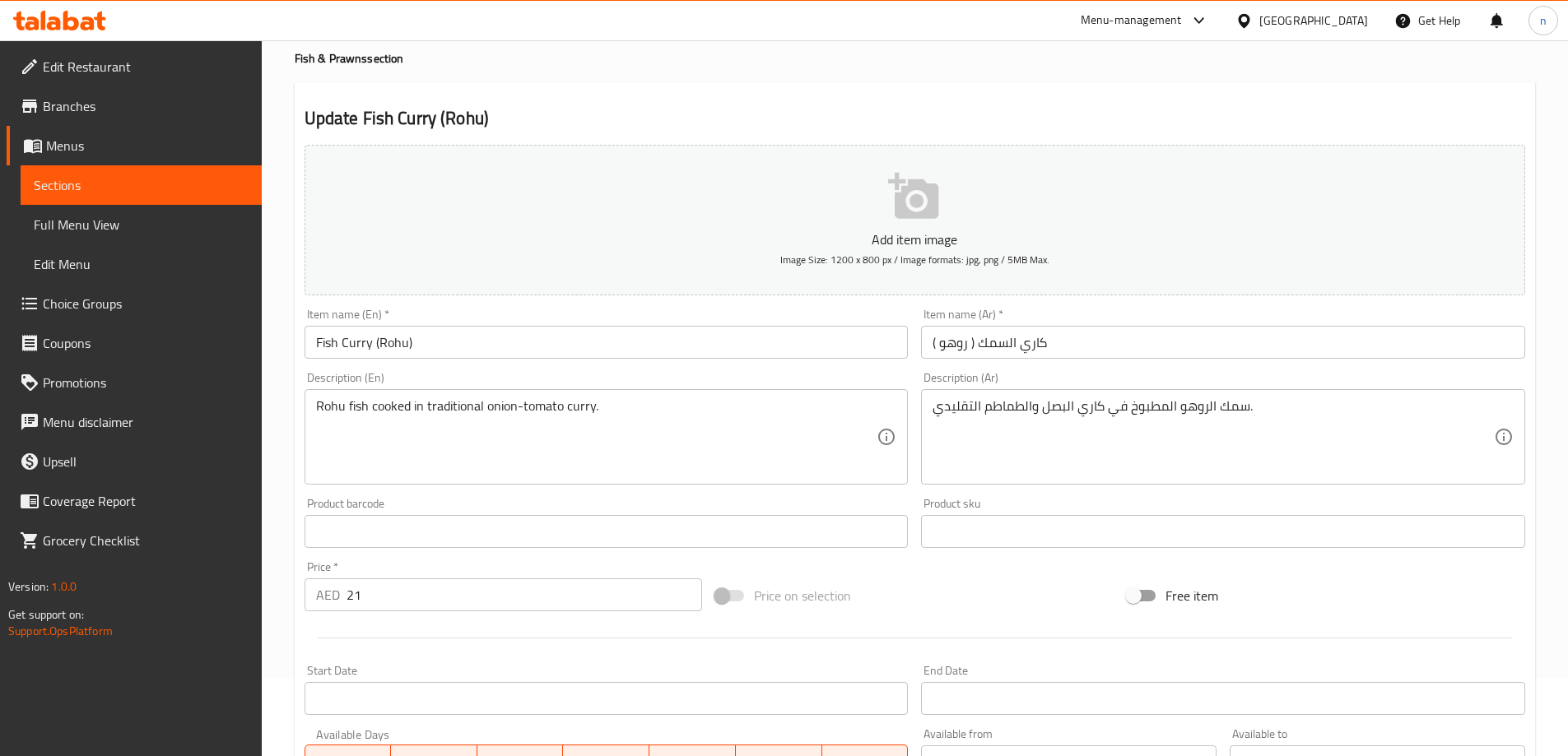
click at [185, 194] on span "Sections" at bounding box center [141, 185] width 215 height 20
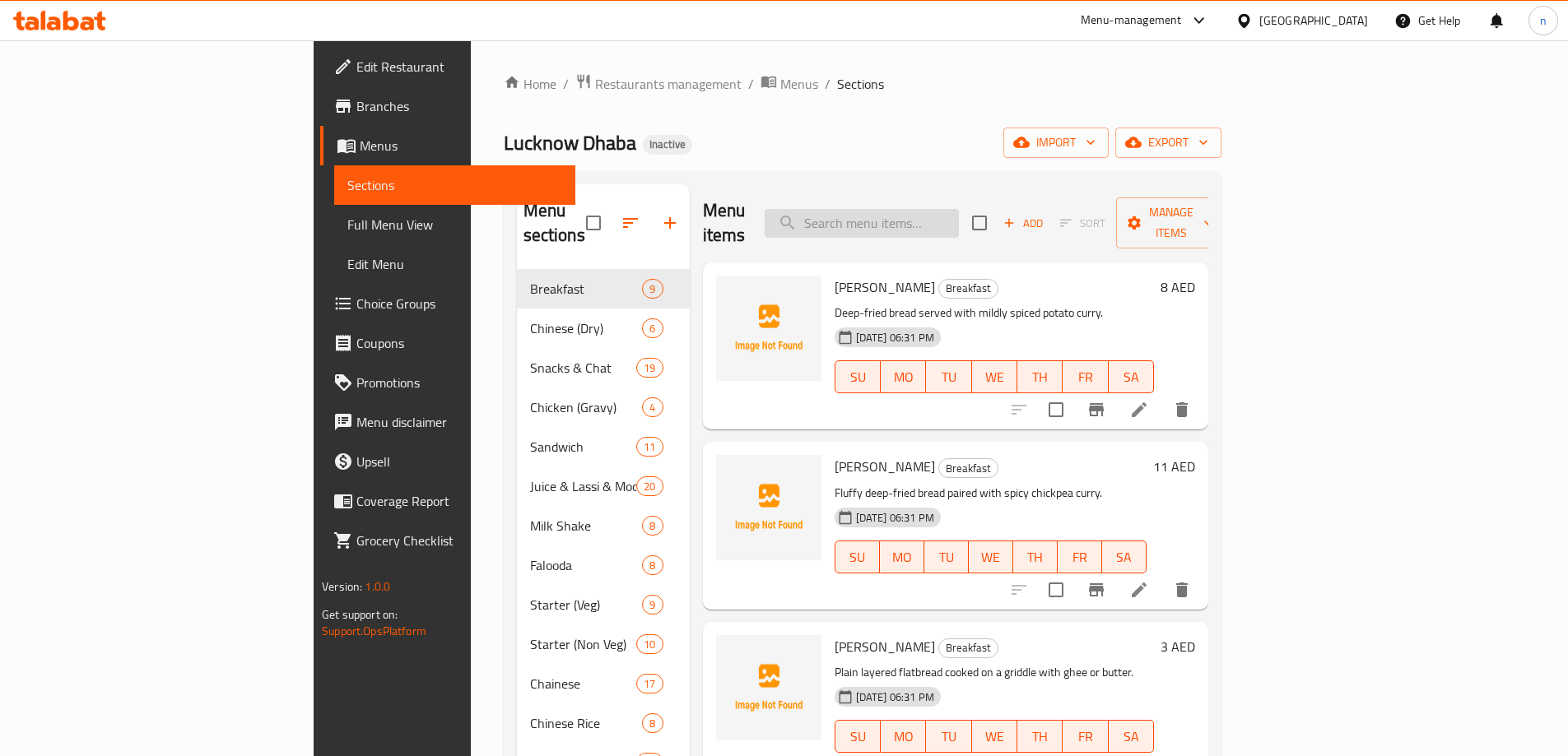
click at [960, 218] on input "search" at bounding box center [862, 223] width 194 height 28
paste input "Plain Naan"
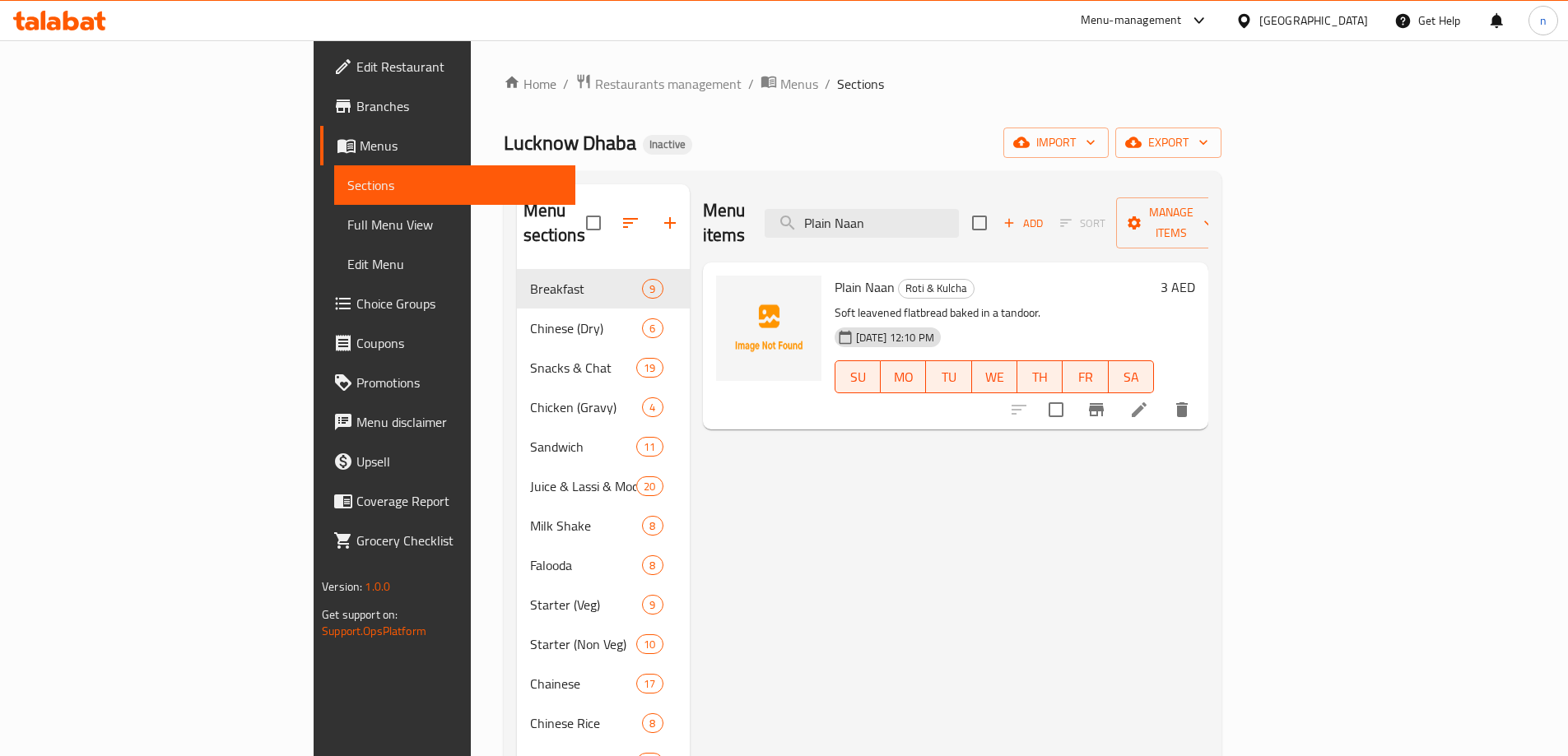
type input "Plain Naan"
click at [1149, 400] on icon at bounding box center [1139, 409] width 20 height 20
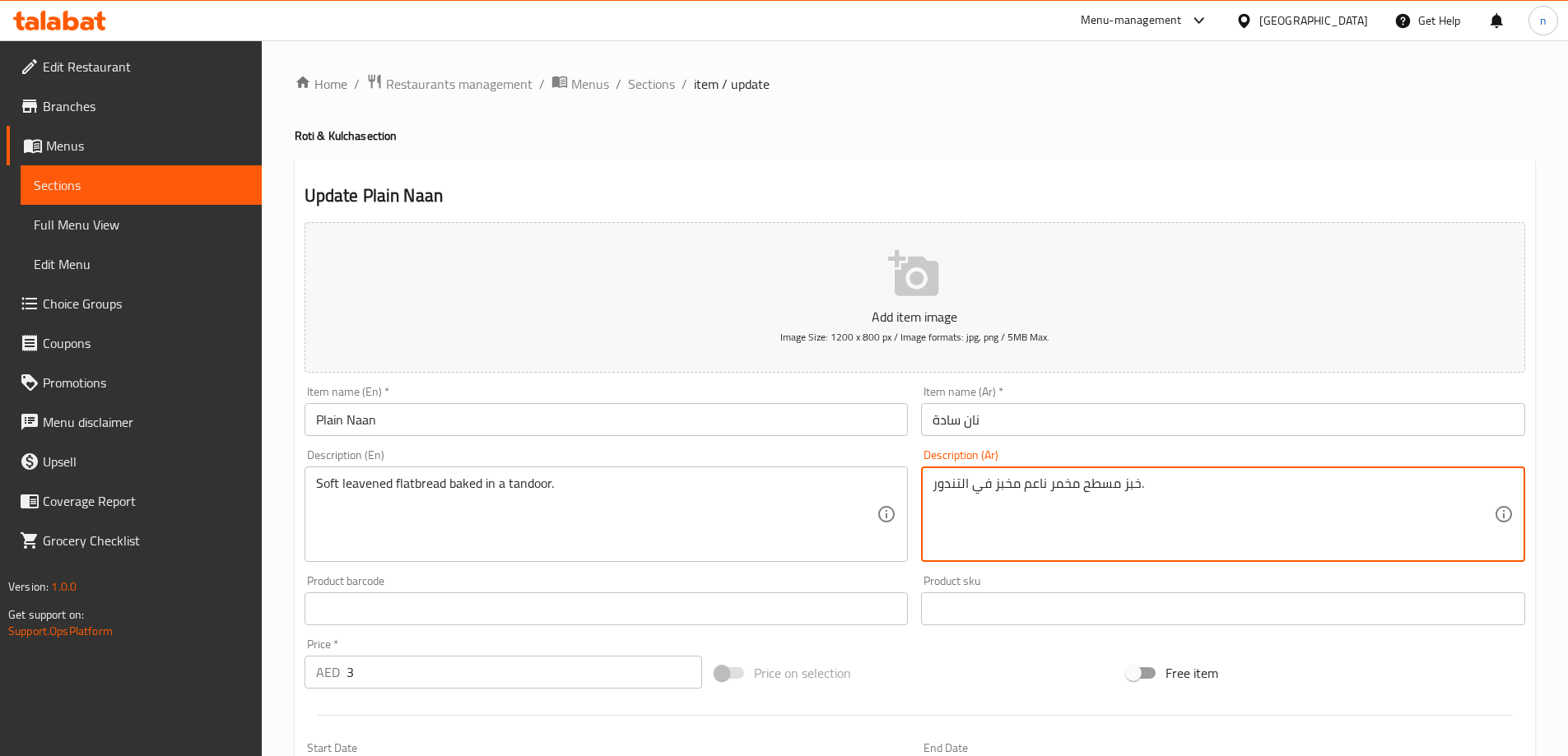
click at [998, 487] on textarea "خبز مسطح مخمر ناعم مخبز في التندور." at bounding box center [1213, 514] width 561 height 78
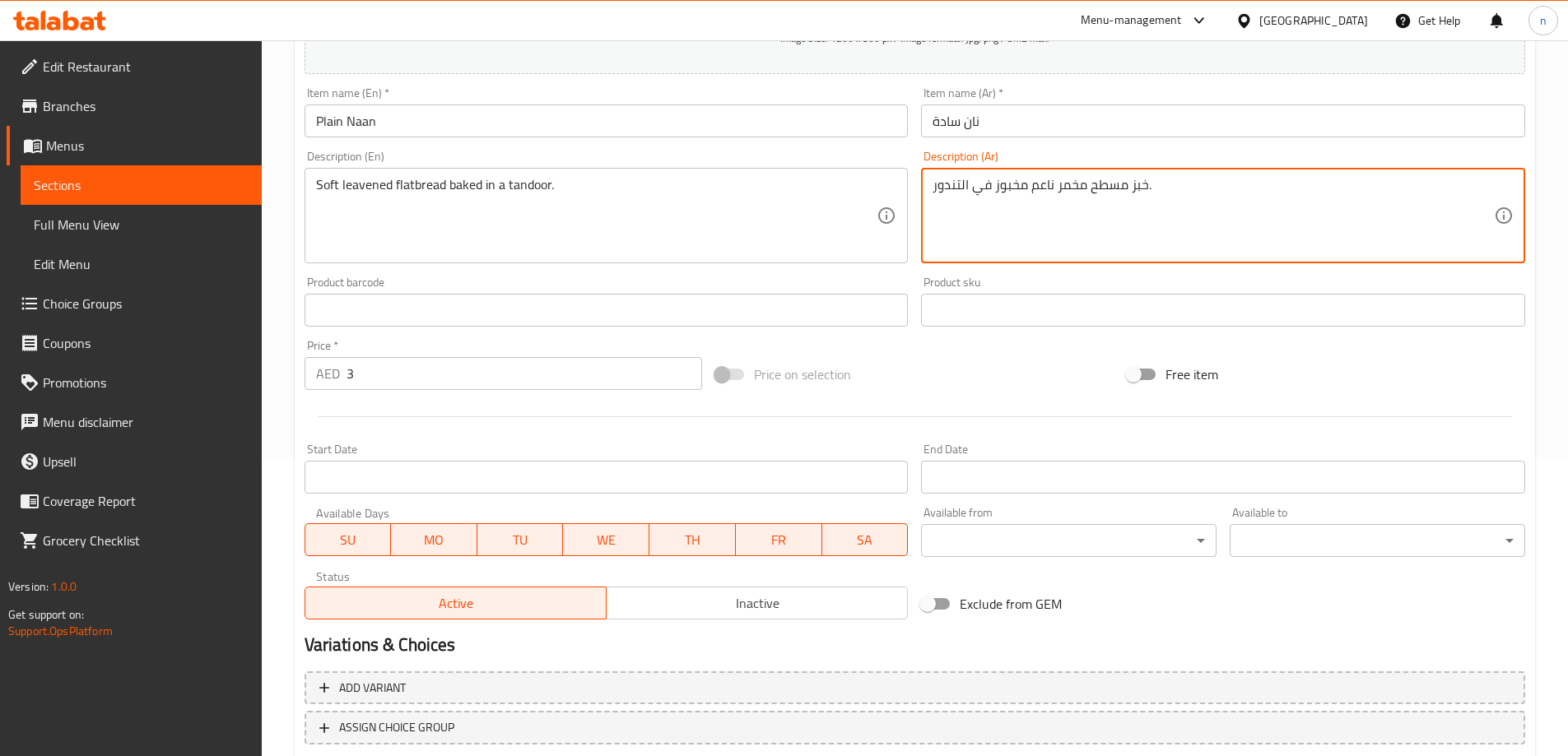
scroll to position [407, 0]
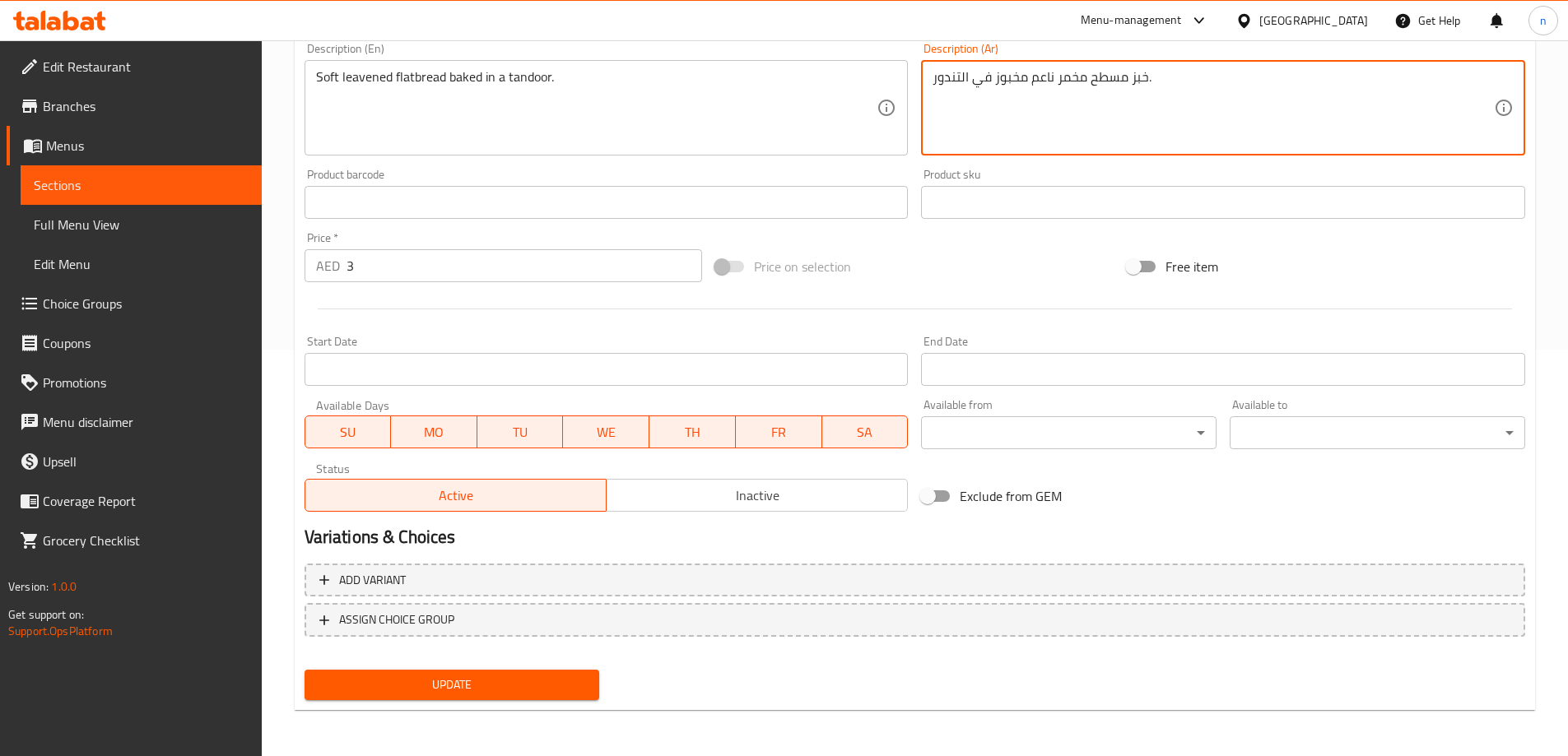
type textarea "خبز مسطح مخمر ناعم مخبوز في التندور."
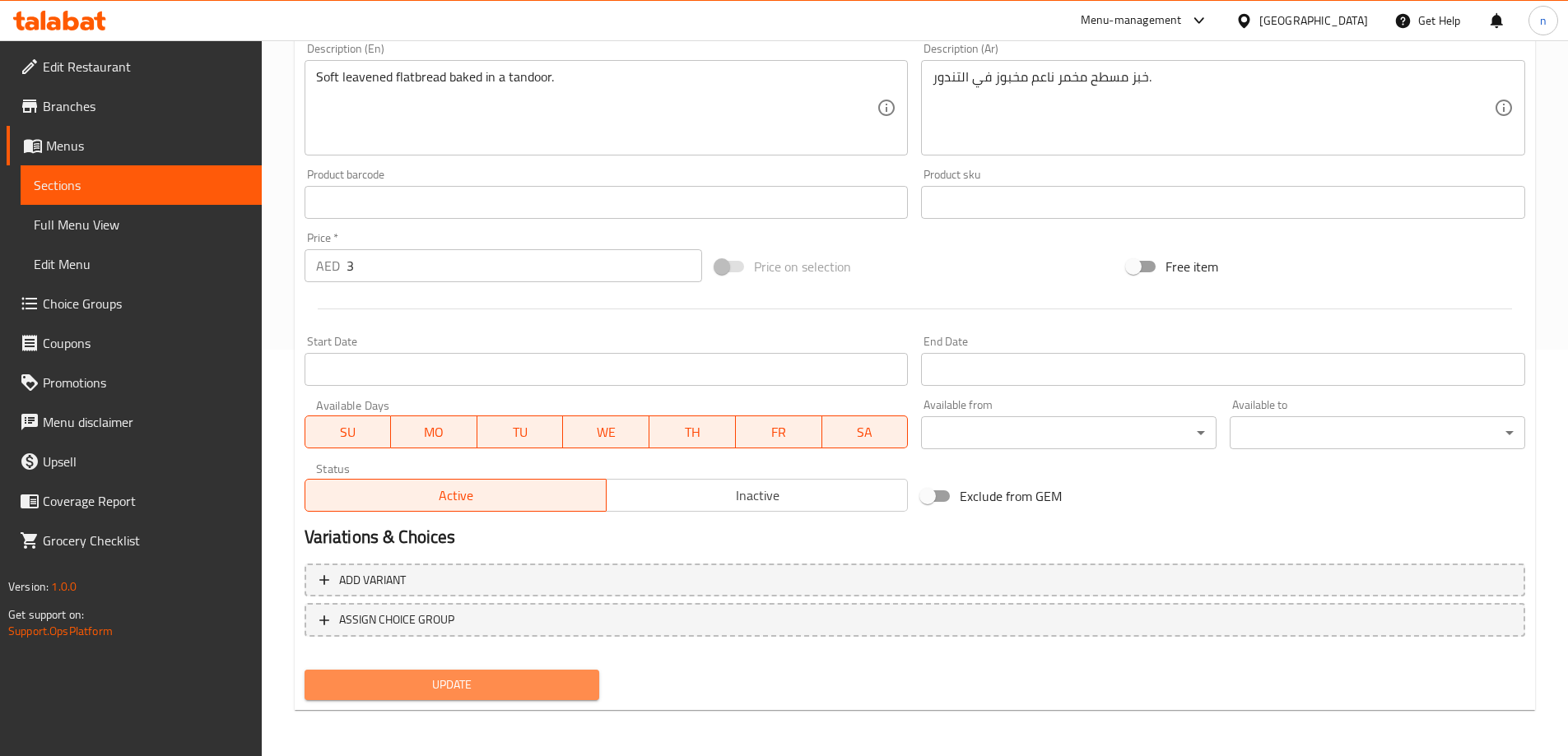
click at [559, 681] on span "Update" at bounding box center [452, 685] width 269 height 21
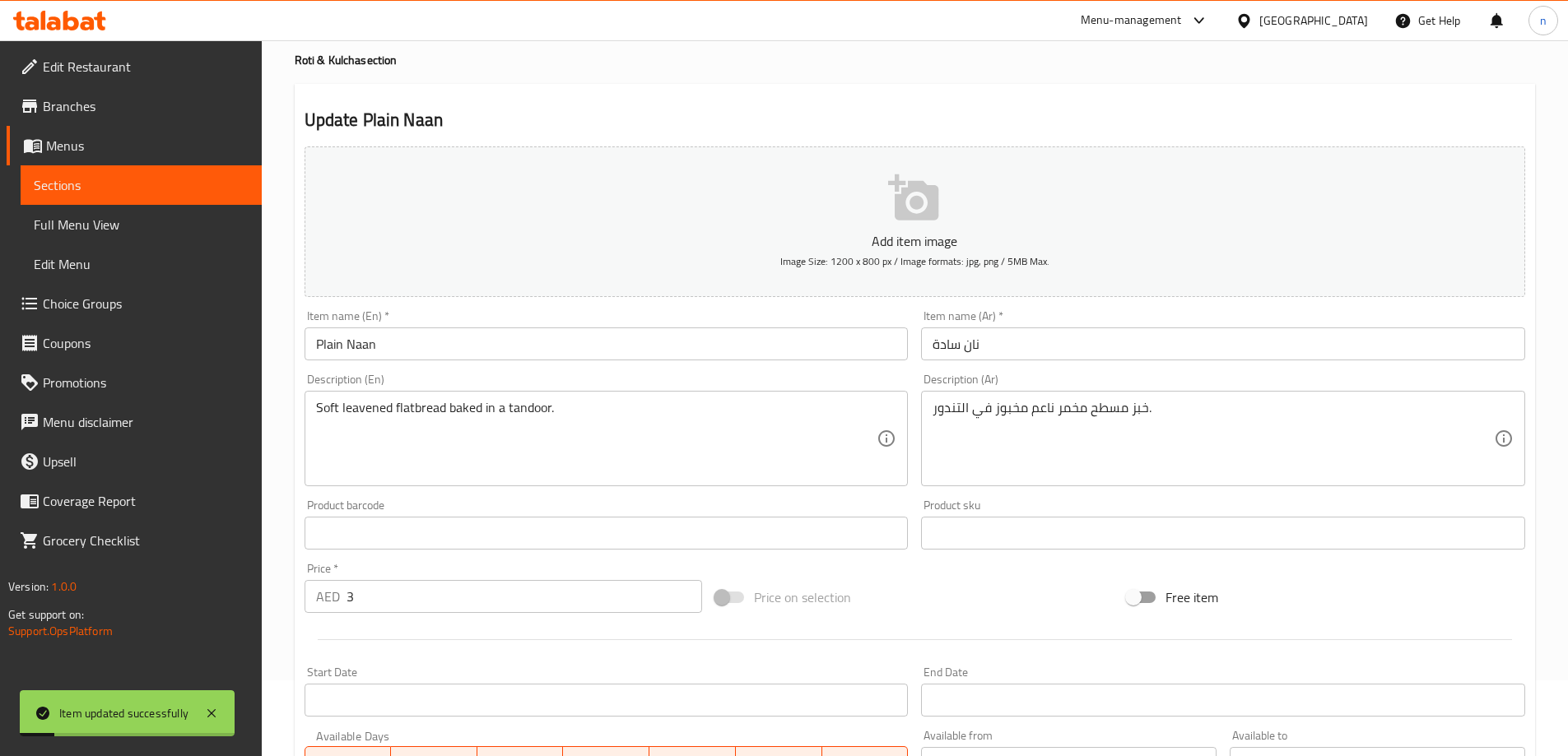
scroll to position [0, 0]
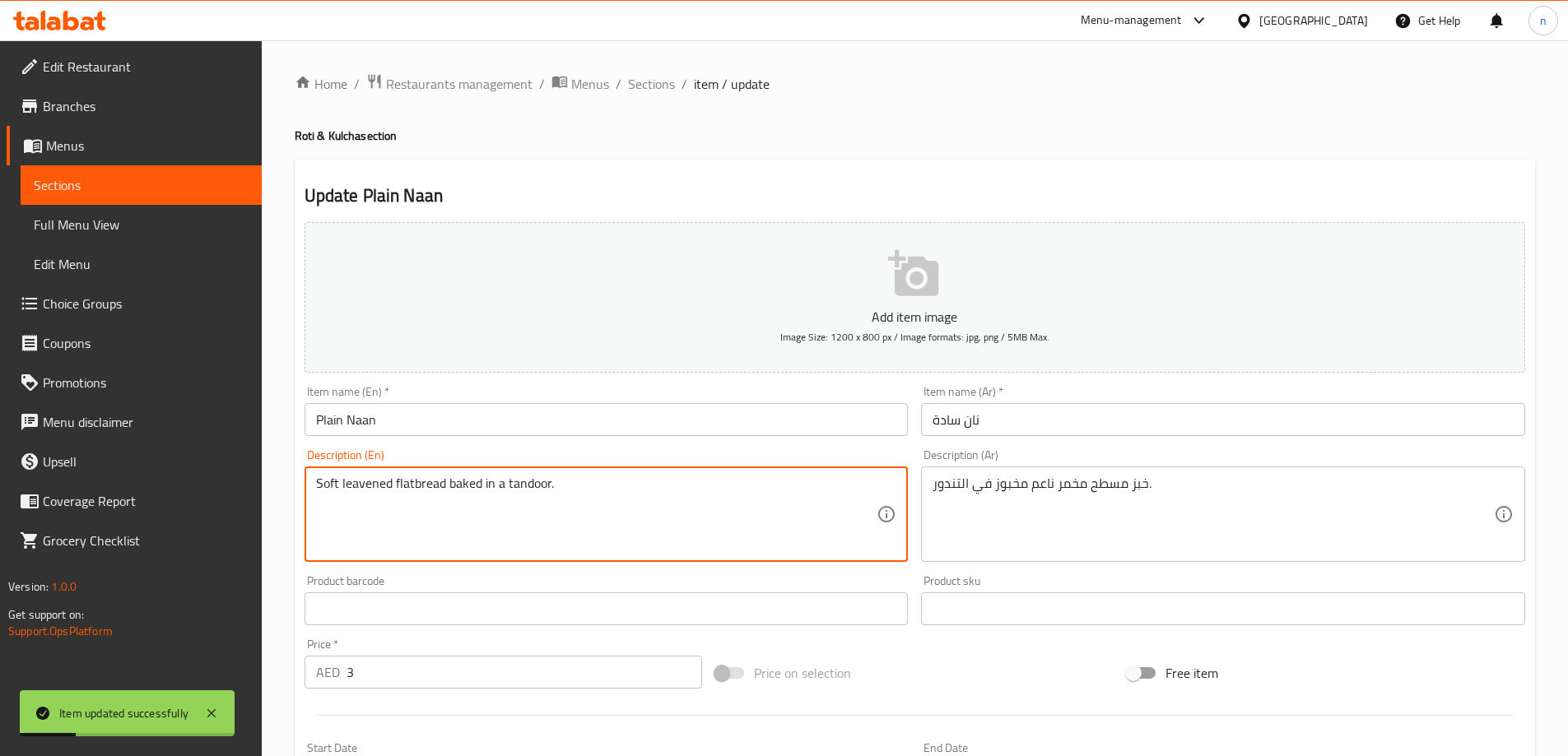
click at [522, 488] on textarea "Soft leavened flatbread baked in a tandoor." at bounding box center [596, 514] width 561 height 78
click at [59, 182] on span "Sections" at bounding box center [141, 185] width 215 height 20
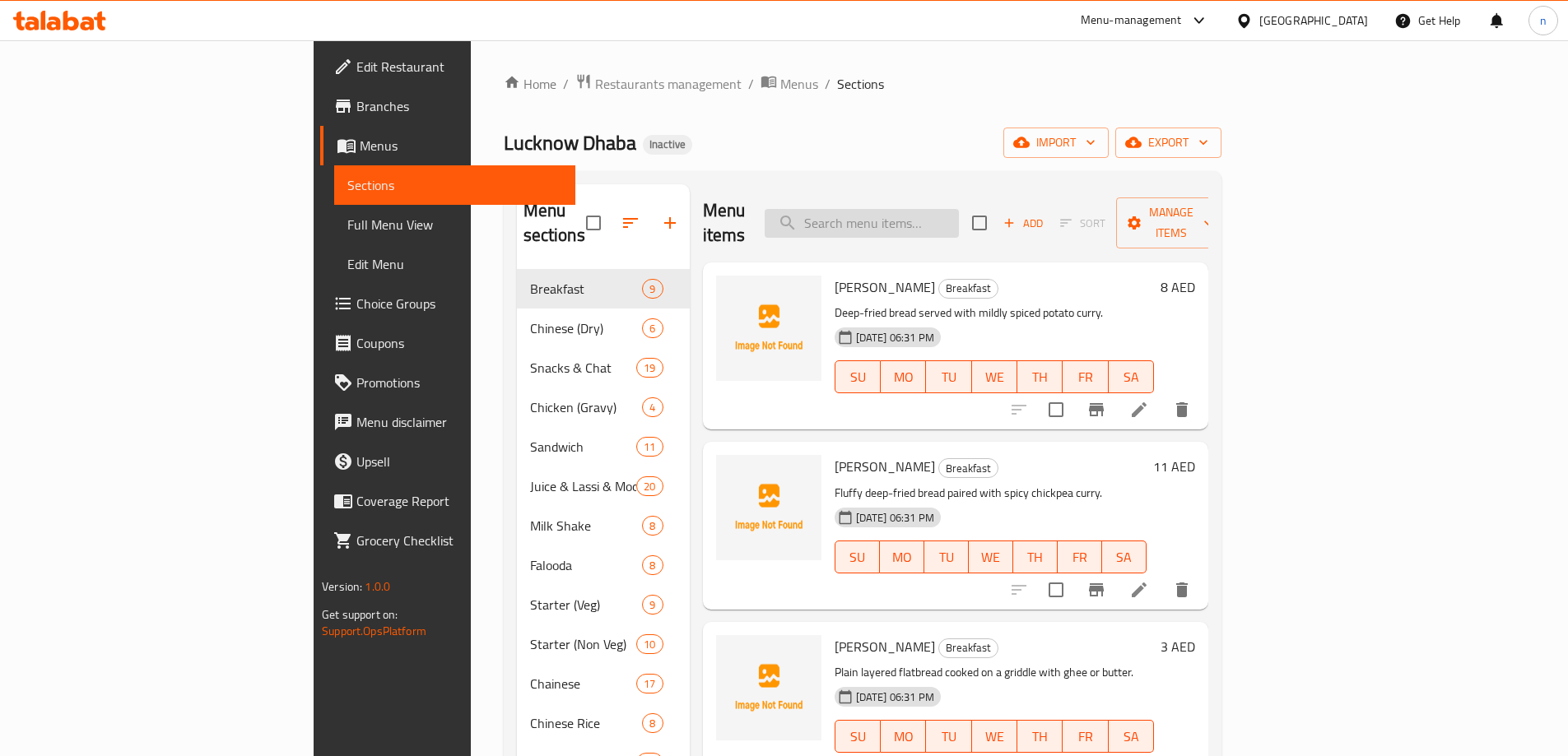
click at [960, 210] on input "search" at bounding box center [862, 223] width 194 height 28
paste input "[PERSON_NAME]"
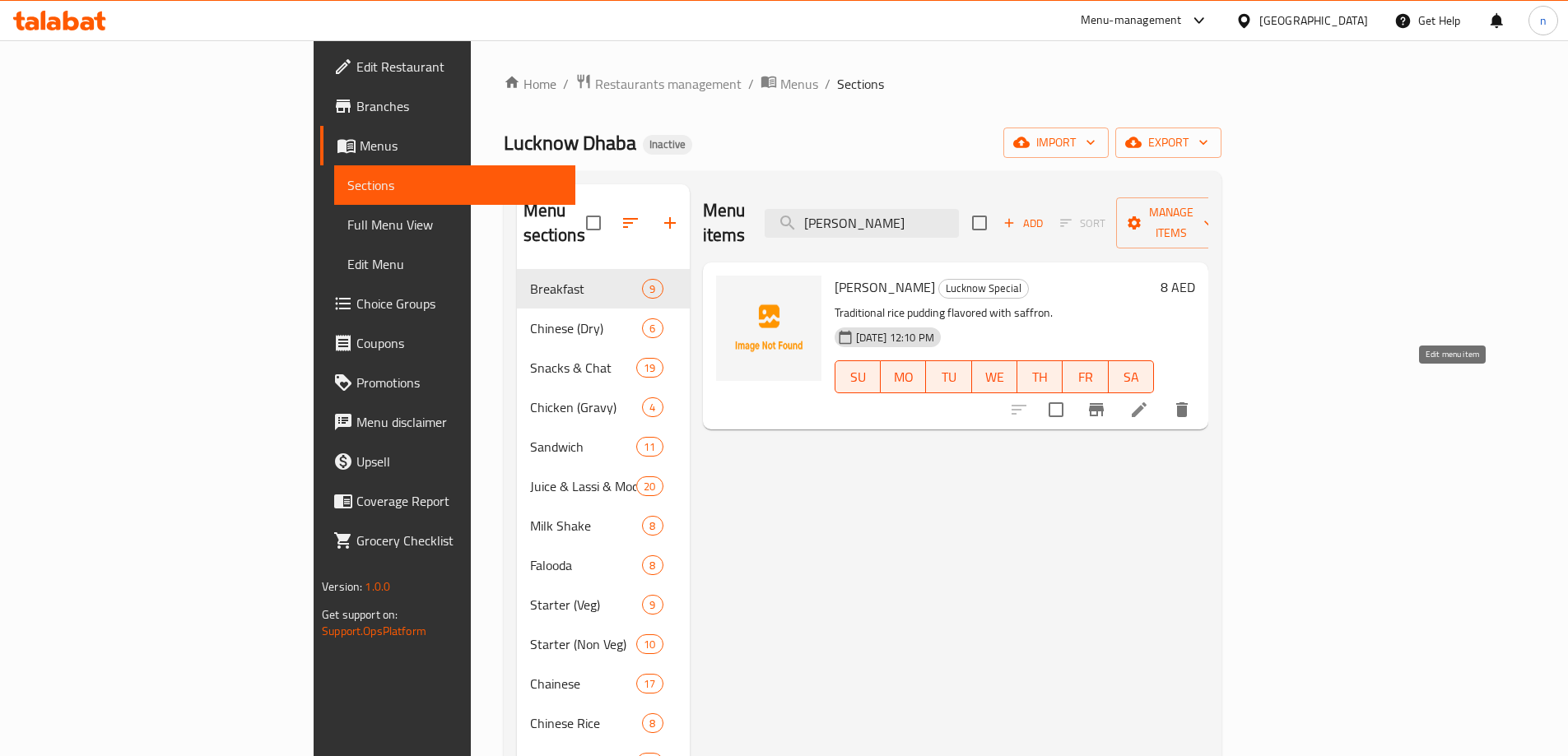
type input "[PERSON_NAME]"
click at [1147, 403] on icon at bounding box center [1139, 409] width 15 height 15
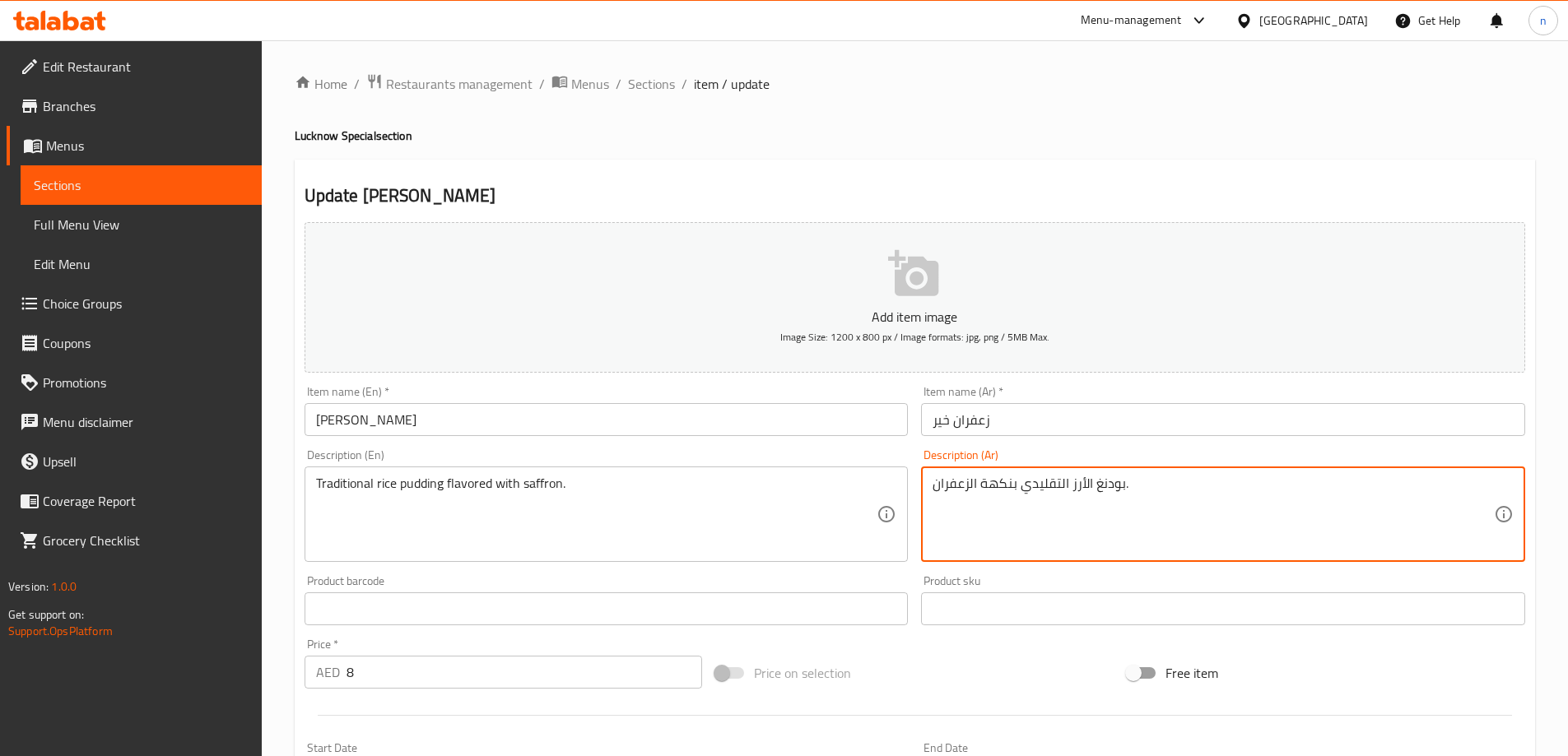
click at [1092, 484] on textarea "بودنغ الأرز التقليدي بنكهة الزعفران." at bounding box center [1213, 514] width 561 height 78
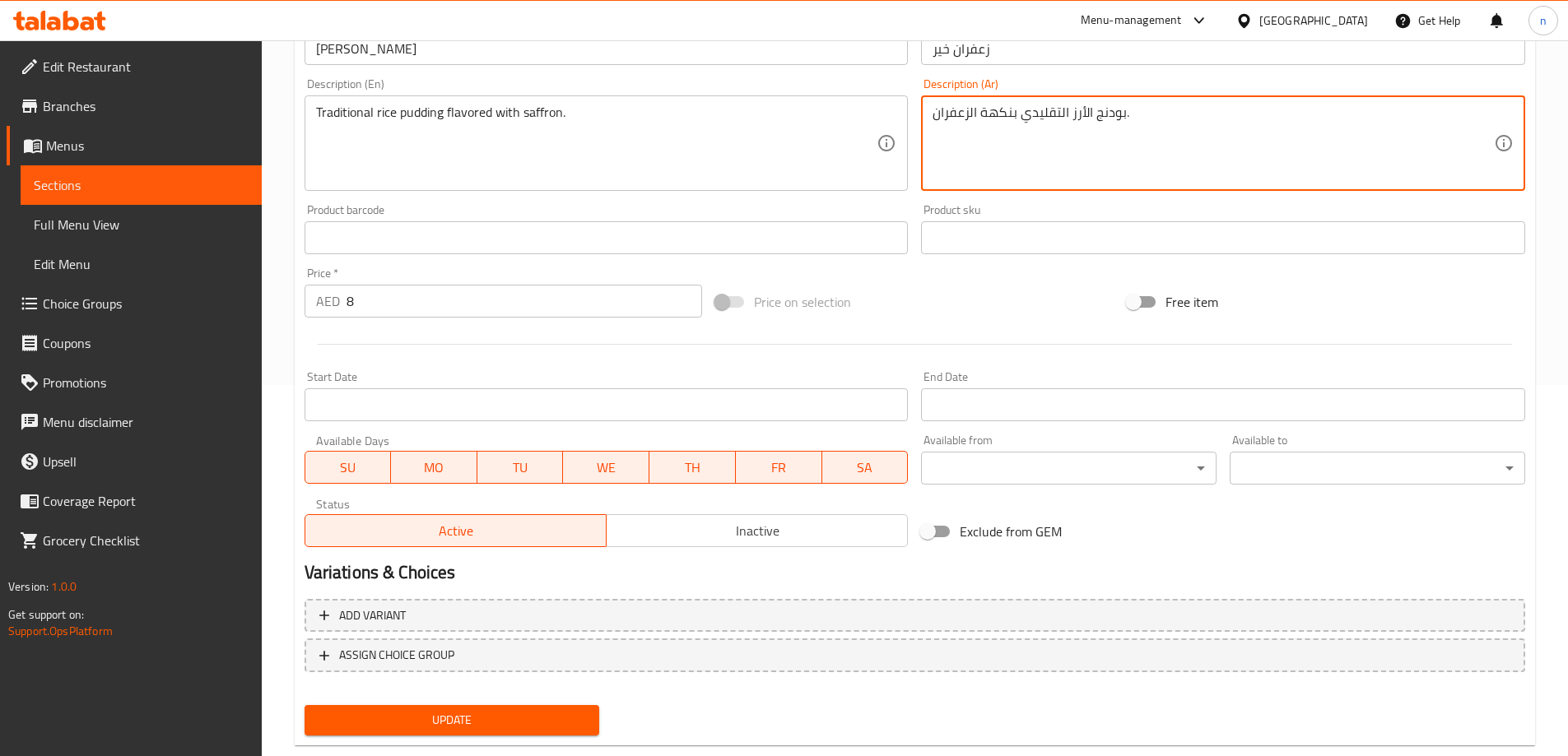
scroll to position [407, 0]
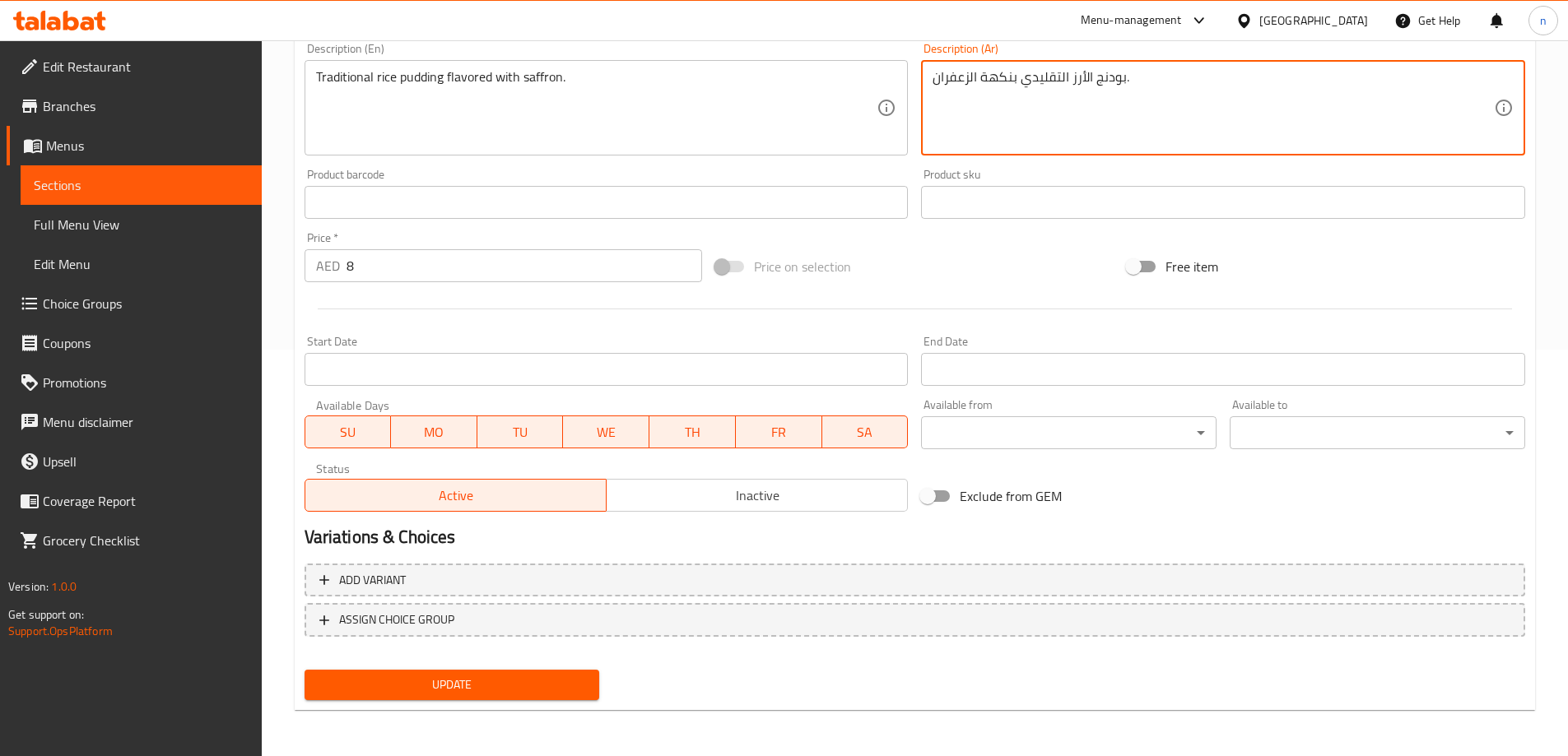
type textarea "بودنج الأرز التقليدي بنكهة الزعفران."
click at [575, 683] on span "Update" at bounding box center [452, 685] width 269 height 21
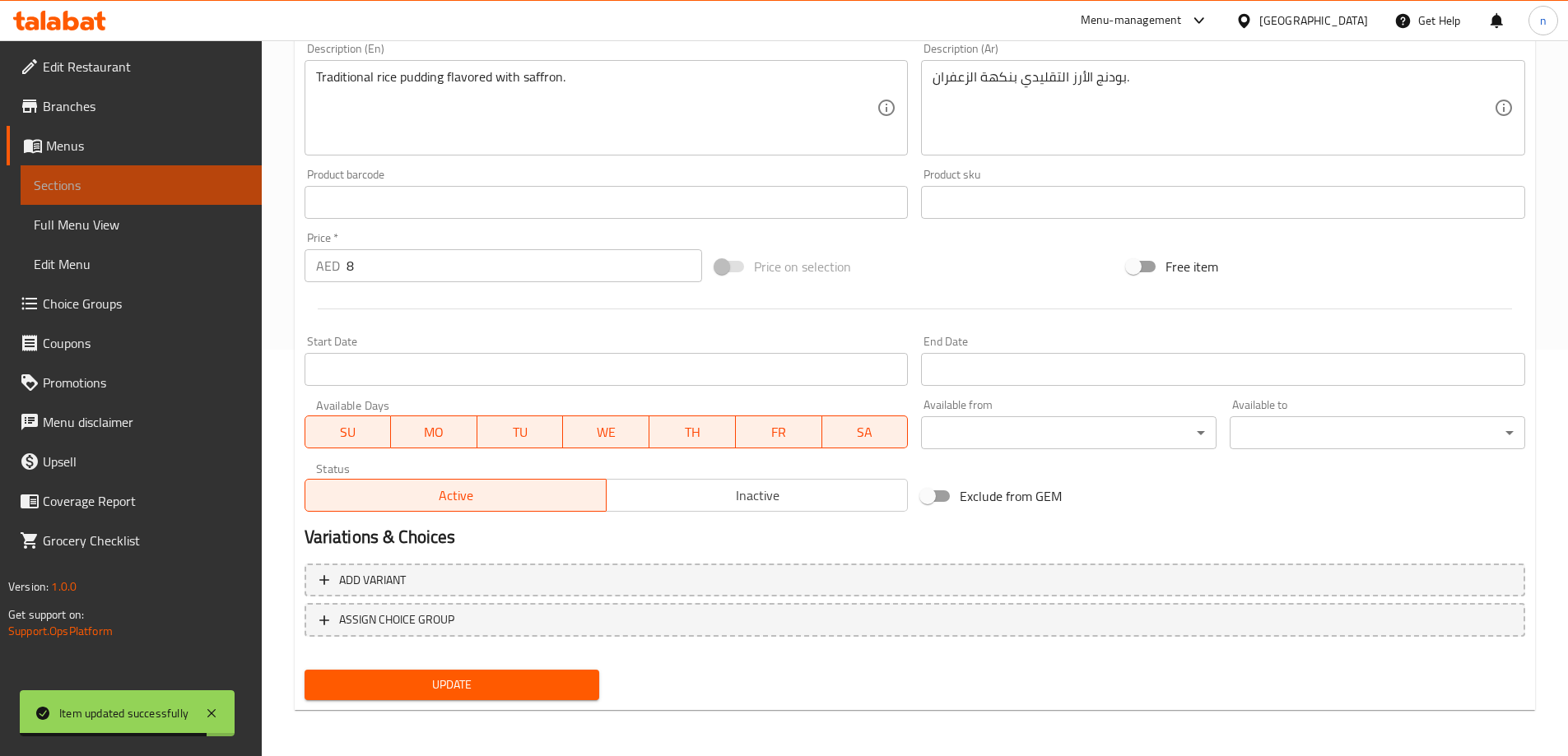
click at [107, 183] on span "Sections" at bounding box center [141, 185] width 215 height 20
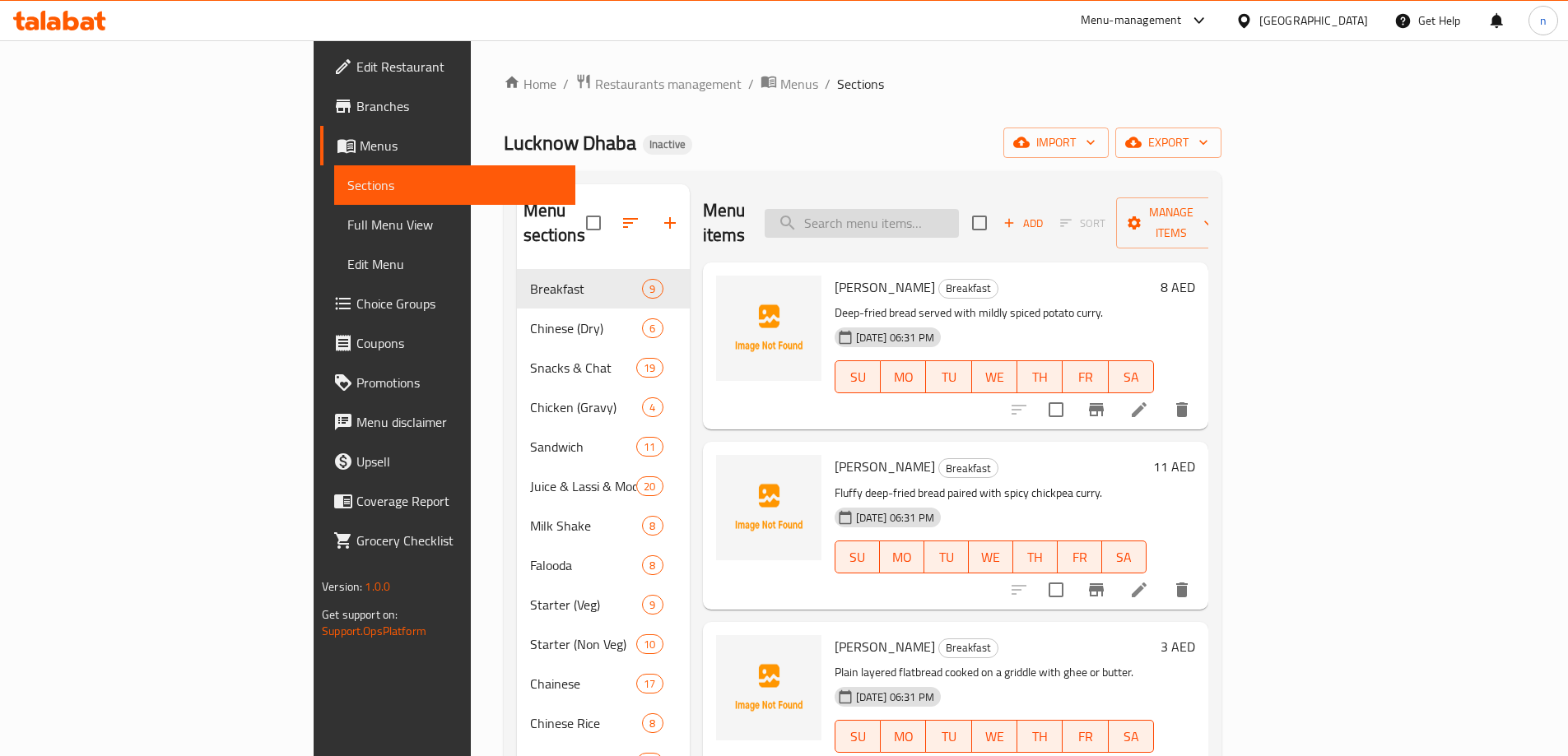
click at [960, 214] on input "search" at bounding box center [862, 223] width 194 height 28
paste input "Kilo of Gujiya"
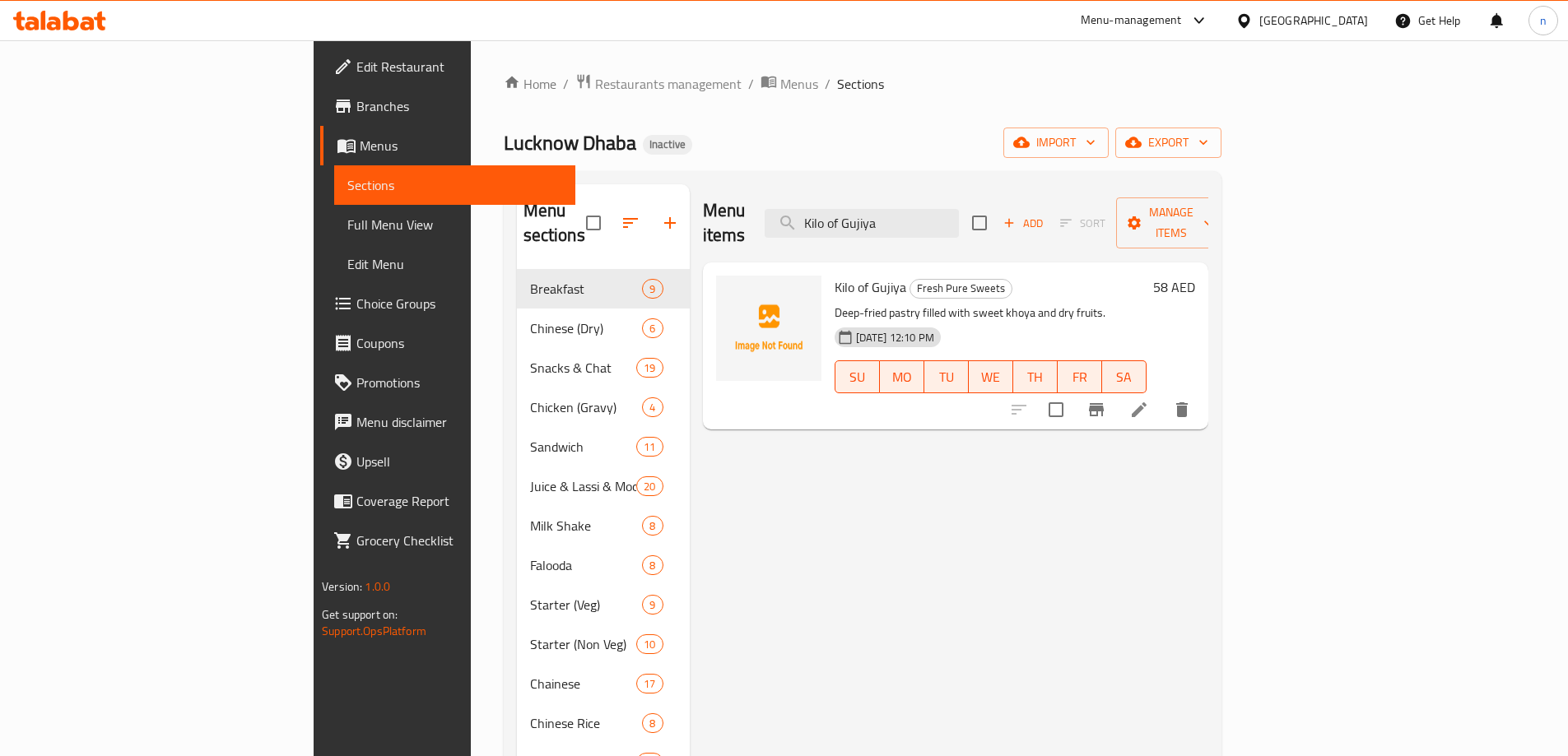
type input "Kilo of Gujiya"
click at [1149, 400] on icon at bounding box center [1139, 409] width 20 height 20
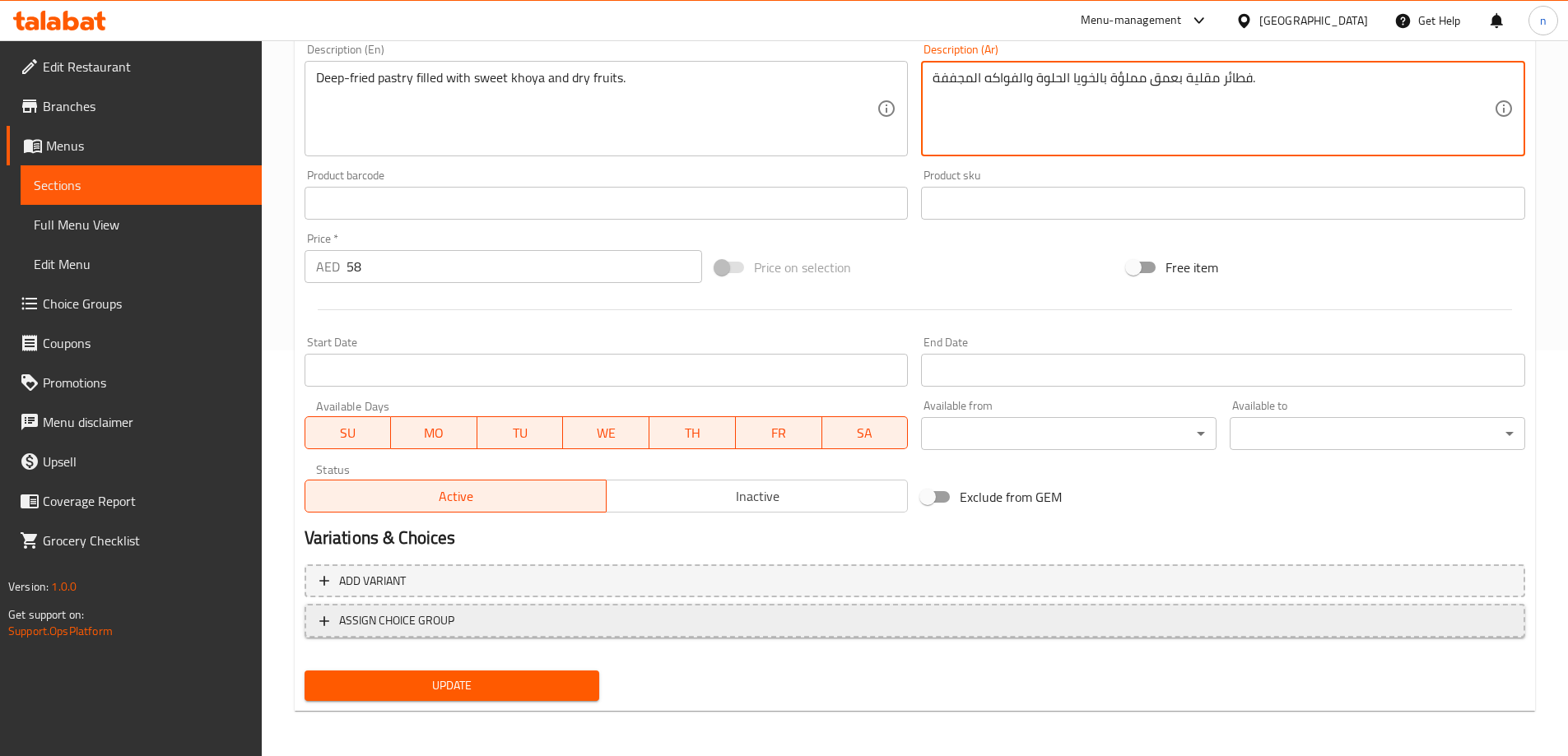
scroll to position [407, 0]
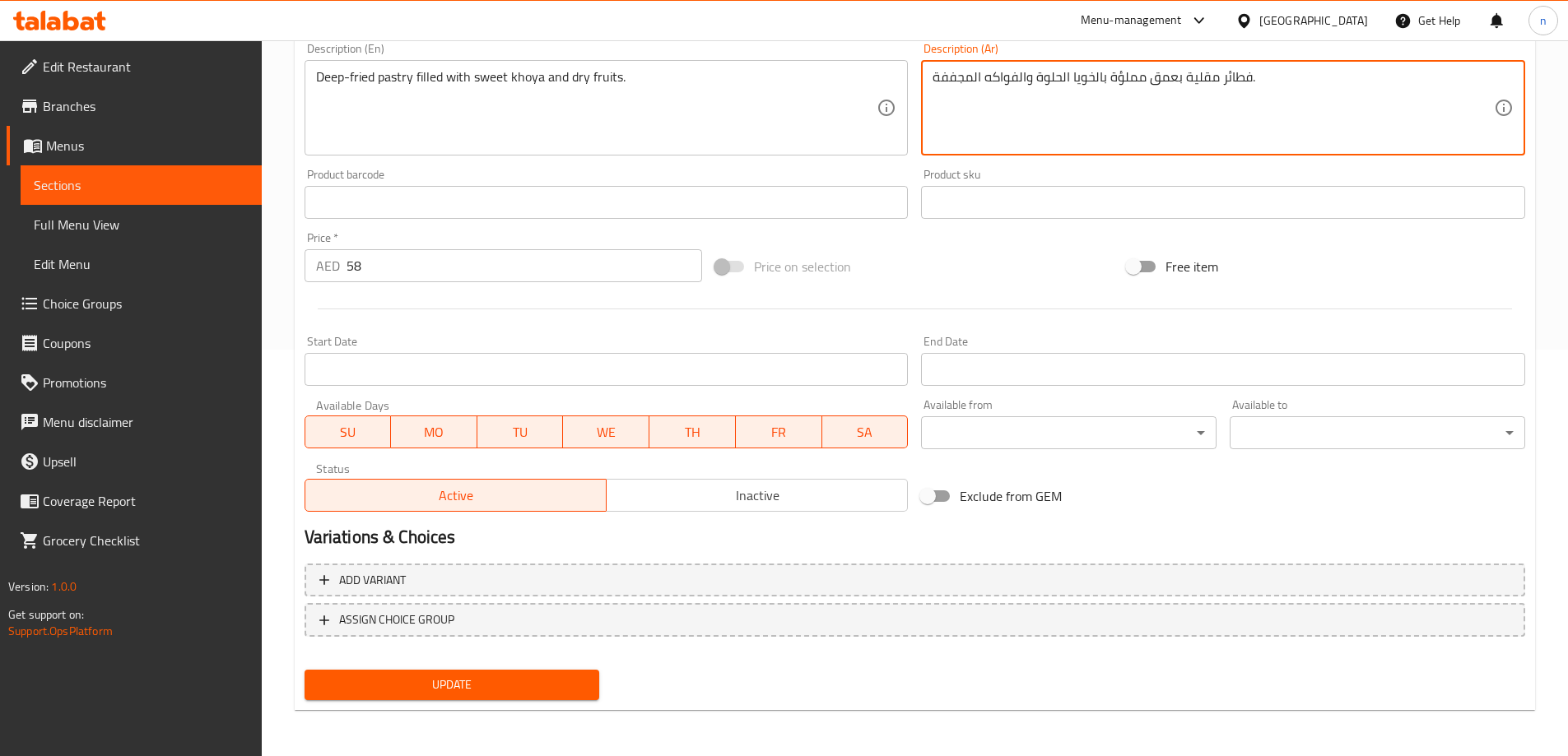
type textarea "فطائر مقلية بعمق مملؤة بالخويا الحلوة والفواكه المجففة."
click at [423, 674] on span "Update" at bounding box center [452, 685] width 269 height 21
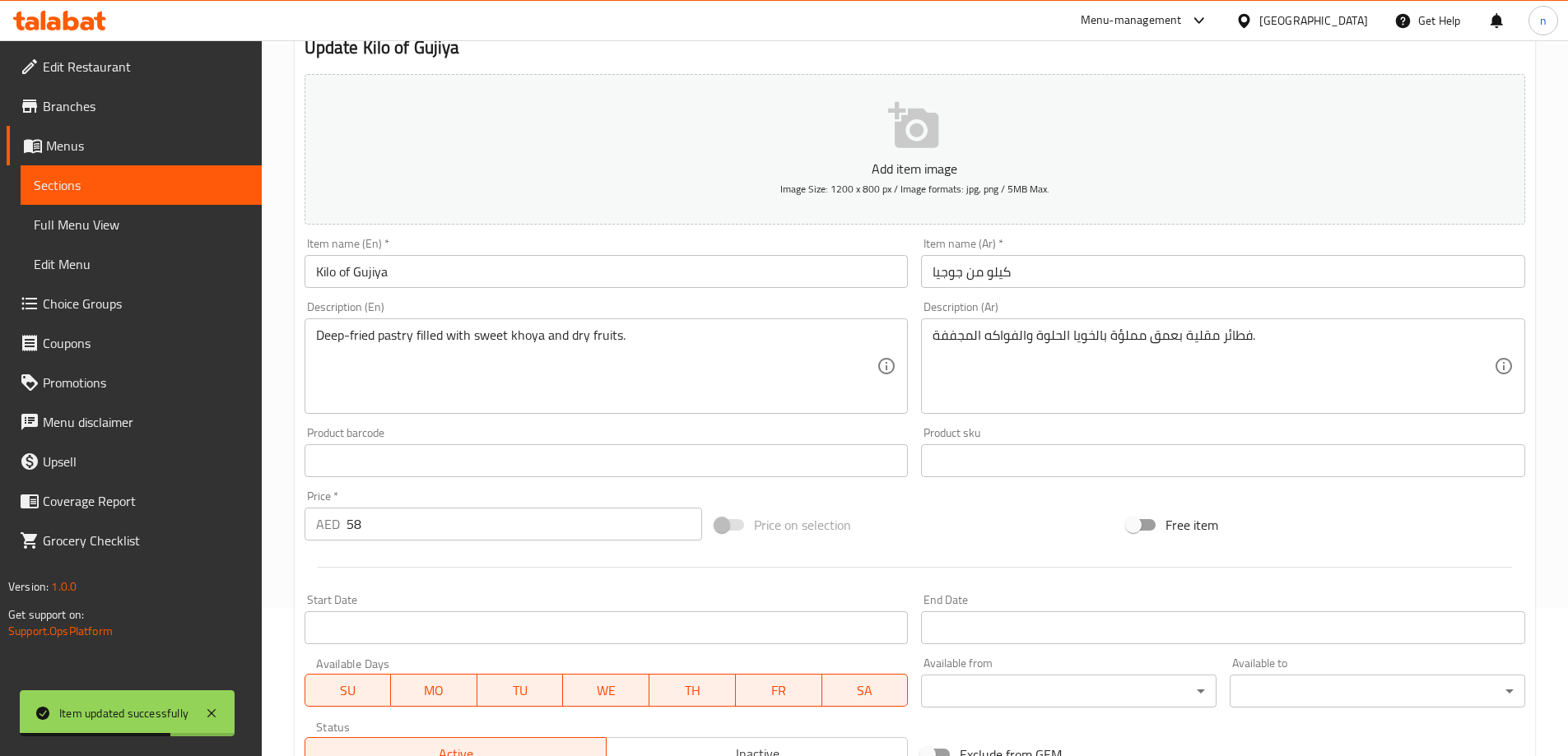
scroll to position [77, 0]
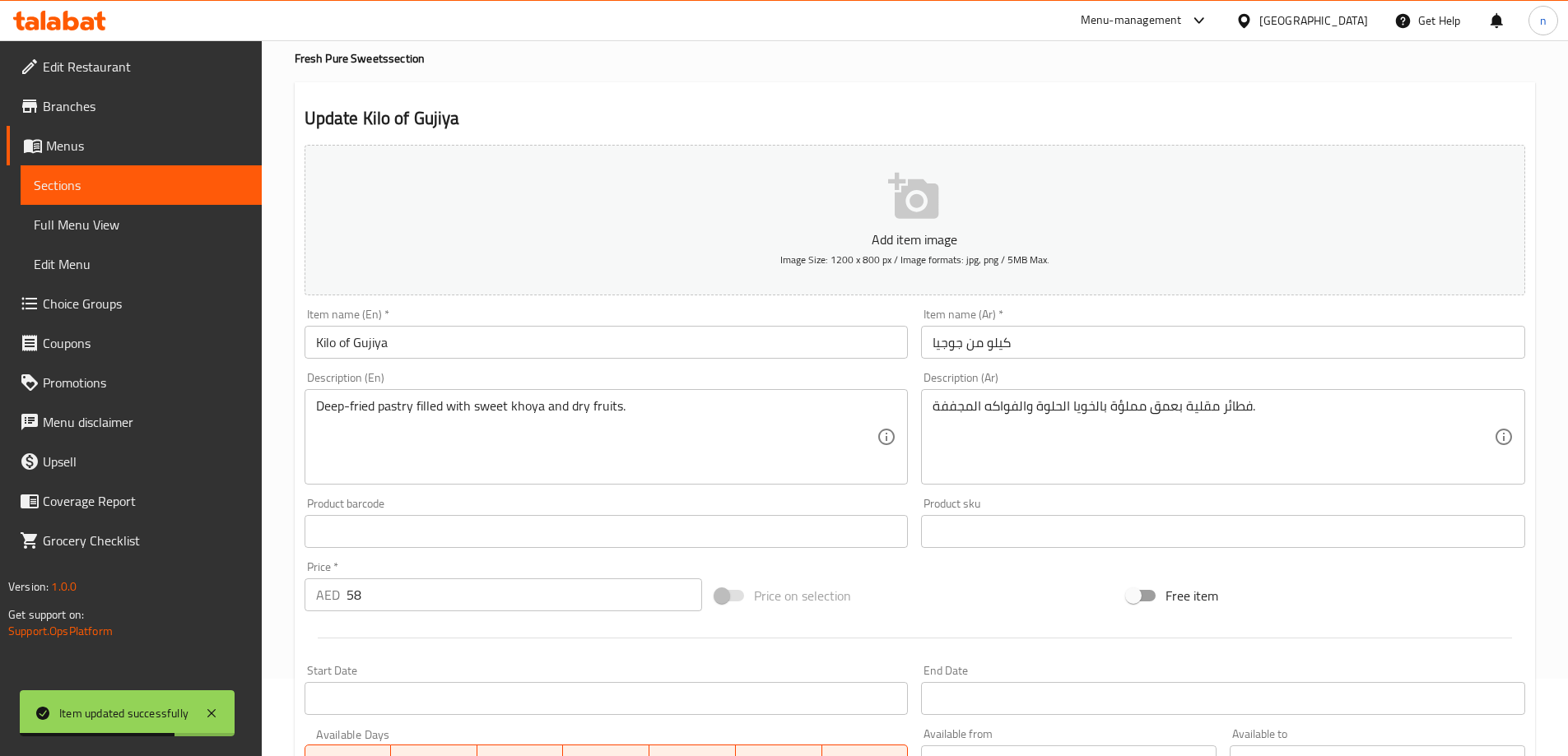
click at [213, 187] on span "Sections" at bounding box center [141, 185] width 215 height 20
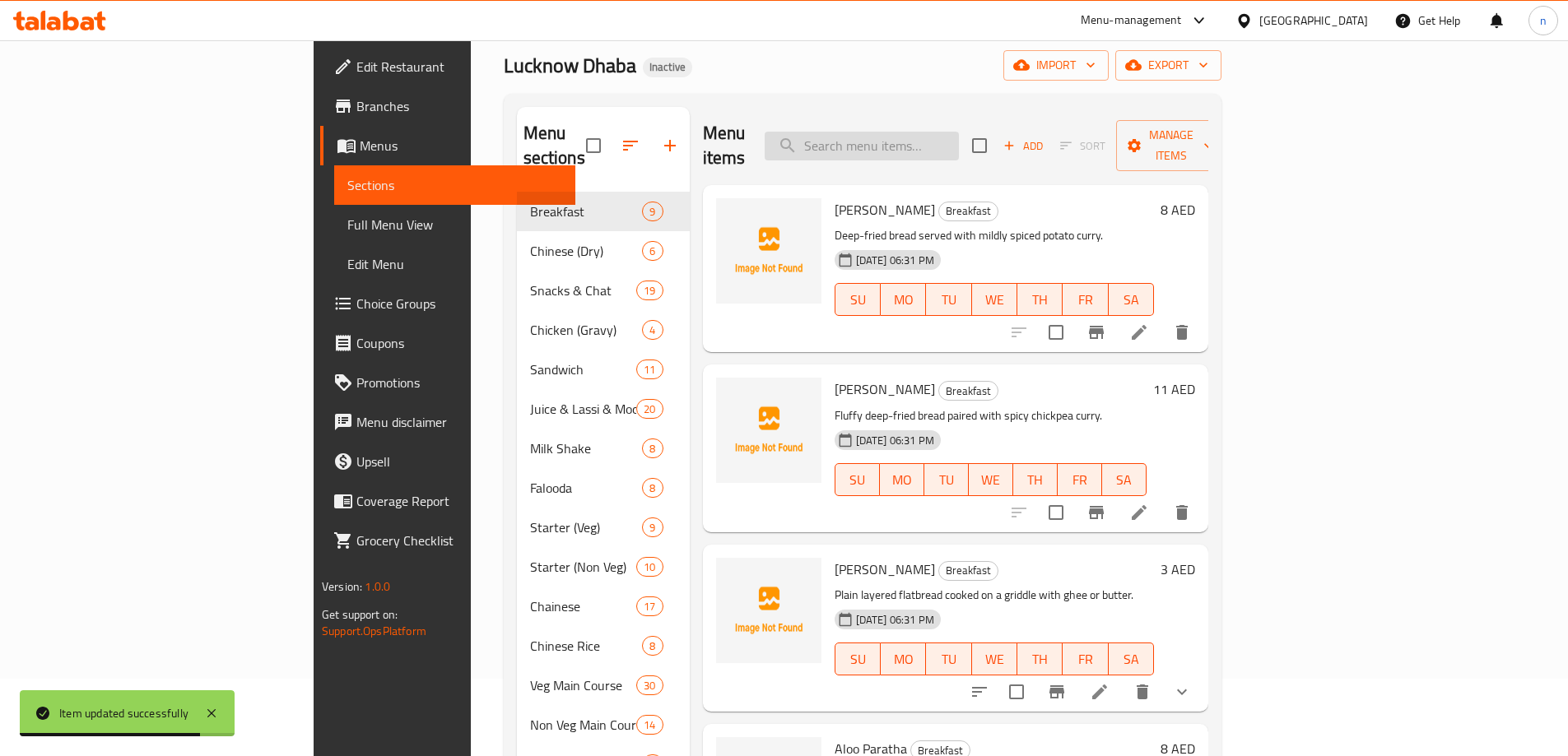
click at [945, 135] on input "search" at bounding box center [862, 145] width 194 height 28
paste input "Kilo of Balushahi"
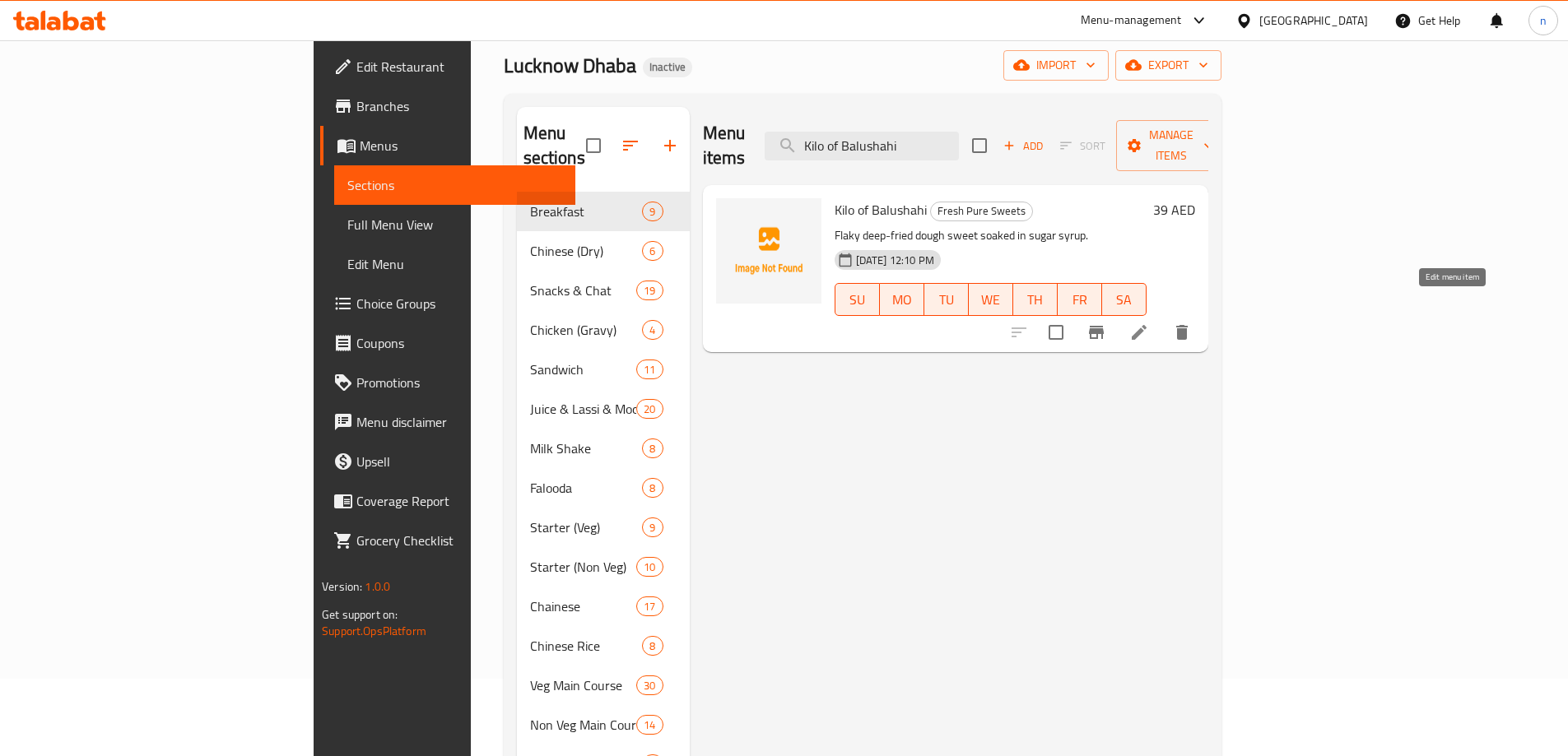
type input "Kilo of Balushahi"
click at [1149, 323] on icon at bounding box center [1139, 332] width 20 height 20
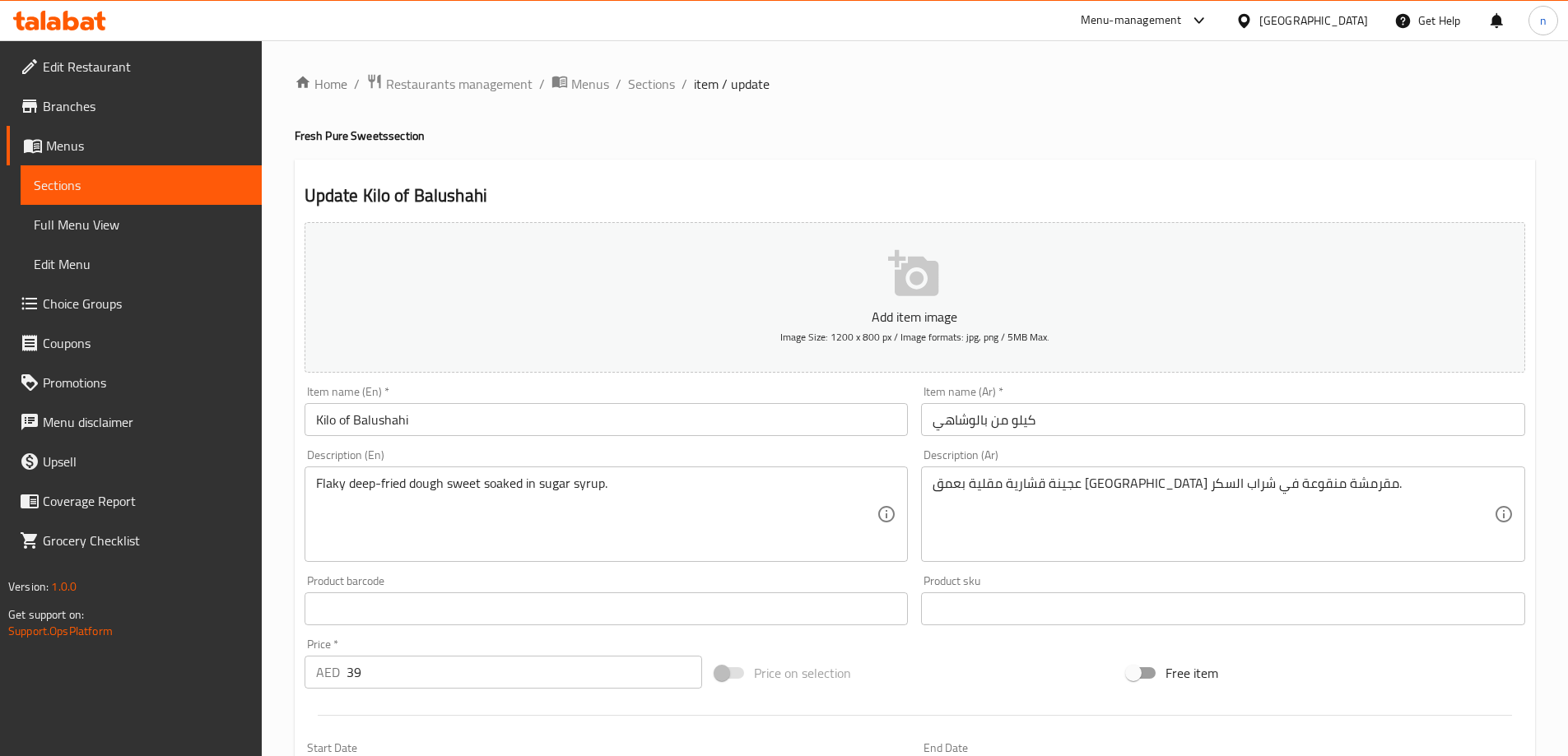
scroll to position [83, 0]
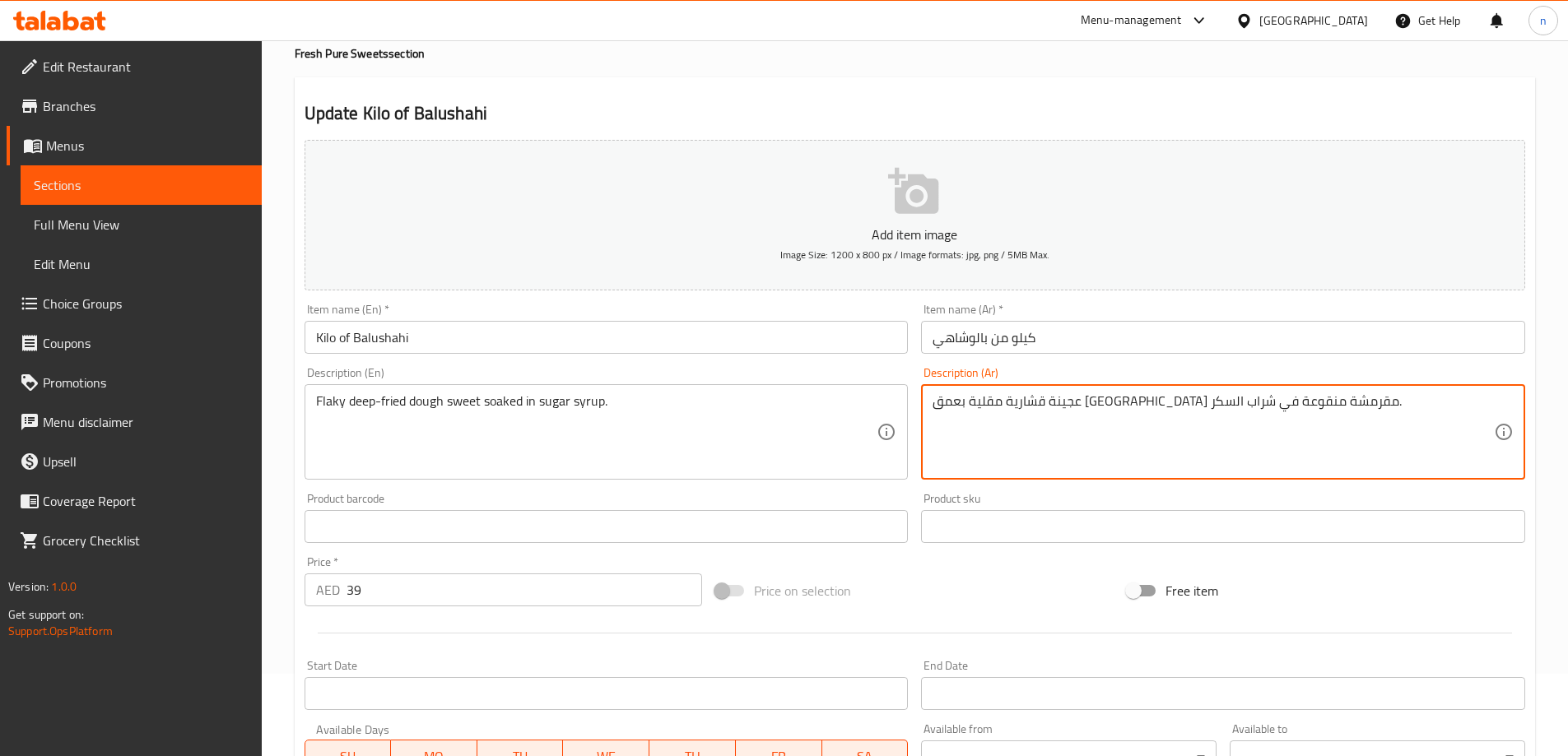
click at [1096, 398] on textarea "عجينة قشارية مقلية بعمق [GEOGRAPHIC_DATA] مقرمشة منقوعة في شراب السكر." at bounding box center [1213, 432] width 561 height 78
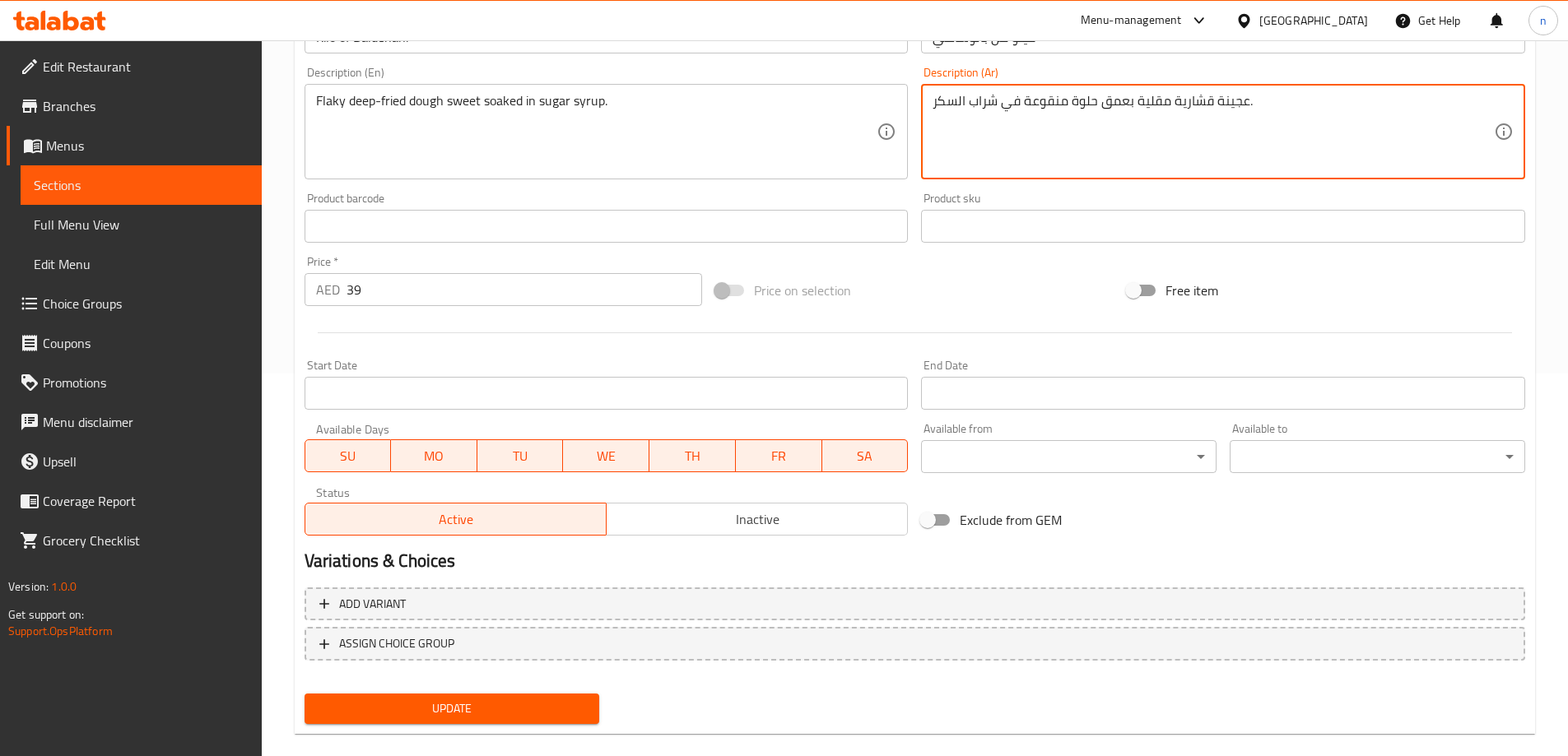
scroll to position [407, 0]
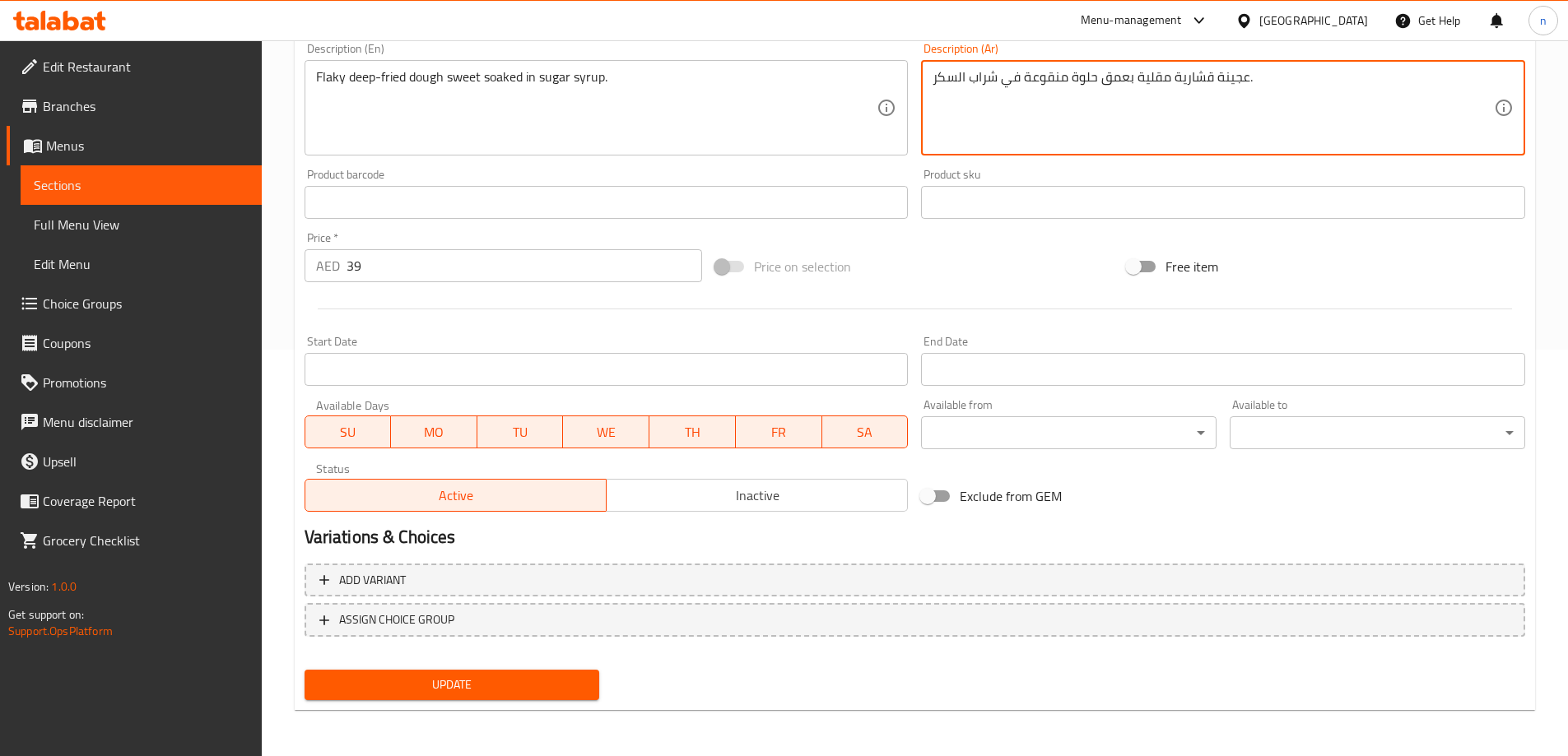
type textarea "عجينة قشارية مقلية بعمق حلوة منقوعة في شراب السكر."
click at [485, 685] on span "Update" at bounding box center [452, 685] width 269 height 21
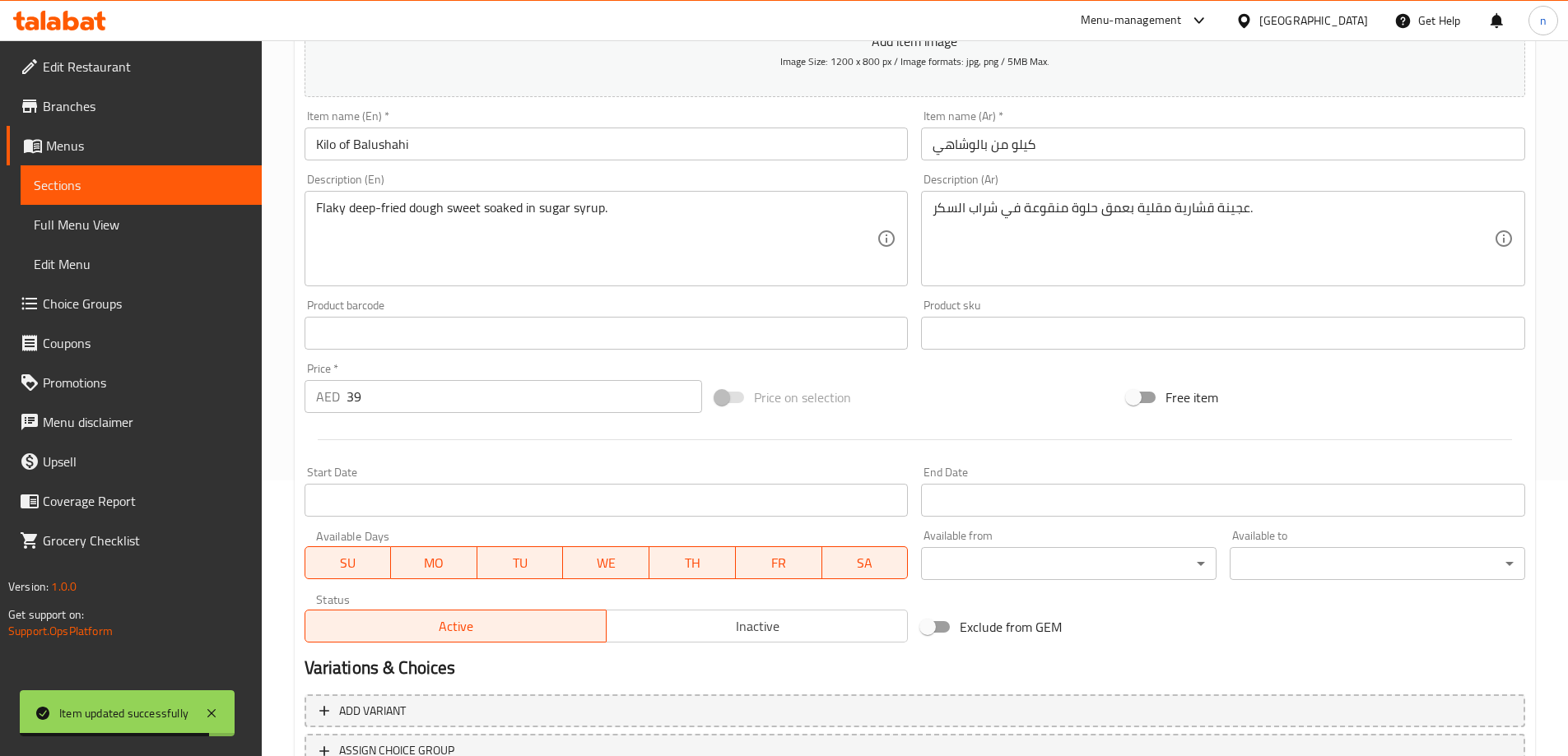
scroll to position [160, 0]
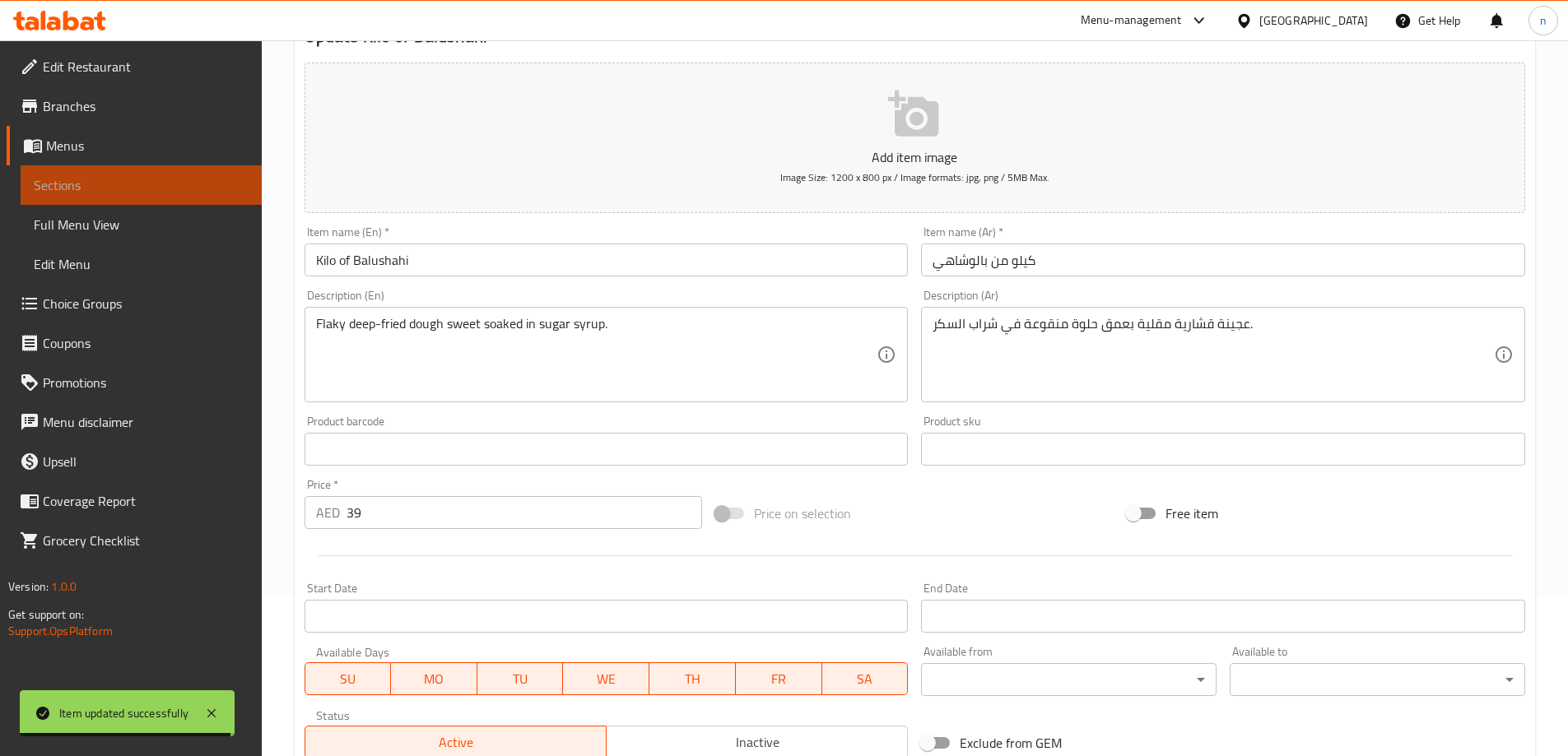
click at [34, 181] on span "Sections" at bounding box center [141, 185] width 215 height 20
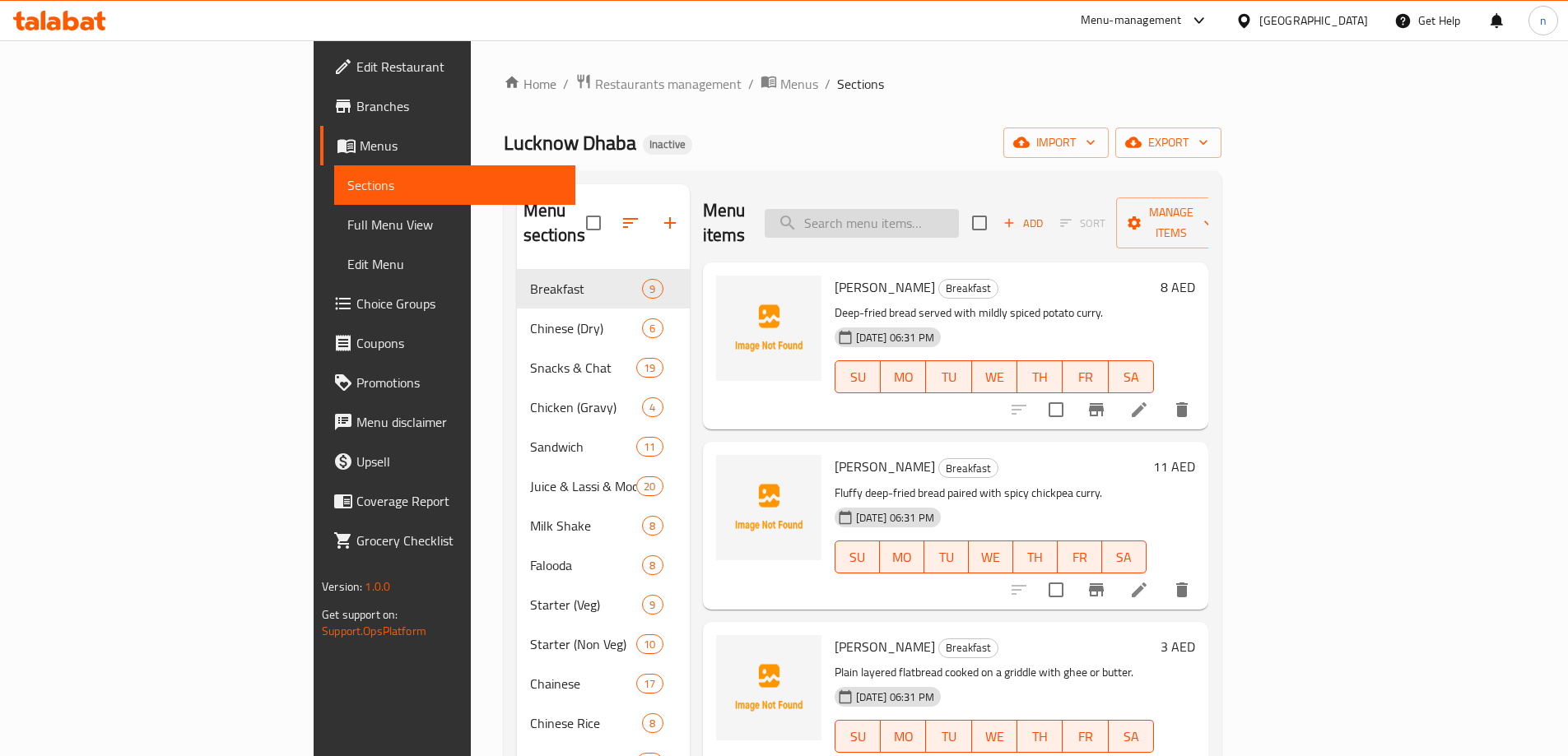
click at [960, 218] on input "search" at bounding box center [862, 223] width 194 height 28
paste input "4 pcs Kala Jamun"
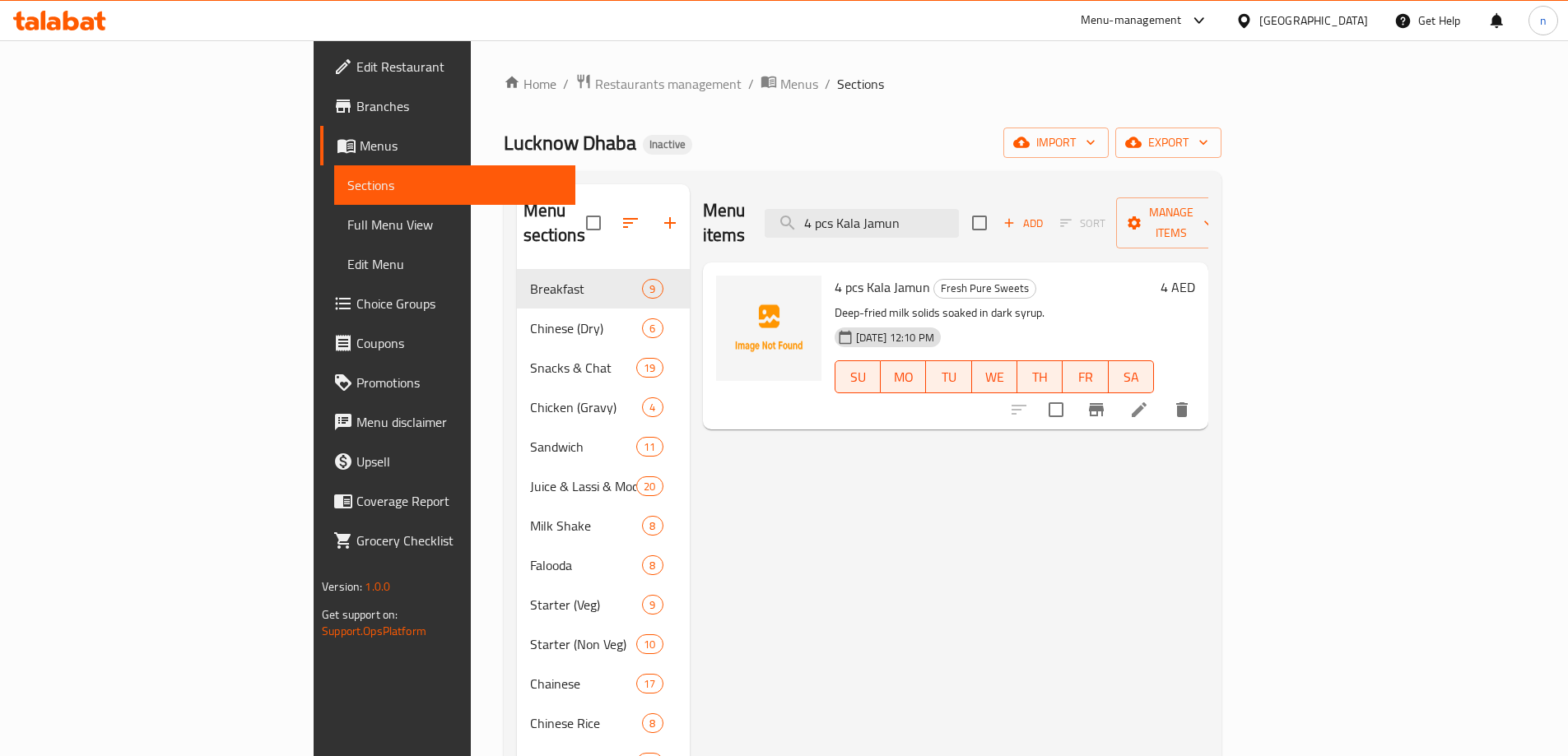
type input "4 pcs Kala Jamun"
click at [1147, 403] on icon at bounding box center [1139, 409] width 15 height 15
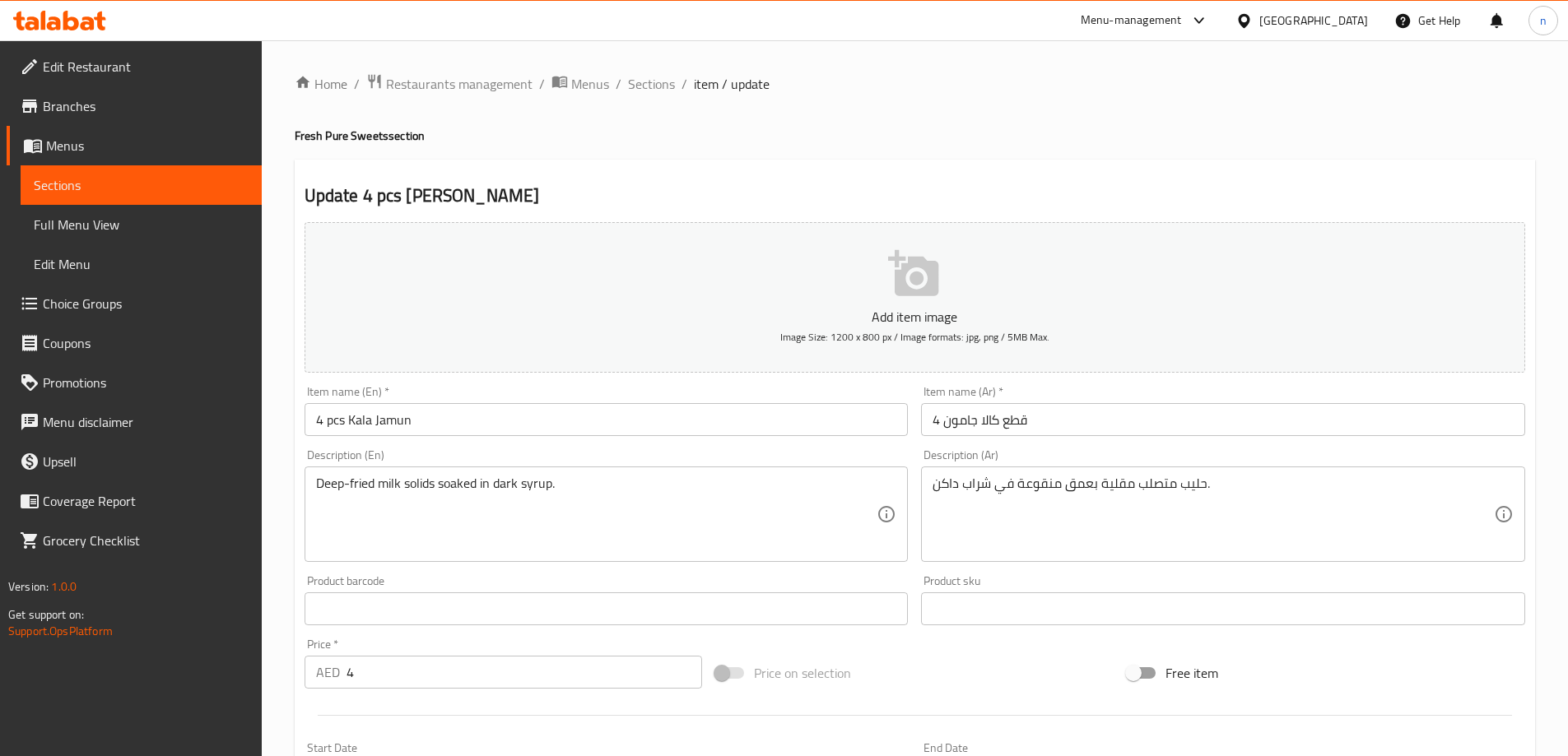
scroll to position [83, 0]
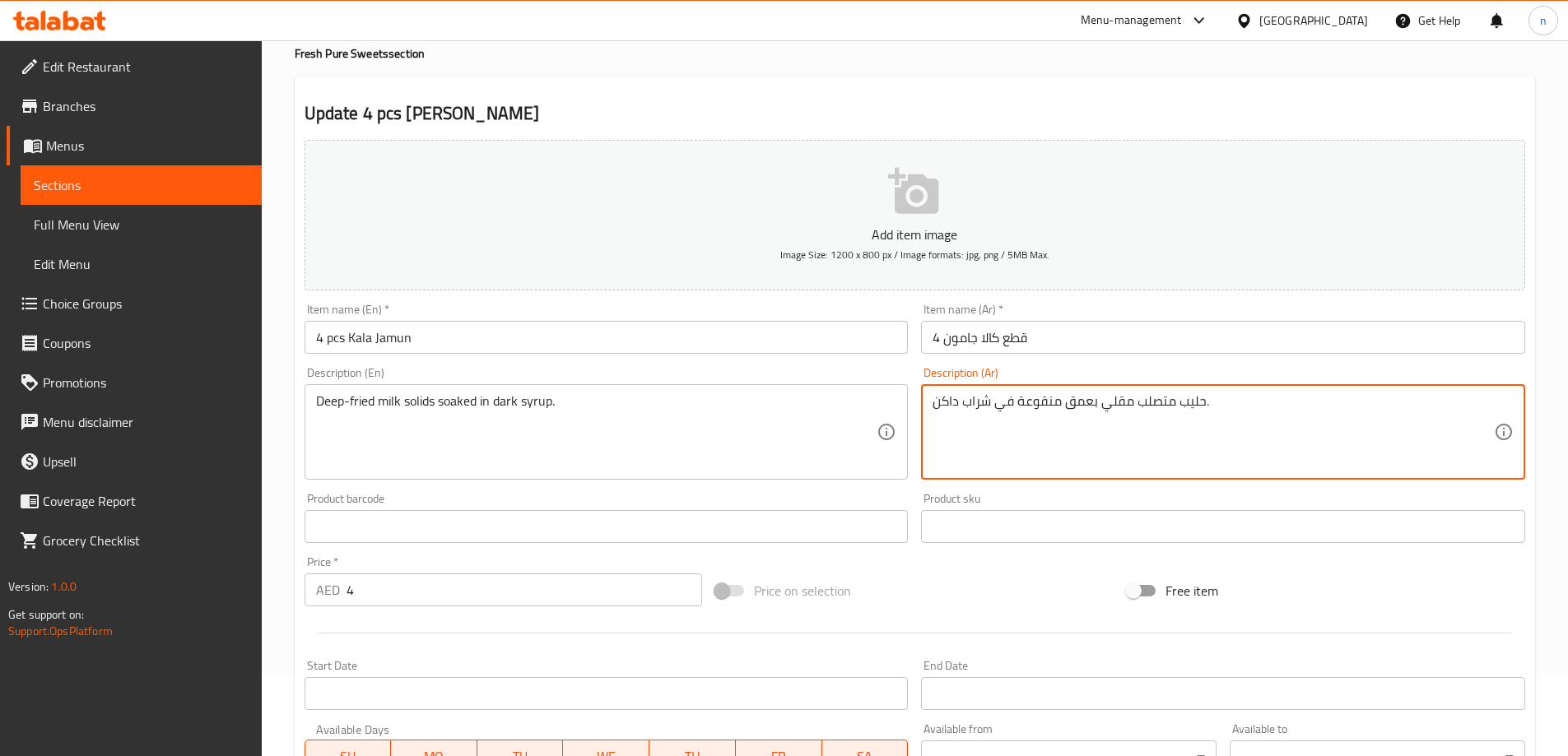
click at [1021, 403] on textarea "حليب متصلب مقلي بعمق منقوعة في شراب داكن." at bounding box center [1213, 432] width 561 height 78
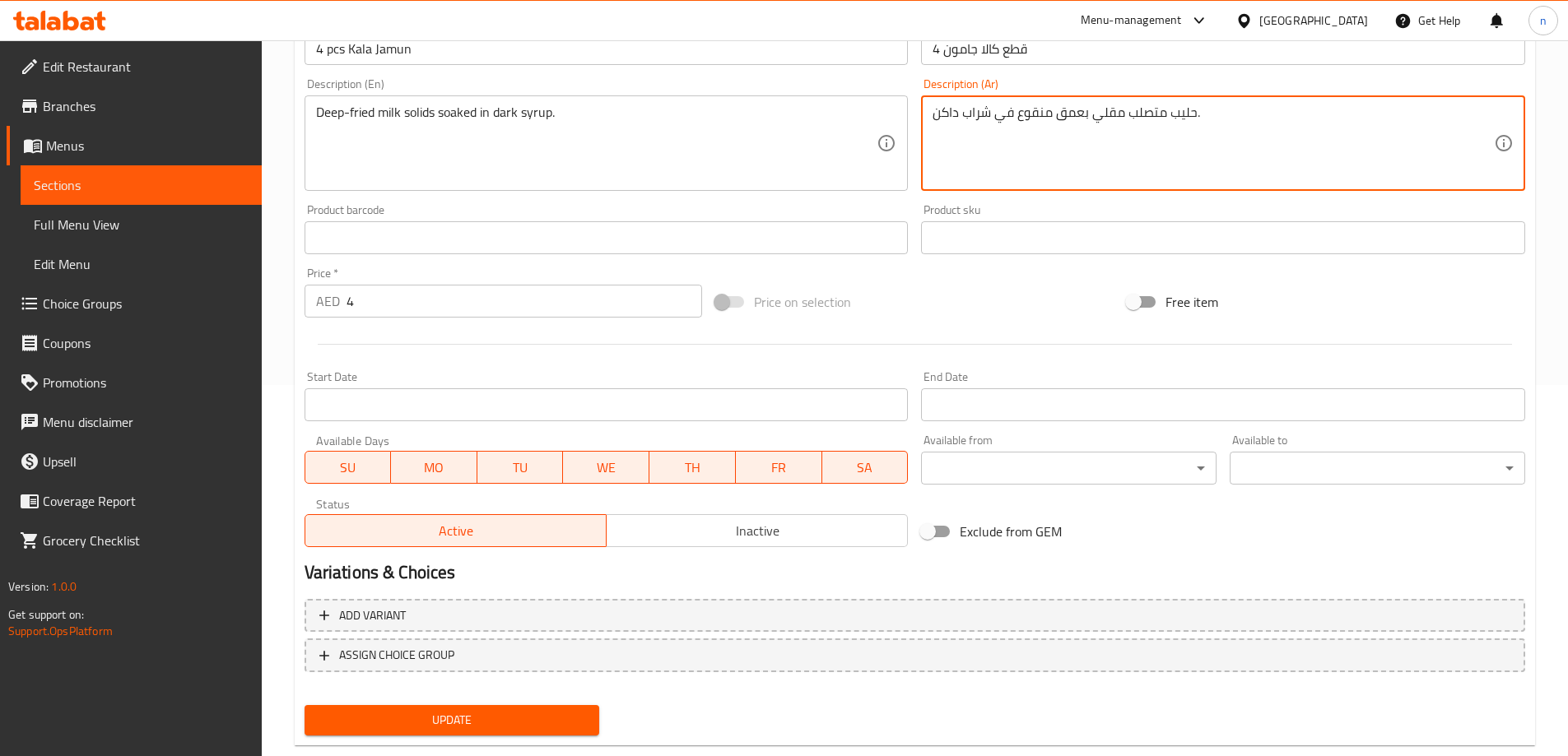
scroll to position [407, 0]
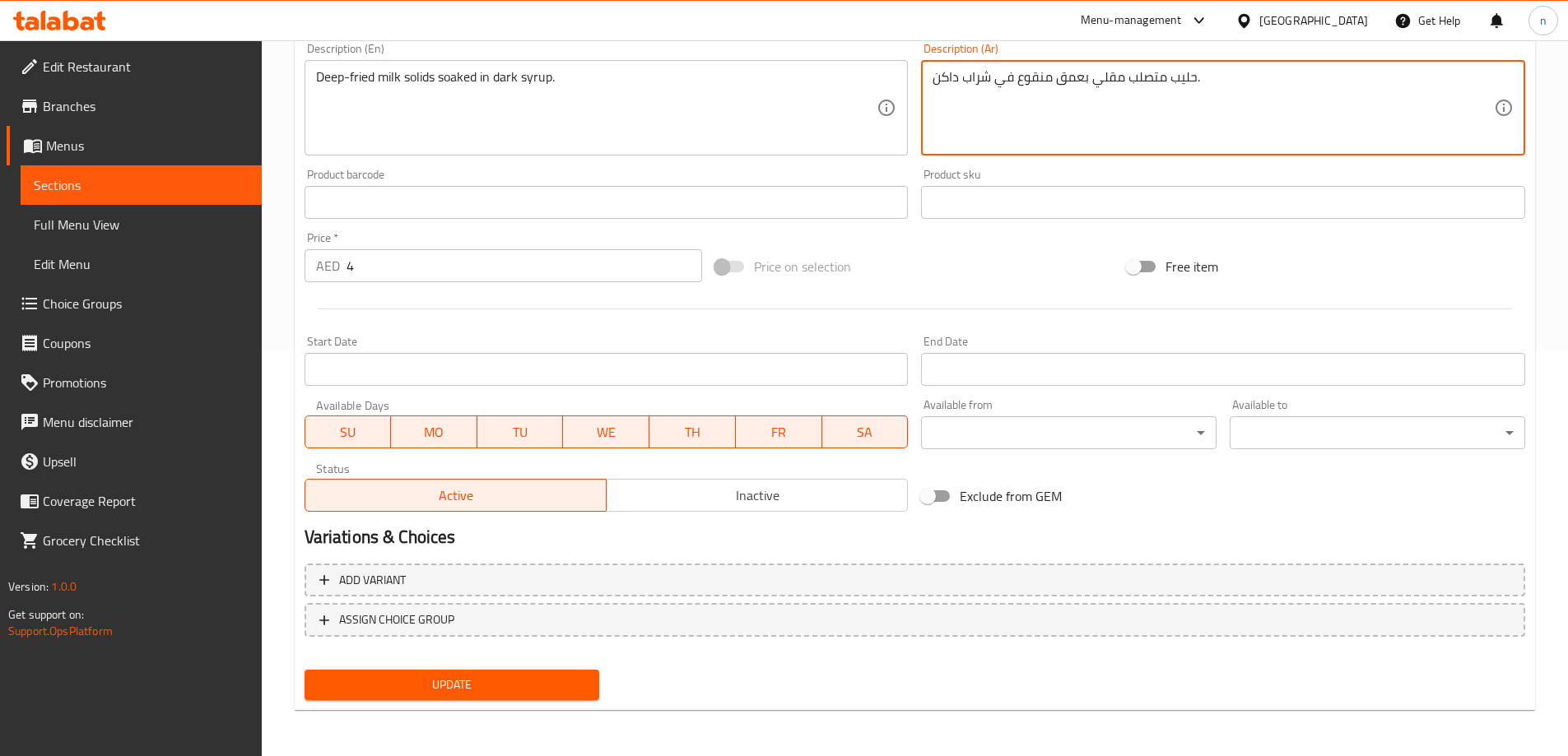
type textarea "حليب متصلب مقلي بعمق منقوع في شراب داكن."
click at [547, 688] on span "Update" at bounding box center [452, 685] width 269 height 21
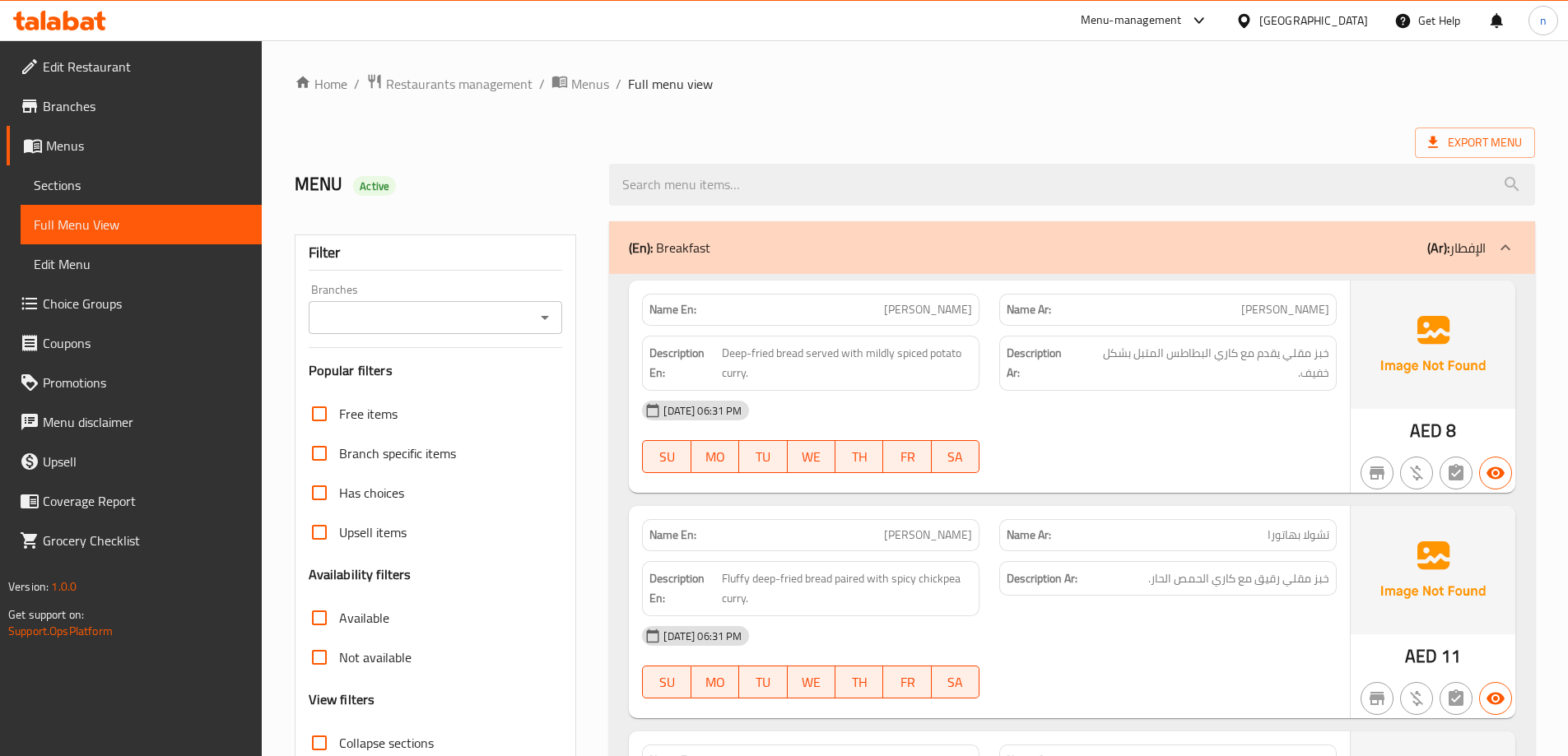
scroll to position [329, 0]
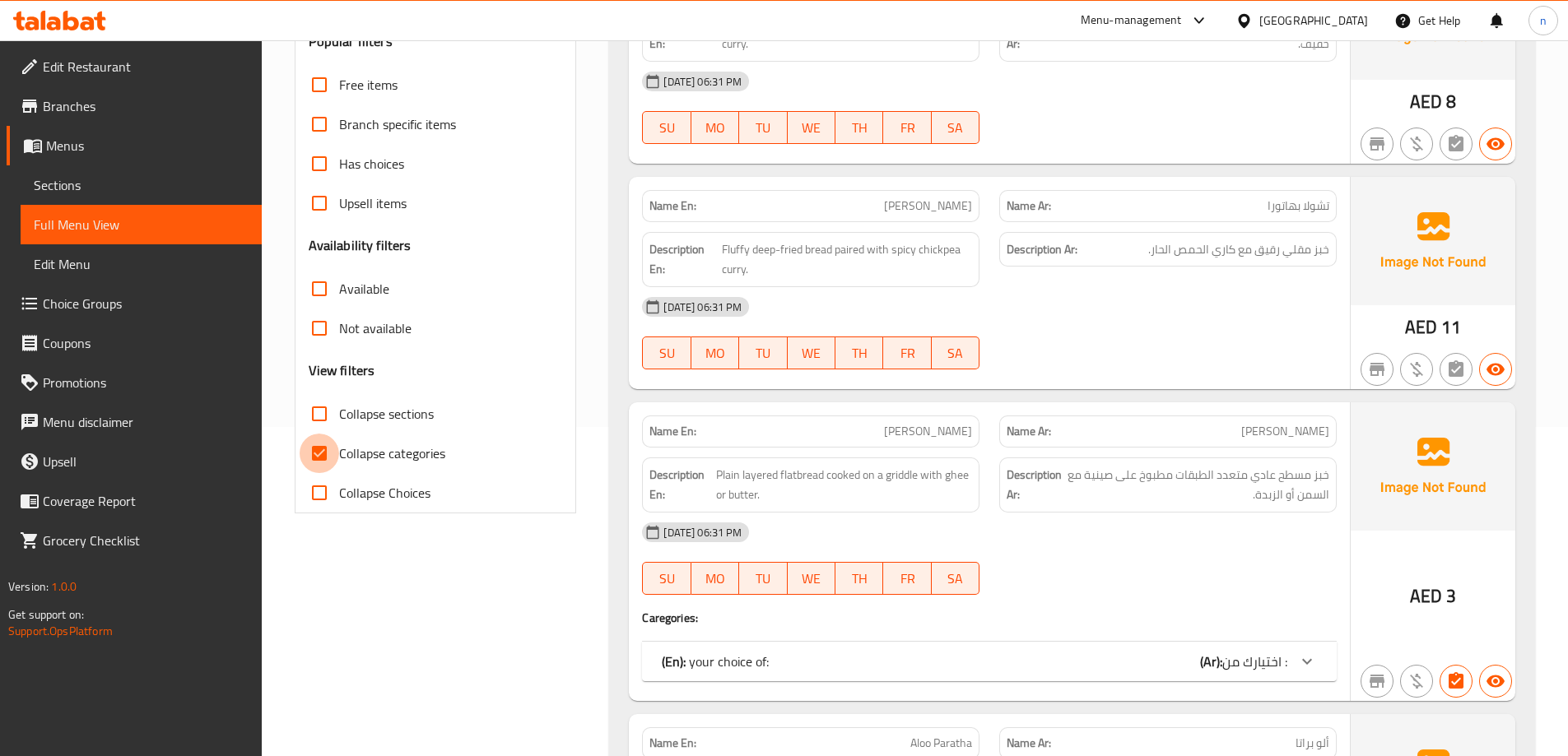
click at [324, 449] on input "Collapse categories" at bounding box center [319, 453] width 40 height 40
checkbox input "false"
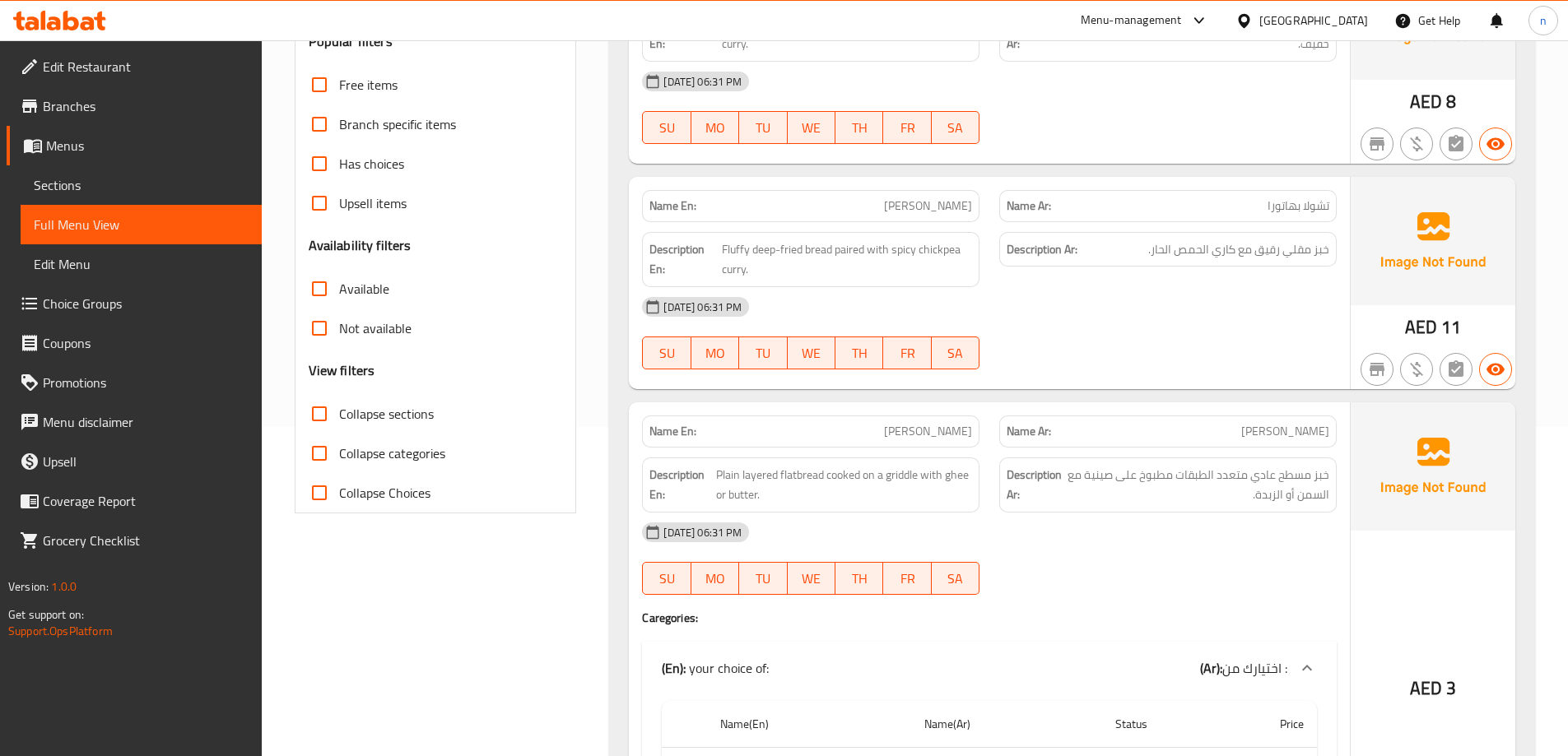
click at [324, 411] on input "Collapse sections" at bounding box center [319, 414] width 40 height 40
checkbox input "true"
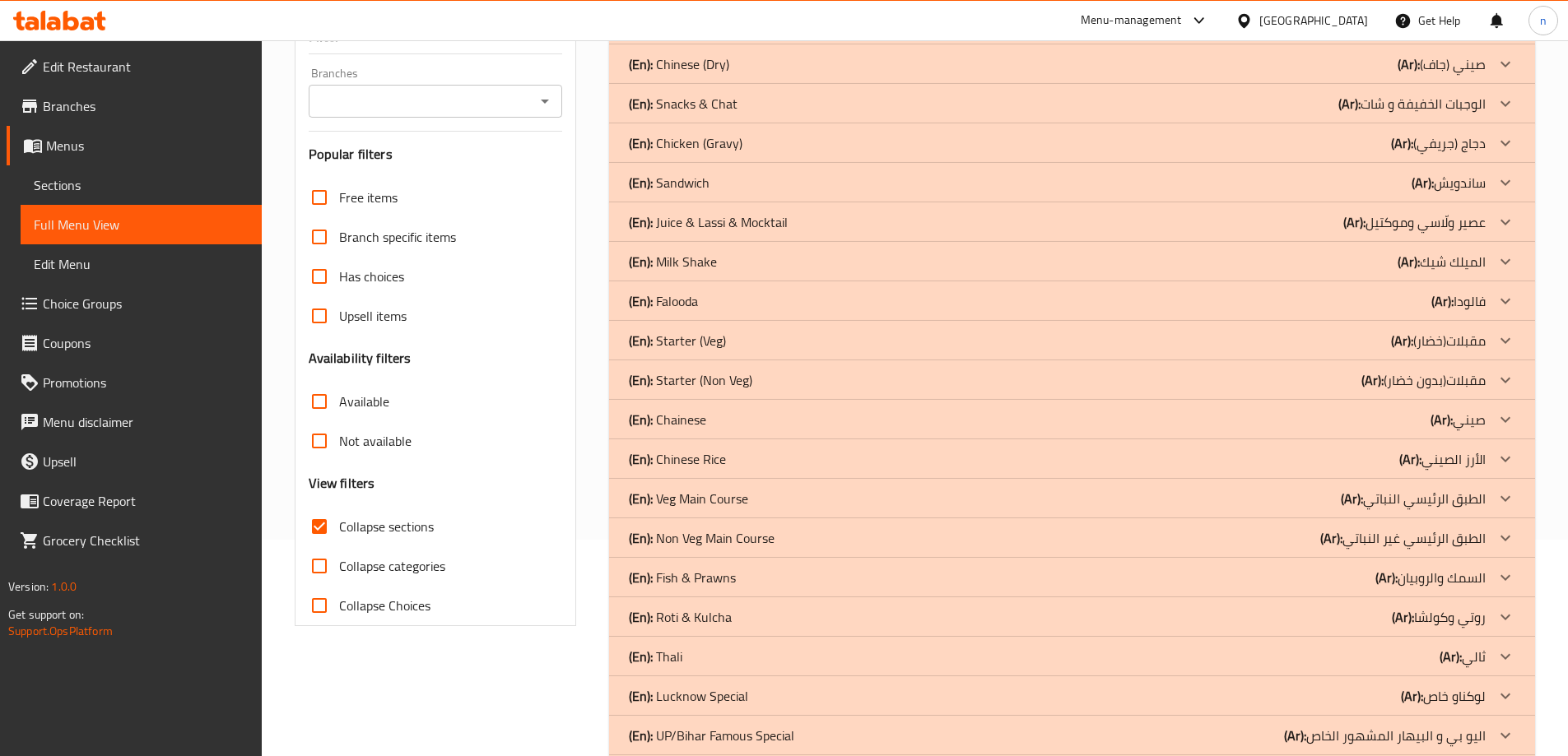
scroll to position [288, 0]
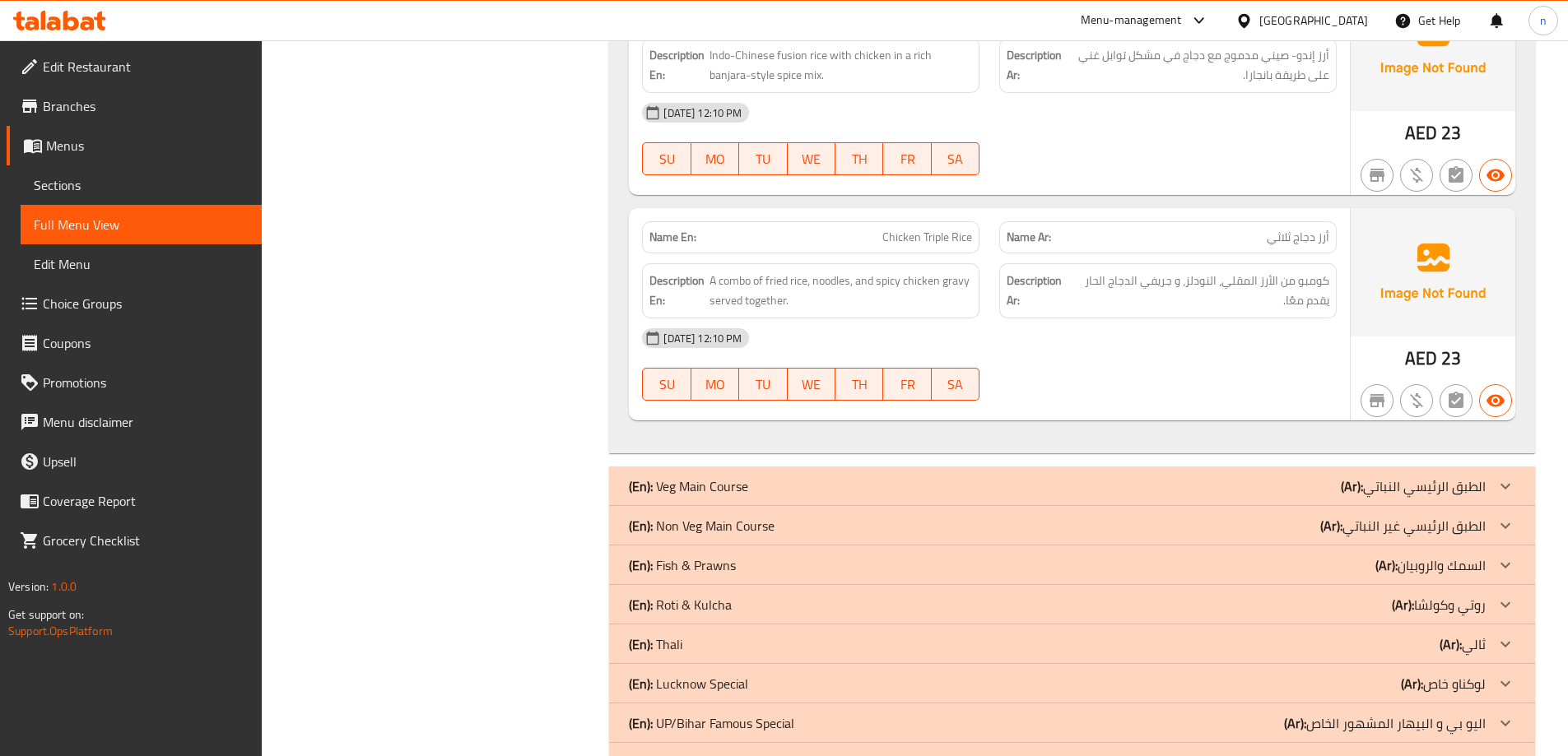
scroll to position [2157, 0]
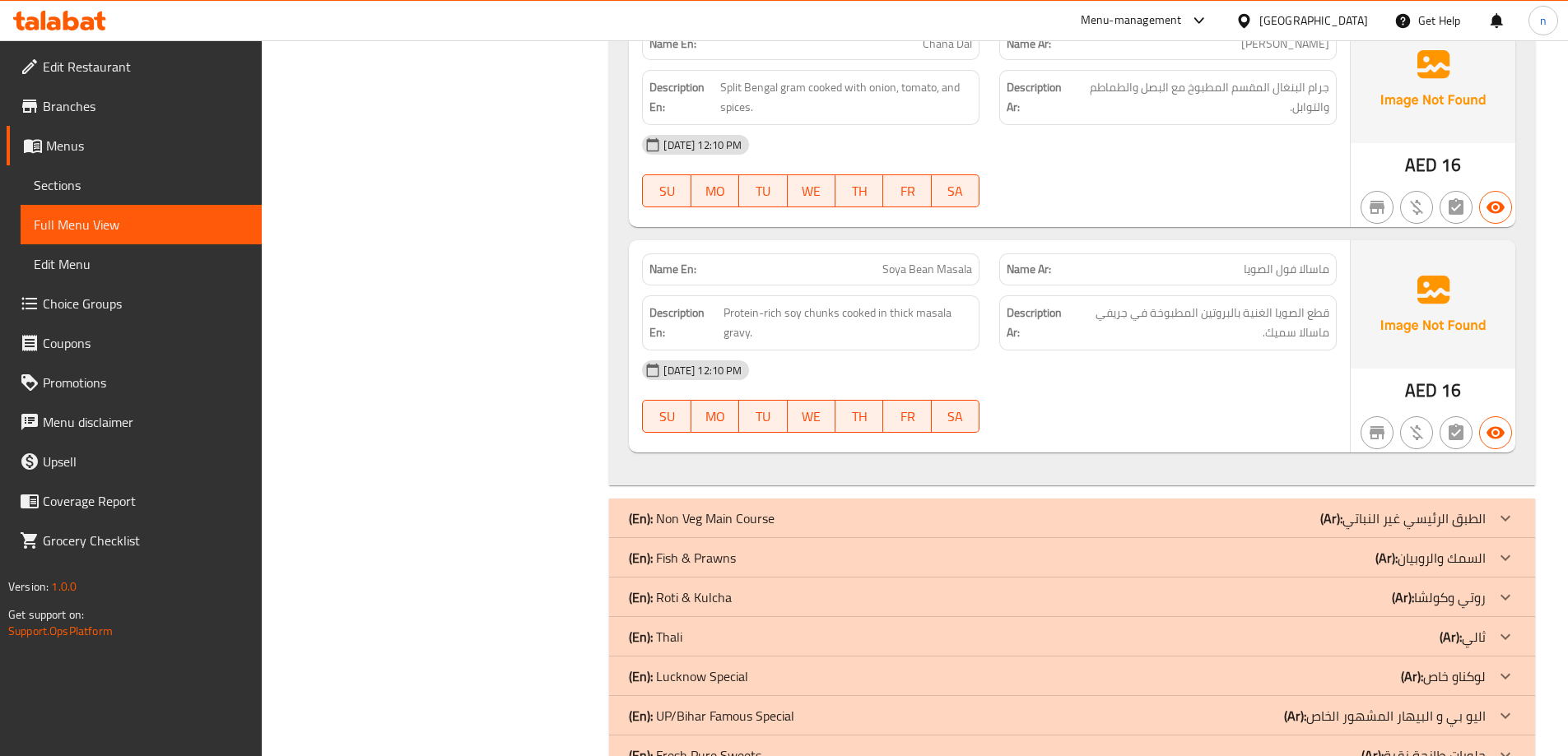
scroll to position [8701, 0]
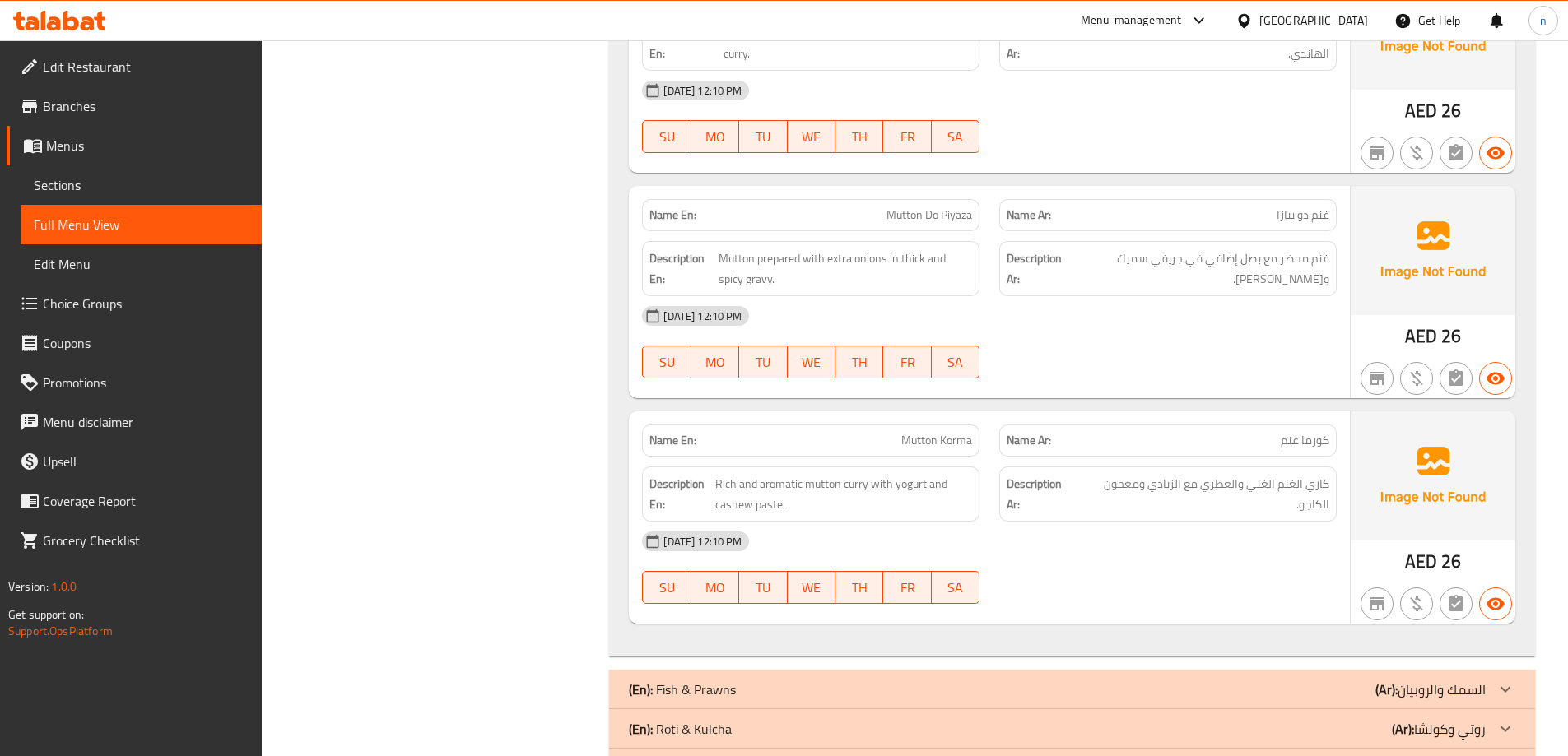
scroll to position [11890, 0]
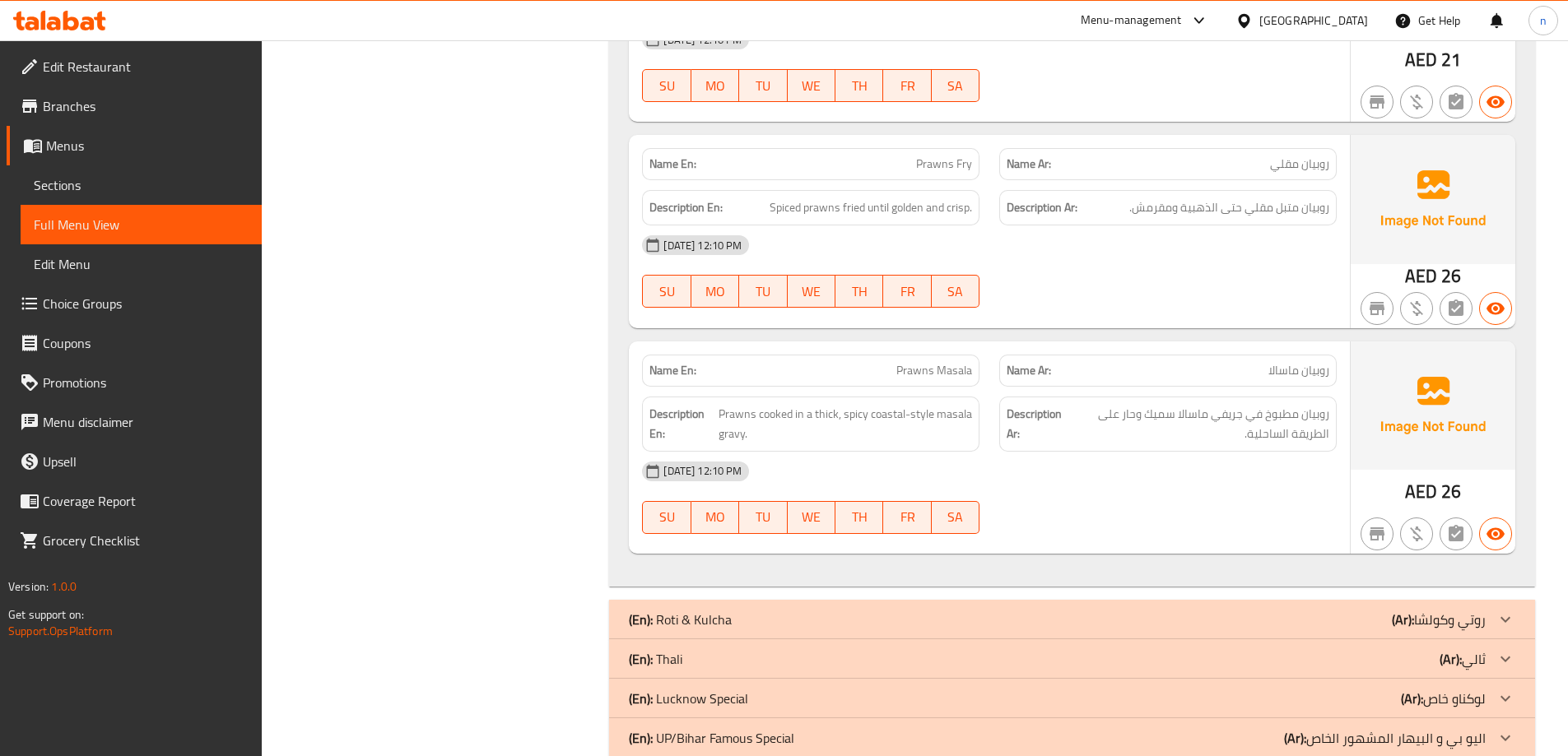
scroll to position [12805, 0]
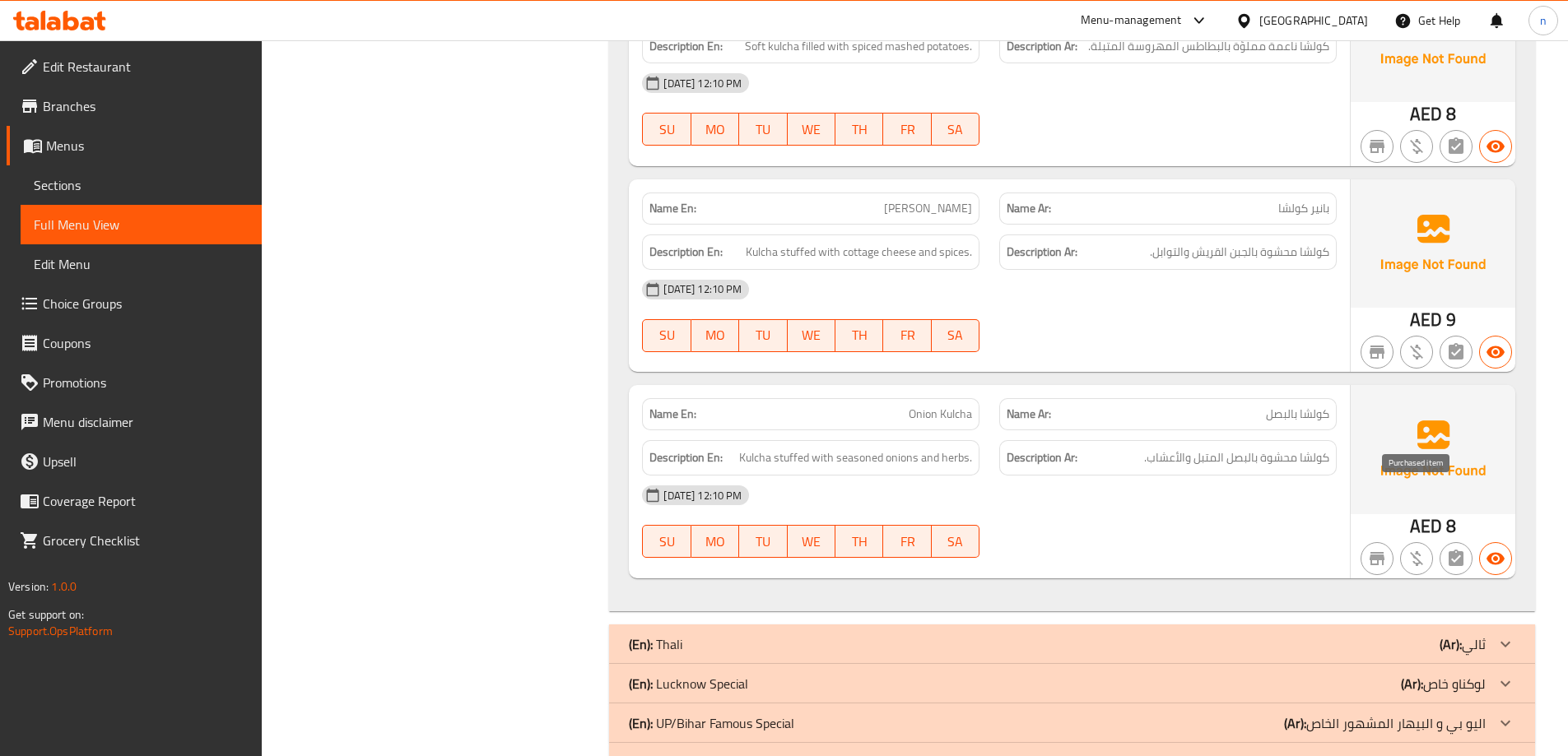
scroll to position [15163, 0]
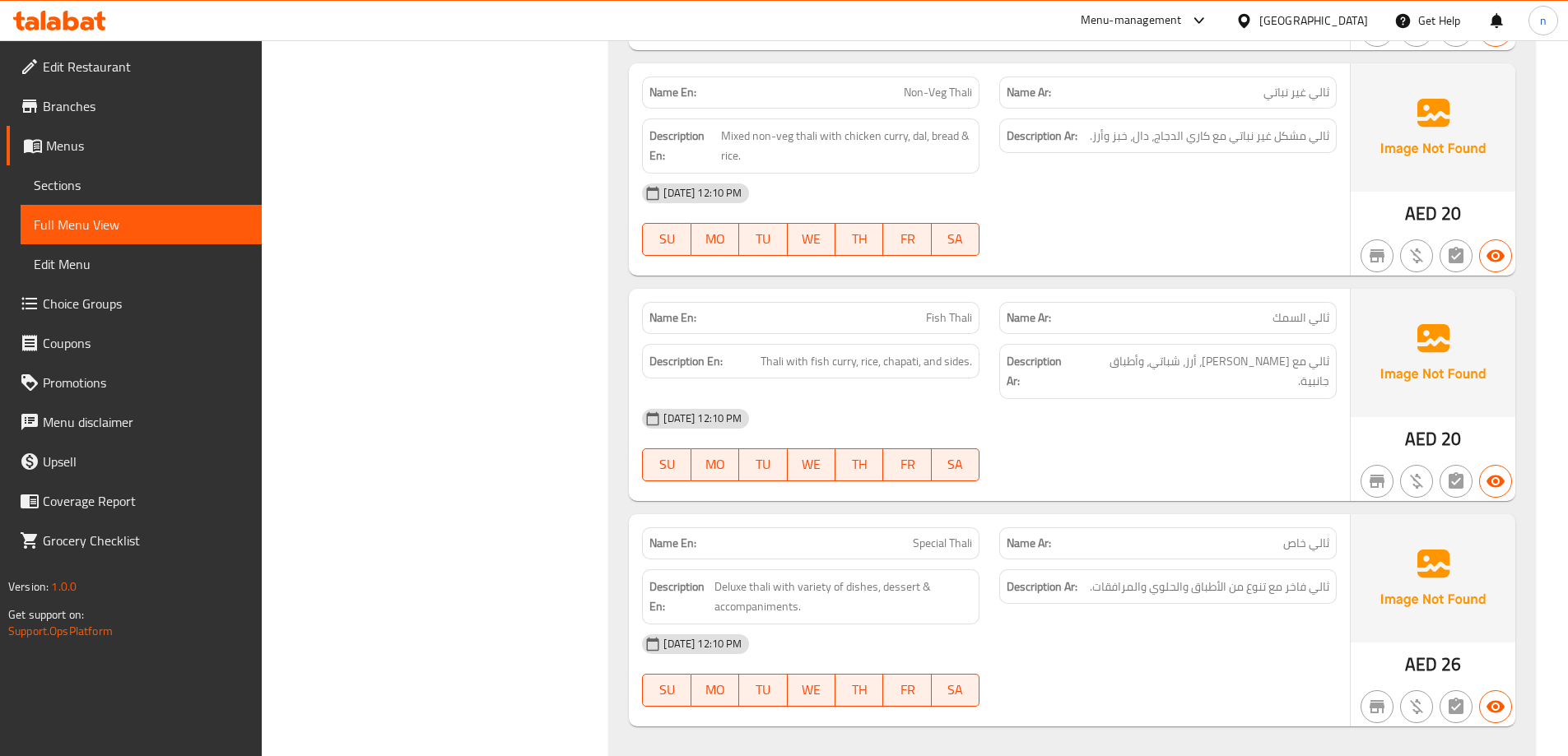
scroll to position [16098, 0]
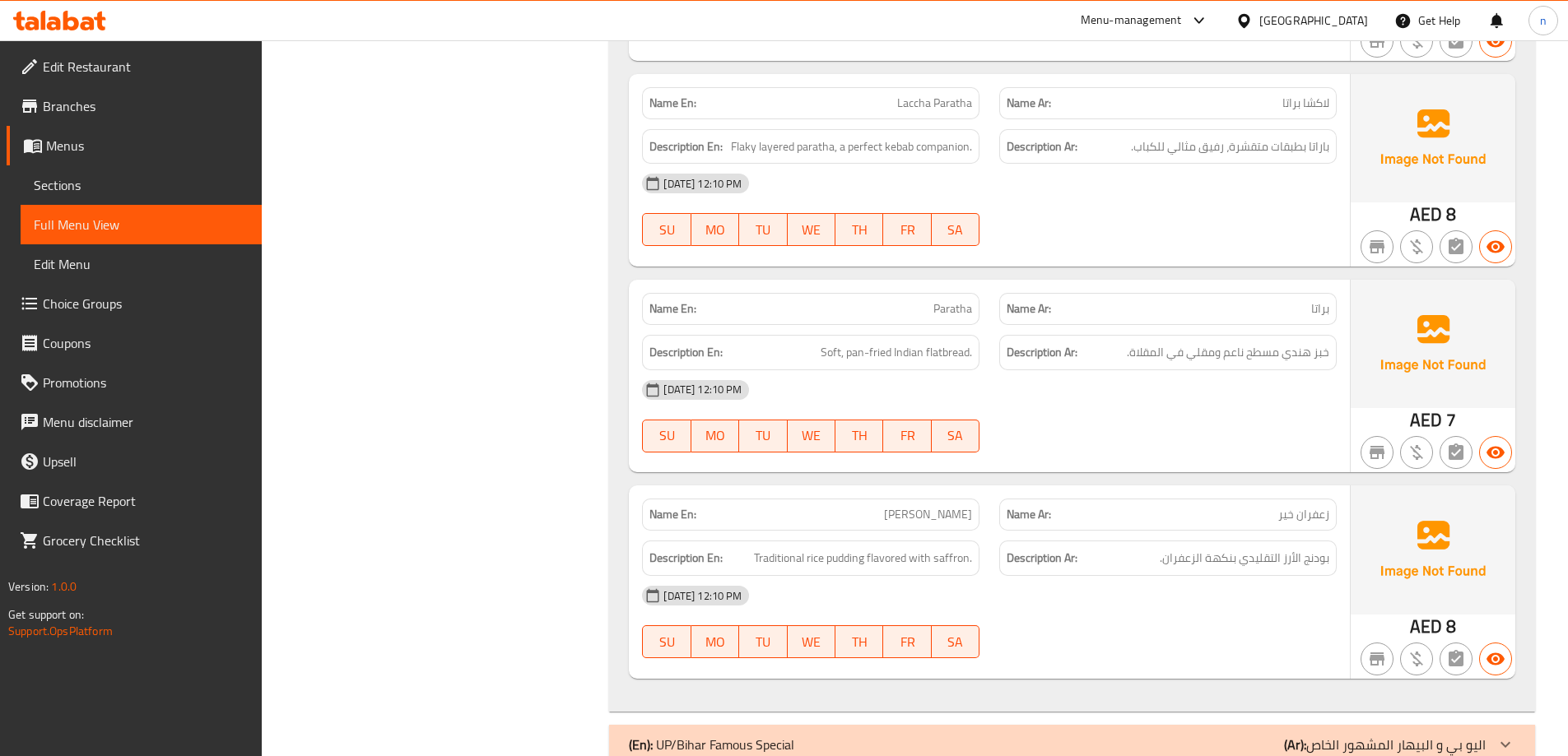
scroll to position [18288, 0]
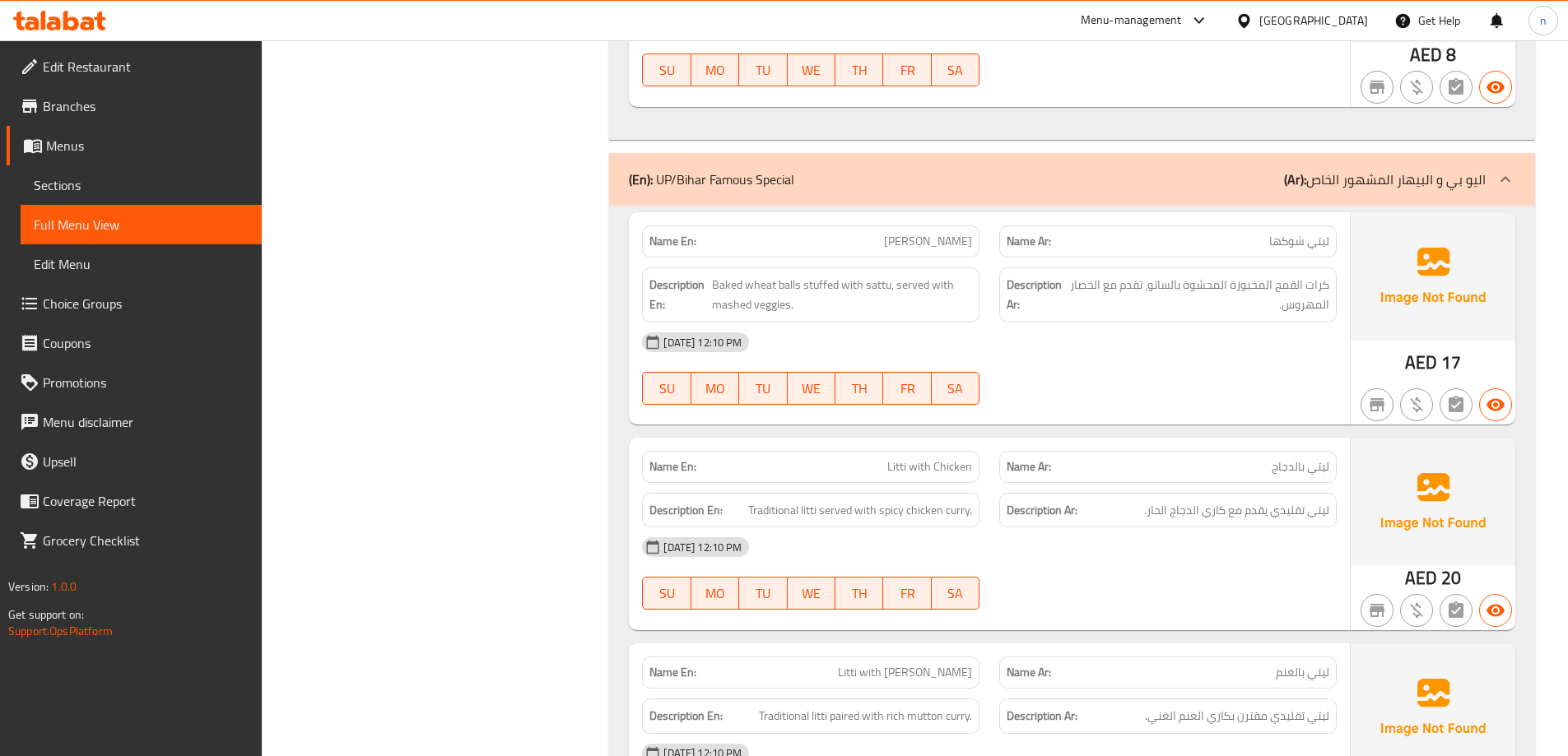
scroll to position [18978, 0]
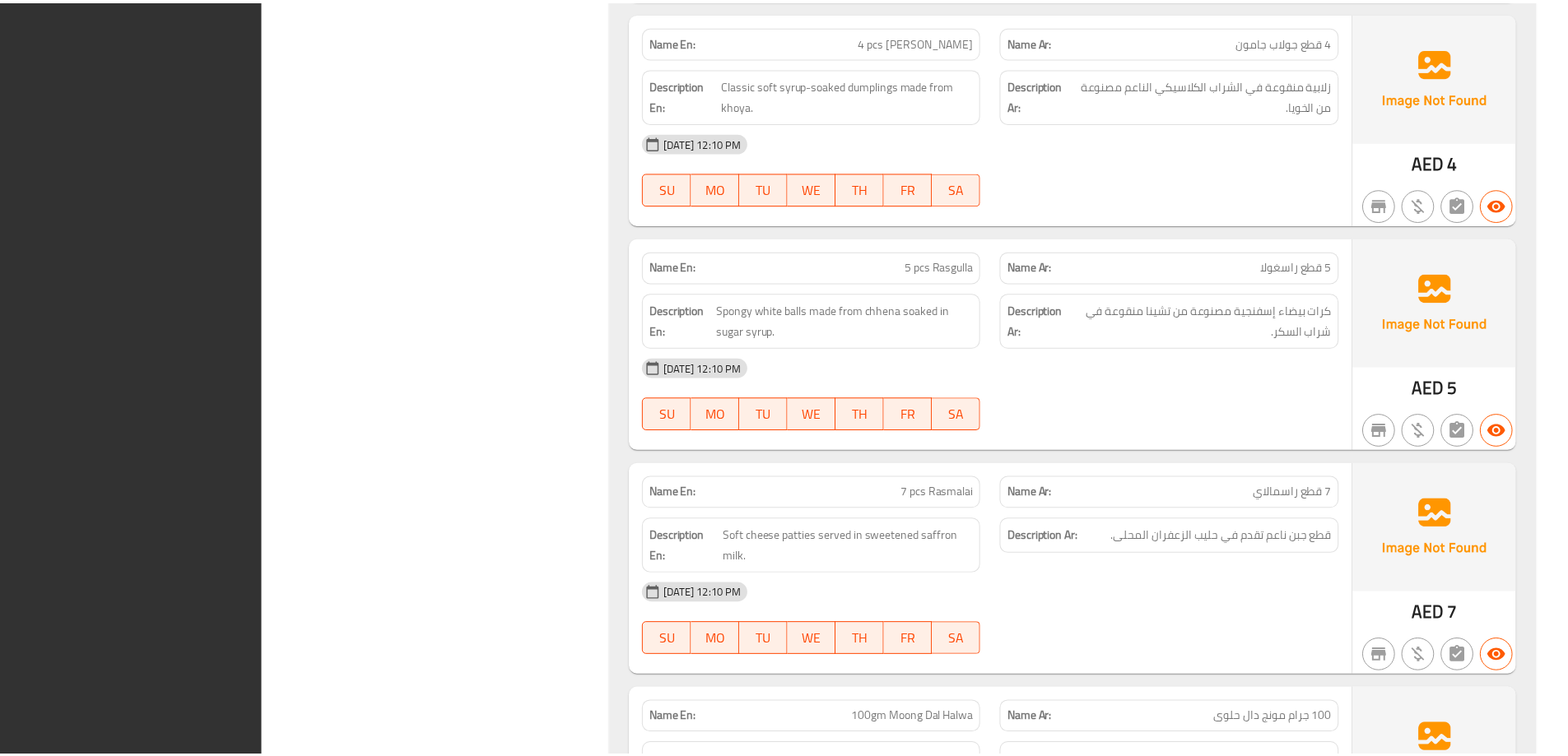
scroll to position [21645, 0]
